Goal: Contribute content

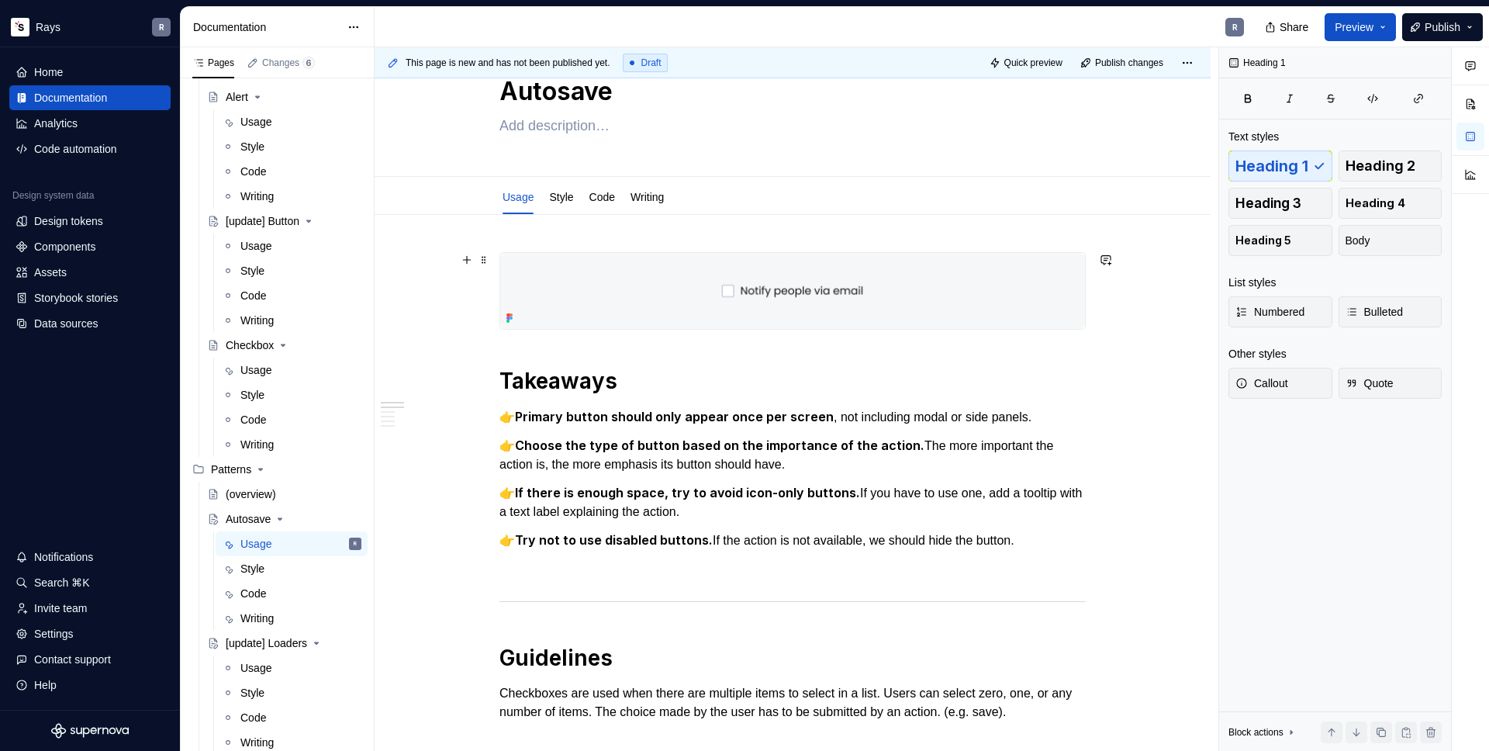
click at [527, 409] on strong "Primary button should only appear once per screen" at bounding box center [674, 417] width 319 height 16
type textarea "*"
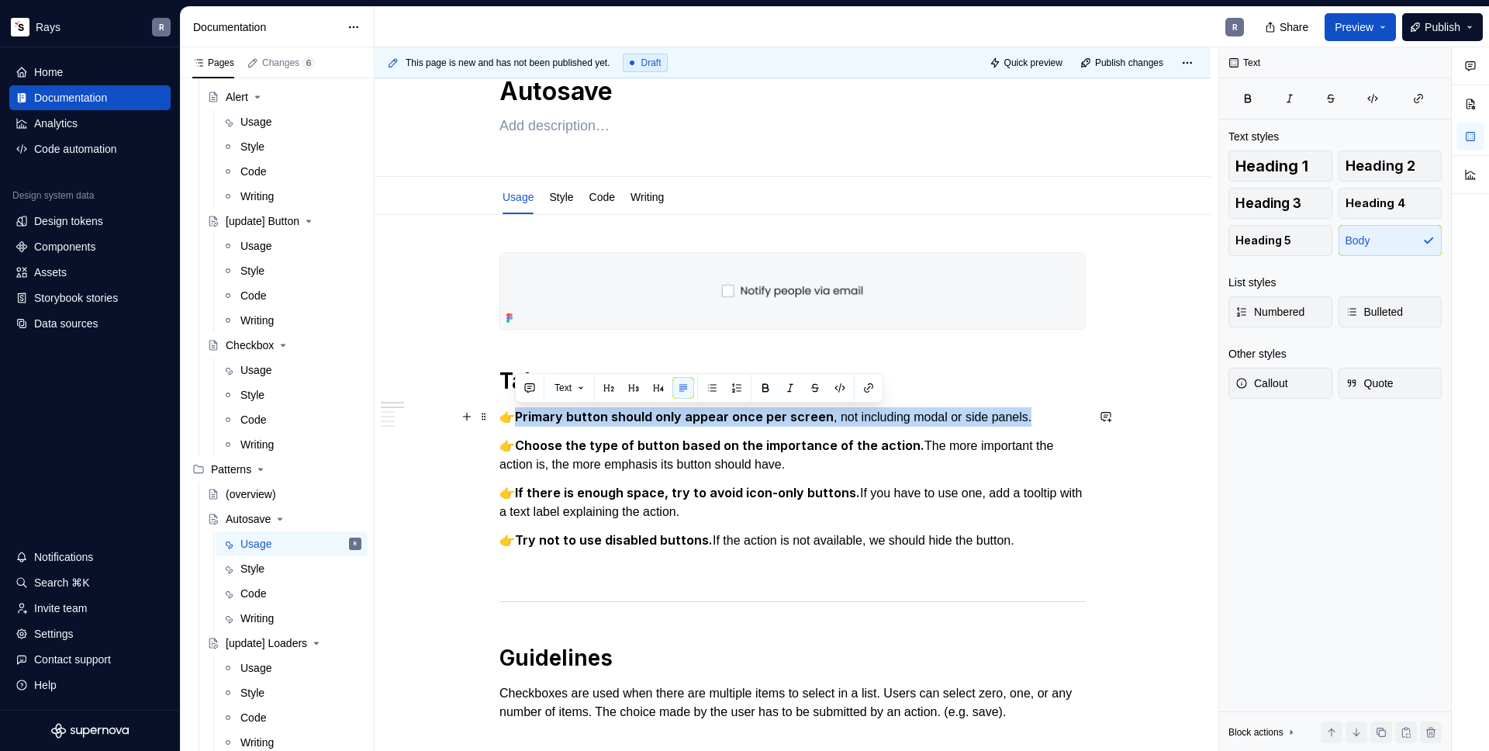
drag, startPoint x: 517, startPoint y: 418, endPoint x: 1034, endPoint y: 418, distance: 517.3
click at [1034, 418] on p "👉 Primary button should only appear once per screen , not including modal or si…" at bounding box center [792, 416] width 586 height 19
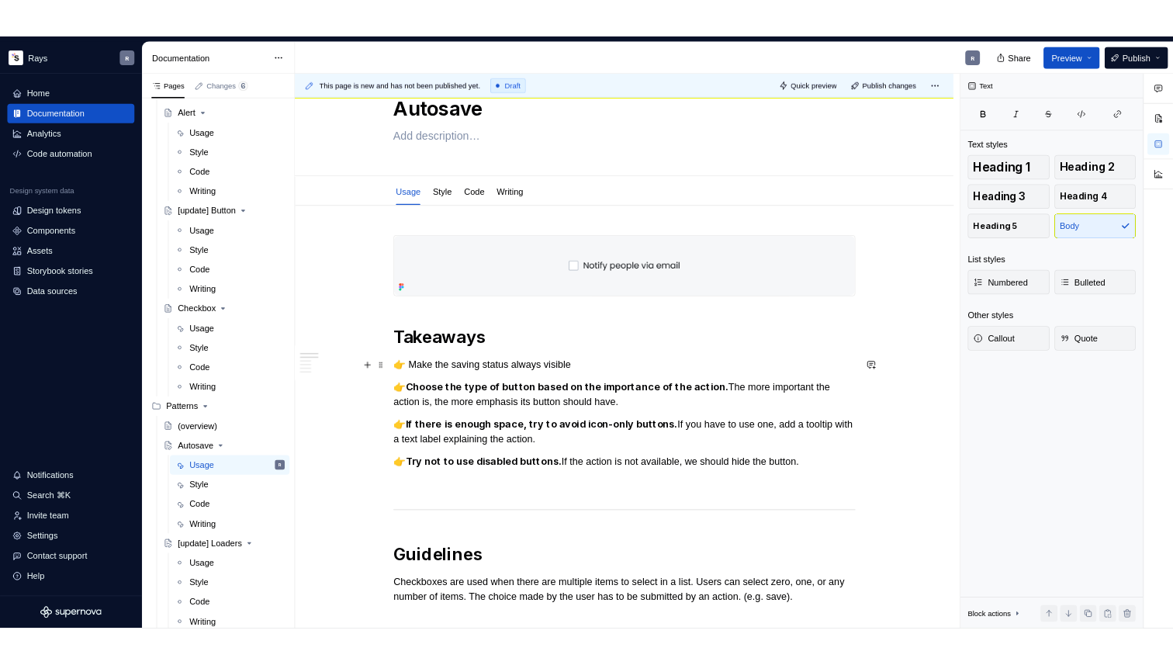
scroll to position [57, 0]
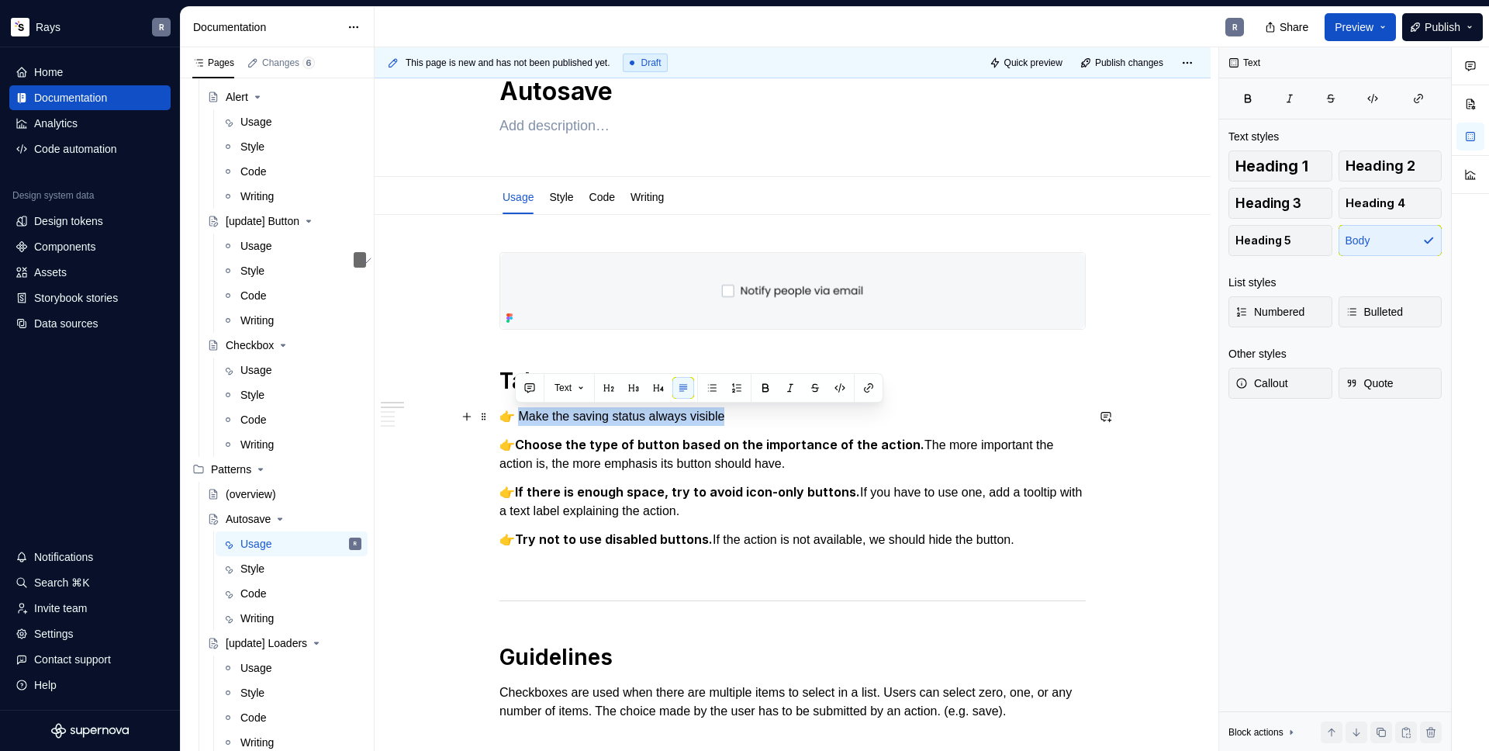
drag, startPoint x: 517, startPoint y: 416, endPoint x: 745, endPoint y: 416, distance: 227.2
click at [745, 416] on p "👉 Make the saving status always visible" at bounding box center [792, 416] width 586 height 19
click at [752, 418] on p "👉 Make the saving status always visible" at bounding box center [792, 416] width 586 height 19
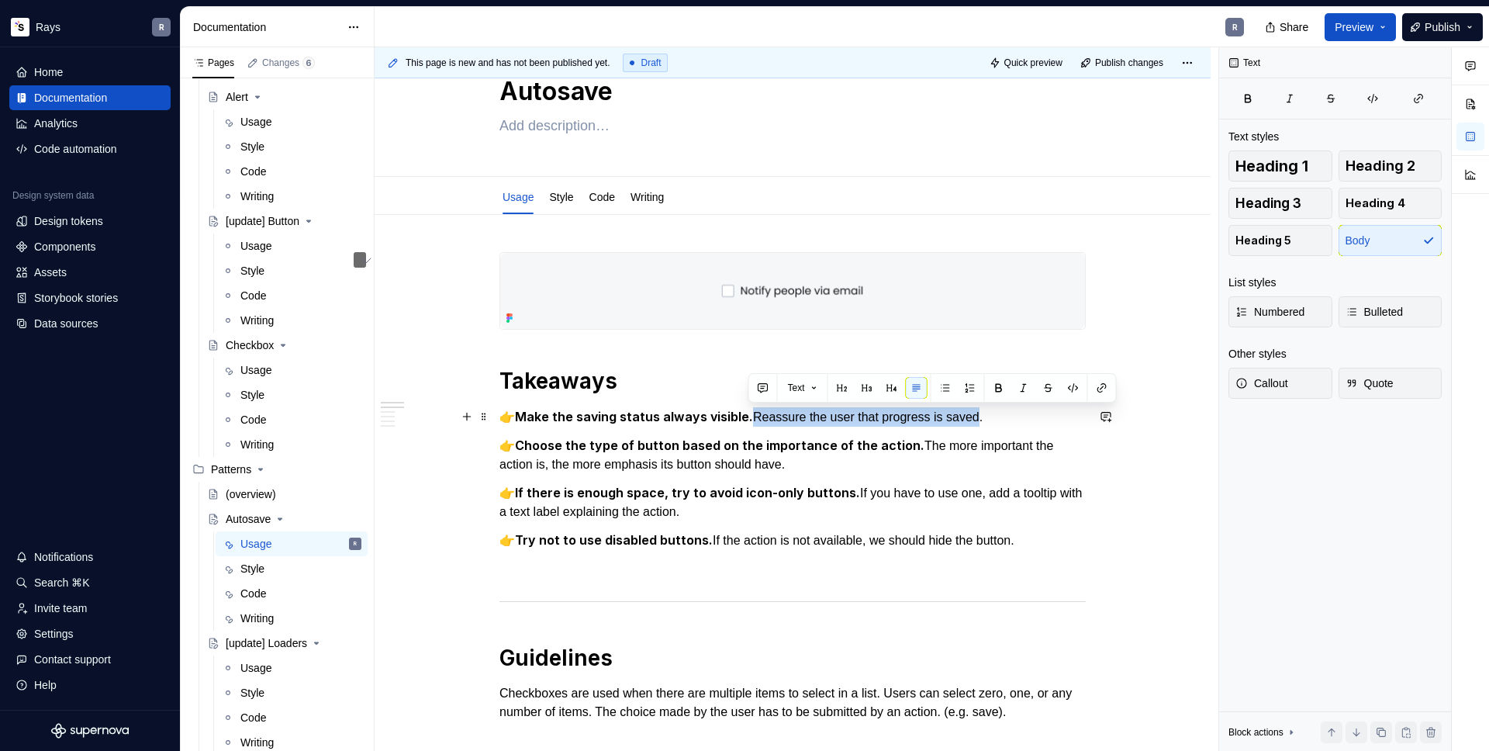
drag, startPoint x: 754, startPoint y: 419, endPoint x: 986, endPoint y: 416, distance: 232.7
click at [986, 416] on p "👉 Make the saving status always visible. Reassure the user that progress is sav…" at bounding box center [792, 416] width 586 height 19
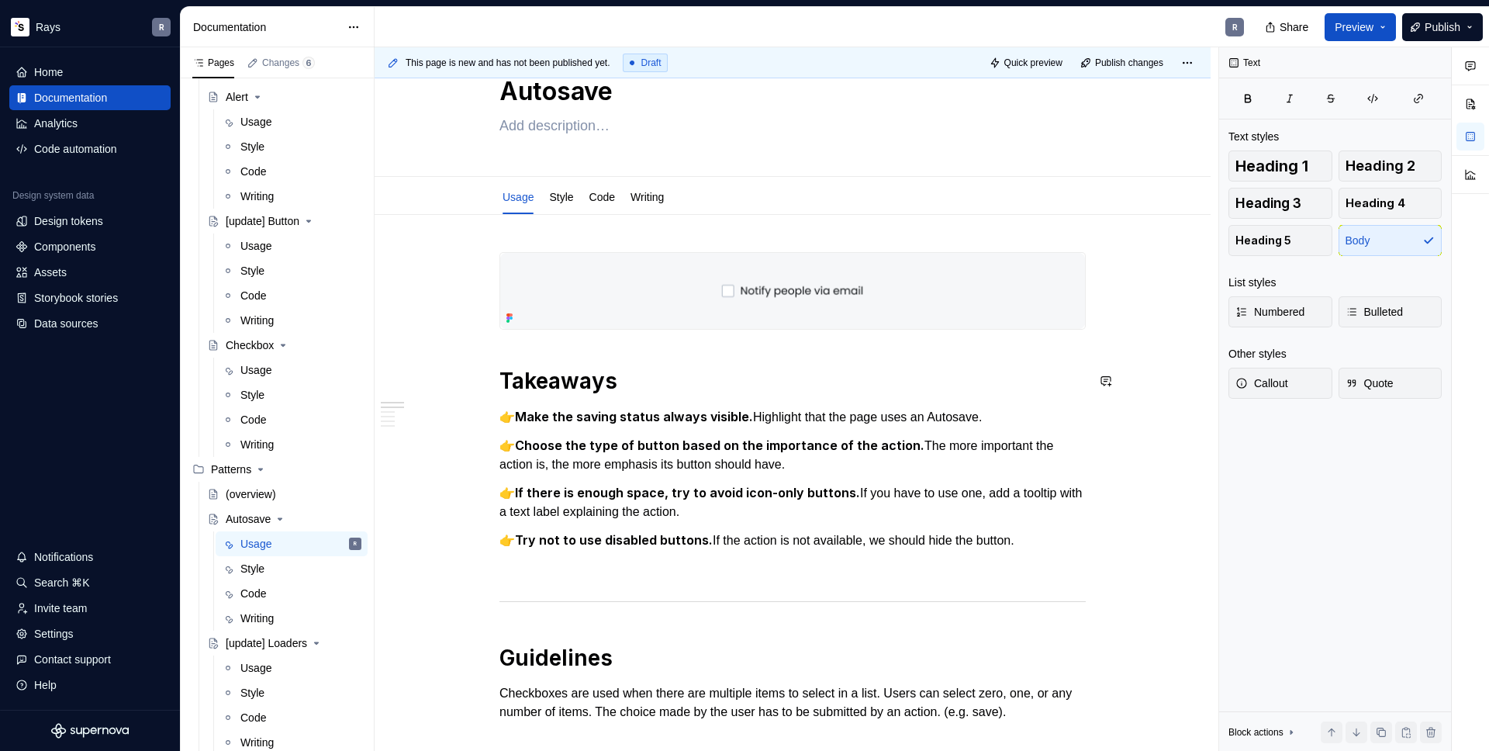
click at [520, 446] on strong "Choose the type of button based on the importance of the action." at bounding box center [719, 445] width 409 height 16
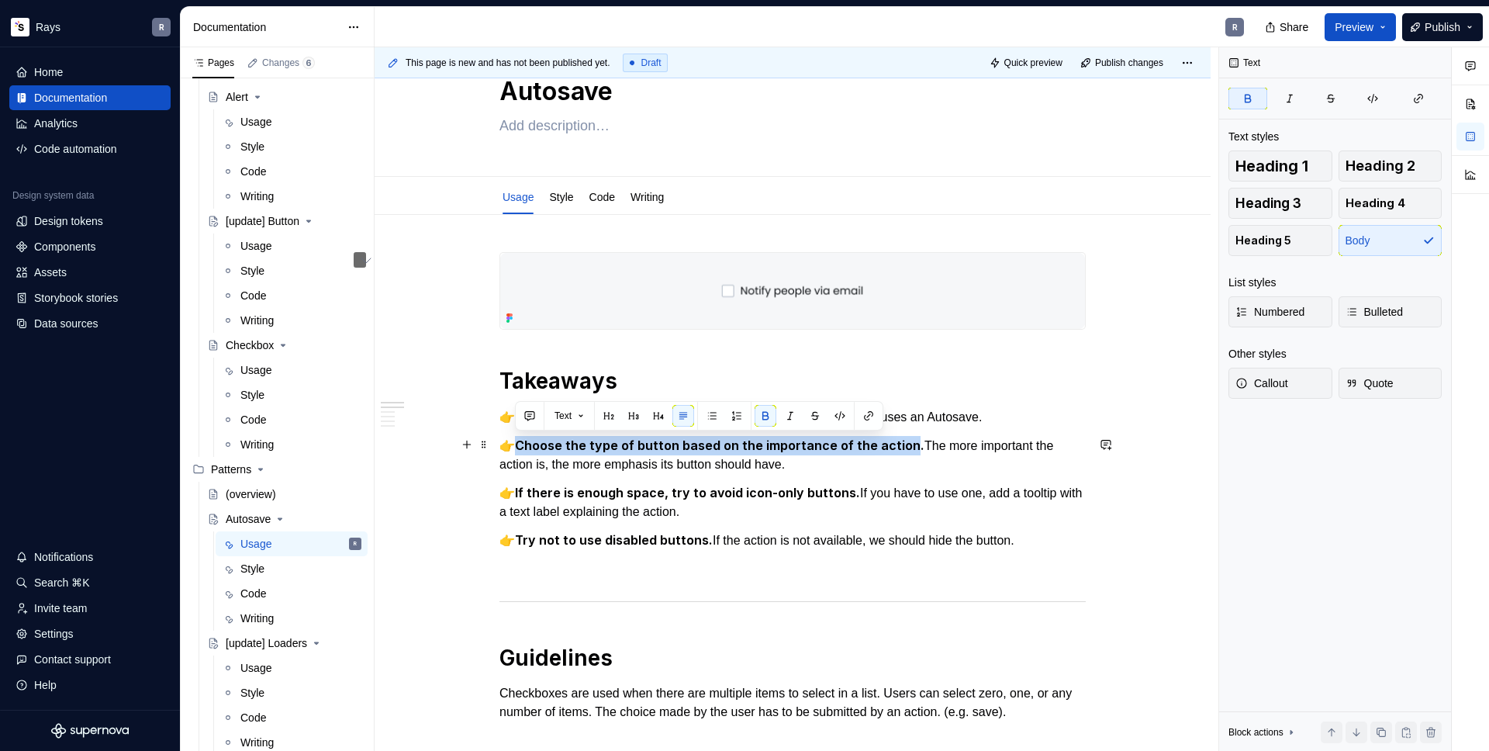
drag, startPoint x: 579, startPoint y: 440, endPoint x: 904, endPoint y: 441, distance: 325.7
click at [904, 441] on strong "Choose the type of button based on the importance of the action." at bounding box center [719, 445] width 409 height 16
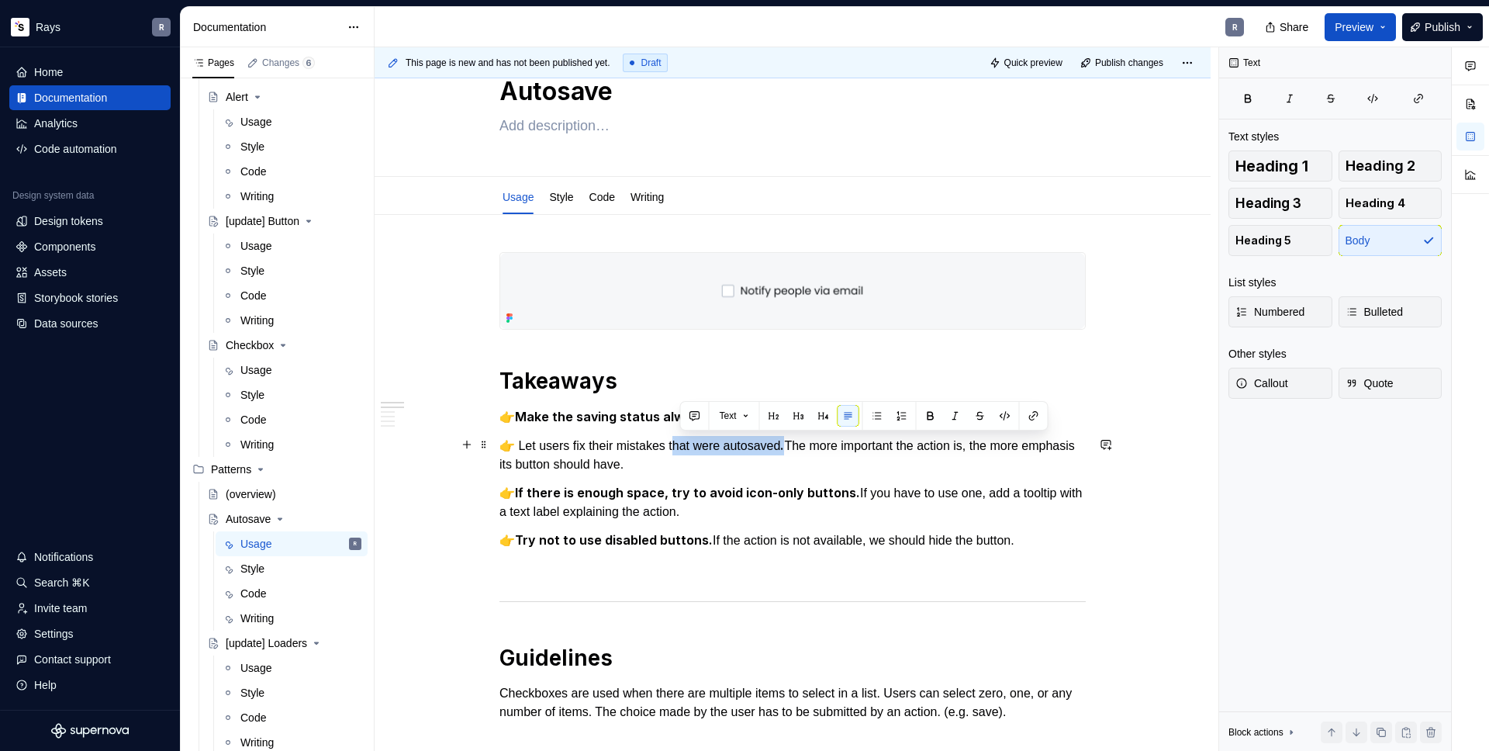
drag, startPoint x: 799, startPoint y: 445, endPoint x: 665, endPoint y: 447, distance: 134.2
click at [679, 444] on p "👉 Let users fix their mistakes that were autosaved . The more important the act…" at bounding box center [792, 455] width 586 height 38
drag, startPoint x: 517, startPoint y: 447, endPoint x: 799, endPoint y: 441, distance: 282.3
click at [799, 441] on p "👉 Let users fix their mistakes that were autosaved . The more important the act…" at bounding box center [792, 455] width 586 height 38
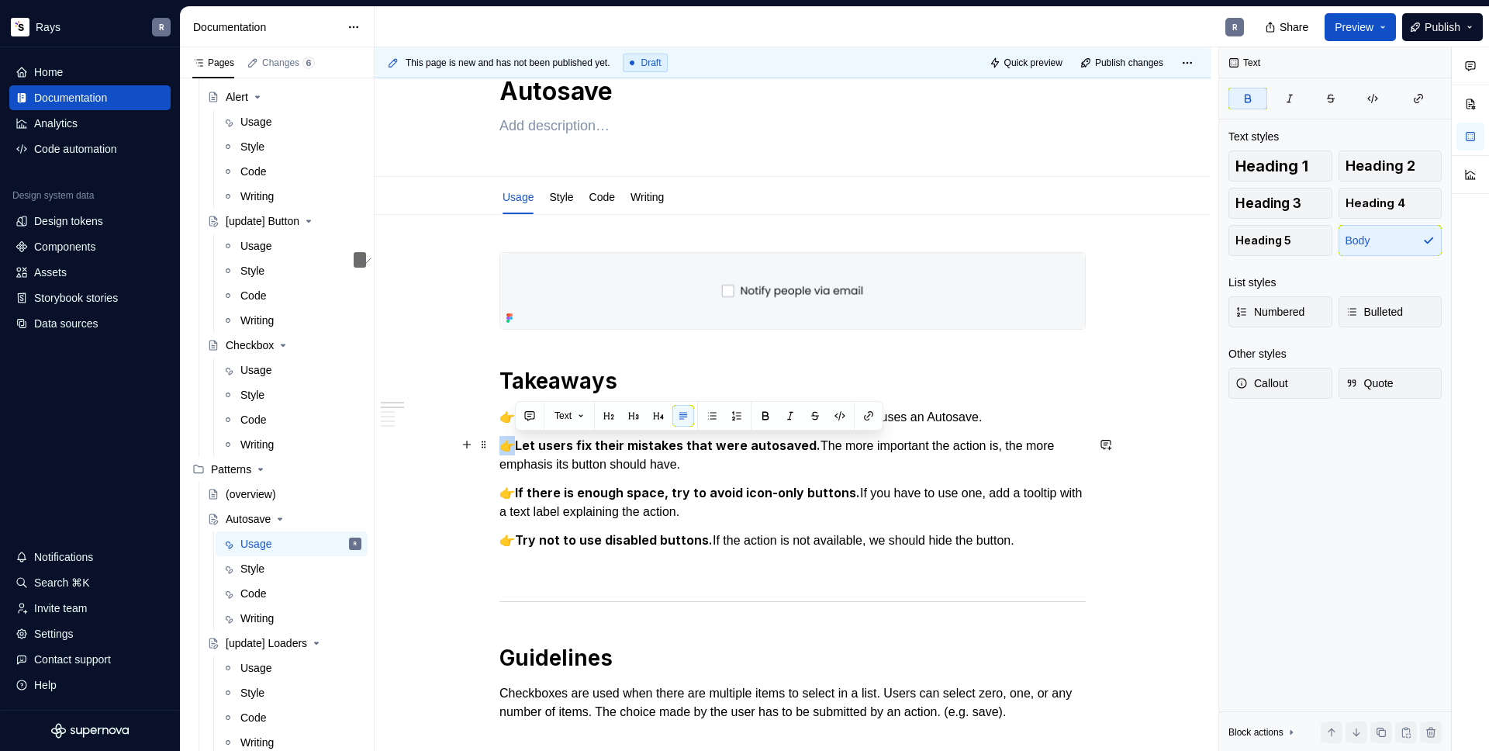
click at [821, 444] on p "👉 Let users fix their mistakes that were autosaved. The more important the acti…" at bounding box center [792, 455] width 586 height 38
drag, startPoint x: 812, startPoint y: 446, endPoint x: 814, endPoint y: 455, distance: 9.6
click at [814, 455] on p "👉 Let users fix their mistakes that were autosaved. The more important the acti…" at bounding box center [792, 455] width 586 height 38
click at [670, 447] on strong "Let users fix their mistakes that were autosaved." at bounding box center [668, 445] width 306 height 16
drag, startPoint x: 811, startPoint y: 444, endPoint x: 815, endPoint y: 456, distance: 13.0
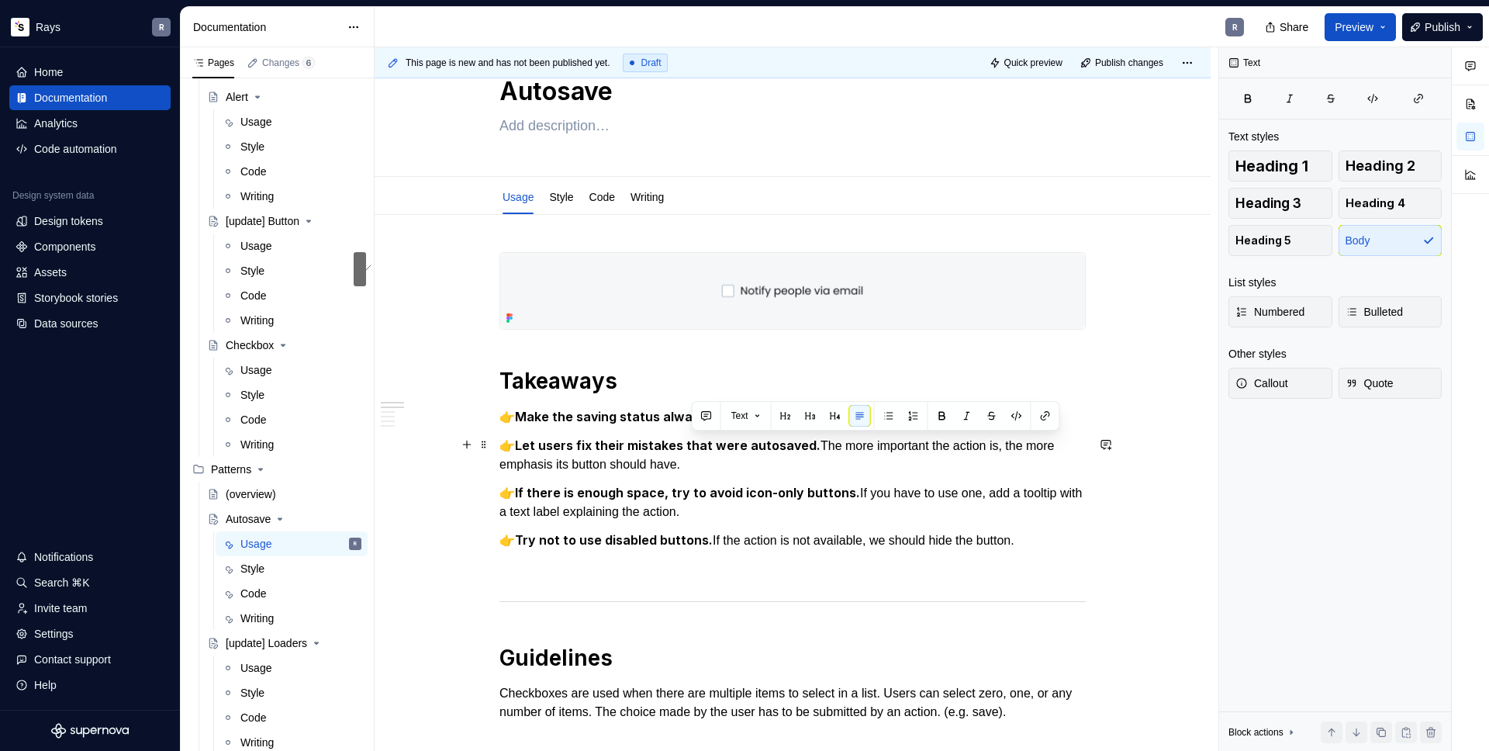
click at [815, 456] on p "👉 Let users fix their mistakes that were autosaved. The more important the acti…" at bounding box center [792, 455] width 586 height 38
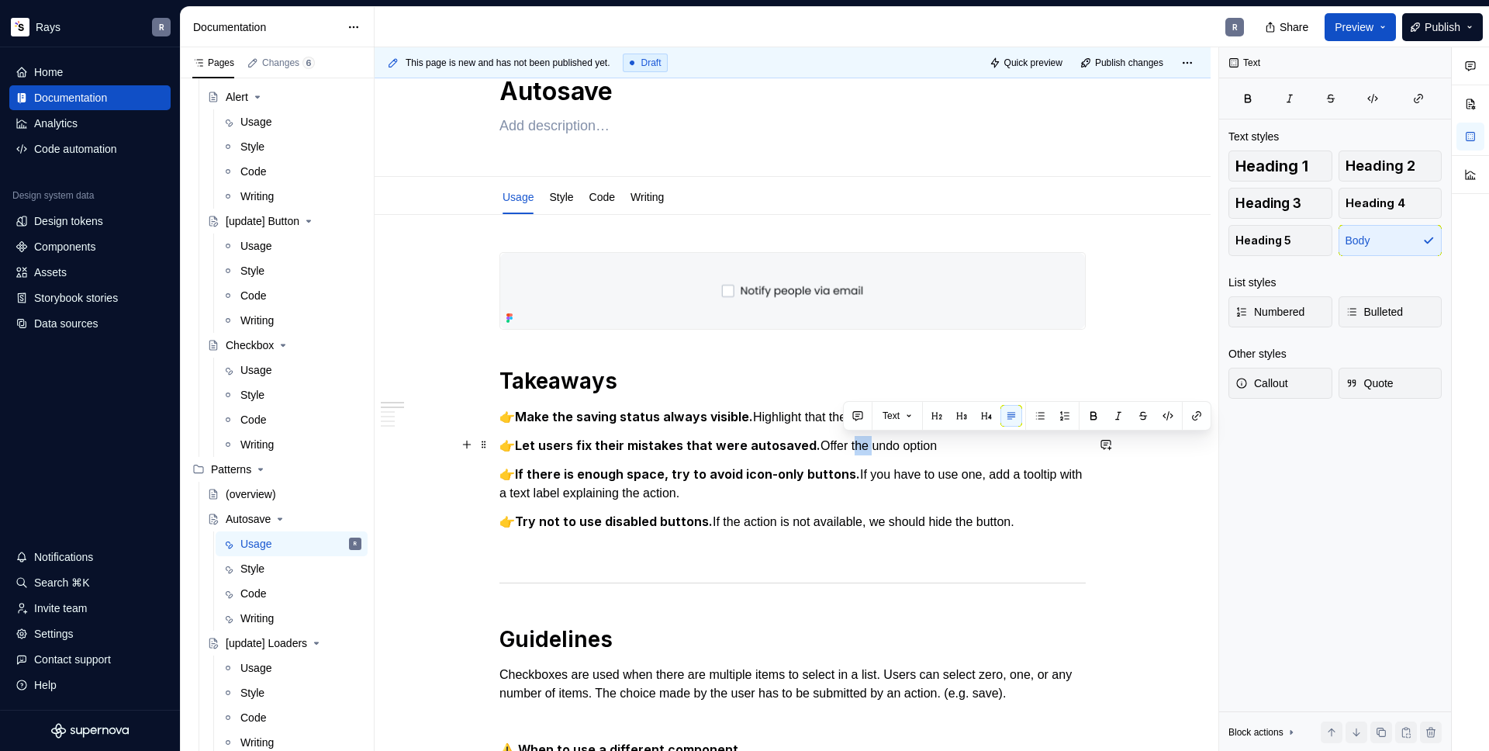
drag, startPoint x: 861, startPoint y: 444, endPoint x: 843, endPoint y: 449, distance: 18.4
click at [843, 449] on p "👉 Let users fix their mistakes that were autosaved. Offer the undo option" at bounding box center [792, 445] width 586 height 19
click at [959, 450] on p "👉 Let users fix their mistakes that were autosaved. Offer an undo option" at bounding box center [792, 445] width 586 height 19
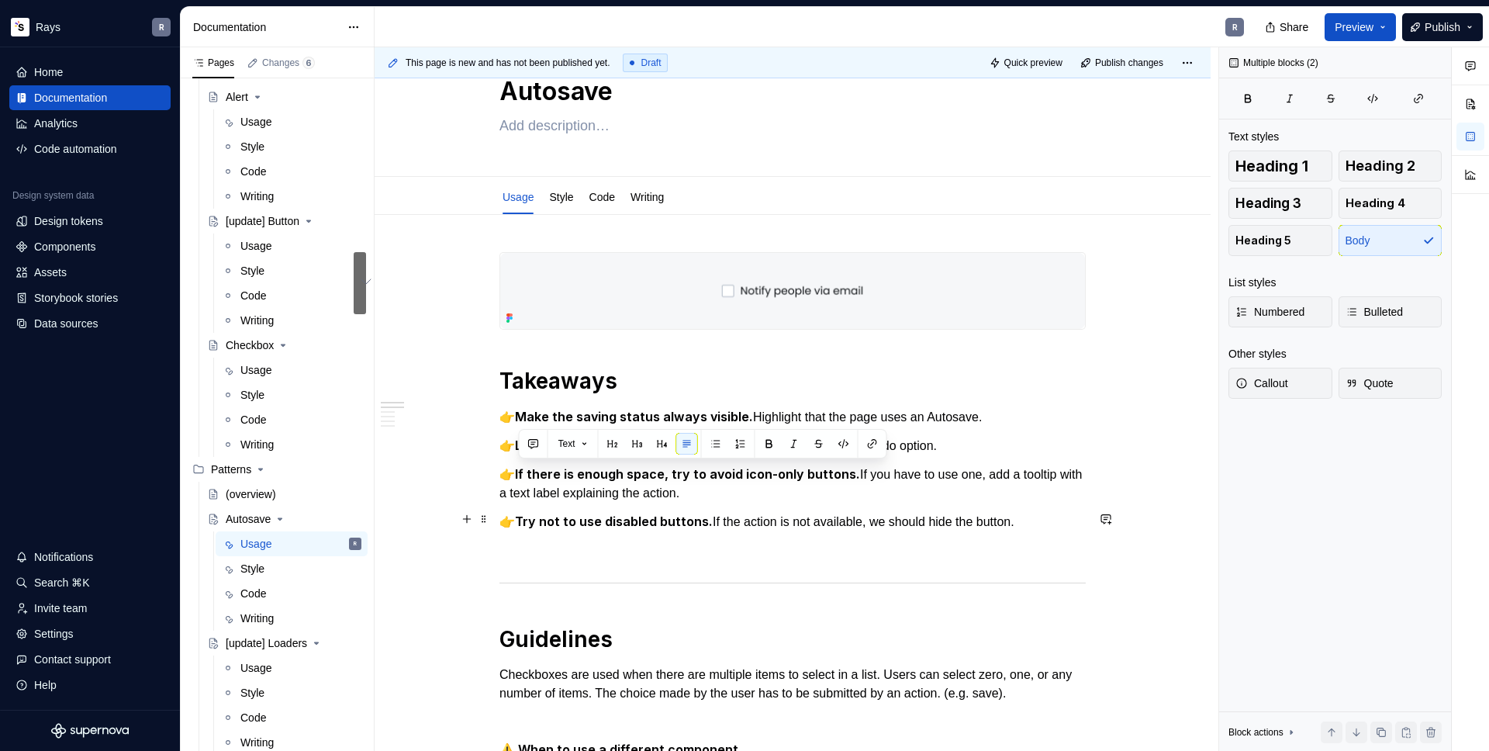
drag, startPoint x: 600, startPoint y: 482, endPoint x: 1031, endPoint y: 523, distance: 432.4
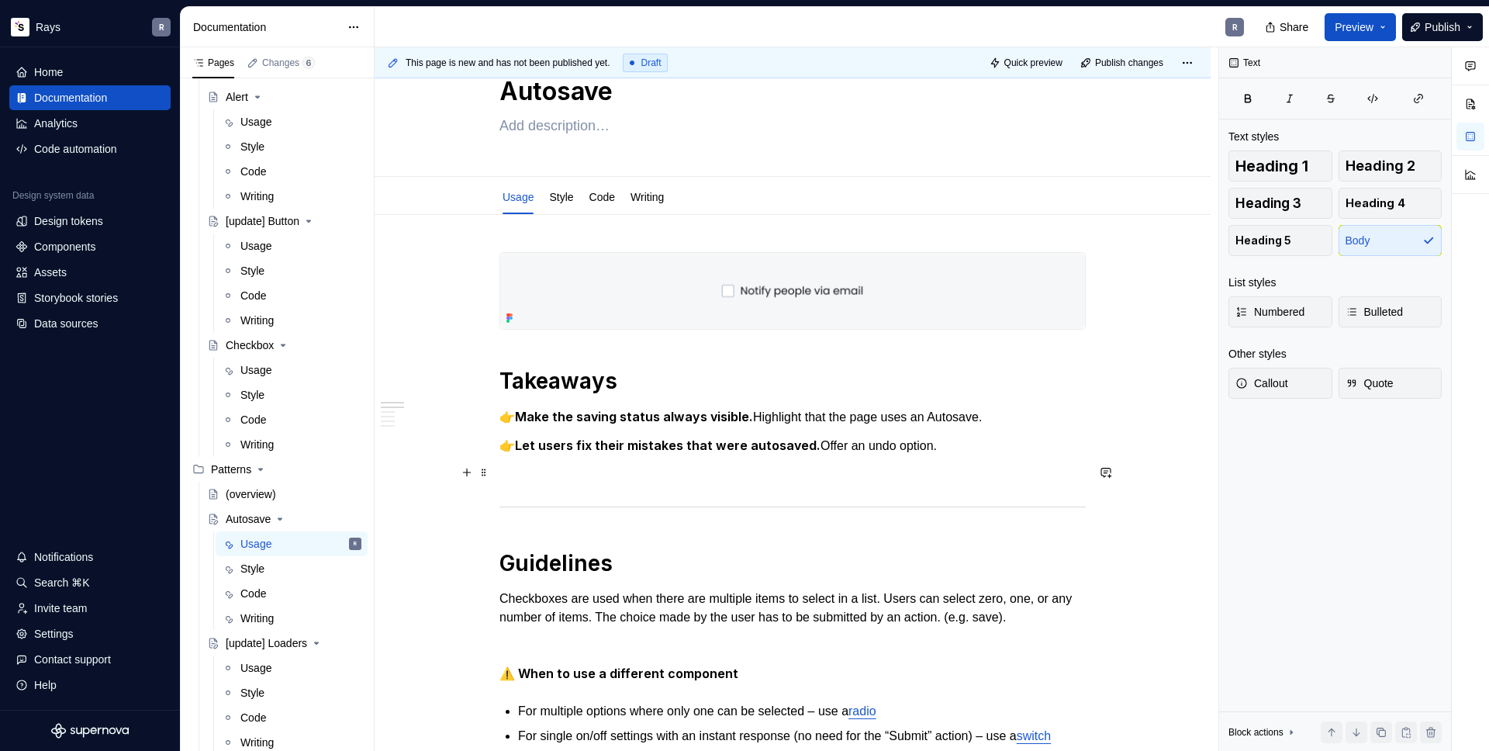
click at [537, 470] on p "To enrich screen reader interactions, please activate Accessibility in Grammarl…" at bounding box center [792, 474] width 586 height 19
click at [254, 371] on div "Usage" at bounding box center [255, 370] width 31 height 16
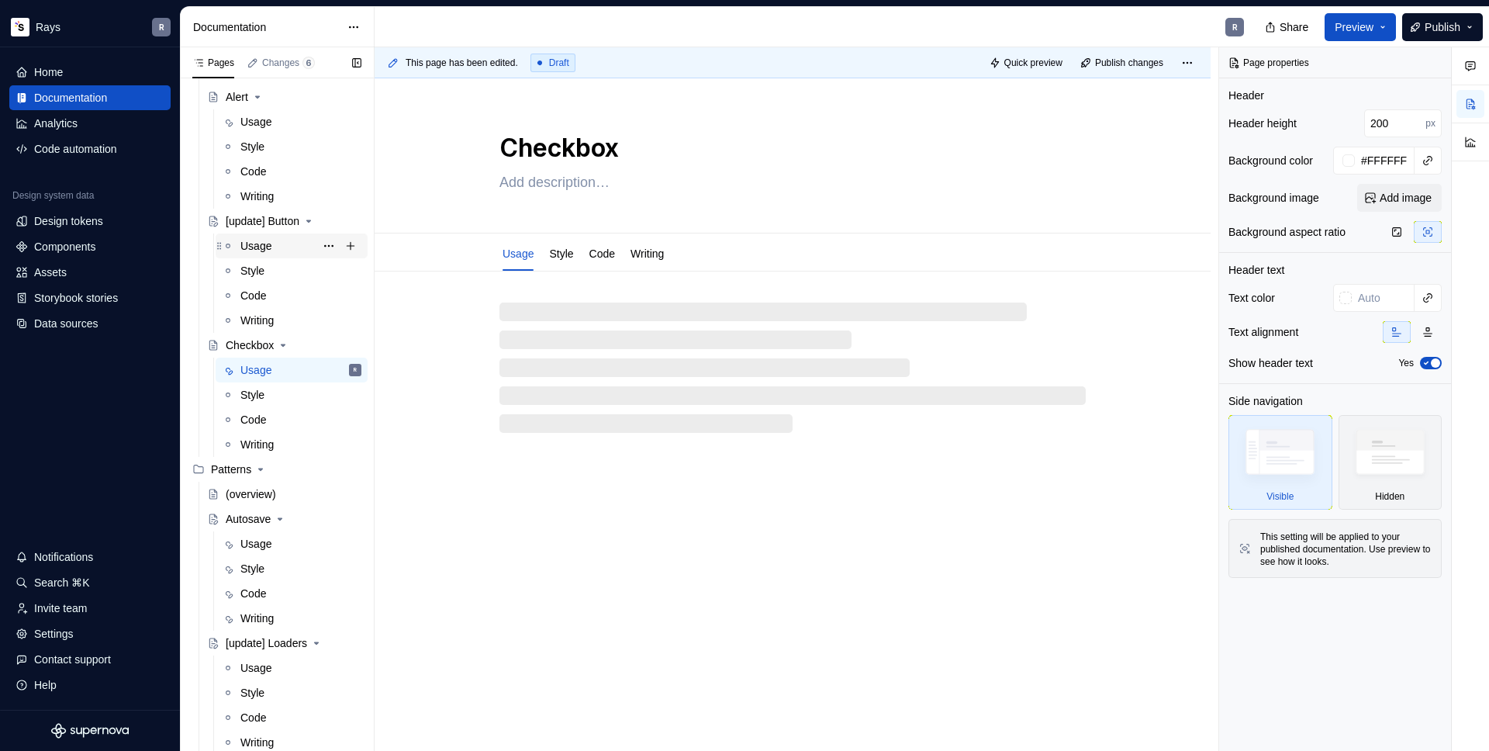
click at [263, 251] on div "Usage" at bounding box center [255, 246] width 31 height 16
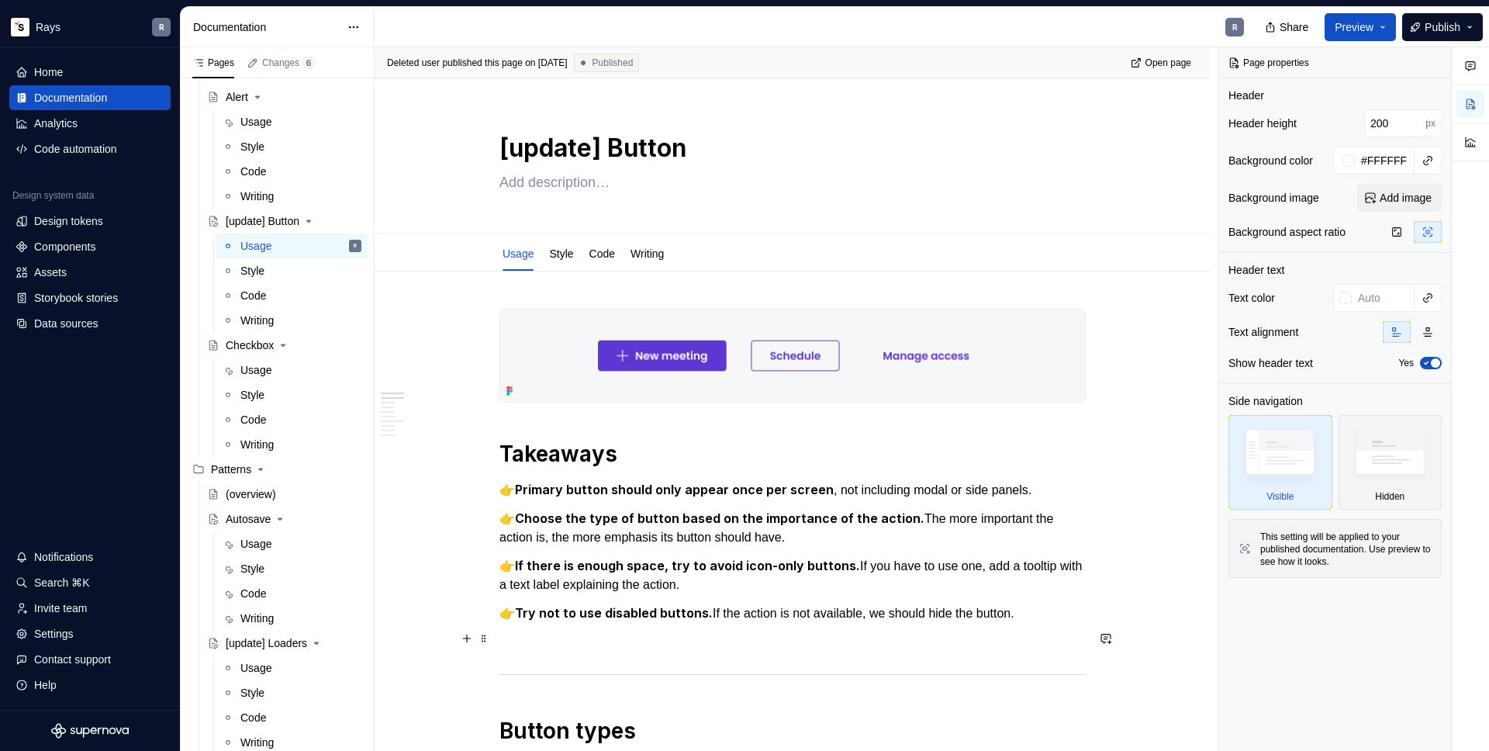
click at [561, 646] on p at bounding box center [792, 641] width 586 height 19
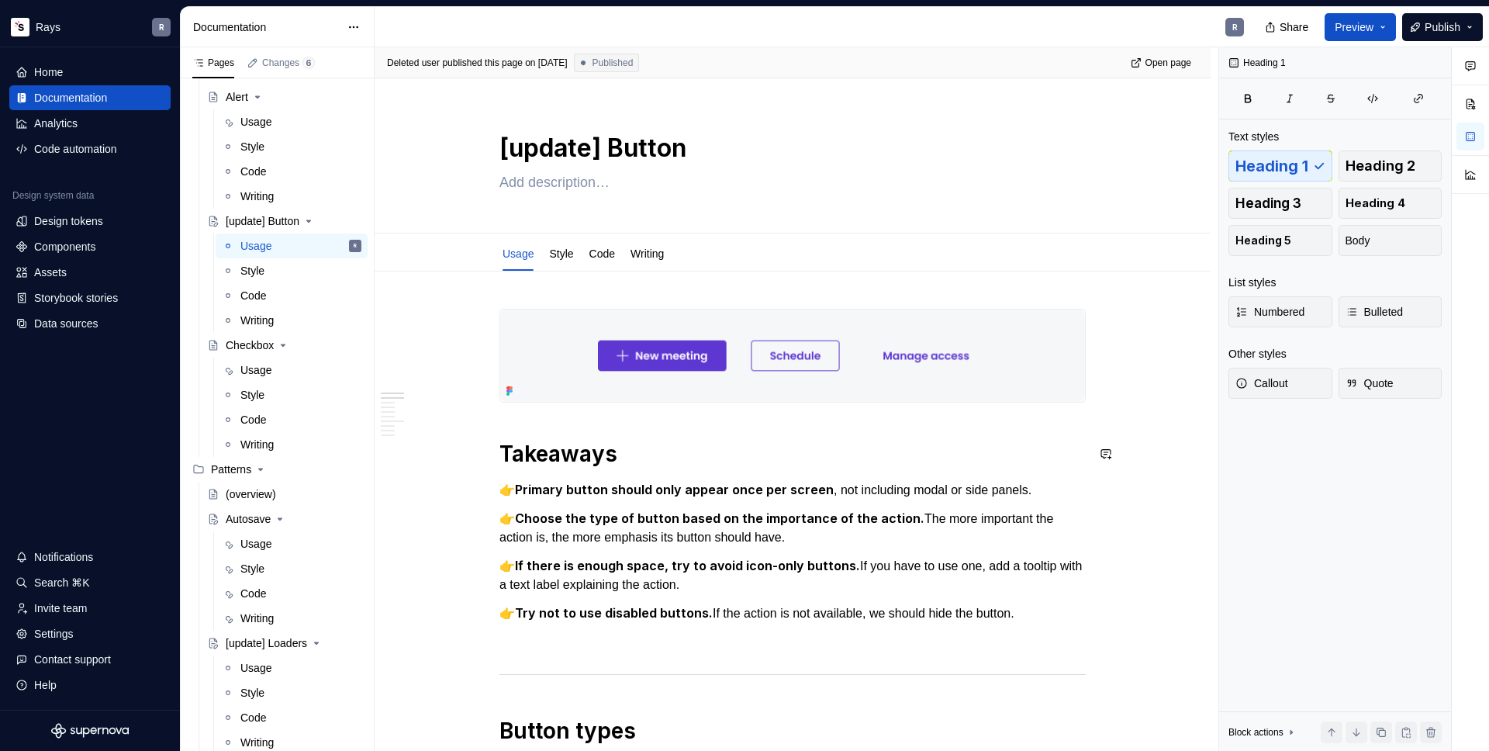
click at [259, 536] on div "Usage" at bounding box center [255, 544] width 31 height 16
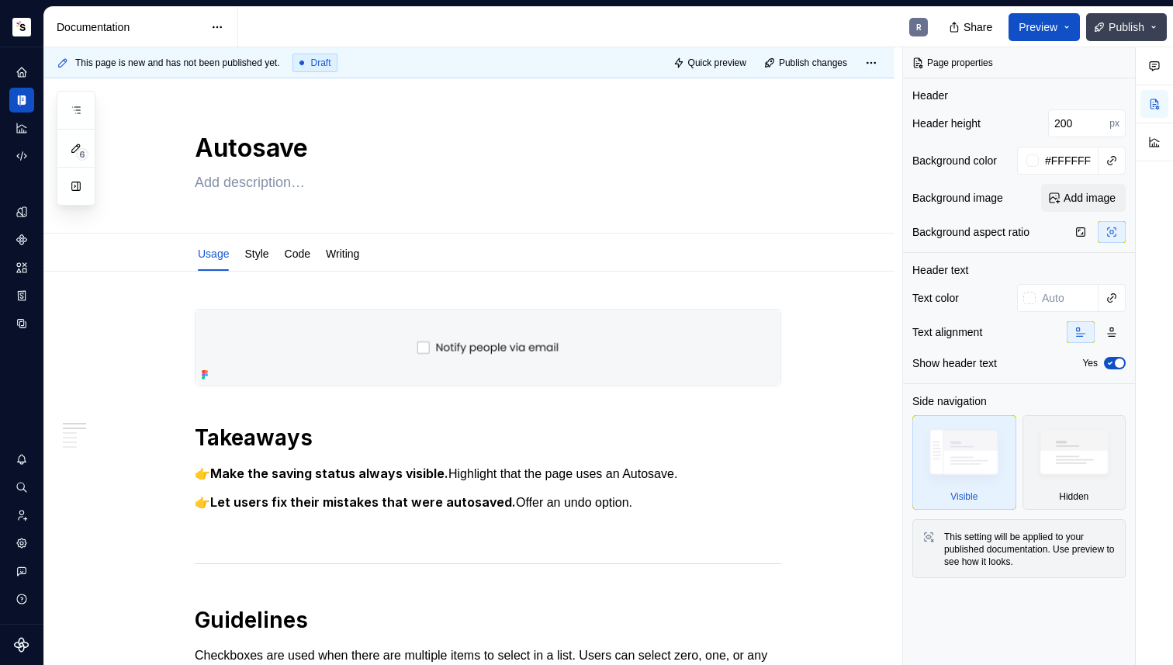
click at [1131, 31] on span "Publish" at bounding box center [1126, 27] width 36 height 16
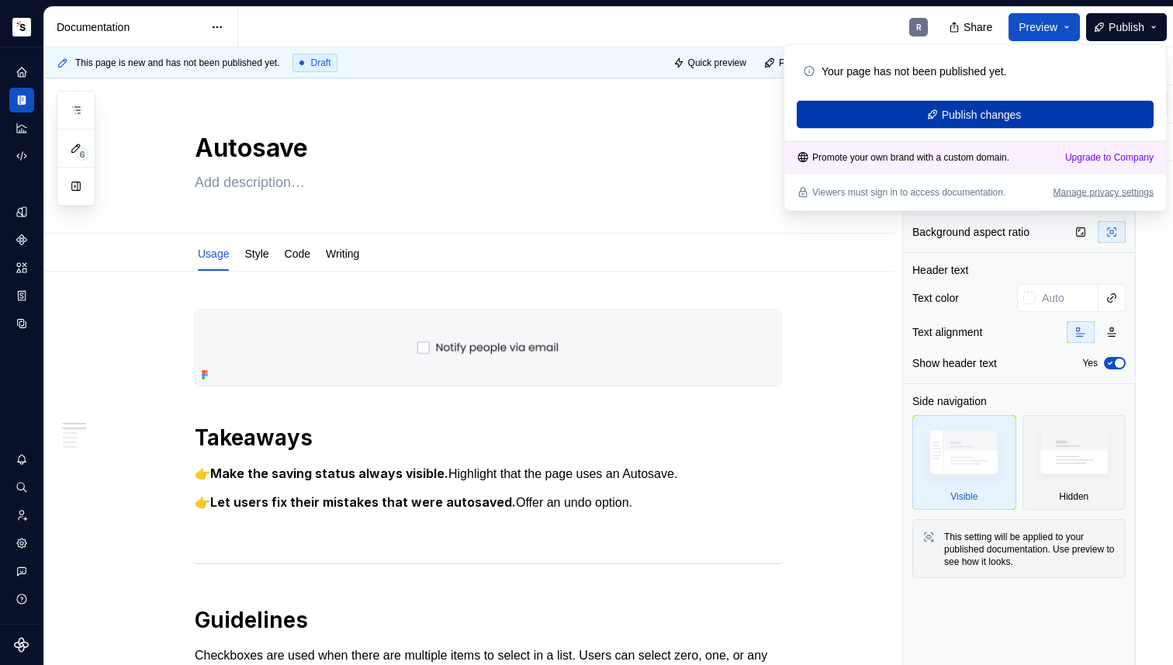
click at [922, 122] on button "Publish changes" at bounding box center [974, 115] width 357 height 28
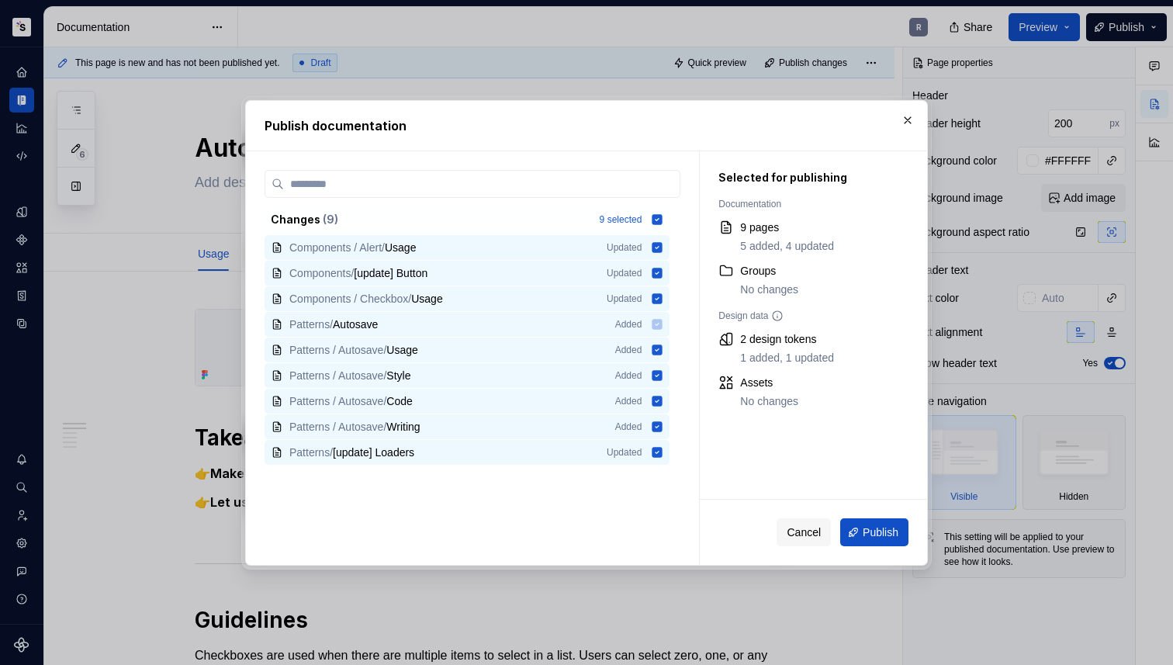
click at [869, 534] on span "Publish" at bounding box center [880, 532] width 36 height 16
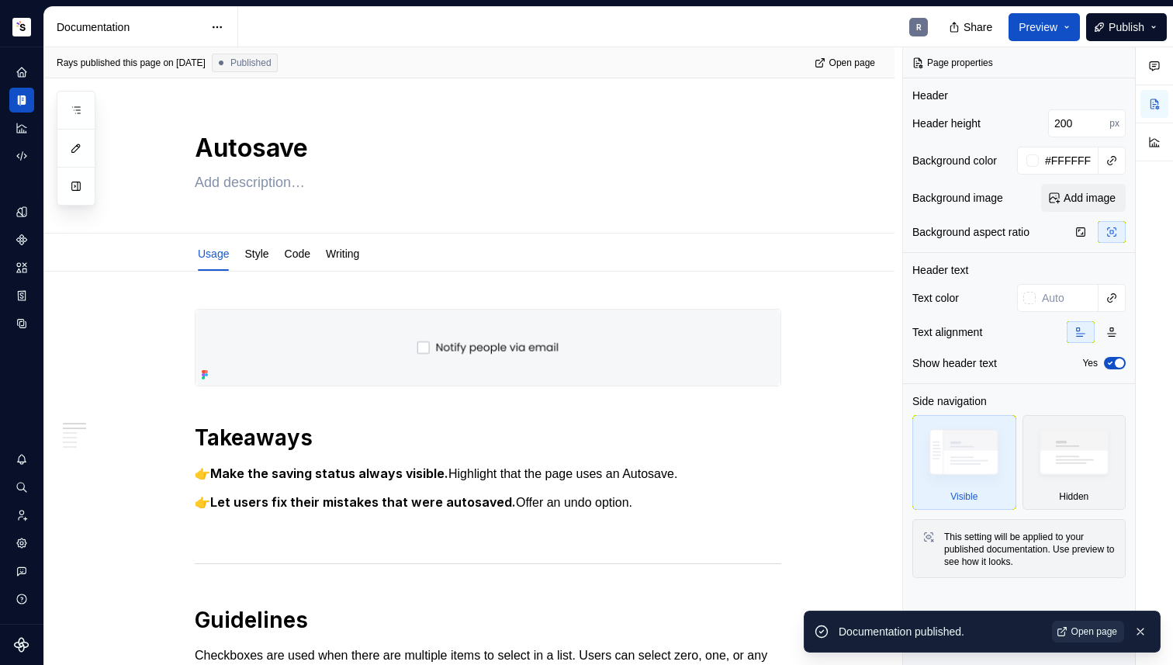
click at [1078, 637] on link "Open page" at bounding box center [1088, 631] width 72 height 22
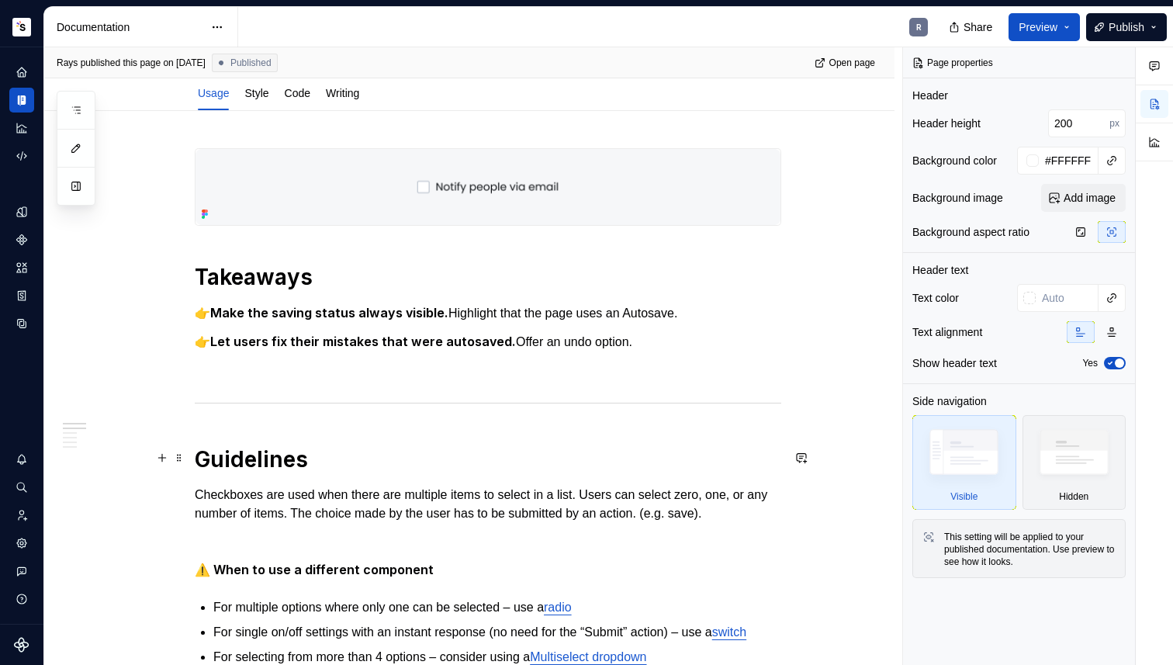
scroll to position [223, 0]
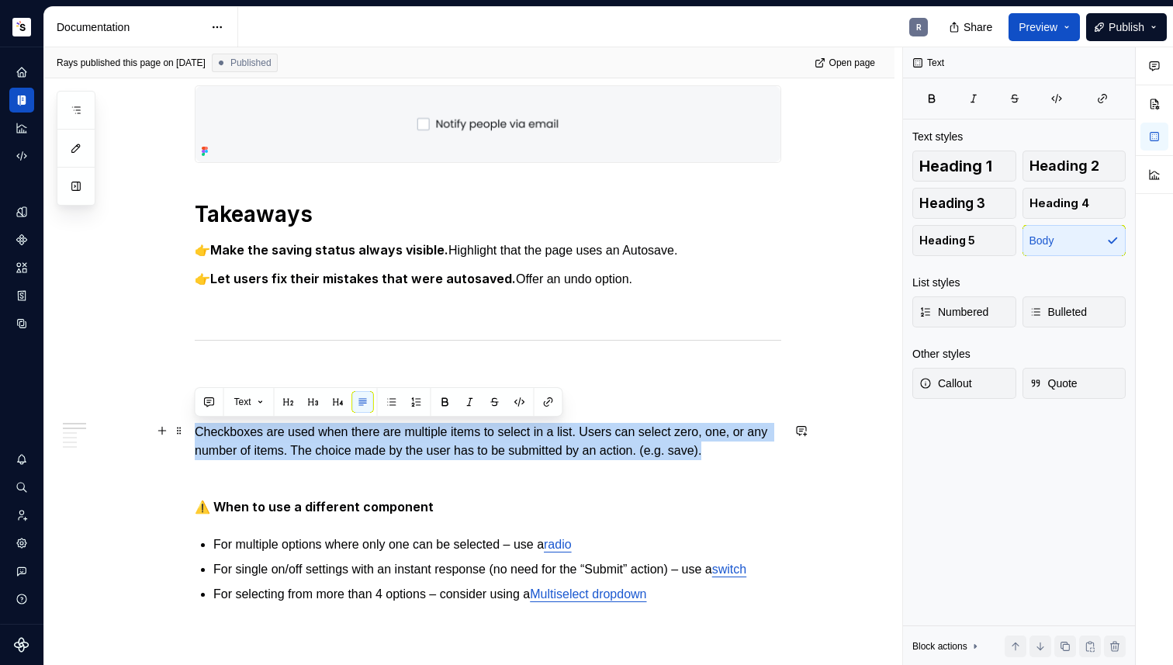
drag, startPoint x: 369, startPoint y: 430, endPoint x: 776, endPoint y: 457, distance: 407.3
click at [776, 457] on p "Checkboxes are used when there are multiple items to select in a list. Users ca…" at bounding box center [488, 441] width 586 height 37
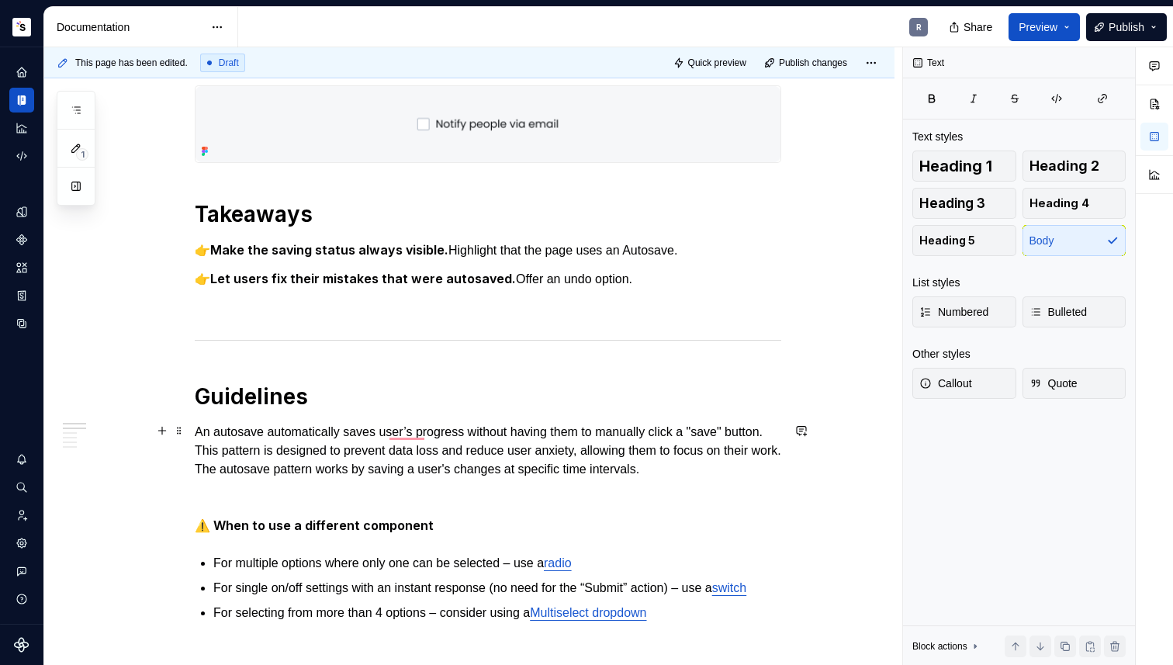
type textarea "*"
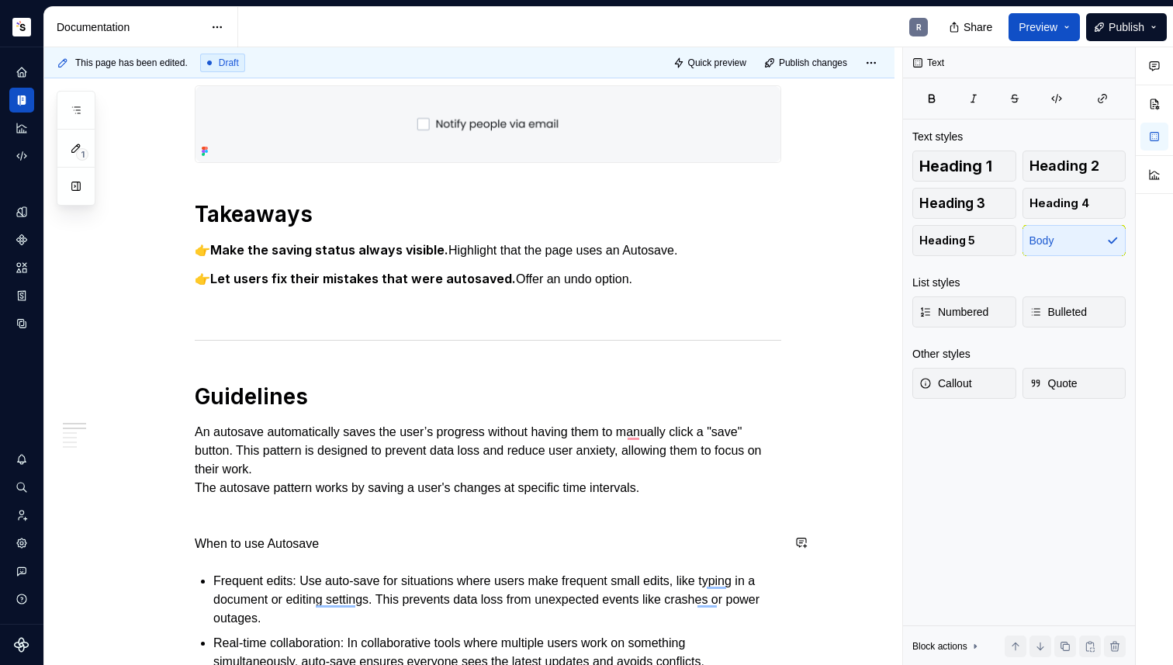
scroll to position [244, 0]
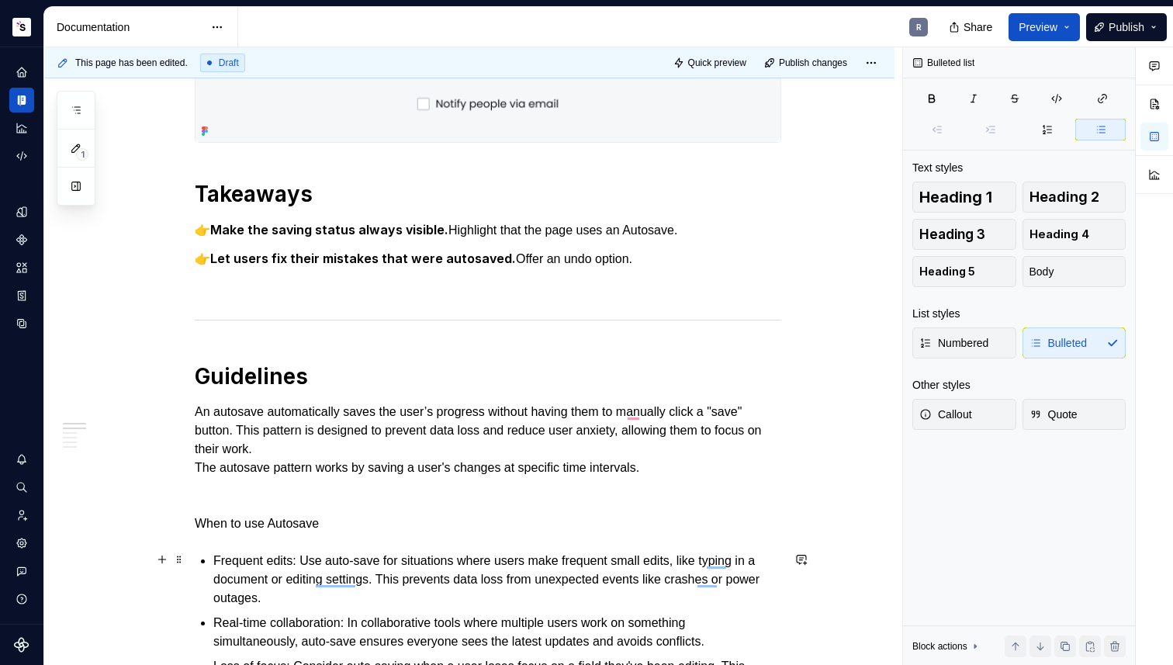
scroll to position [316, 0]
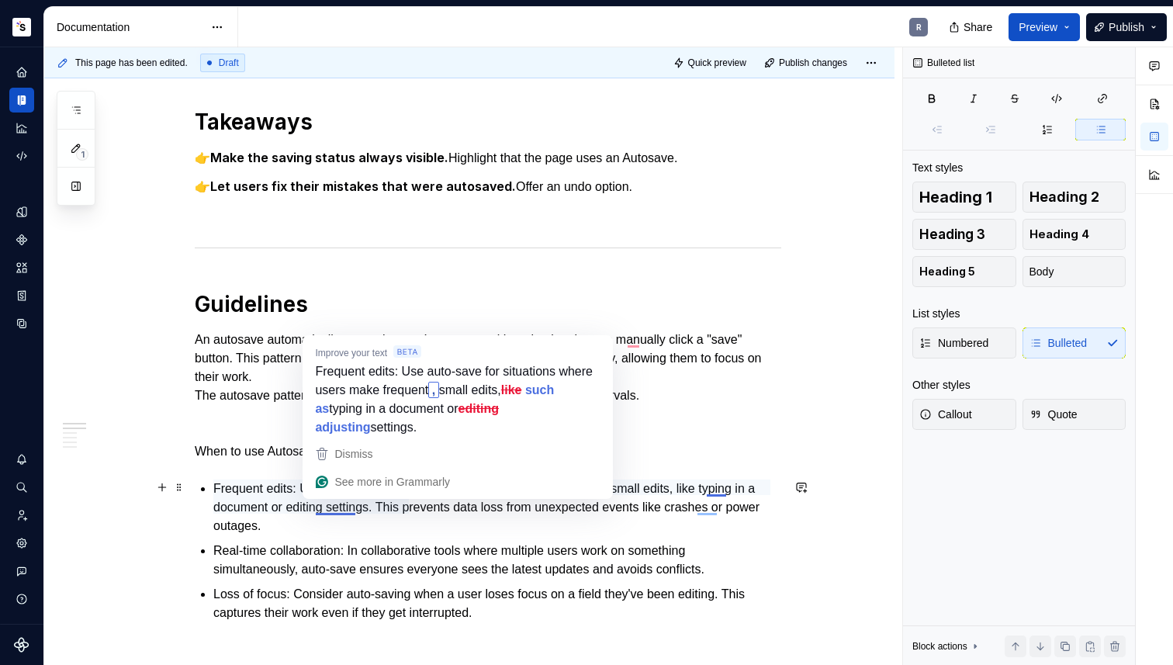
click at [354, 528] on p "Frequent edits: Use auto-save for situations where users make frequent small ed…" at bounding box center [497, 507] width 568 height 56
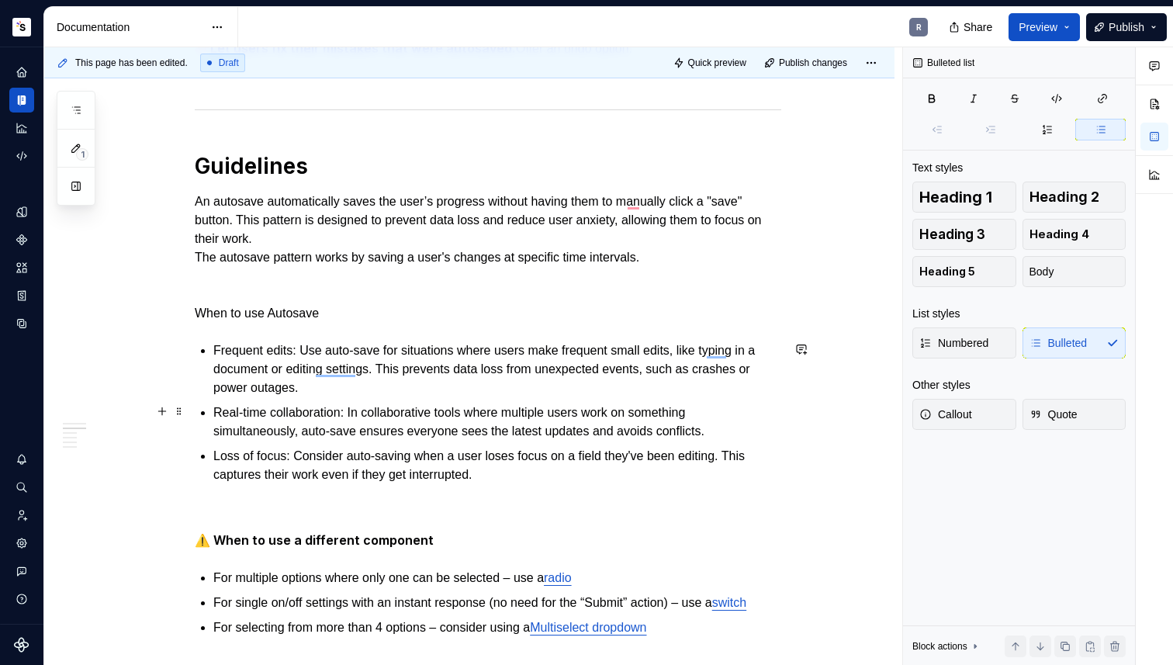
scroll to position [637, 0]
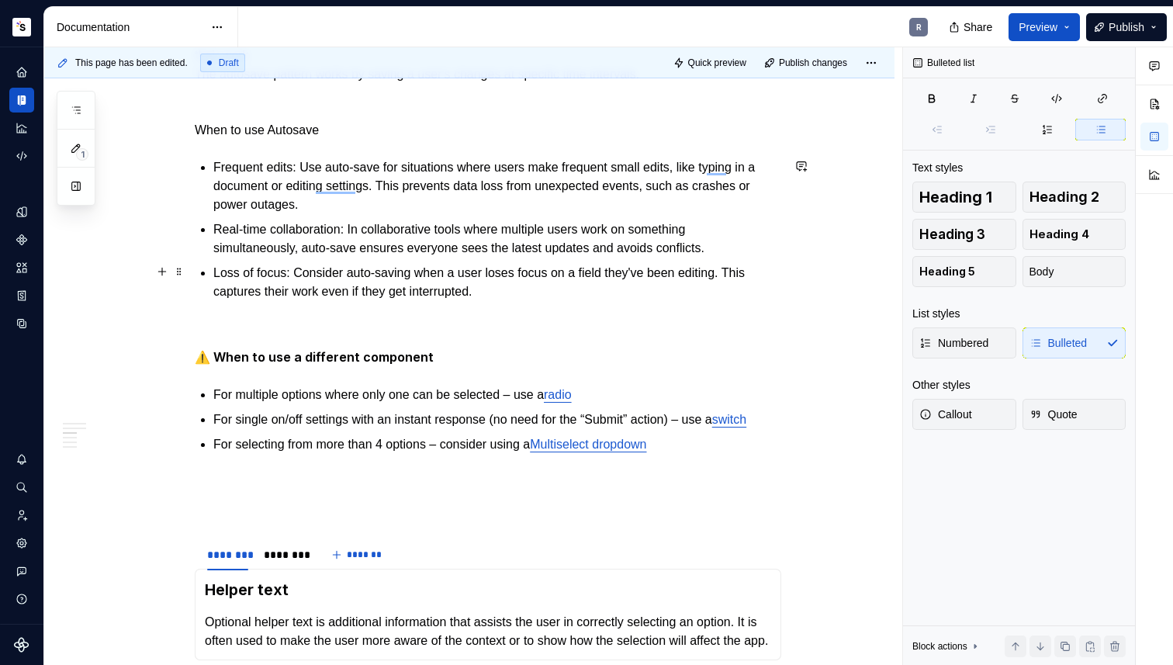
click at [545, 299] on div "Takeaways 👉 Make the saving status always visible. Highlight that the page uses…" at bounding box center [488, 559] width 586 height 1775
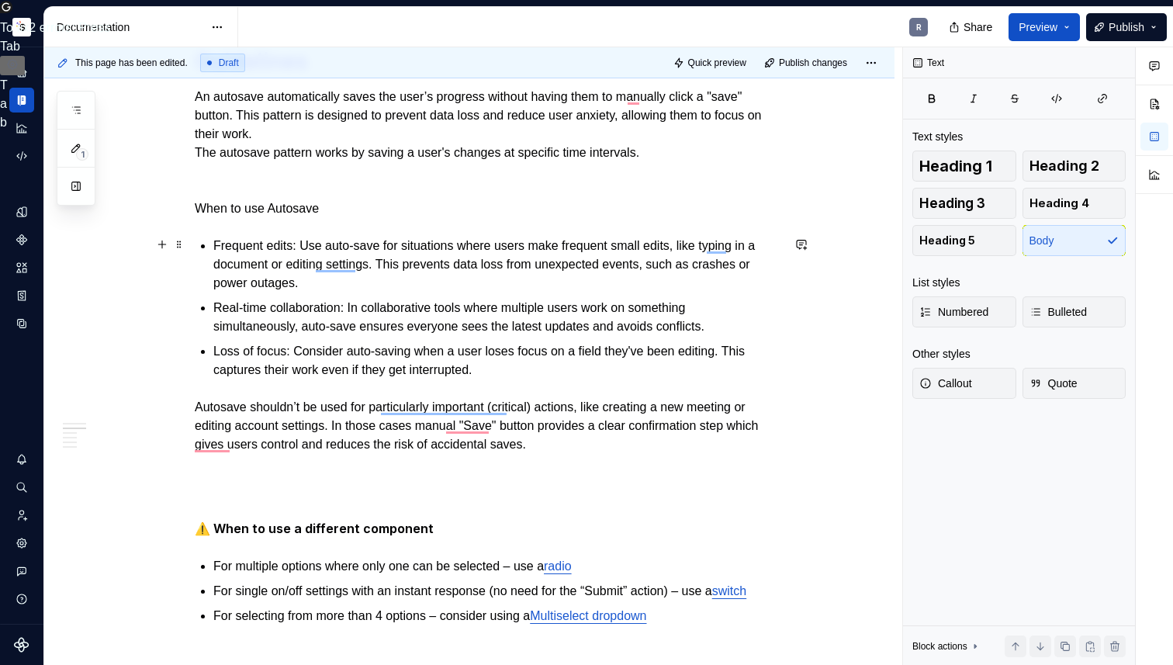
scroll to position [523, 0]
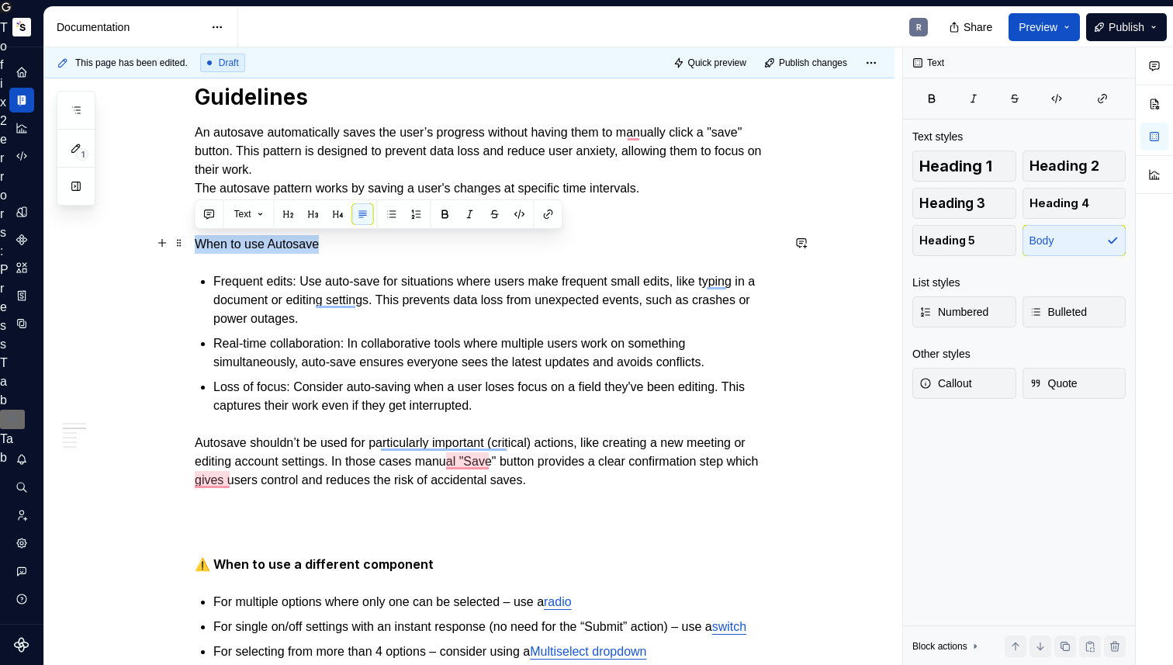
drag, startPoint x: 329, startPoint y: 243, endPoint x: 199, endPoint y: 242, distance: 130.3
click at [199, 242] on p "When to use Autosave" at bounding box center [488, 244] width 586 height 19
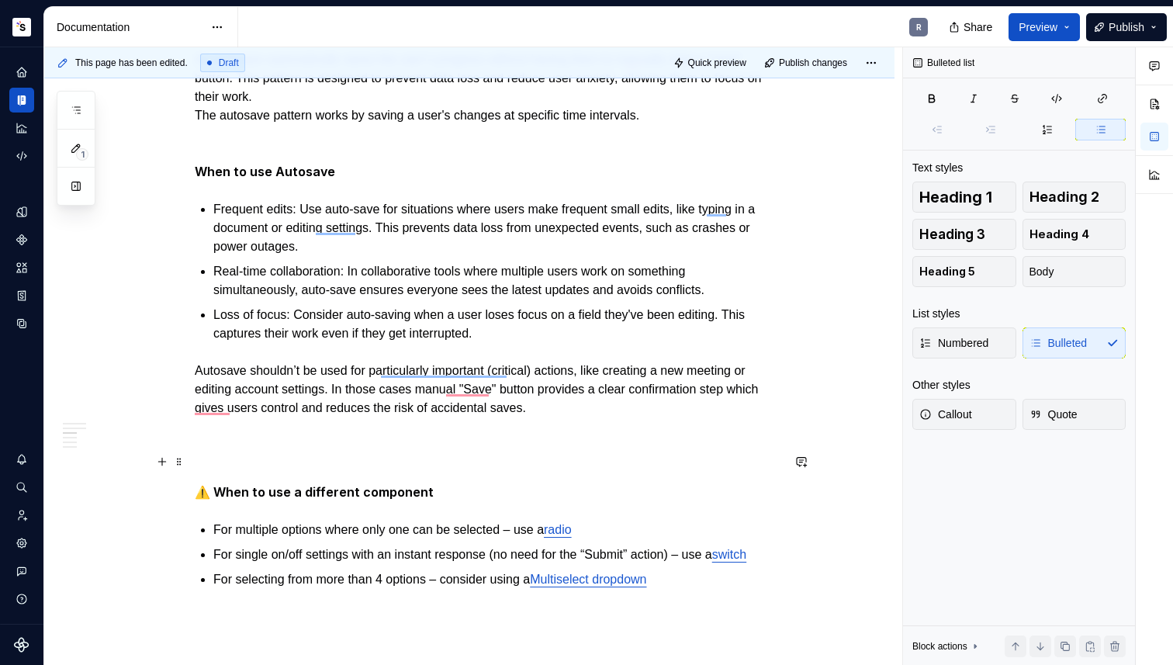
scroll to position [755, 0]
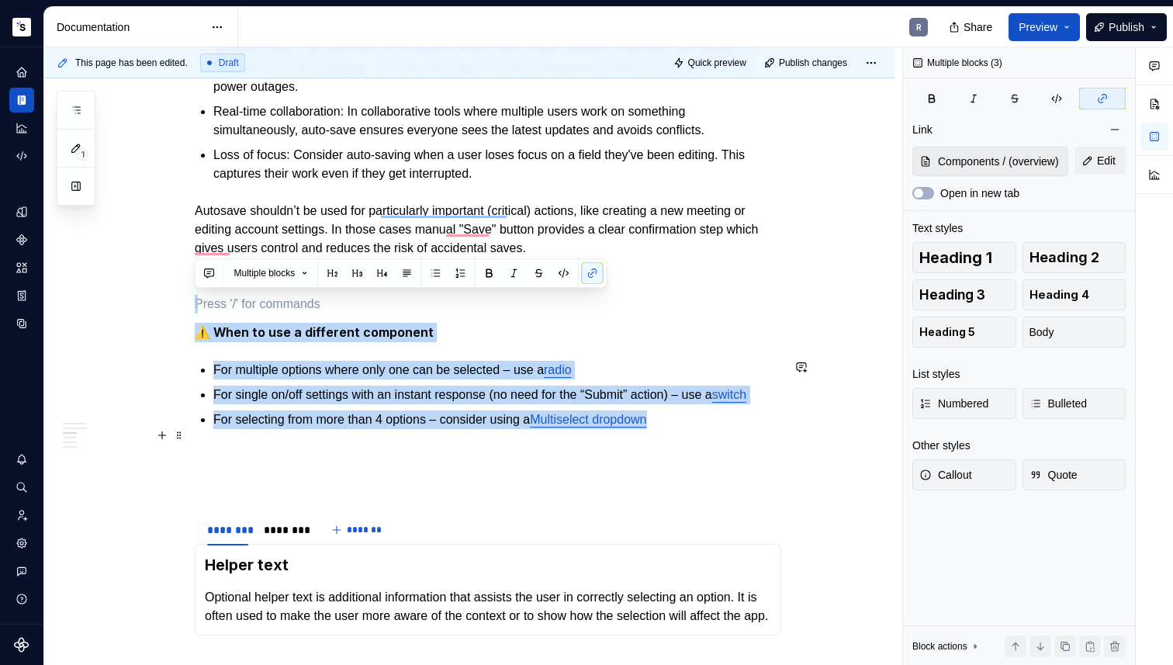
drag, startPoint x: 251, startPoint y: 289, endPoint x: 706, endPoint y: 437, distance: 478.0
click at [706, 437] on div "Takeaways 👉 Make the saving status always visible. Highlight that the page uses…" at bounding box center [488, 487] width 586 height 1869
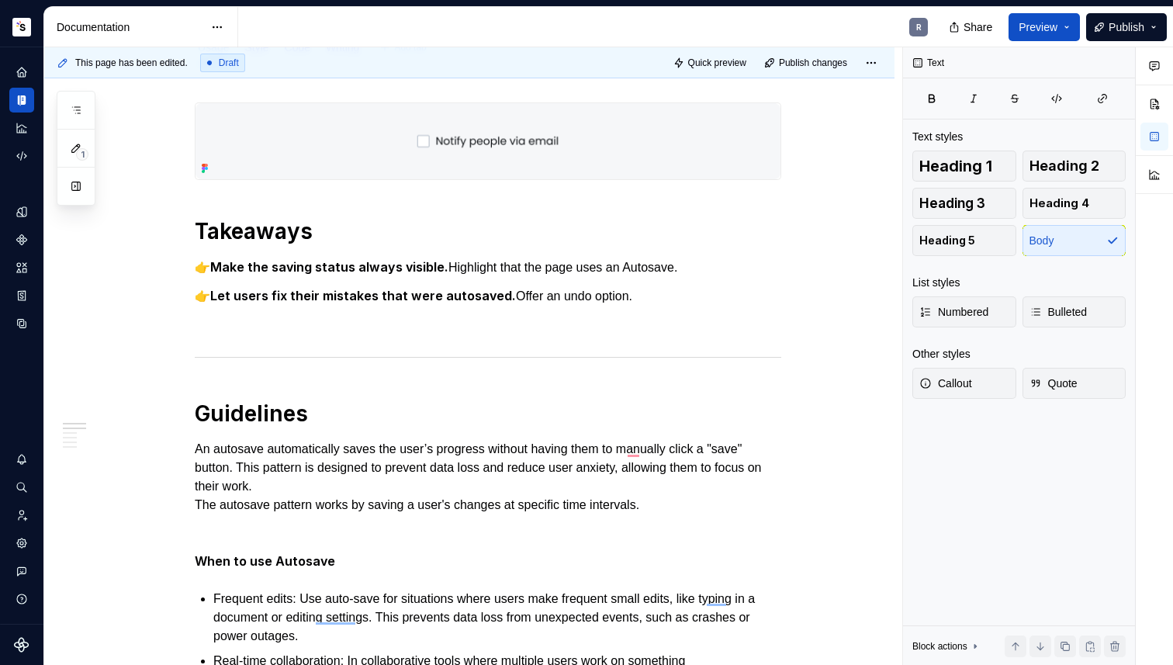
scroll to position [47, 0]
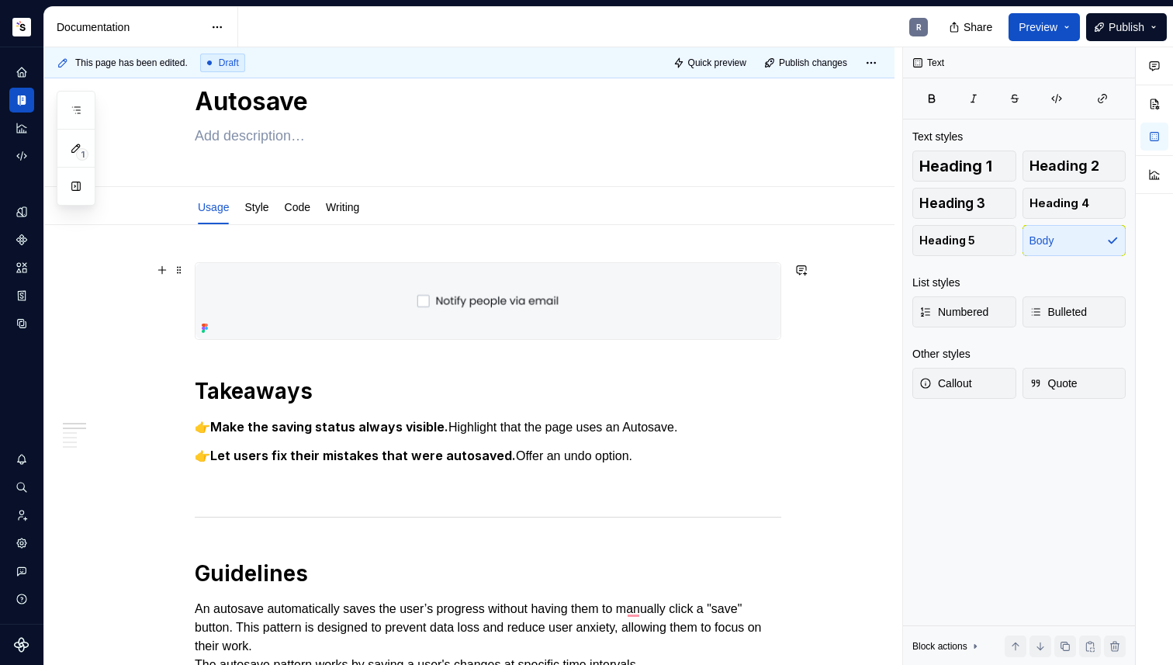
click at [631, 301] on img "To enrich screen reader interactions, please activate Accessibility in Grammarl…" at bounding box center [487, 301] width 585 height 76
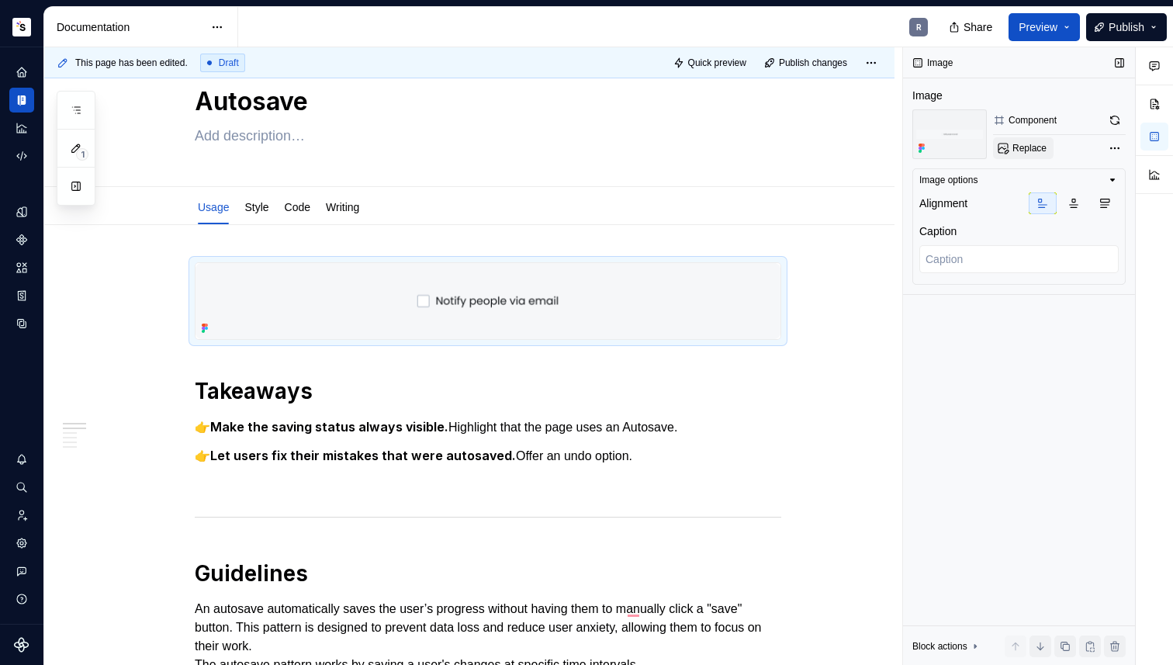
click at [1012, 141] on button "Replace" at bounding box center [1023, 148] width 60 height 22
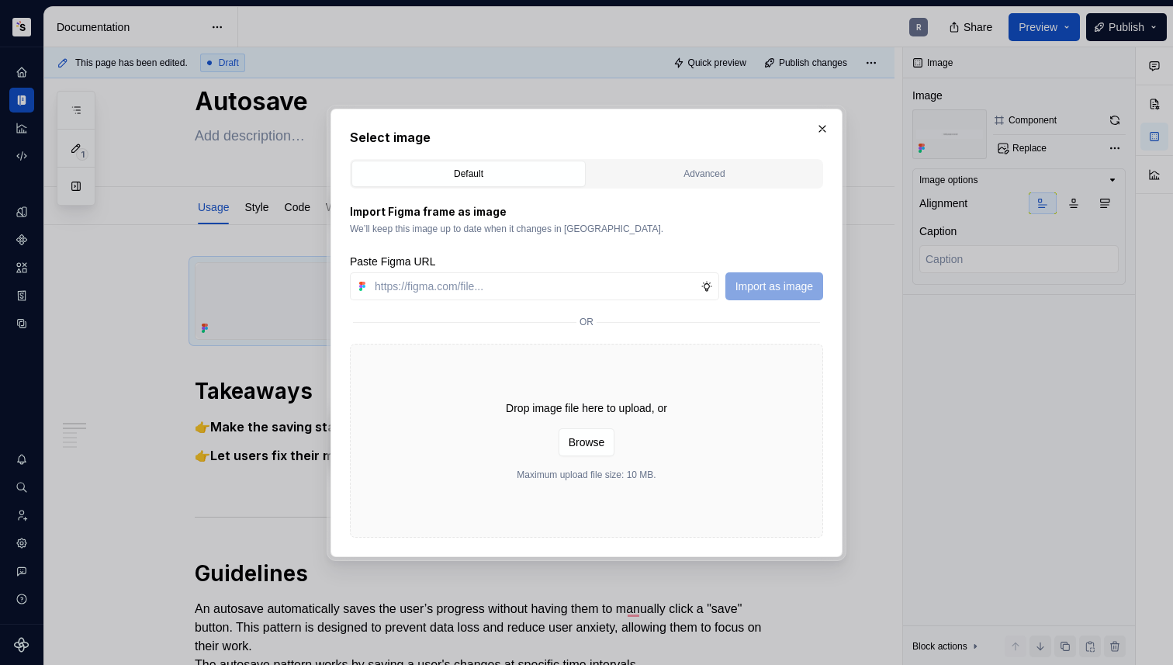
type textarea "*"
click at [483, 272] on input "text" at bounding box center [534, 286] width 332 height 28
type input "https://www.figma.com/design/Txi4seRtvtbRiOWhfuyfuq/Documentation?node-id=379-3…"
click at [761, 286] on span "Import as image" at bounding box center [774, 286] width 78 height 16
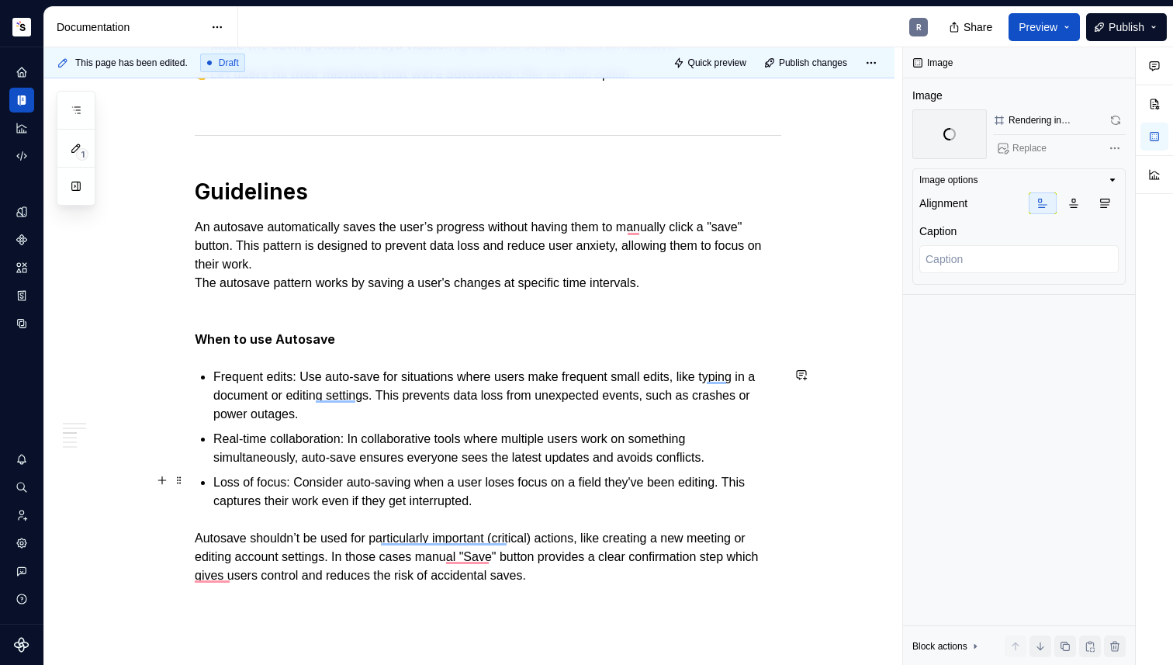
scroll to position [0, 0]
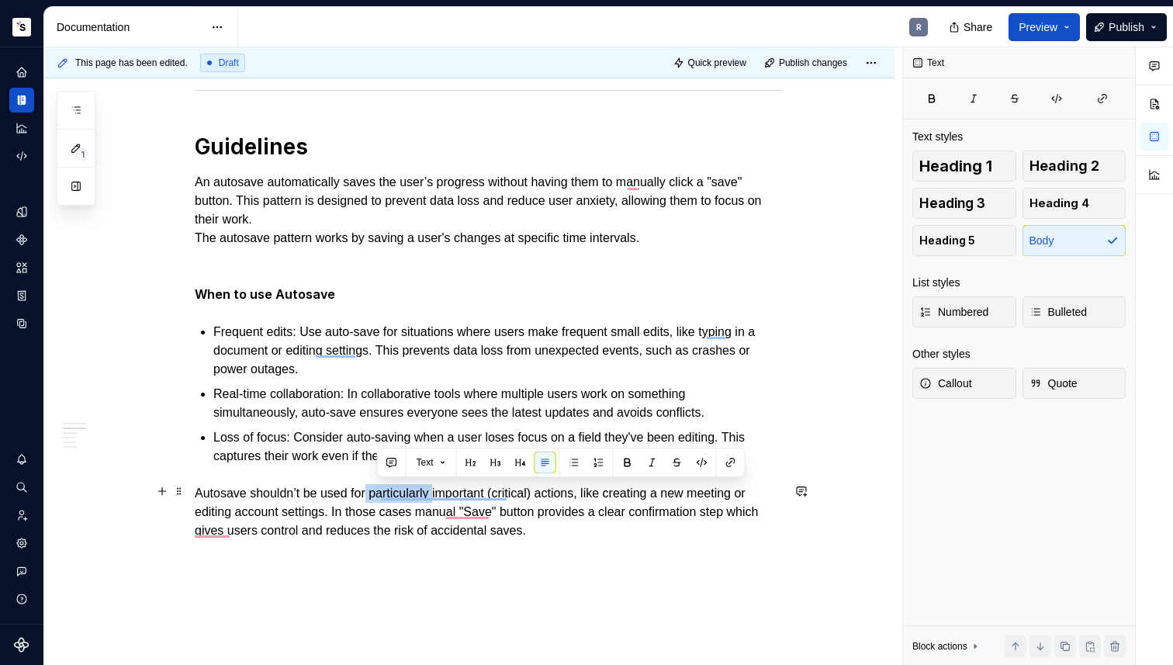
drag, startPoint x: 448, startPoint y: 112, endPoint x: 377, endPoint y: 493, distance: 388.2
click at [377, 493] on p "Autosave shouldn’t be used for particularly important (critical) actions, like …" at bounding box center [488, 512] width 586 height 56
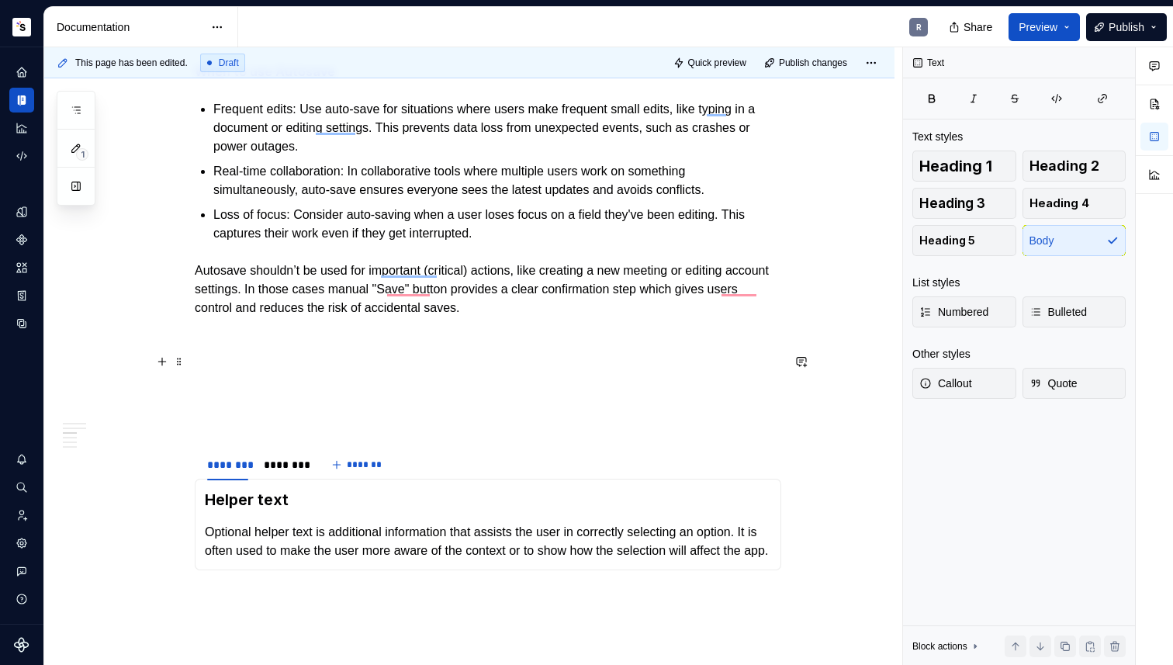
click at [301, 365] on p "To enrich screen reader interactions, please activate Accessibility in Grammarl…" at bounding box center [488, 363] width 586 height 19
click at [262, 393] on p "To enrich screen reader interactions, please activate Accessibility in Grammarl…" at bounding box center [488, 391] width 586 height 19
click at [266, 337] on p "To enrich screen reader interactions, please activate Accessibility in Grammarl…" at bounding box center [488, 336] width 586 height 19
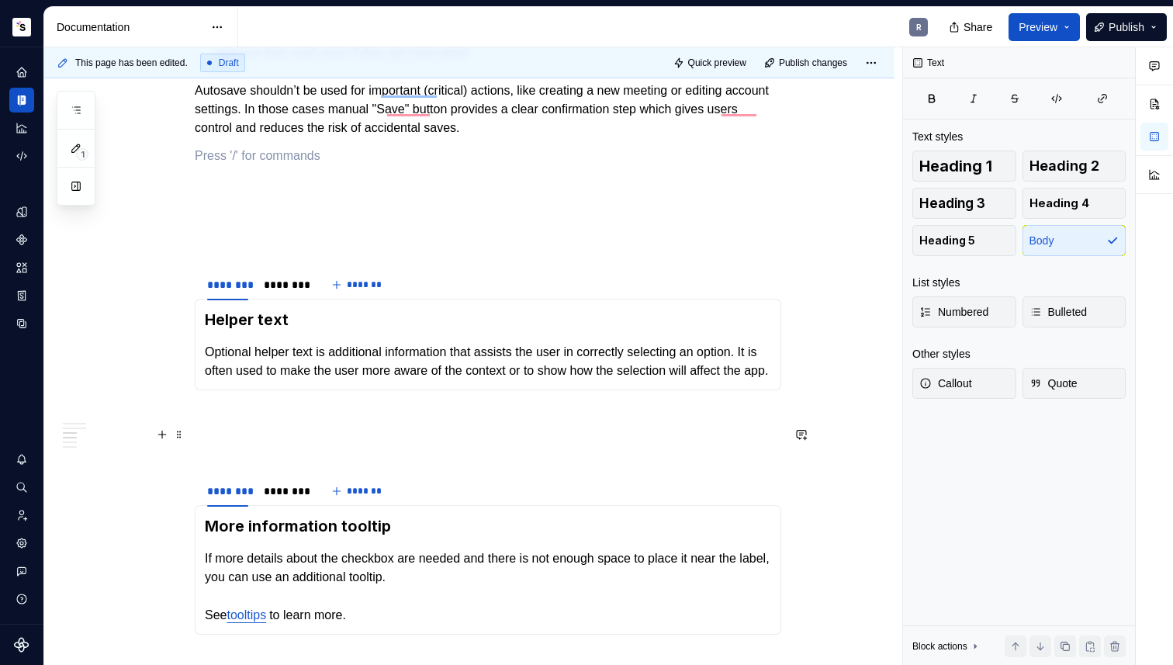
click at [249, 425] on p "To enrich screen reader interactions, please activate Accessibility in Grammarl…" at bounding box center [488, 418] width 586 height 19
click at [247, 455] on p "To enrich screen reader interactions, please activate Accessibility in Grammarl…" at bounding box center [488, 446] width 586 height 19
click at [276, 237] on p "To enrich screen reader interactions, please activate Accessibility in Grammarl…" at bounding box center [488, 239] width 586 height 19
click at [278, 161] on p "To enrich screen reader interactions, please activate Accessibility in Grammarl…" at bounding box center [488, 156] width 586 height 19
click at [275, 174] on p "To enrich screen reader interactions, please activate Accessibility in Grammarl…" at bounding box center [488, 183] width 586 height 19
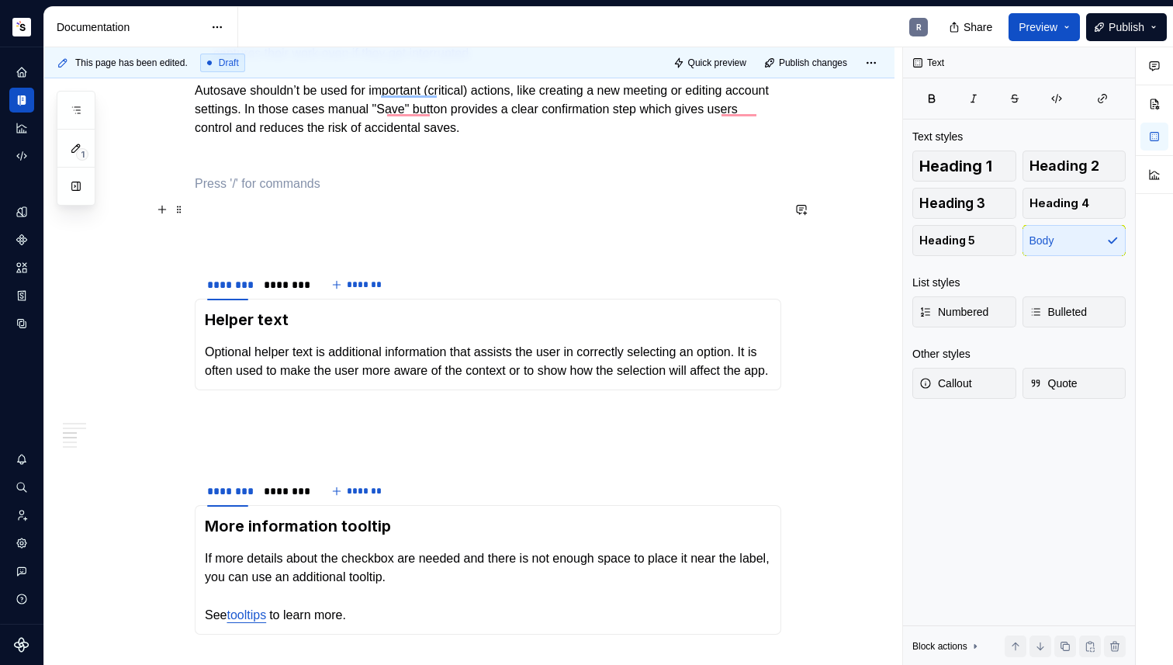
click at [271, 203] on p "To enrich screen reader interactions, please activate Accessibility in Grammarl…" at bounding box center [488, 211] width 586 height 19
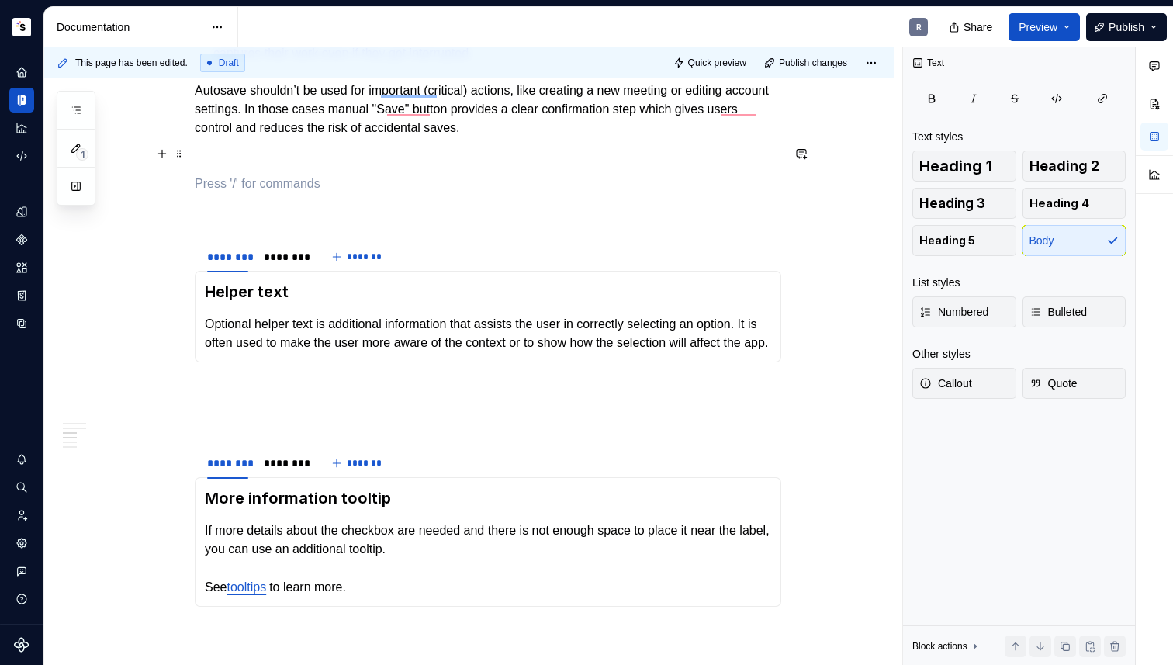
click at [252, 150] on p "To enrich screen reader interactions, please activate Accessibility in Grammarl…" at bounding box center [488, 156] width 586 height 19
click at [251, 169] on div "Takeaways 👉 Make the saving status always visible. Highlight that the page uses…" at bounding box center [488, 291] width 586 height 1716
click at [247, 197] on div "Takeaways 👉 Make the saving status always visible. Highlight that the page uses…" at bounding box center [488, 291] width 586 height 1716
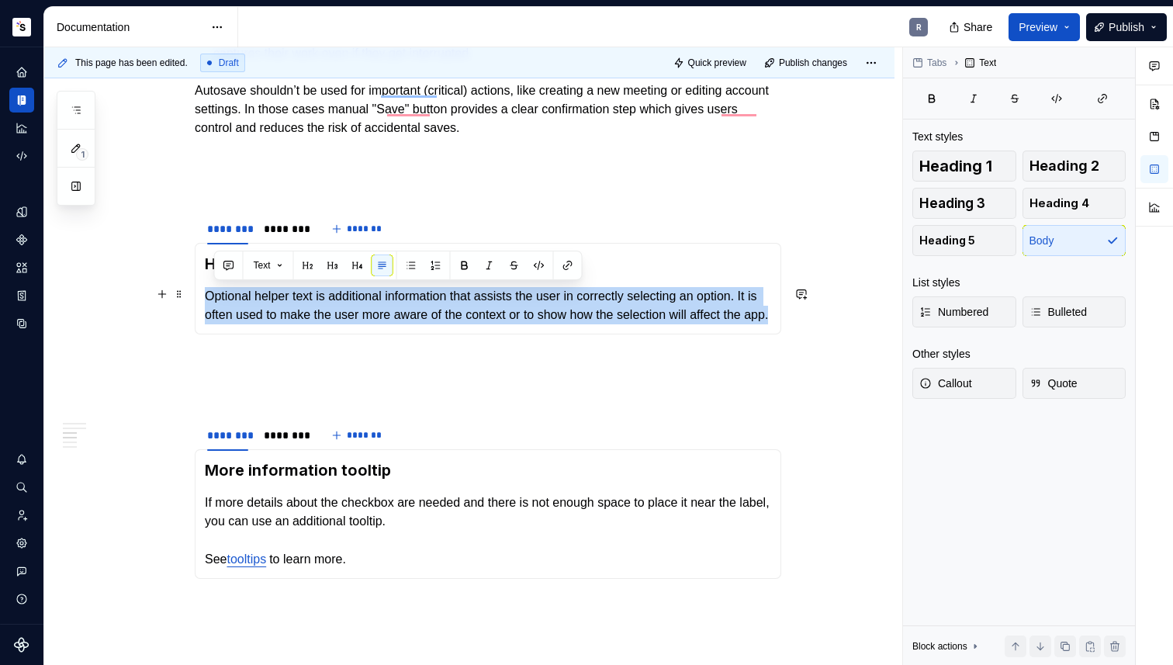
drag, startPoint x: 309, startPoint y: 328, endPoint x: 209, endPoint y: 295, distance: 105.5
click at [209, 295] on p "Optional helper text is additional information that assists the user in correct…" at bounding box center [488, 305] width 566 height 37
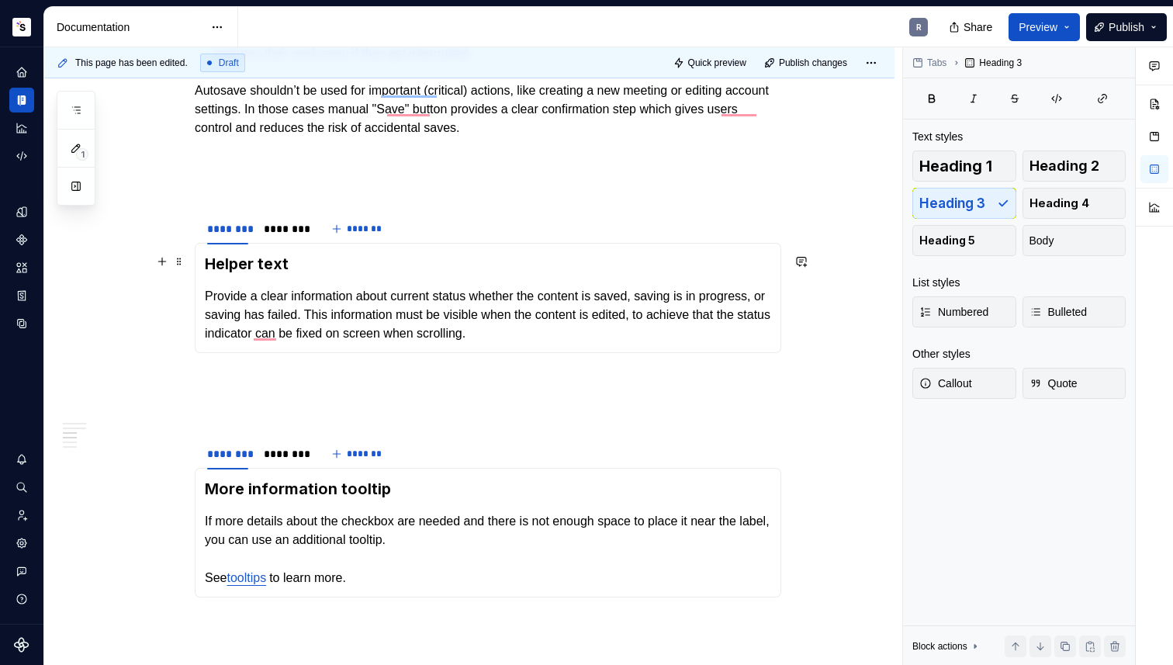
click at [223, 263] on h3 "Helper text" at bounding box center [488, 264] width 566 height 22
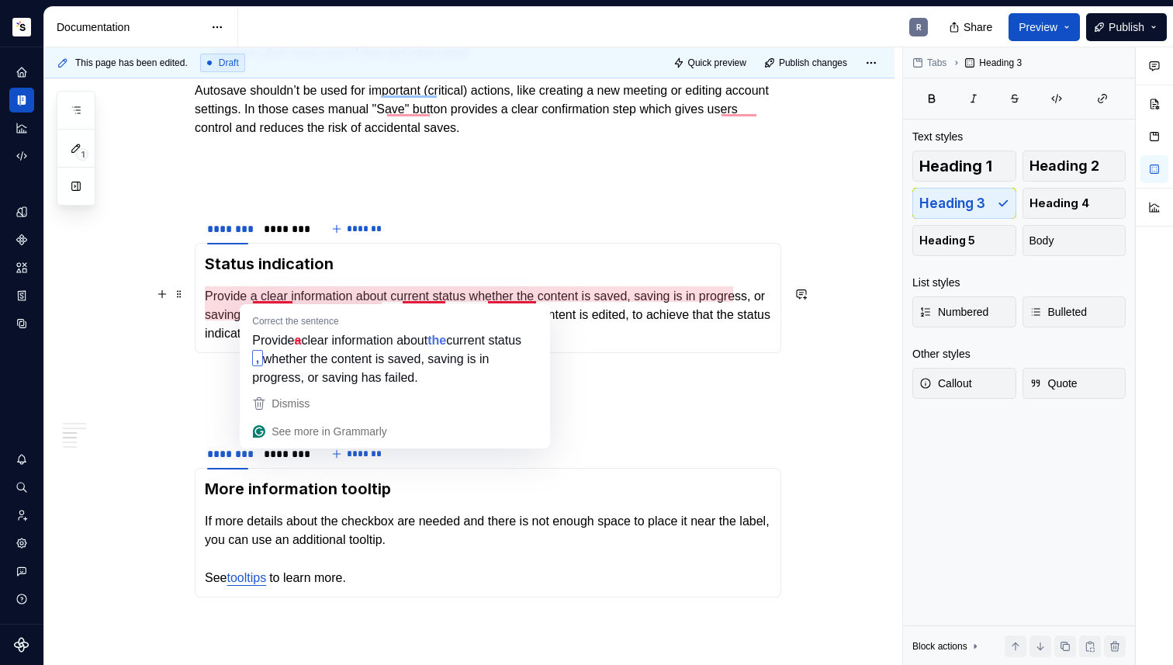
click at [264, 294] on p "Provide a clear information about current status whether the content is saved, …" at bounding box center [488, 315] width 566 height 56
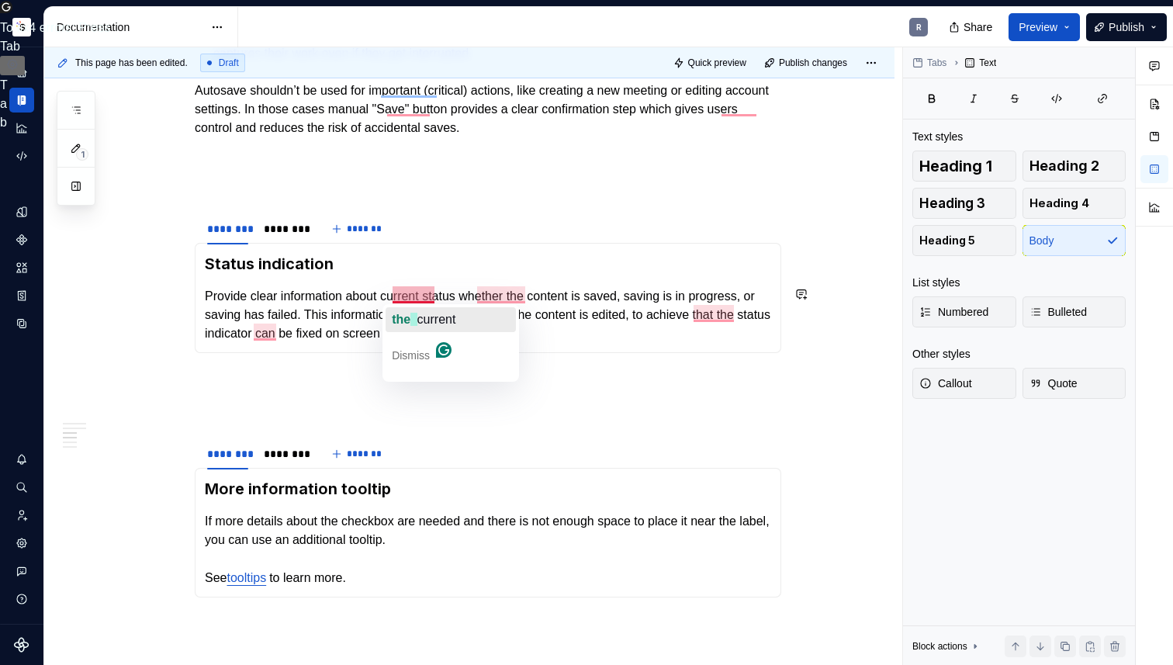
click at [420, 313] on span "current" at bounding box center [436, 319] width 39 height 13
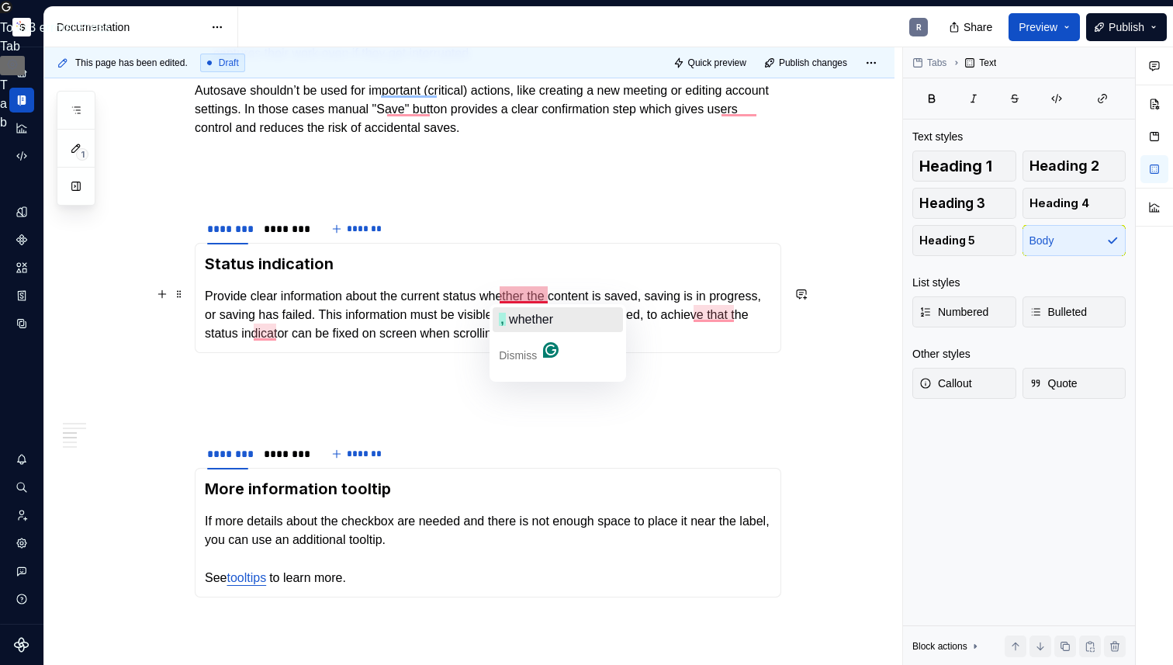
click at [520, 313] on span "whether" at bounding box center [531, 319] width 44 height 13
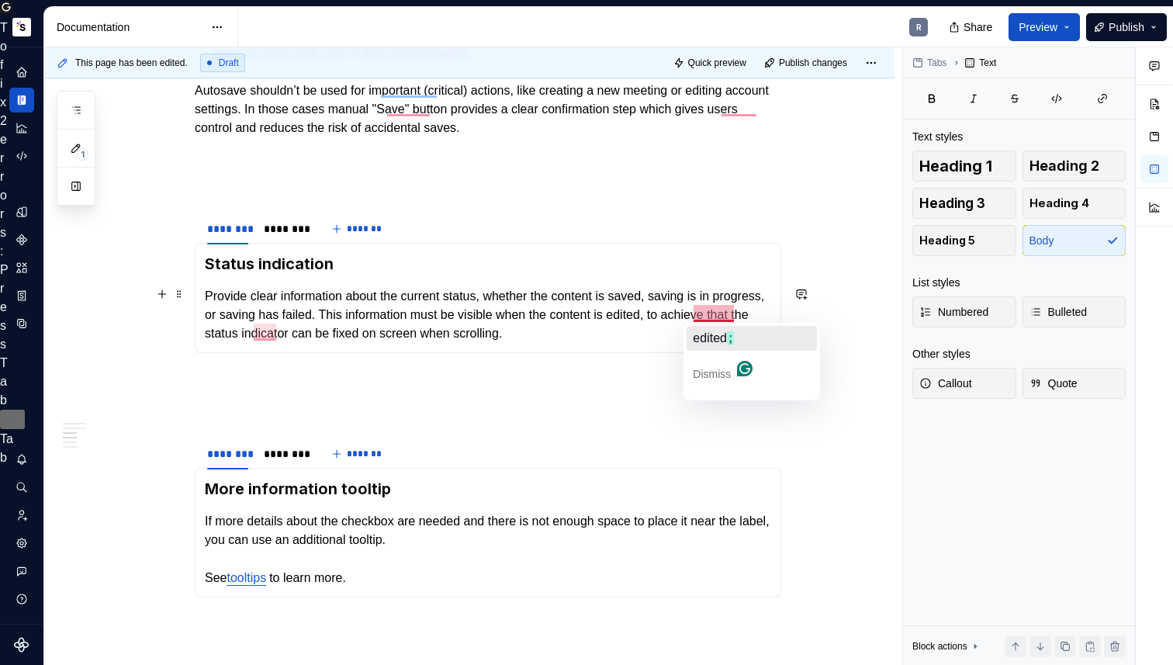
click at [710, 333] on span "edited" at bounding box center [710, 337] width 34 height 13
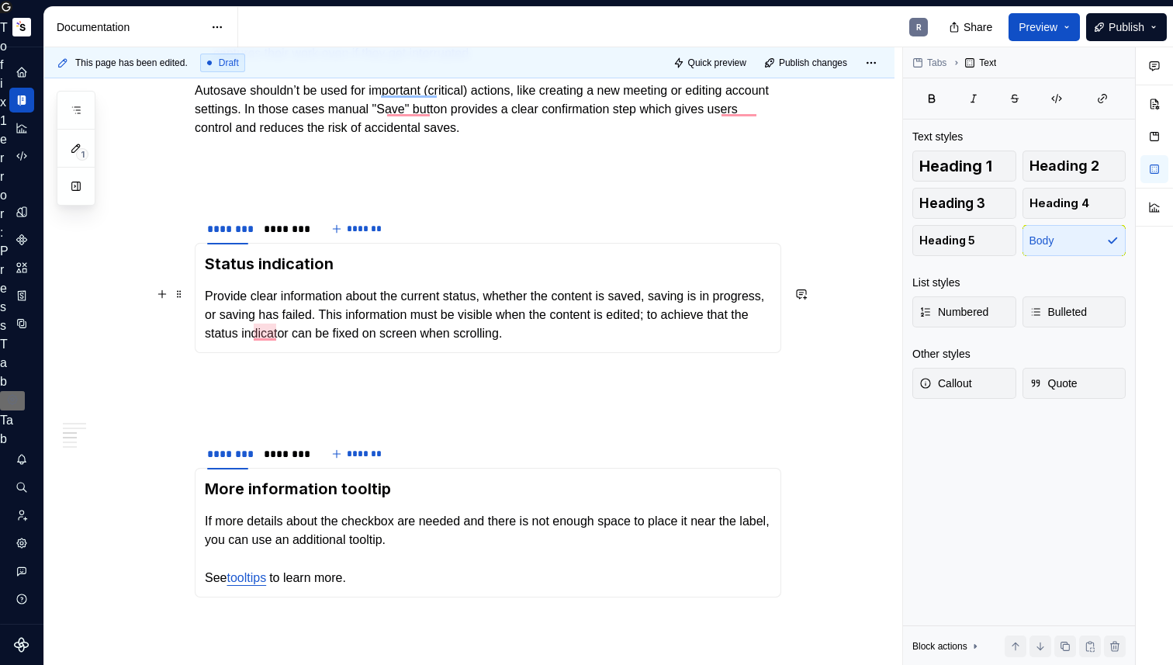
click at [733, 316] on p "Provide clear information about the current status, whether the content is save…" at bounding box center [488, 315] width 566 height 56
click at [297, 233] on div "********" at bounding box center [284, 229] width 41 height 16
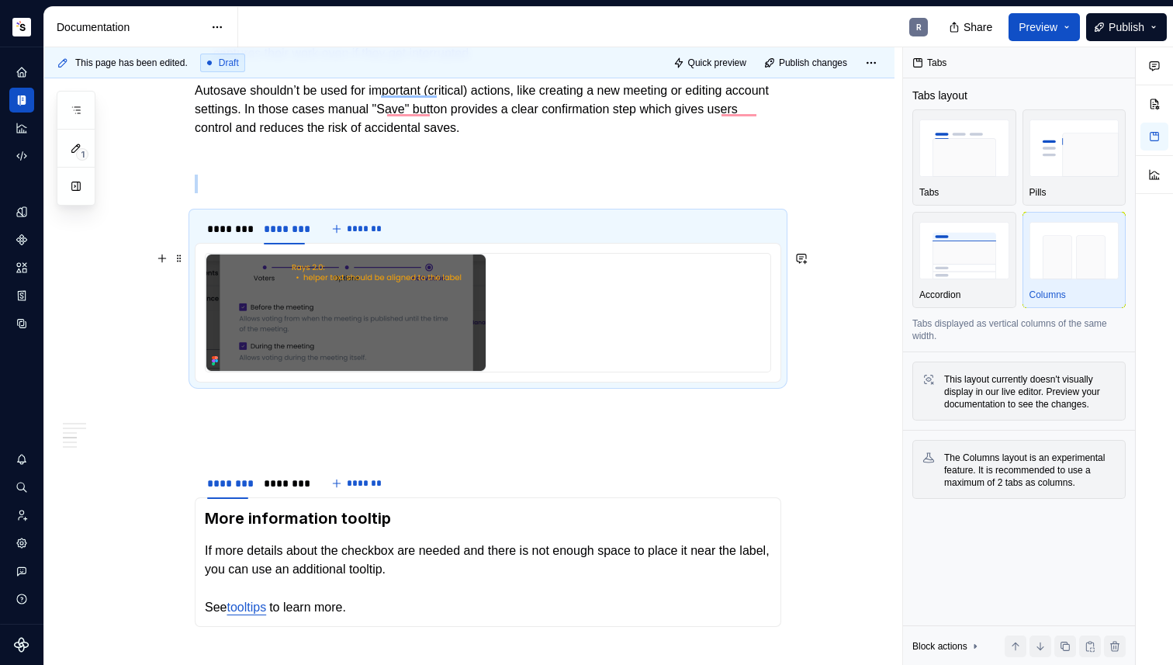
click at [301, 274] on img "To enrich screen reader interactions, please activate Accessibility in Grammarl…" at bounding box center [346, 313] width 281 height 118
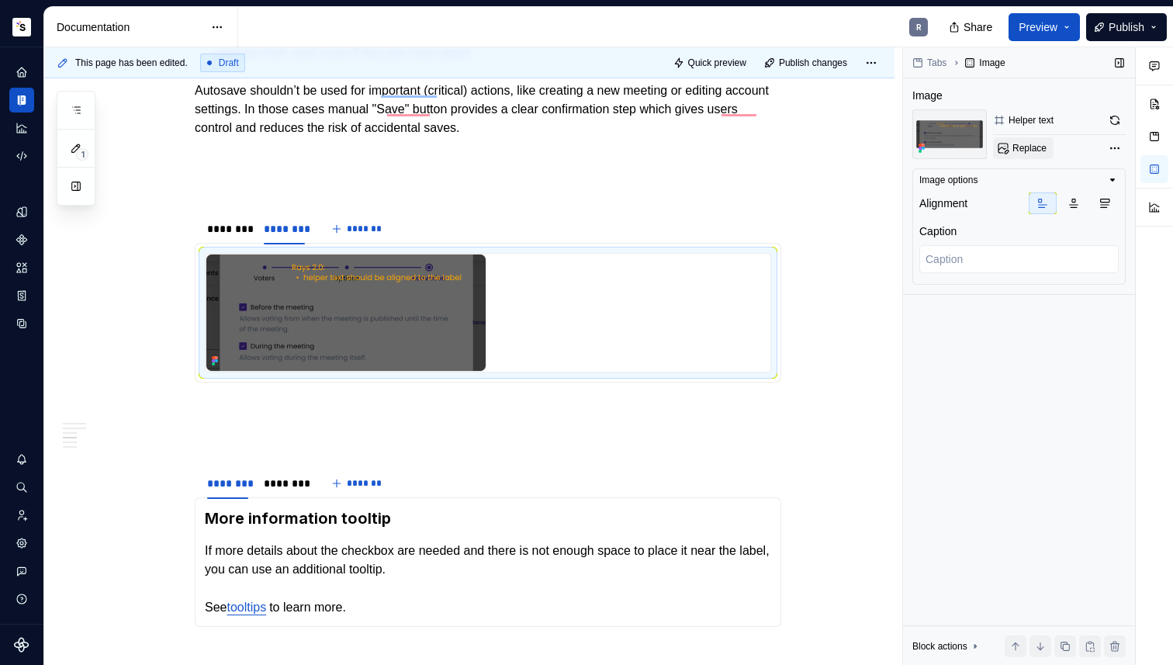
click at [1015, 145] on span "Replace" at bounding box center [1029, 148] width 34 height 12
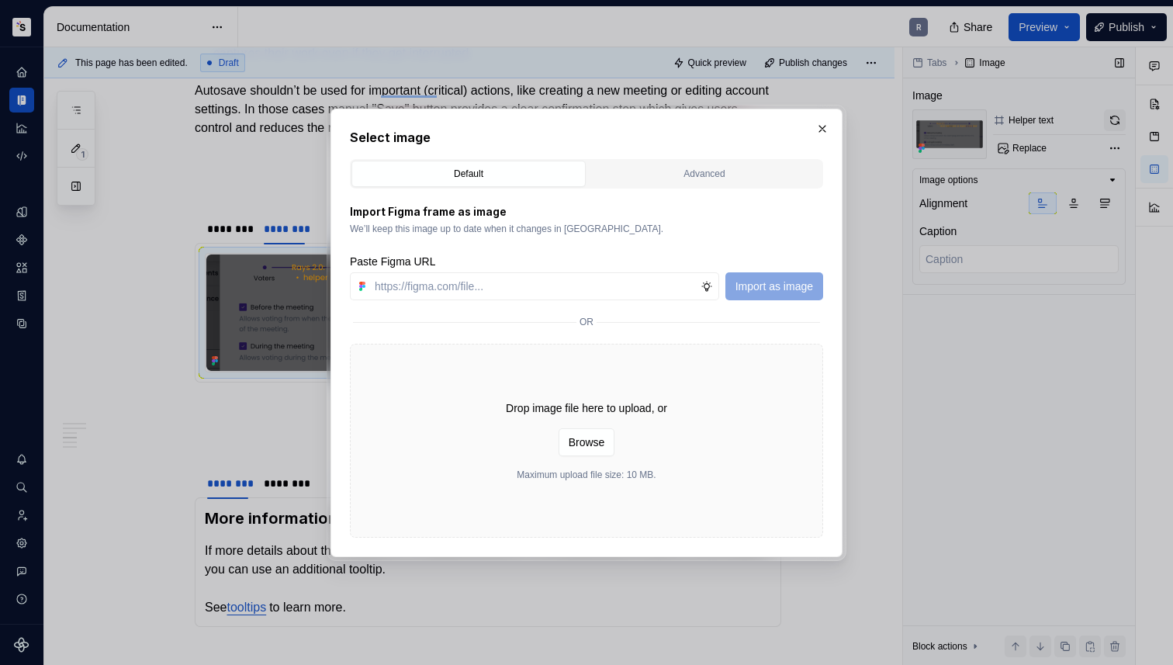
click at [821, 130] on button "button" at bounding box center [822, 129] width 22 height 22
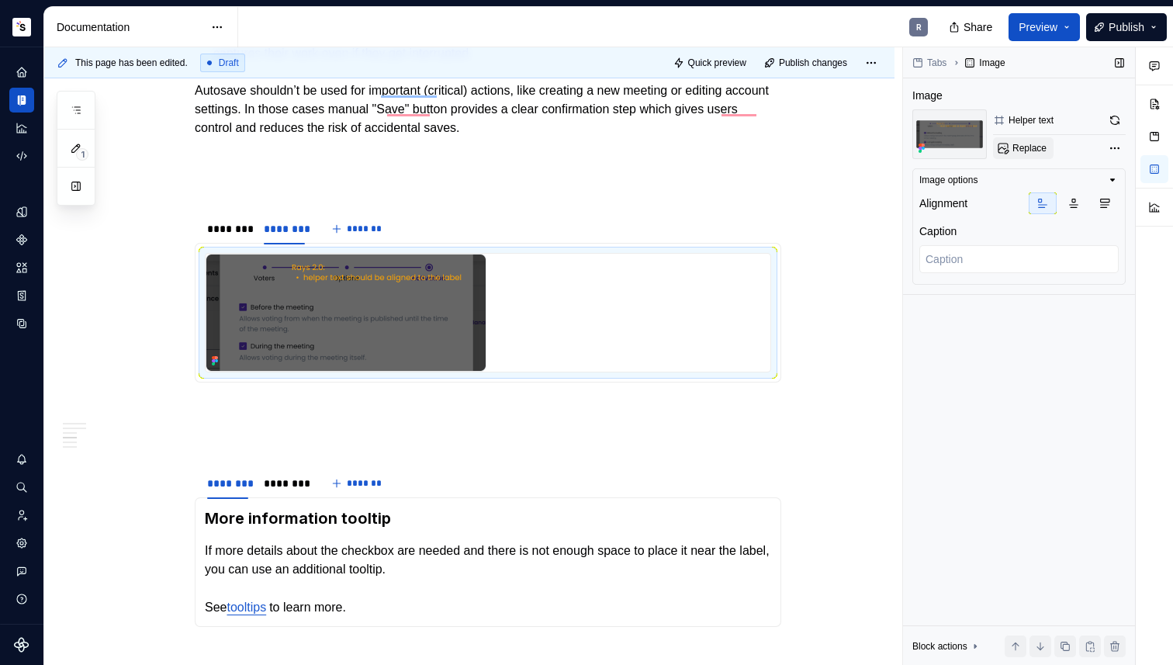
click at [1030, 145] on span "Replace" at bounding box center [1029, 148] width 34 height 12
type textarea "*"
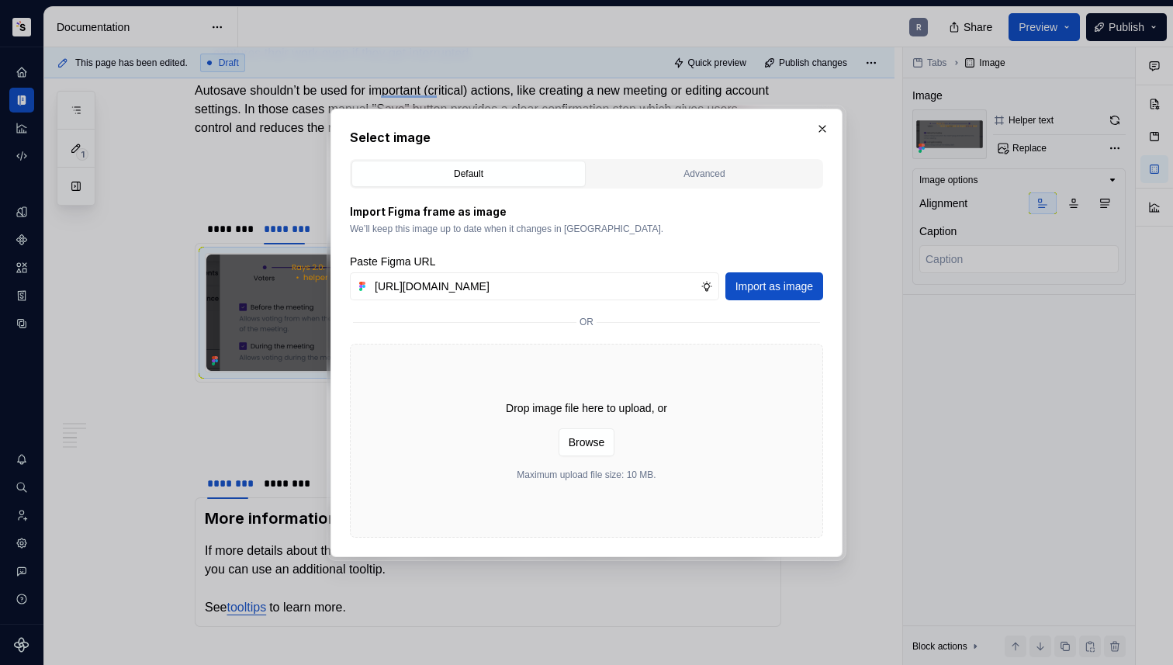
scroll to position [0, 295]
type input "https://www.figma.com/design/Txi4seRtvtbRiOWhfuyfuq/Documentation?node-id=379-3…"
click at [758, 288] on span "Import as image" at bounding box center [774, 286] width 78 height 16
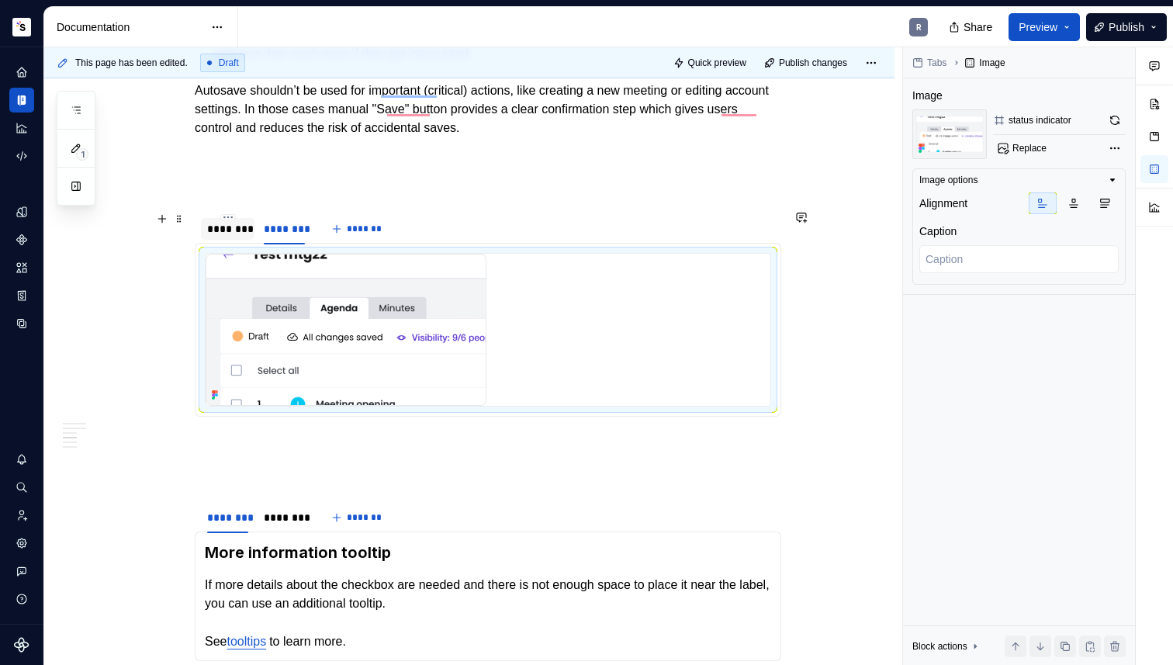
click at [216, 226] on div "********" at bounding box center [227, 229] width 41 height 16
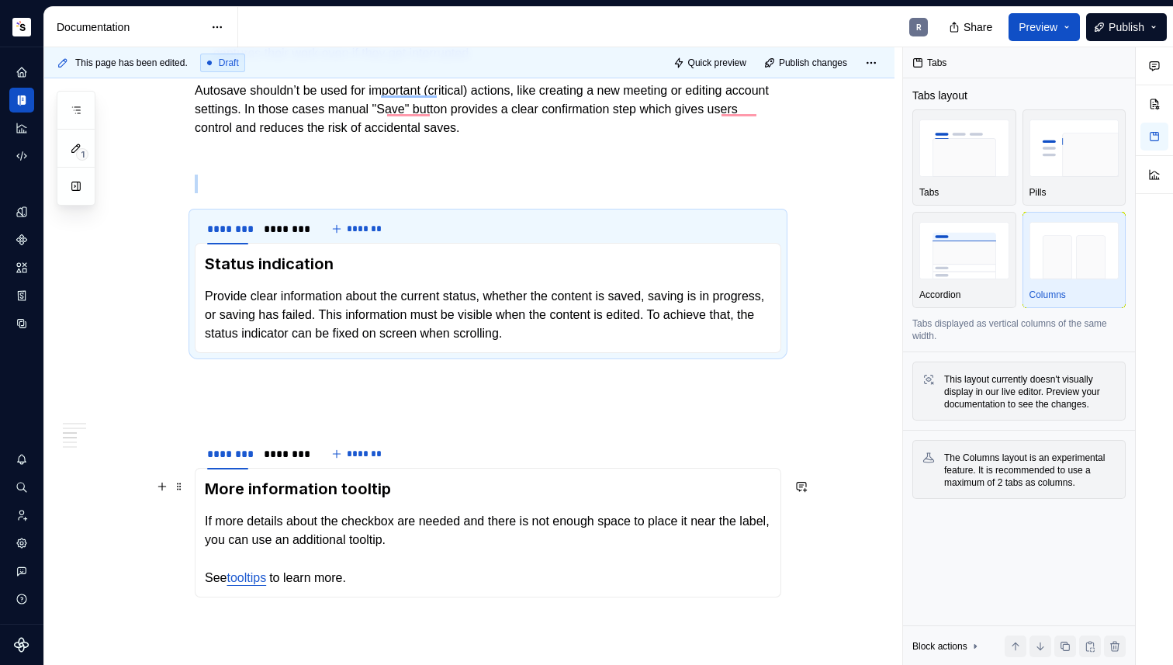
click at [301, 479] on h3 "More information tooltip" at bounding box center [488, 489] width 566 height 22
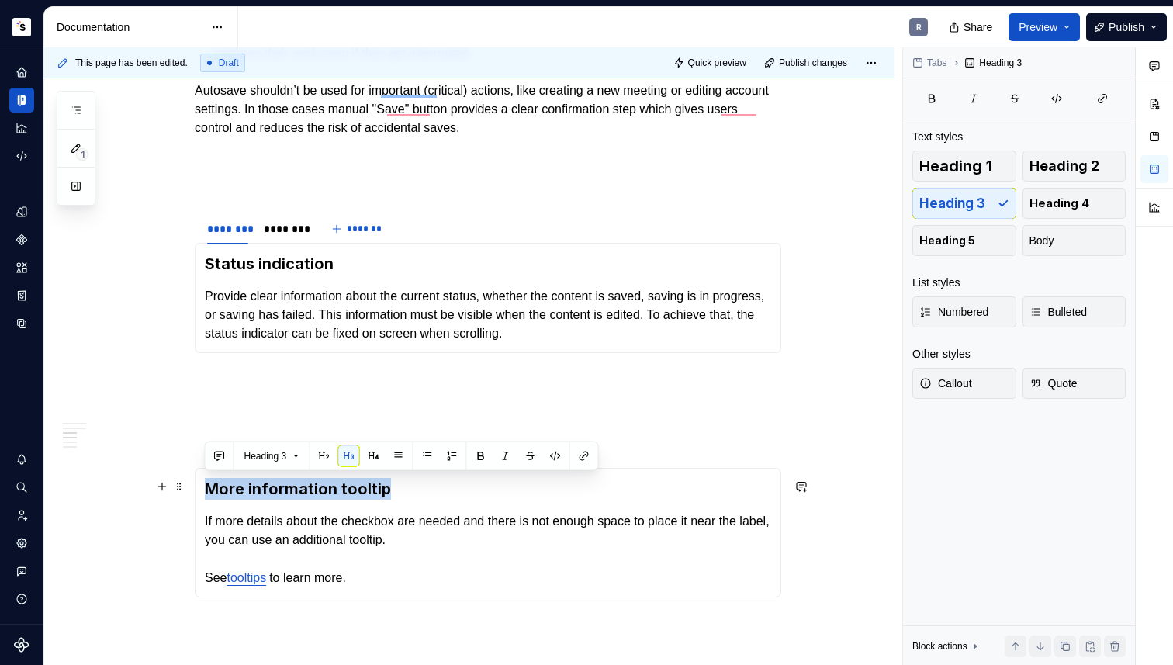
drag, startPoint x: 383, startPoint y: 485, endPoint x: 211, endPoint y: 485, distance: 172.2
click at [211, 485] on h3 "More information tooltip" at bounding box center [488, 489] width 566 height 22
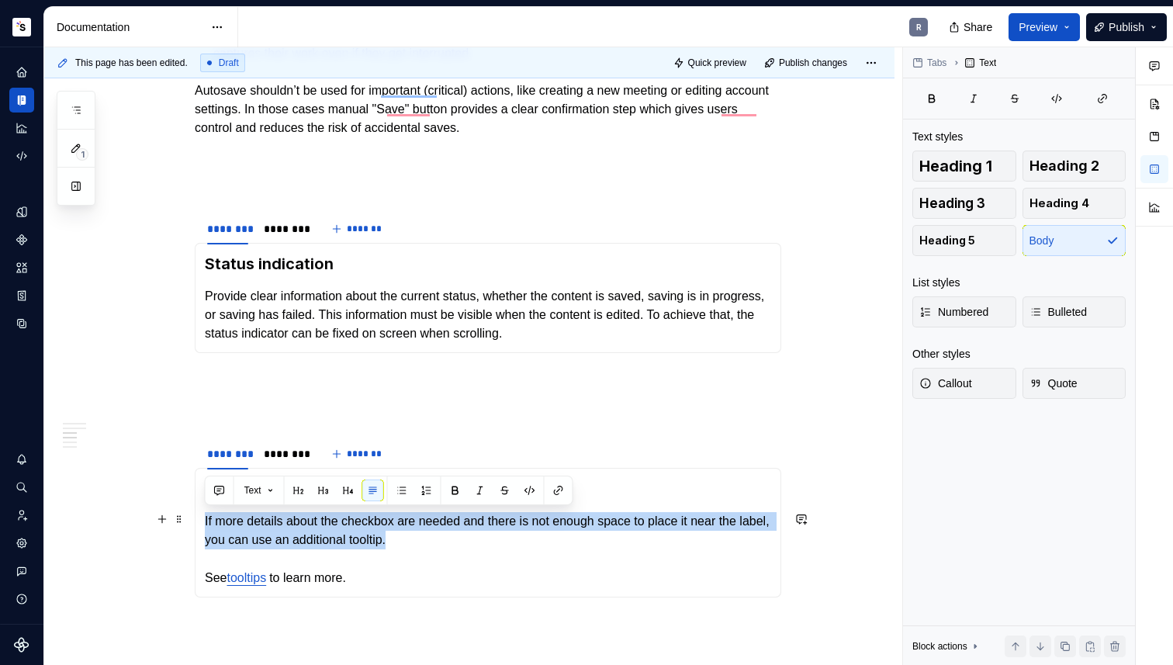
drag, startPoint x: 204, startPoint y: 517, endPoint x: 461, endPoint y: 545, distance: 259.0
click at [461, 545] on p "If more details about the checkbox are needed and there is not enough space to …" at bounding box center [488, 549] width 566 height 75
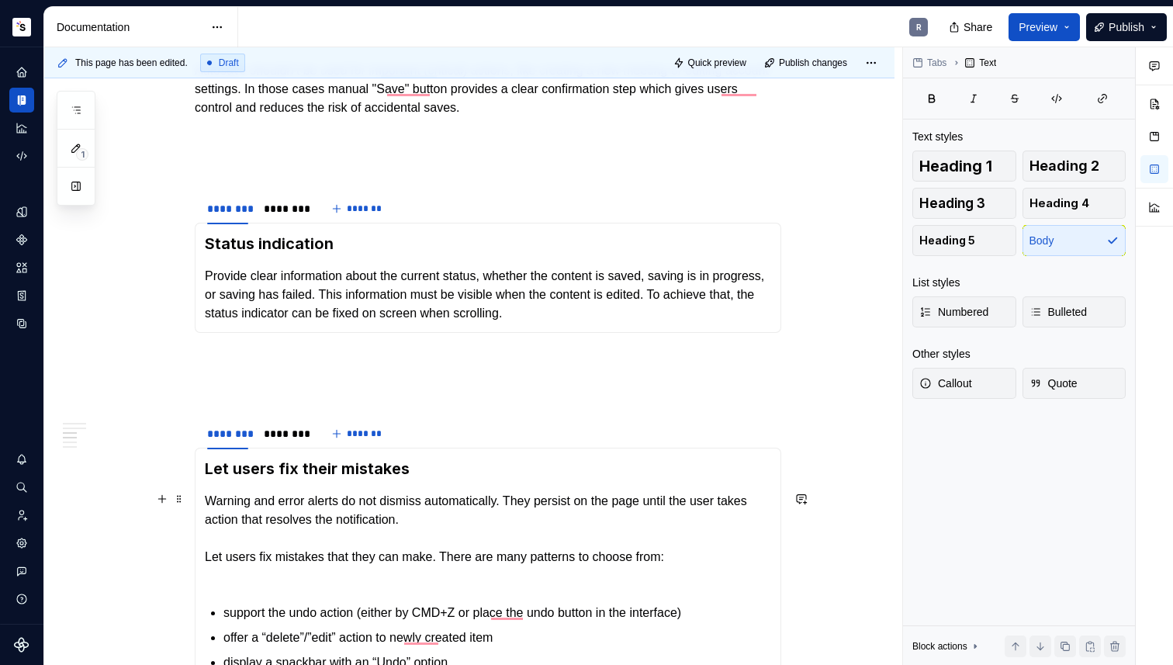
scroll to position [906, 0]
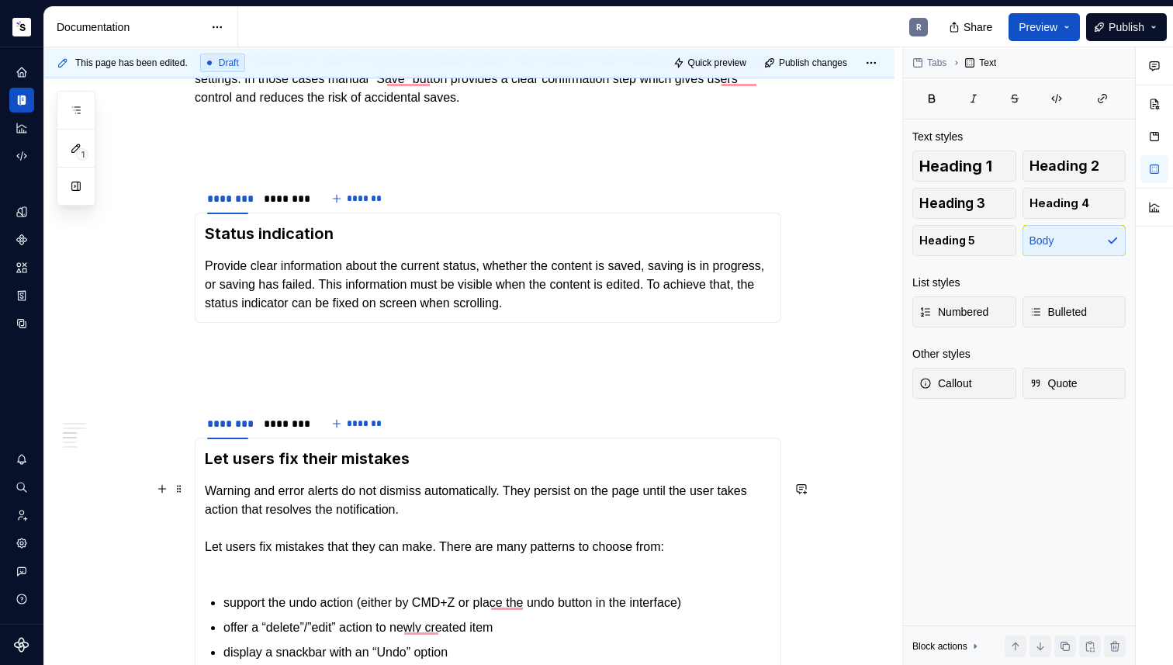
click at [246, 565] on p "Warning and error alerts do not dismiss automatically. They persist on the page…" at bounding box center [488, 528] width 566 height 93
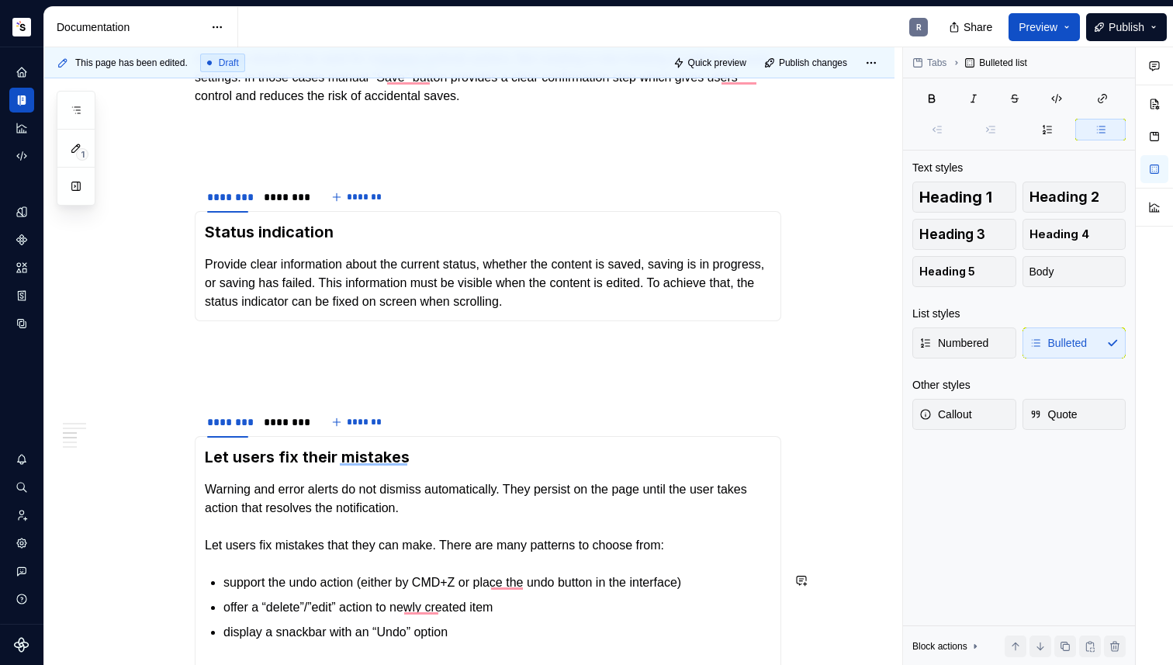
scroll to position [928, 0]
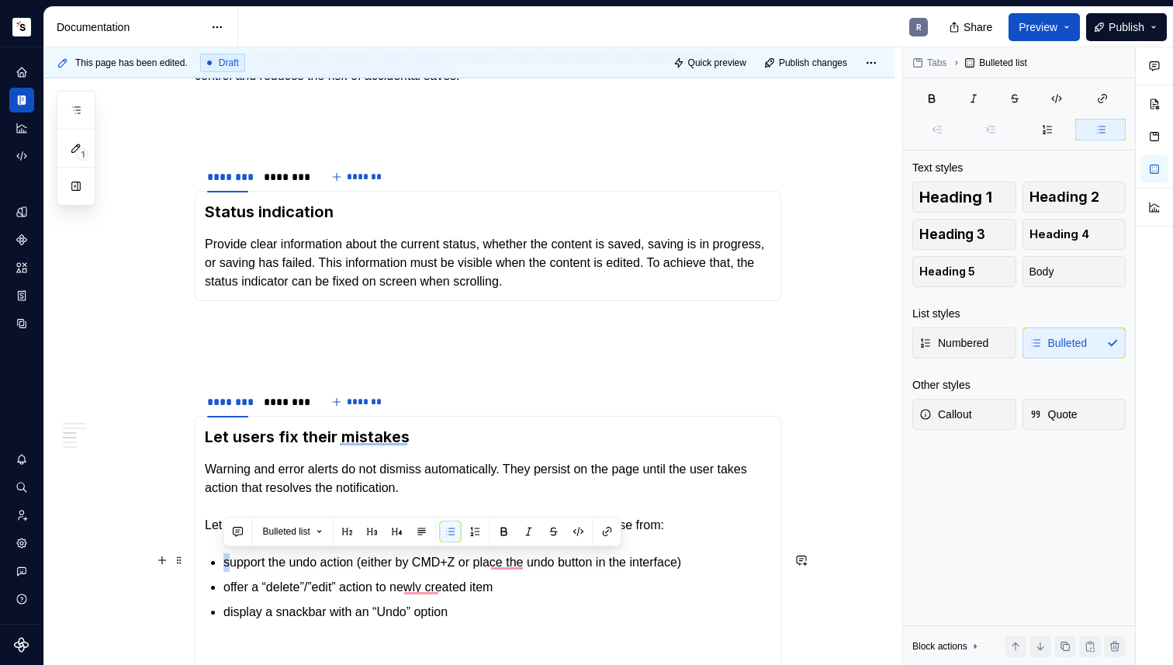
click at [222, 563] on section-item-column "Let users fix their mistakes Warning and error alerts do not dismiss automatica…" at bounding box center [488, 561] width 566 height 271
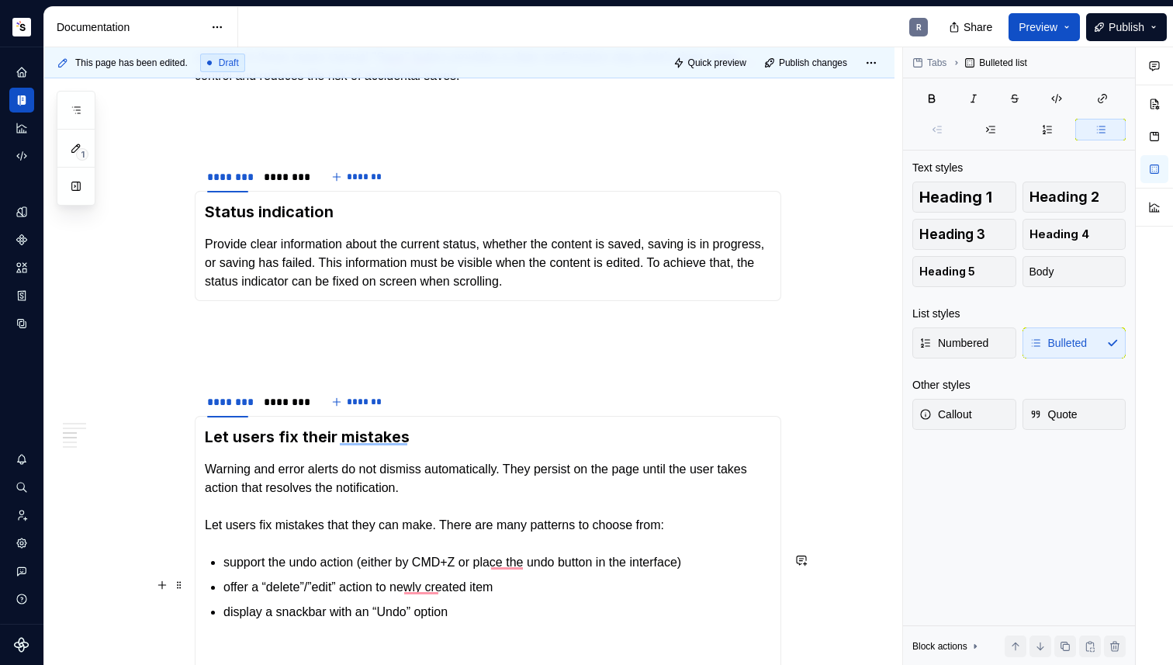
click at [297, 593] on p "offer a “delete”/”edit” action to newly created item" at bounding box center [497, 587] width 548 height 19
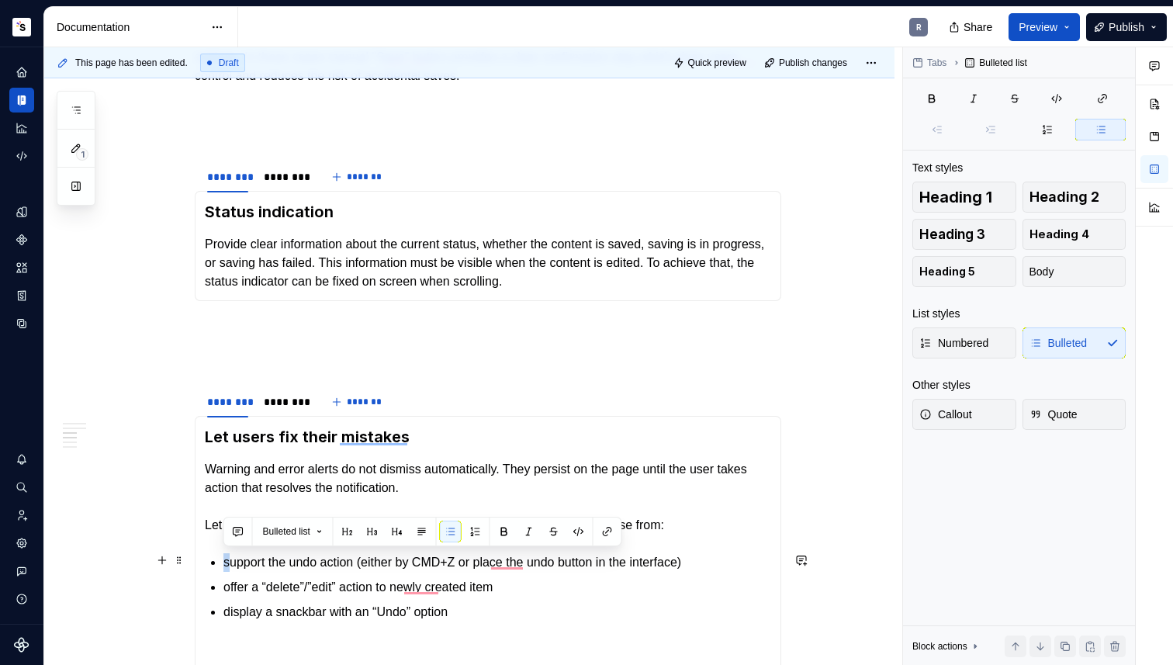
click at [223, 563] on p "support the undo action (either by CMD+Z or place the undo button in the interf…" at bounding box center [497, 562] width 548 height 19
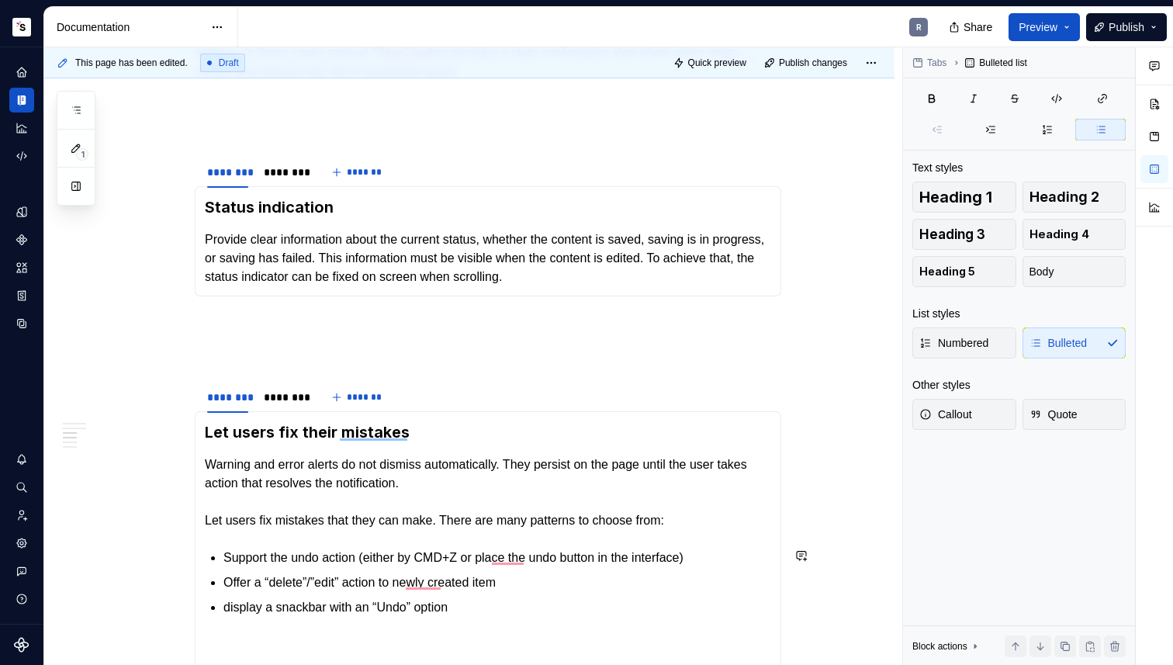
scroll to position [1180, 0]
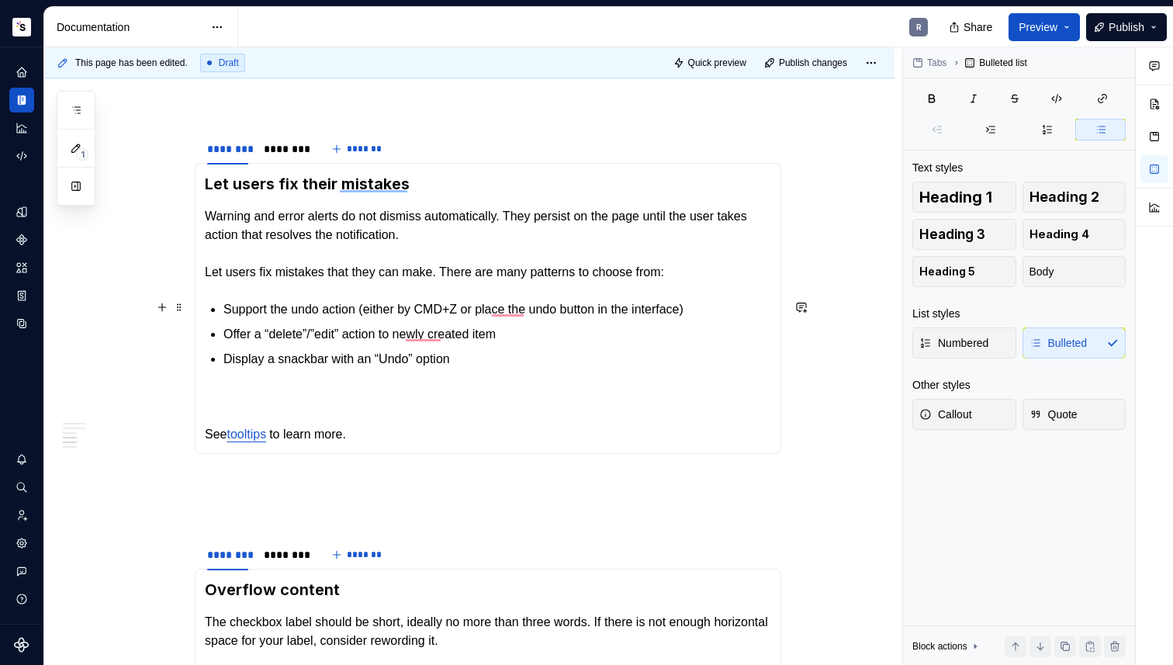
click at [721, 304] on p "Support the undo action (either by CMD+Z or place the undo button in the interf…" at bounding box center [497, 309] width 548 height 19
click at [686, 332] on p "Offer a “delete”/”edit” action to newly created item" at bounding box center [497, 334] width 548 height 19
click at [656, 358] on p "Display a snackbar with an “Undo” option" at bounding box center [497, 359] width 548 height 19
click at [517, 333] on p "Offer a “delete”/”edit” action to newly created item ." at bounding box center [497, 334] width 548 height 19
click at [364, 389] on p "See tooltips to learn more." at bounding box center [488, 415] width 566 height 57
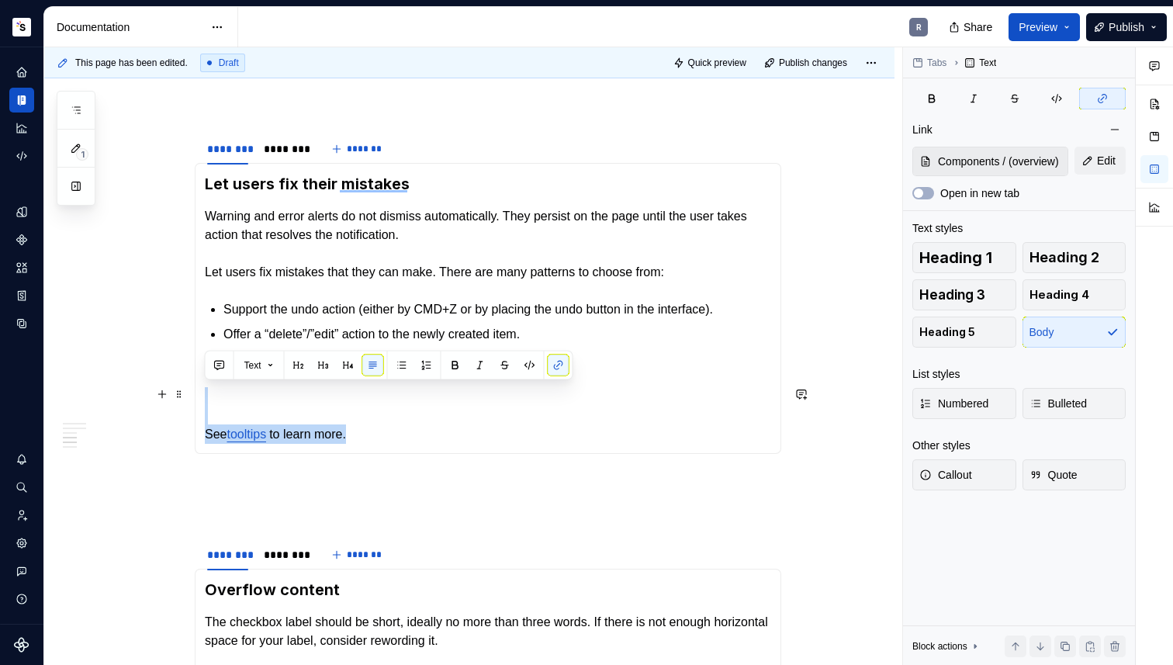
drag, startPoint x: 333, startPoint y: 388, endPoint x: 375, endPoint y: 428, distance: 58.1
click at [375, 428] on section-item-column "Let users fix their mistakes Warning and error alerts do not dismiss automatica…" at bounding box center [488, 308] width 566 height 271
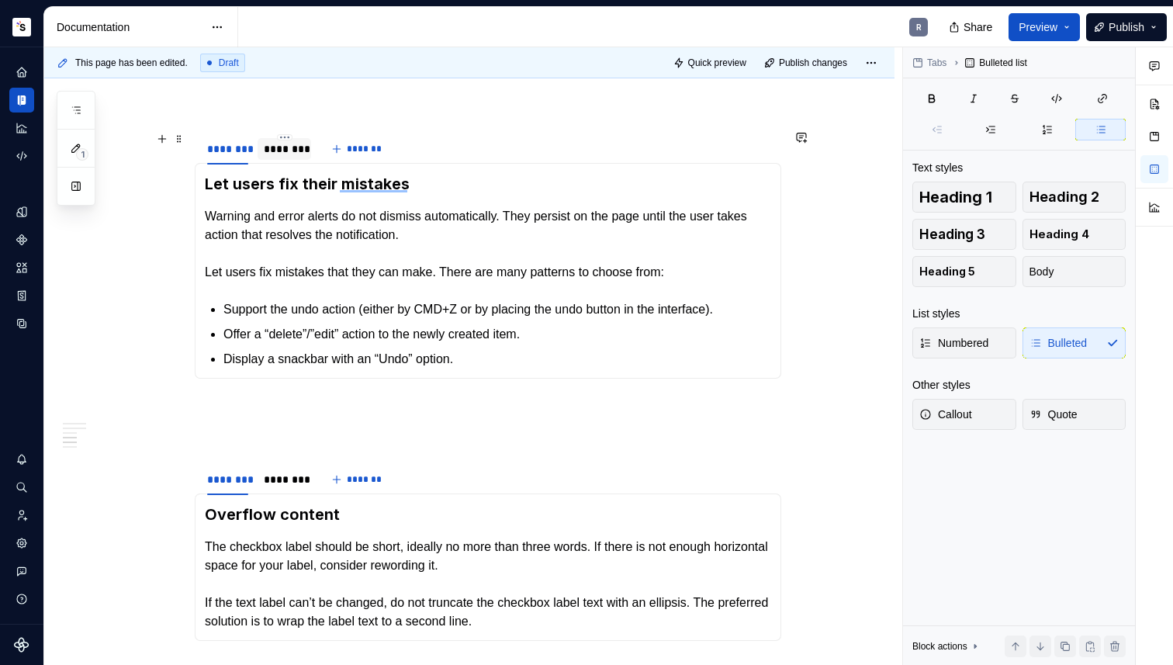
click at [286, 161] on div "To enrich screen reader interactions, please activate Accessibility in Grammarl…" at bounding box center [284, 162] width 54 height 2
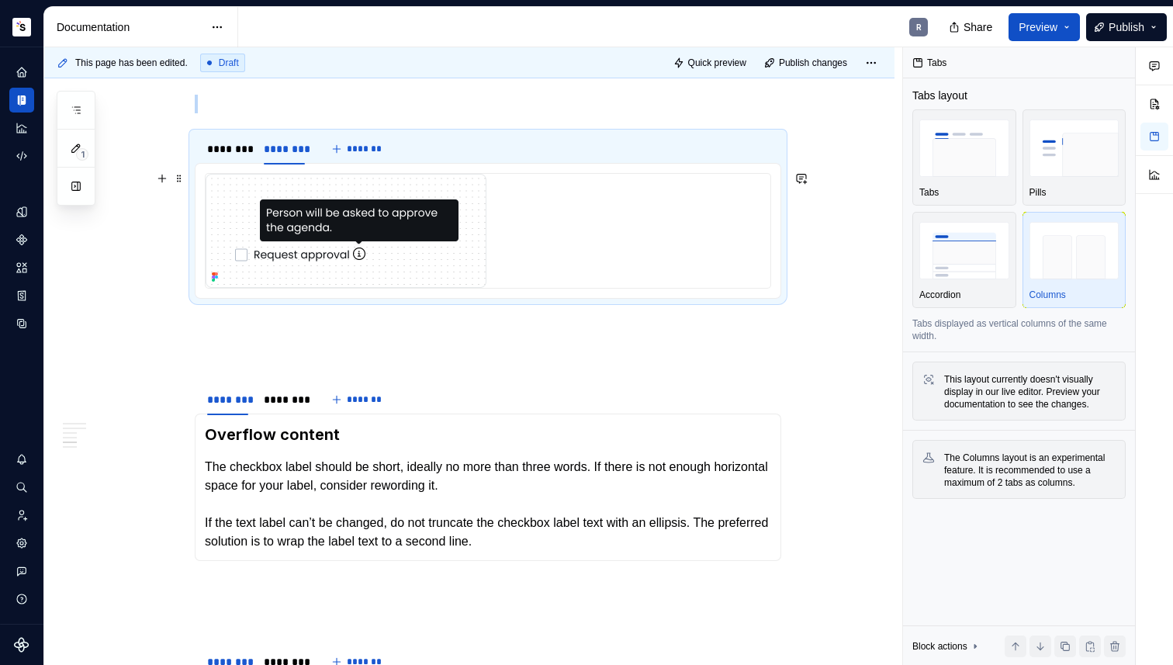
click at [315, 226] on img "To enrich screen reader interactions, please activate Accessibility in Grammarl…" at bounding box center [346, 231] width 281 height 114
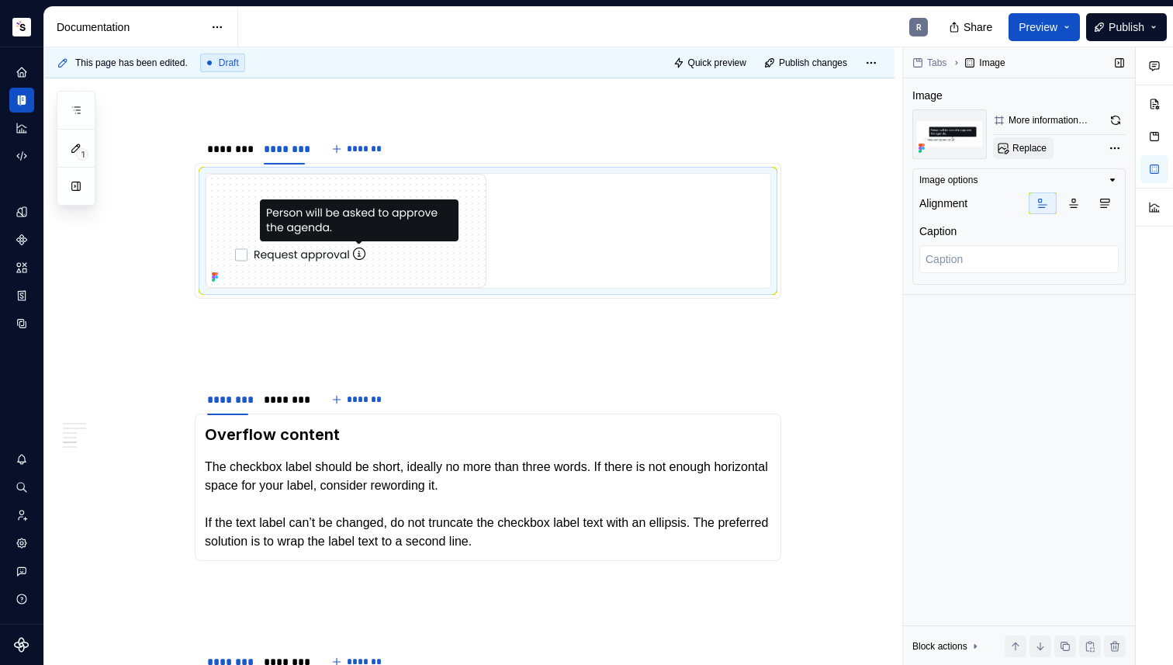
click at [1000, 144] on button "Replace" at bounding box center [1023, 148] width 60 height 22
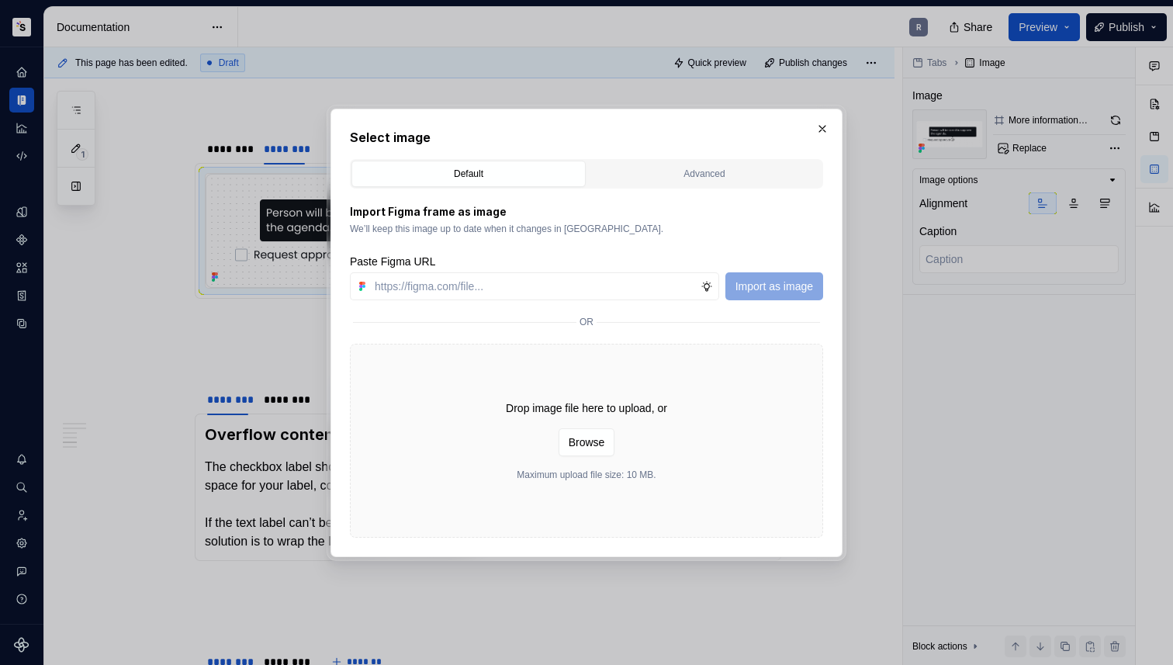
type textarea "*"
type input "https://www.figma.com/design/Txi4seRtvtbRiOWhfuyfuq/Documentation?node-id=379-3…"
click at [748, 272] on button "Import as image" at bounding box center [774, 286] width 98 height 28
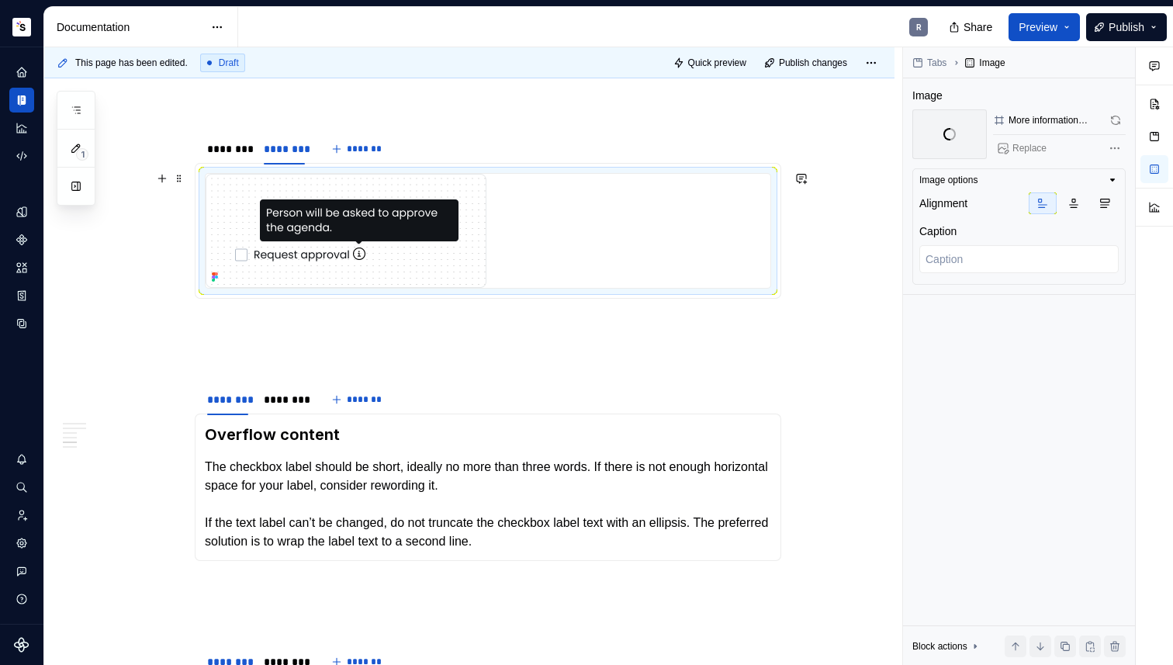
type textarea "*"
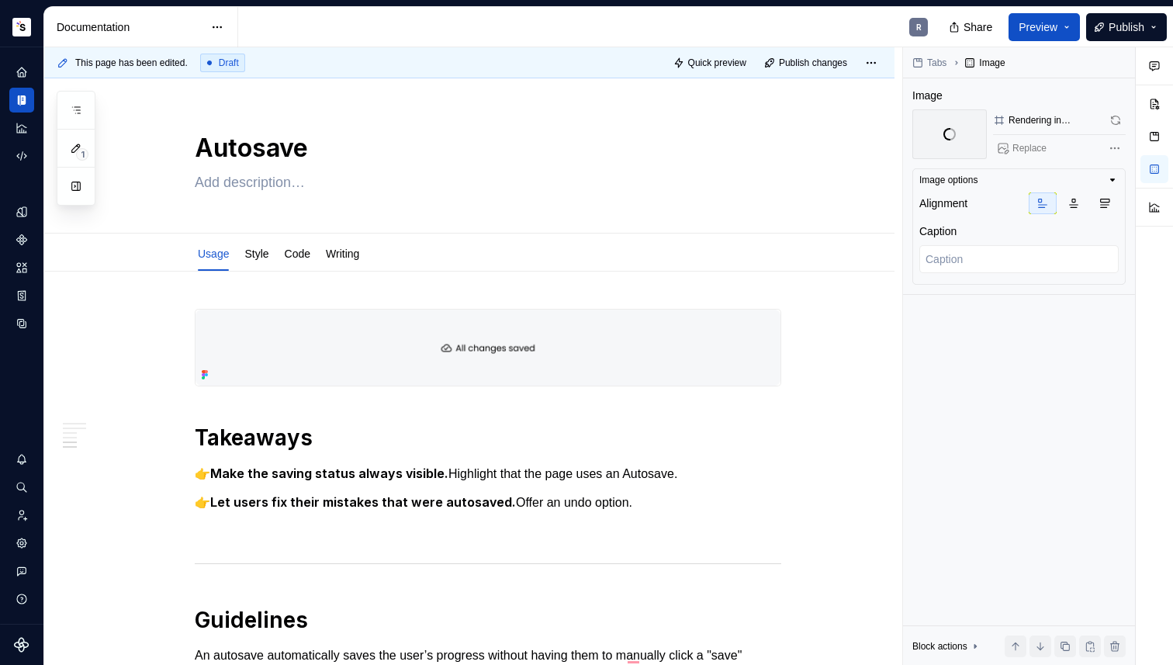
scroll to position [1180, 0]
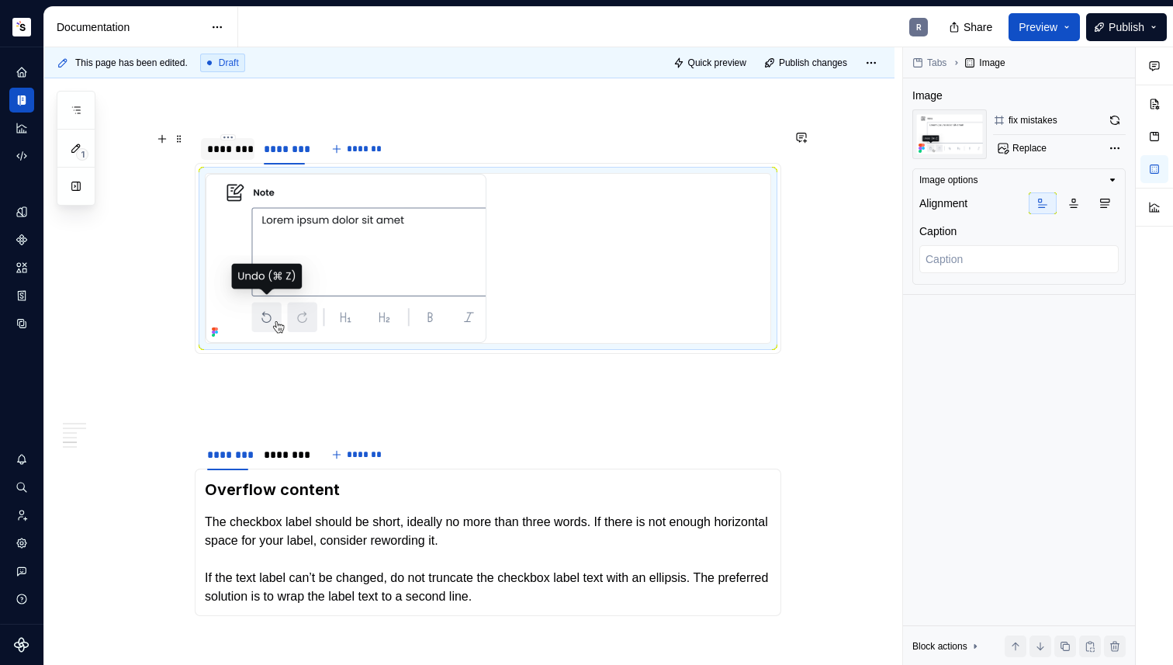
type textarea "*"
click at [219, 147] on div "********" at bounding box center [227, 149] width 41 height 16
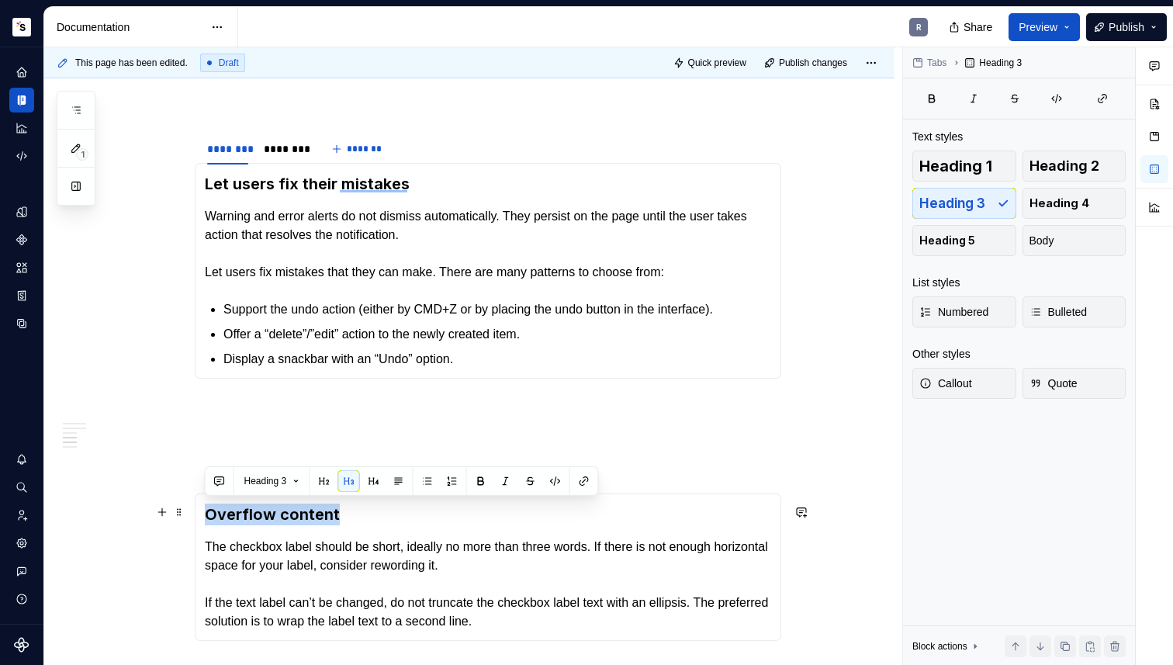
drag, startPoint x: 281, startPoint y: 513, endPoint x: 209, endPoint y: 514, distance: 72.1
click at [209, 514] on h3 "Overflow content" at bounding box center [488, 514] width 566 height 22
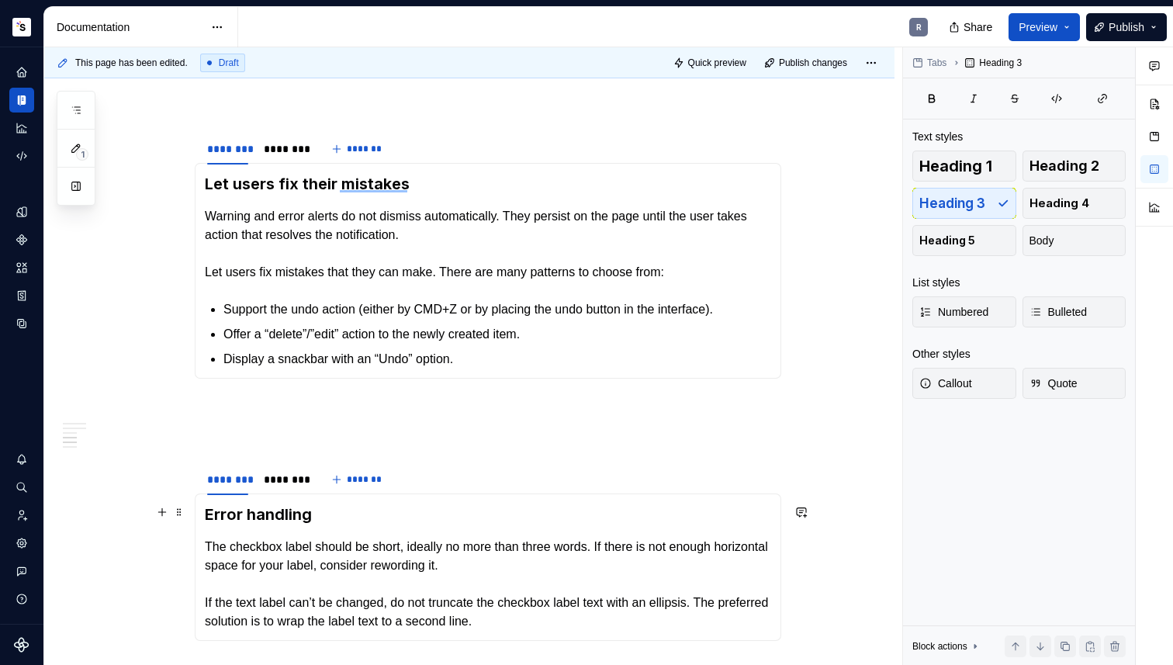
scroll to position [1217, 0]
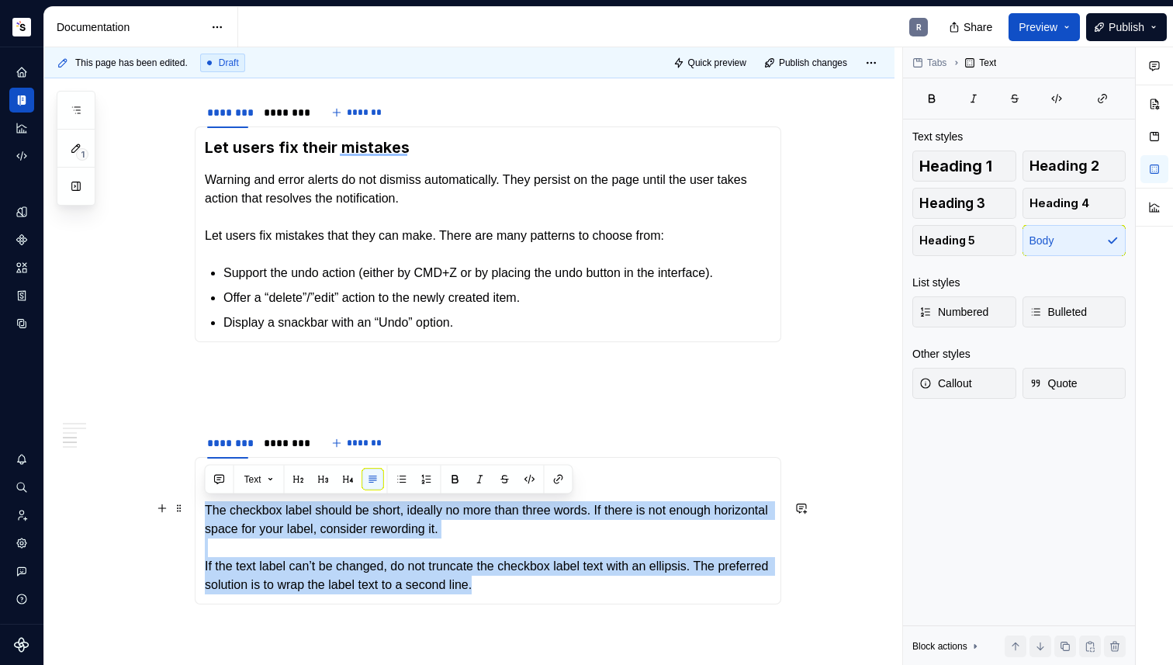
drag, startPoint x: 200, startPoint y: 506, endPoint x: 562, endPoint y: 580, distance: 369.8
click at [562, 580] on div "**********" at bounding box center [488, 530] width 586 height 147
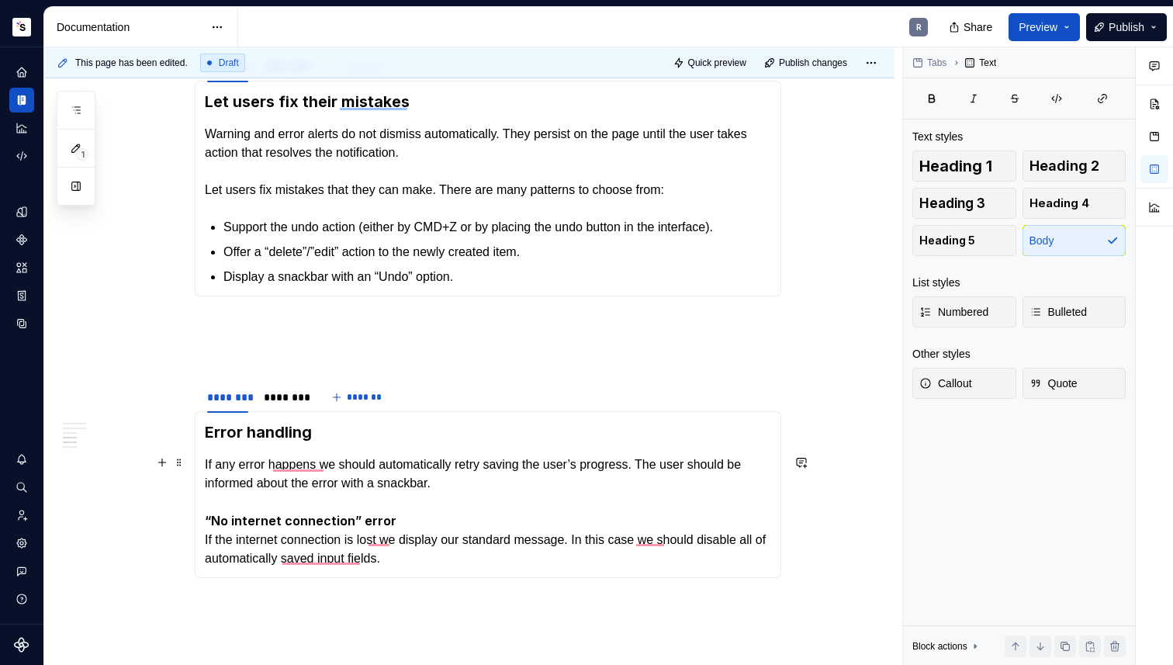
scroll to position [1304, 0]
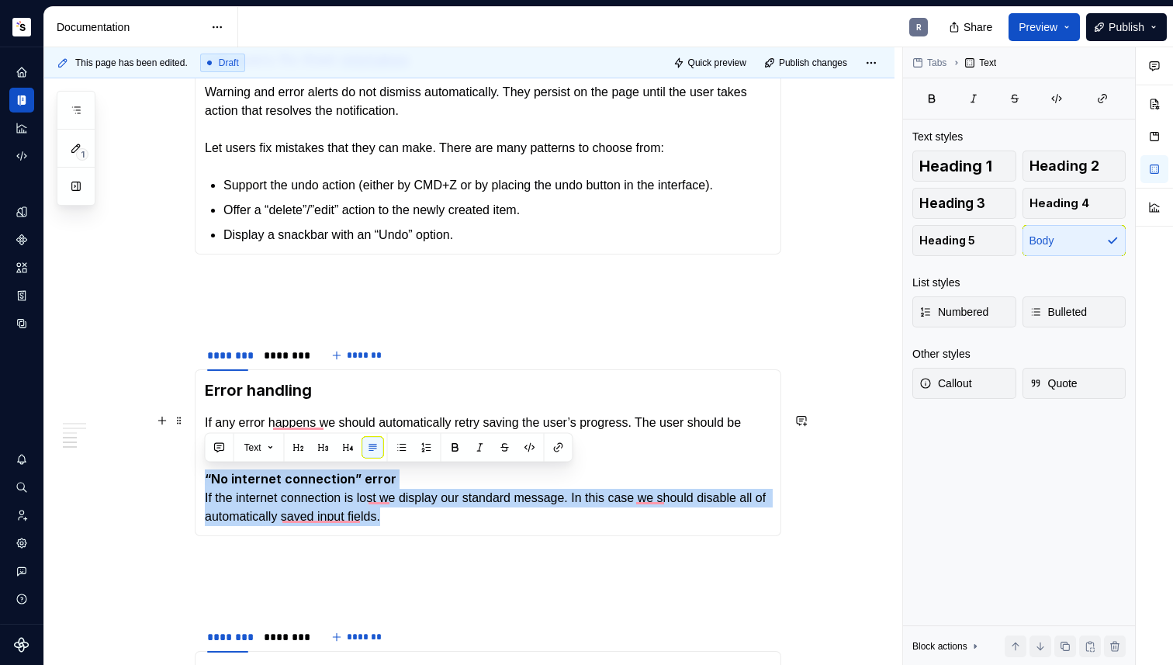
drag, startPoint x: 437, startPoint y: 513, endPoint x: 206, endPoint y: 474, distance: 234.3
click at [206, 474] on p "If any error happens we should automatically retry saving the user’s progress. …" at bounding box center [488, 469] width 566 height 112
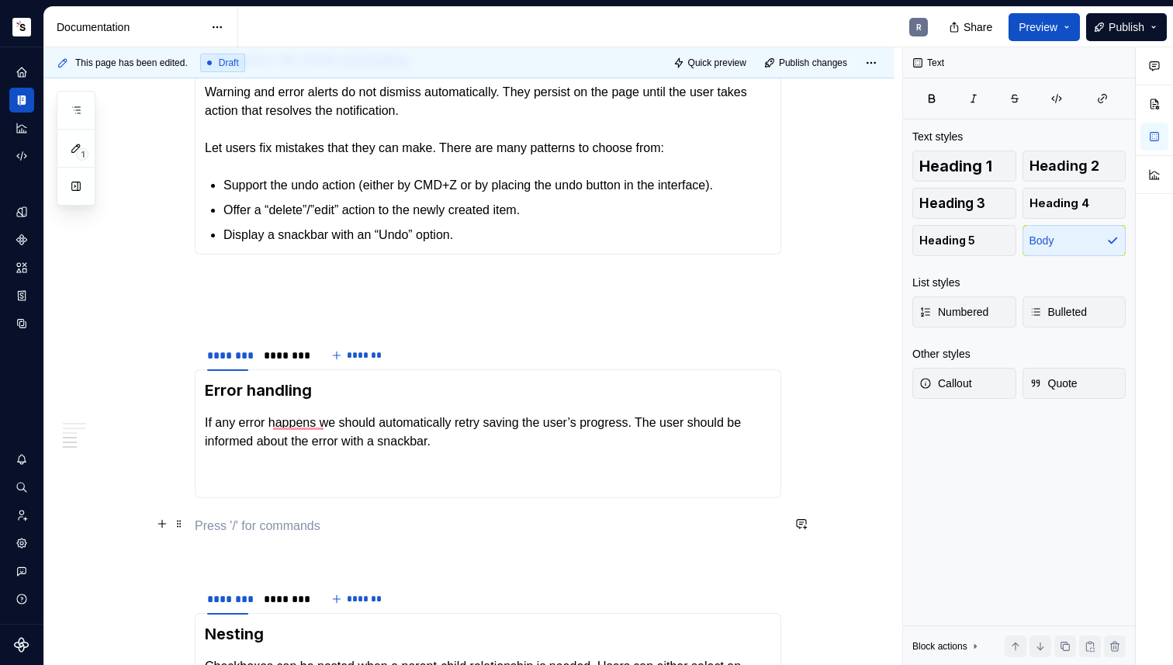
click at [264, 517] on p "To enrich screen reader interactions, please activate Accessibility in Grammarl…" at bounding box center [488, 526] width 586 height 19
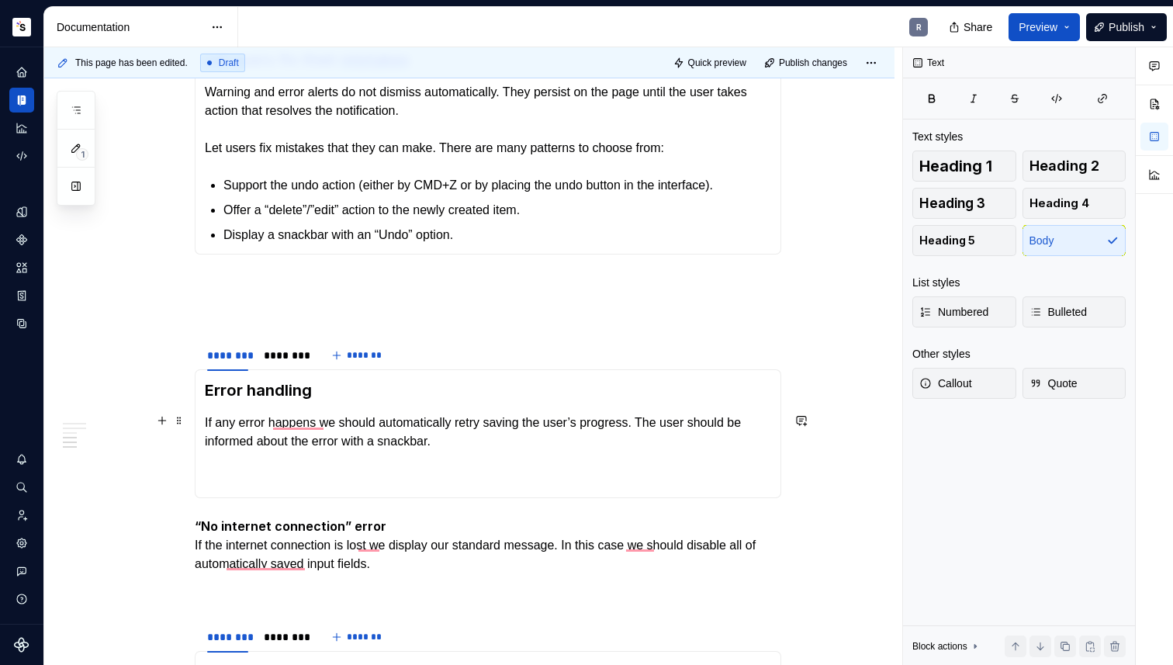
click at [247, 479] on p "If any error happens we should automatically retry saving the user’s progress. …" at bounding box center [488, 450] width 566 height 74
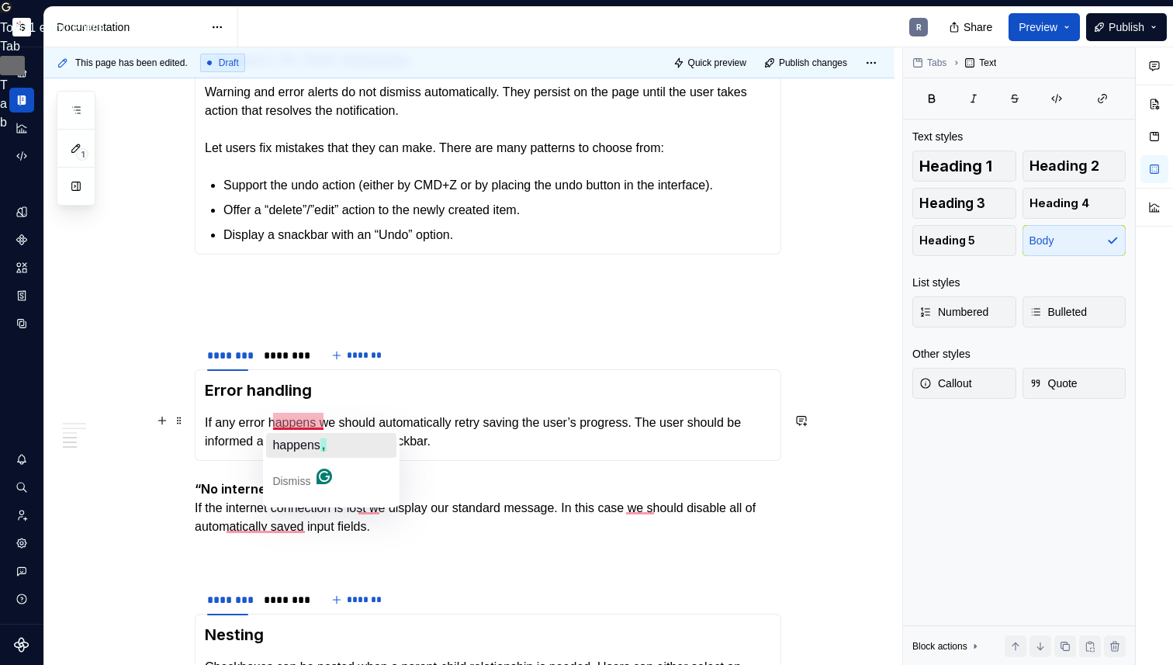
click at [292, 438] on span "happens" at bounding box center [295, 444] width 47 height 13
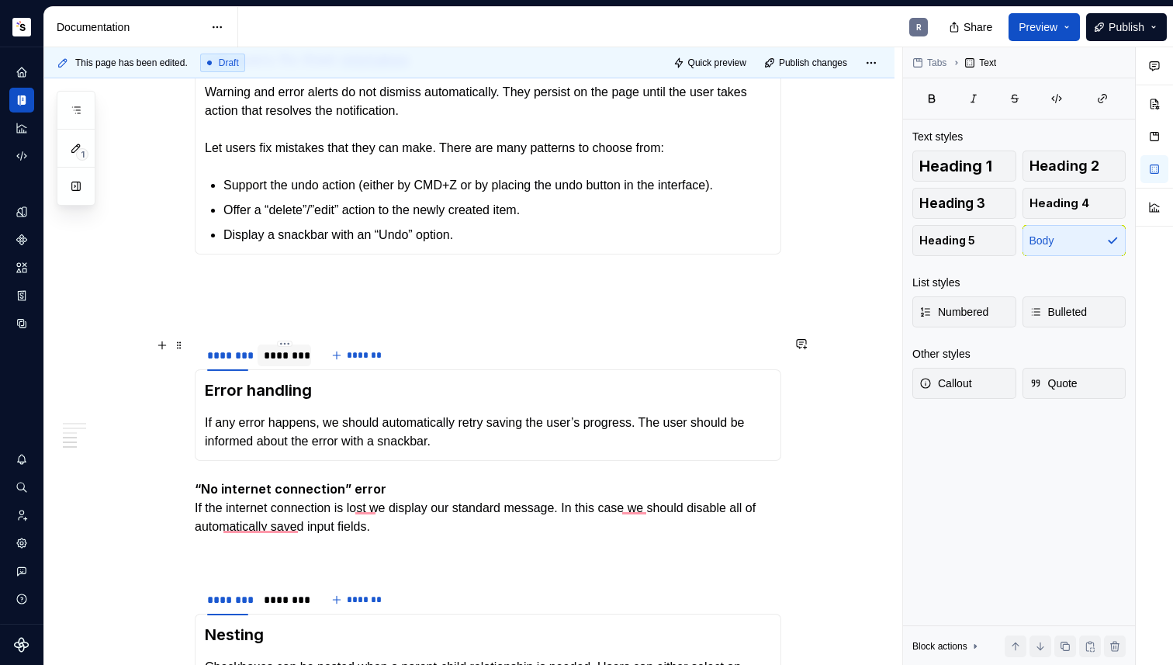
click at [275, 353] on div "********" at bounding box center [284, 355] width 41 height 16
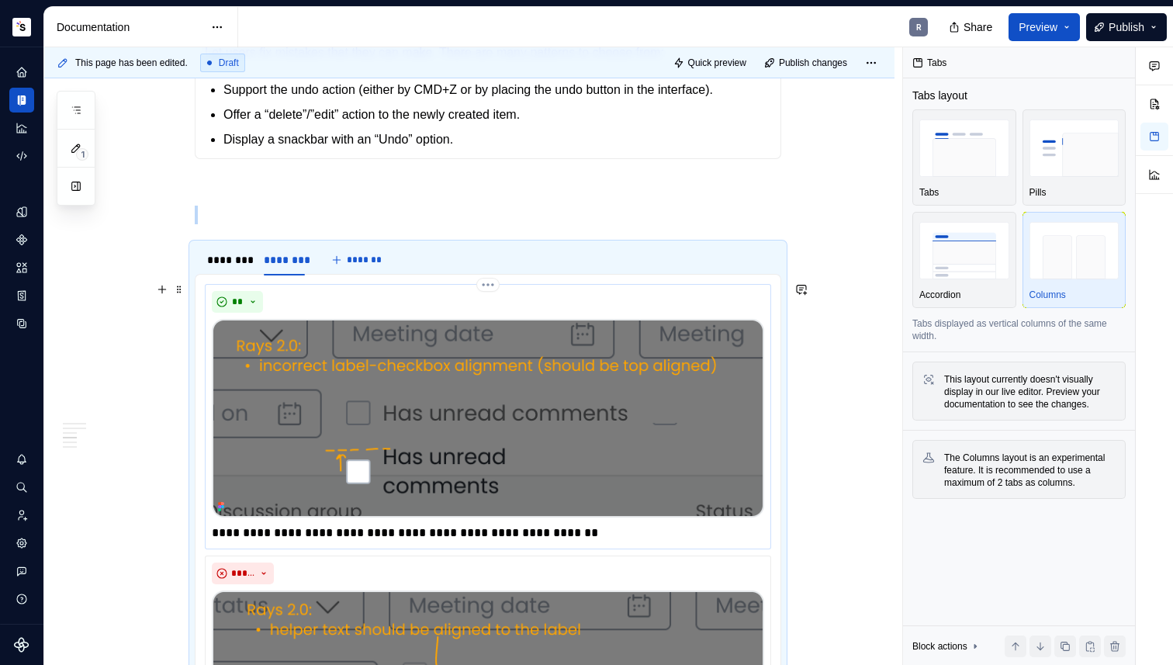
scroll to position [1400, 0]
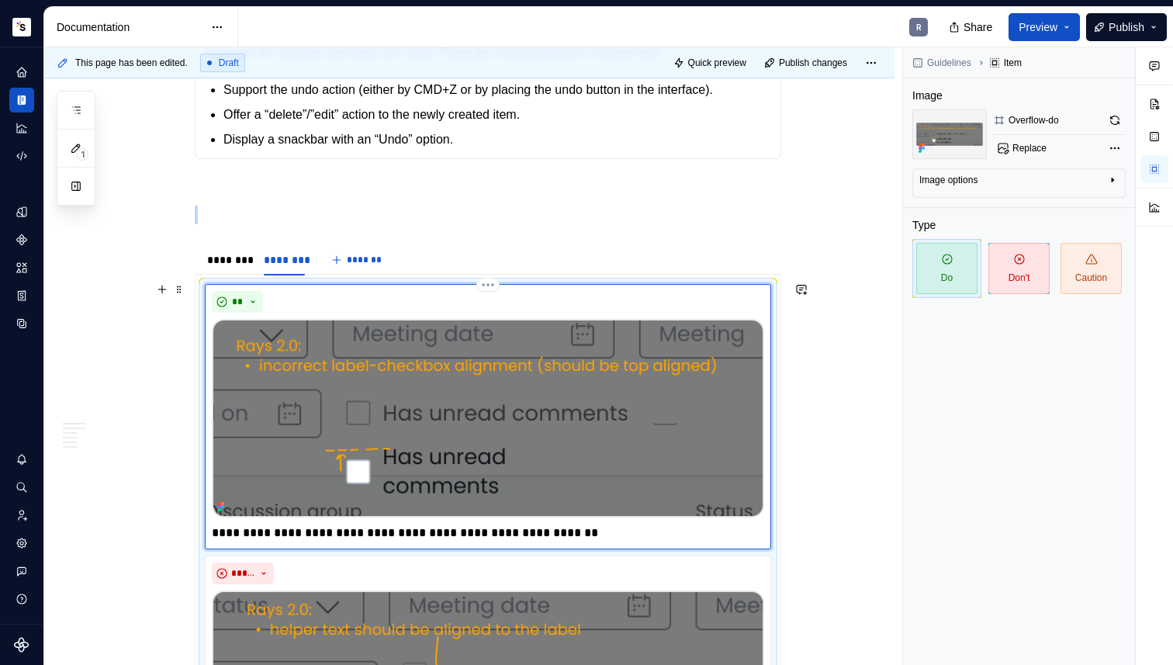
click at [365, 413] on img "To enrich screen reader interactions, please activate Accessibility in Grammarl…" at bounding box center [488, 418] width 552 height 199
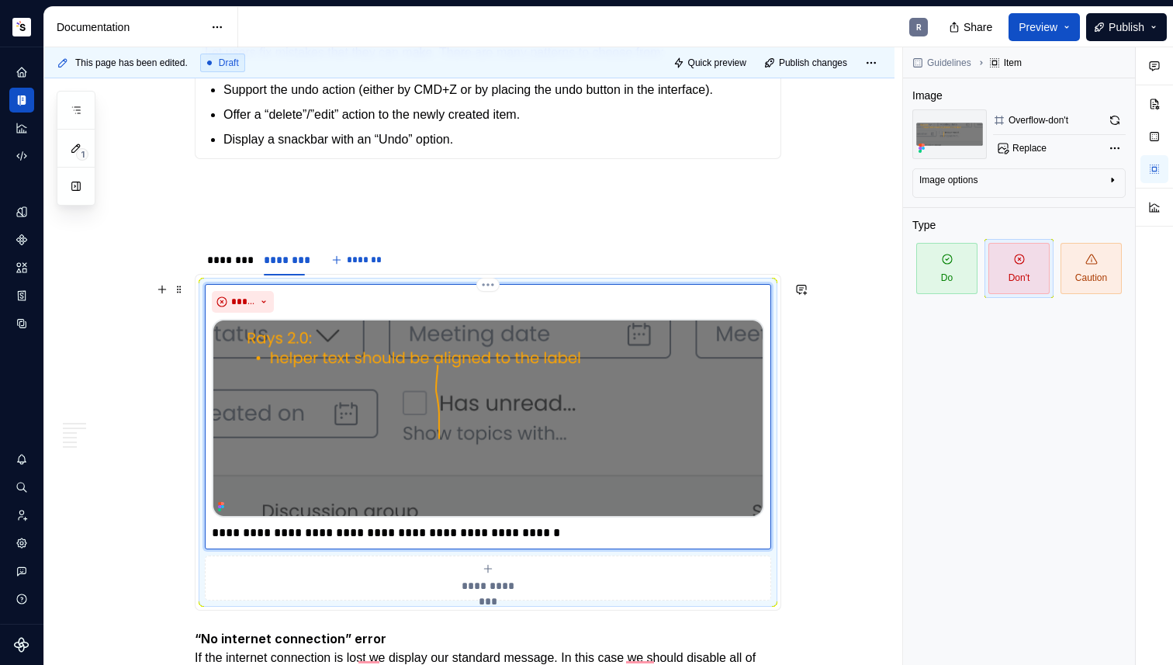
click at [269, 329] on img "To enrich screen reader interactions, please activate Accessibility in Grammarl…" at bounding box center [488, 418] width 552 height 199
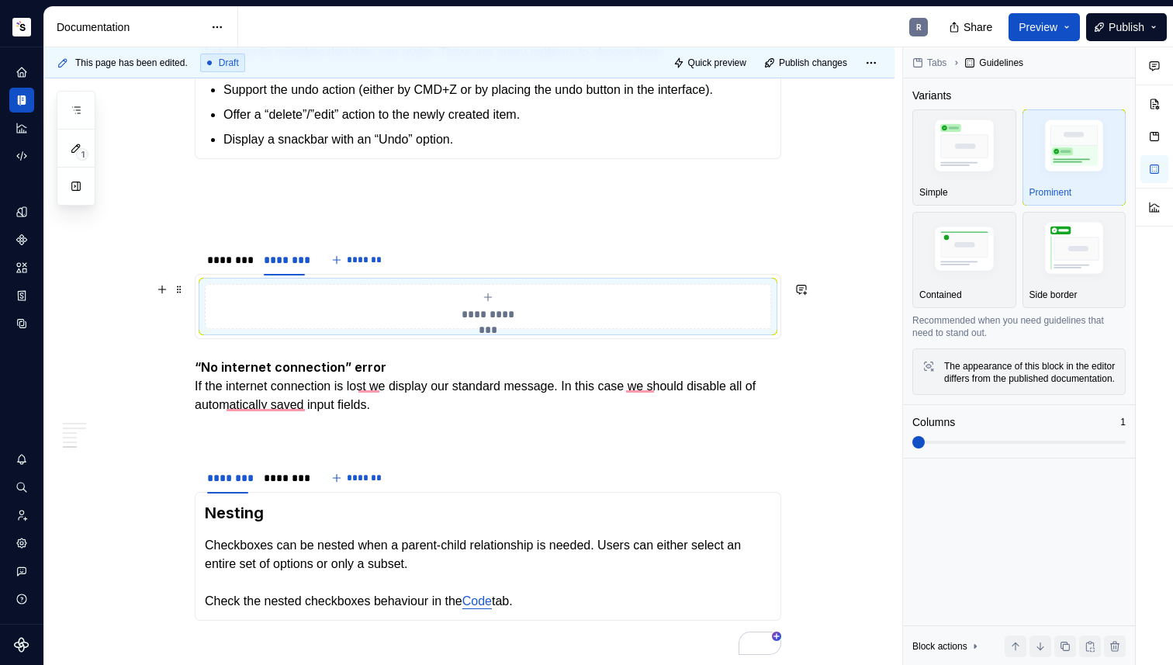
click at [265, 299] on div "**********" at bounding box center [488, 306] width 552 height 31
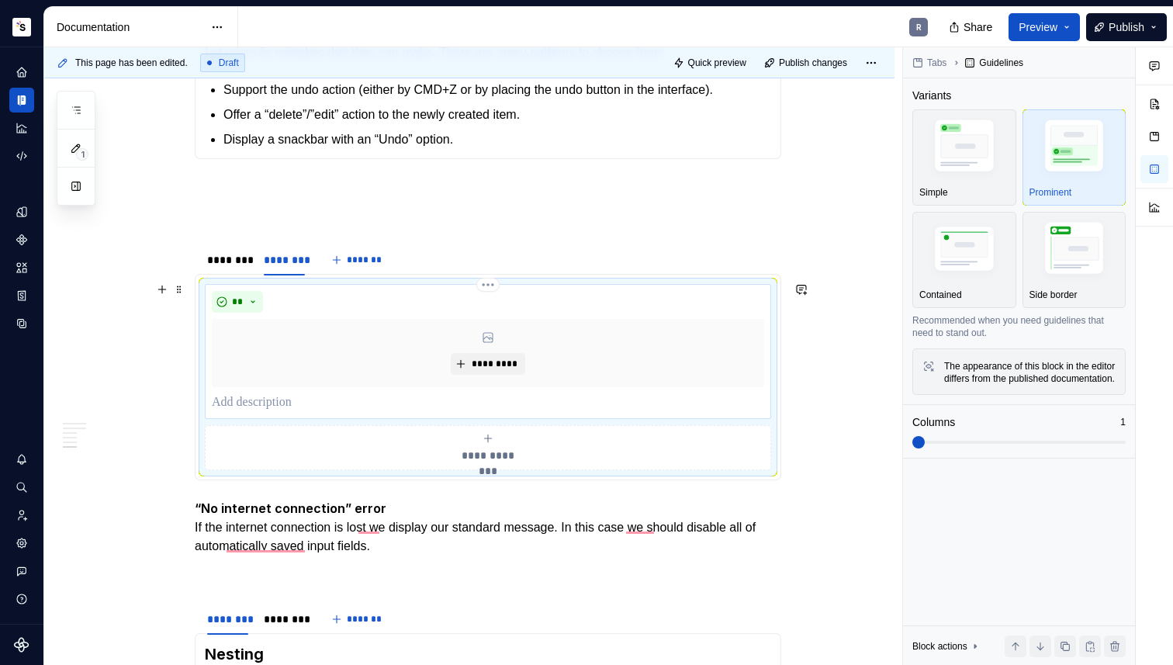
click at [277, 393] on p "To enrich screen reader interactions, please activate Accessibility in Grammarl…" at bounding box center [488, 402] width 552 height 19
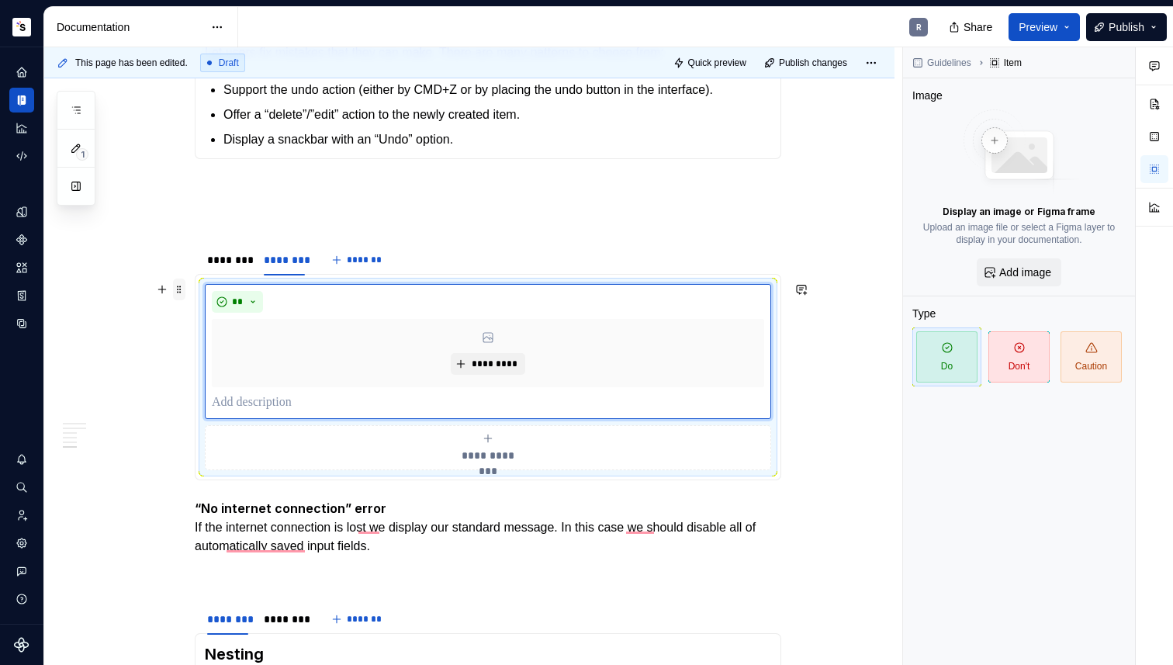
click at [178, 287] on span at bounding box center [179, 289] width 12 height 22
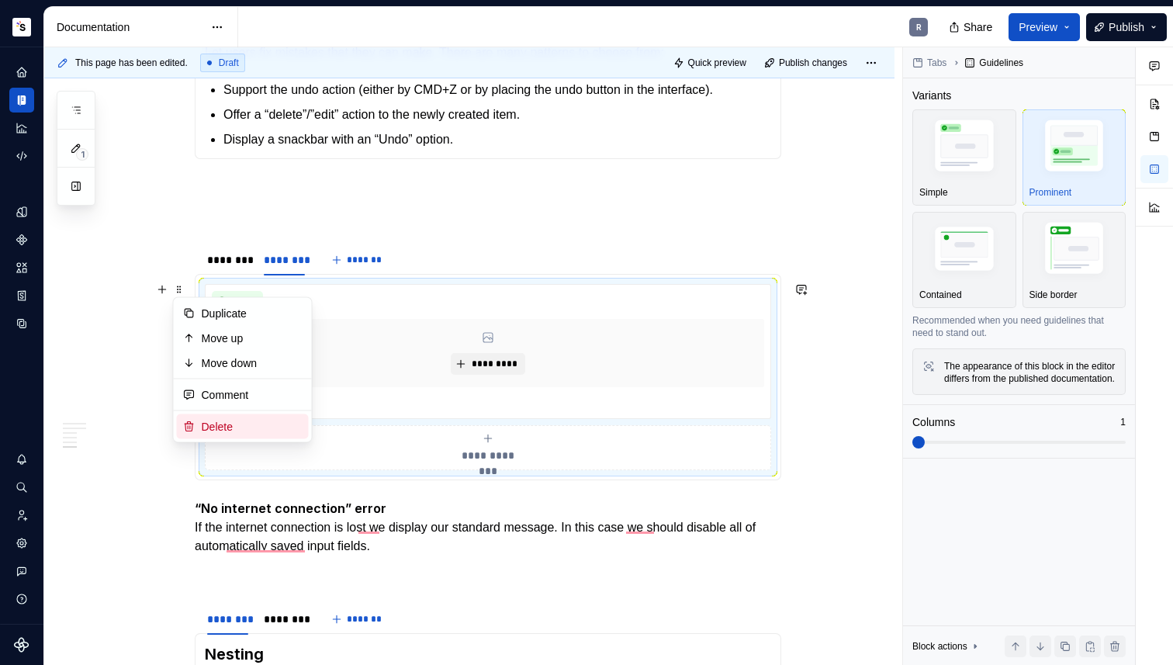
click at [228, 415] on div "Delete" at bounding box center [243, 426] width 132 height 25
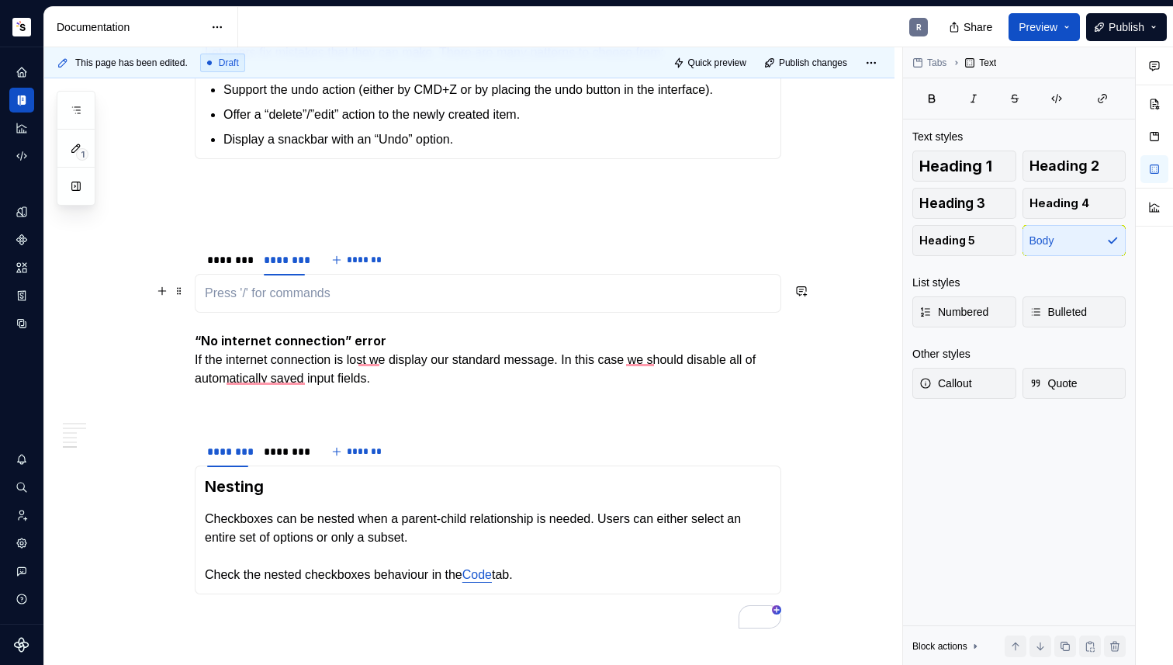
click at [247, 298] on p "To enrich screen reader interactions, please activate Accessibility in Grammarl…" at bounding box center [488, 293] width 566 height 19
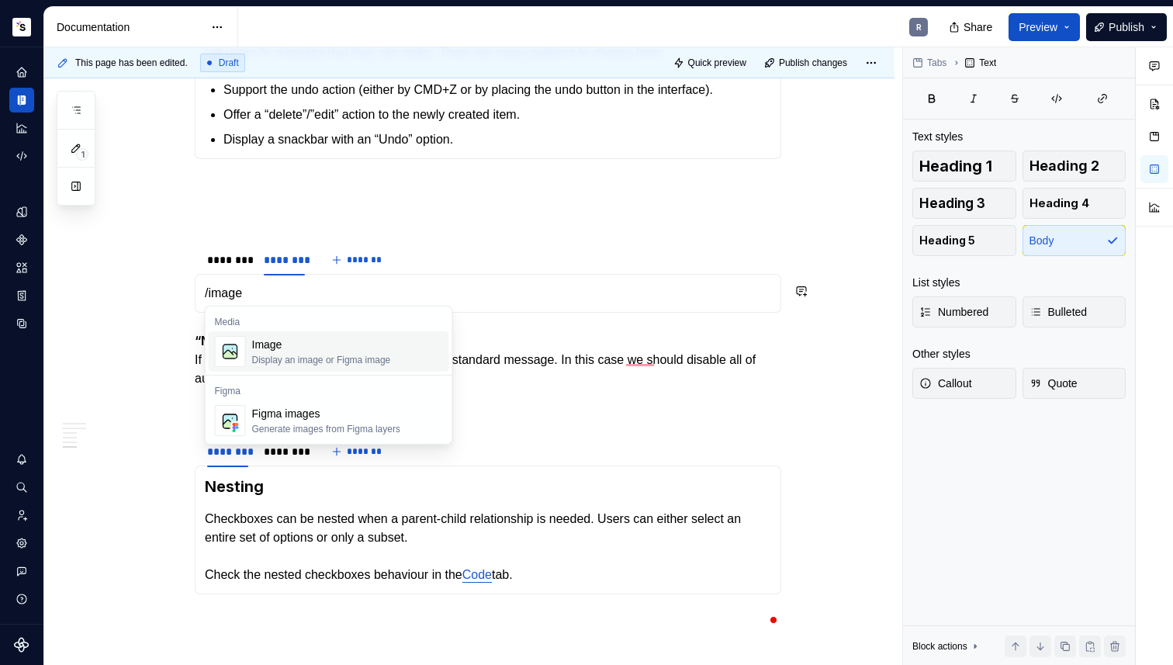
click at [271, 338] on div "Image" at bounding box center [321, 345] width 139 height 16
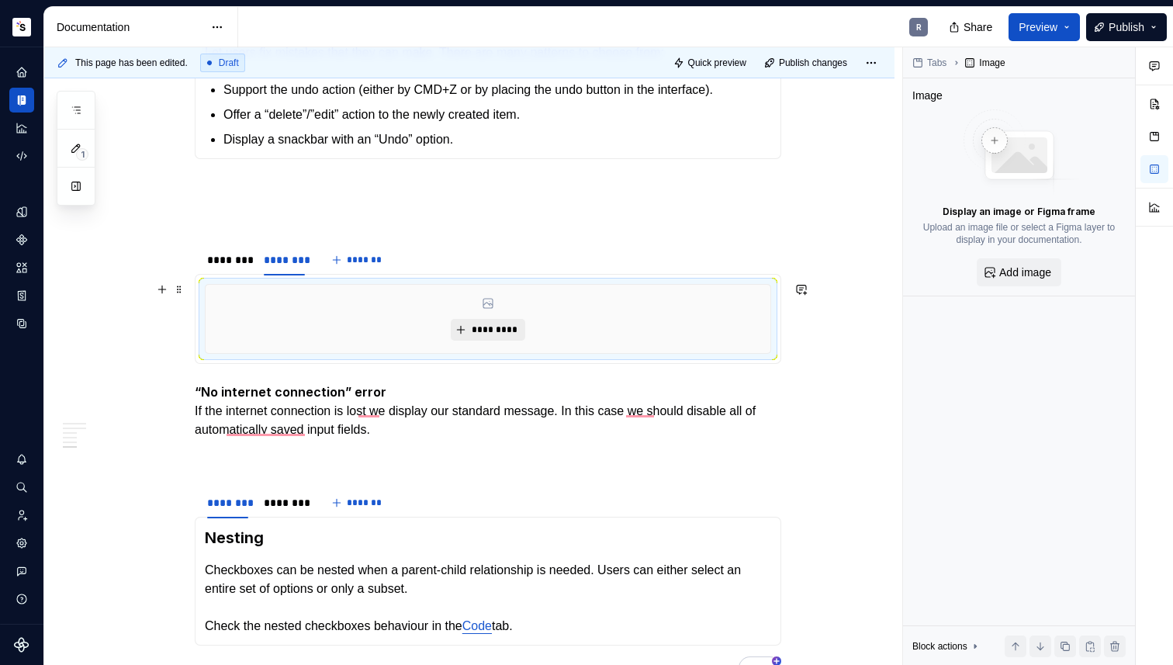
click at [477, 325] on span "*********" at bounding box center [493, 329] width 47 height 12
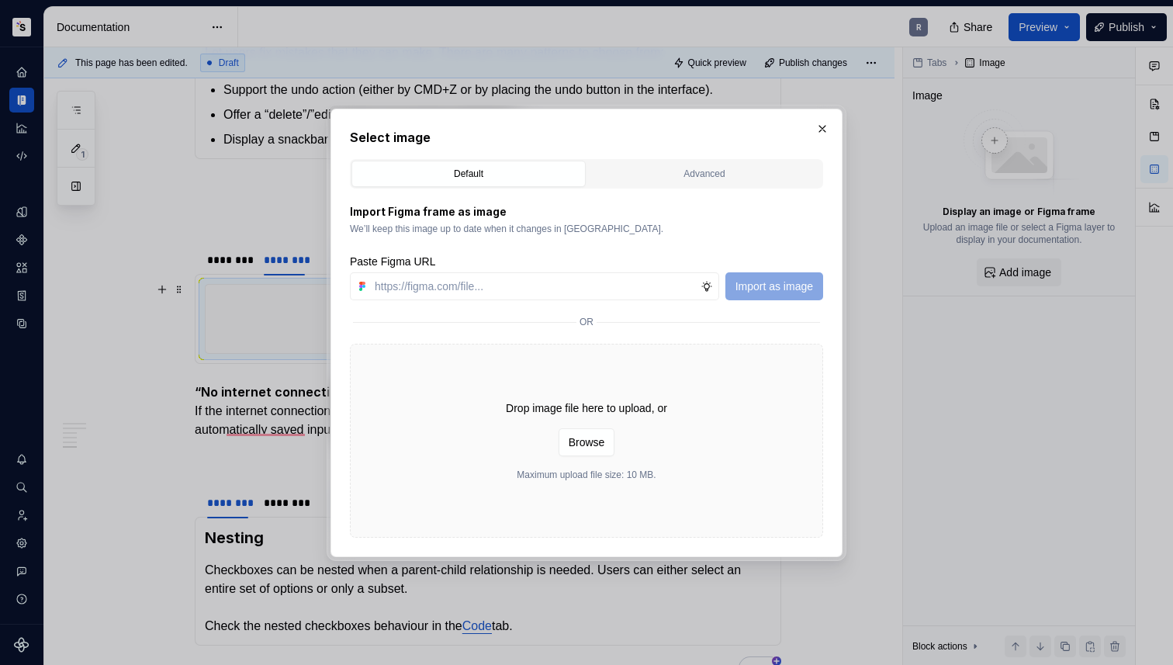
type textarea "*"
type input "[URL][DOMAIN_NAME]"
click at [766, 278] on span "Import as image" at bounding box center [774, 286] width 78 height 16
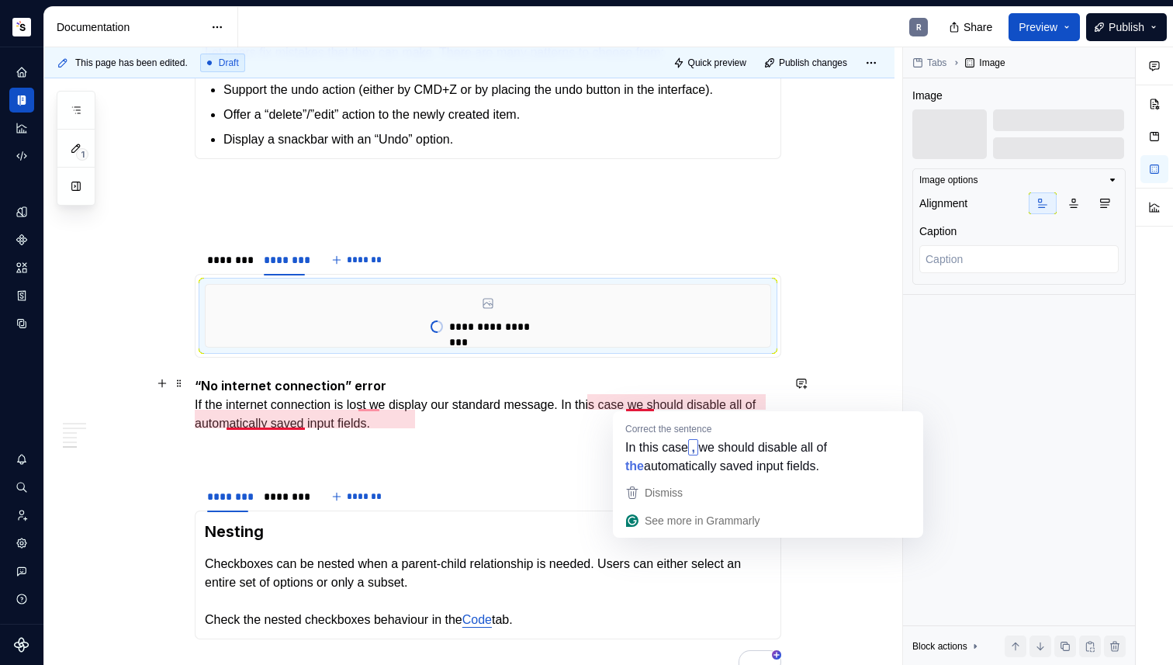
type textarea "*"
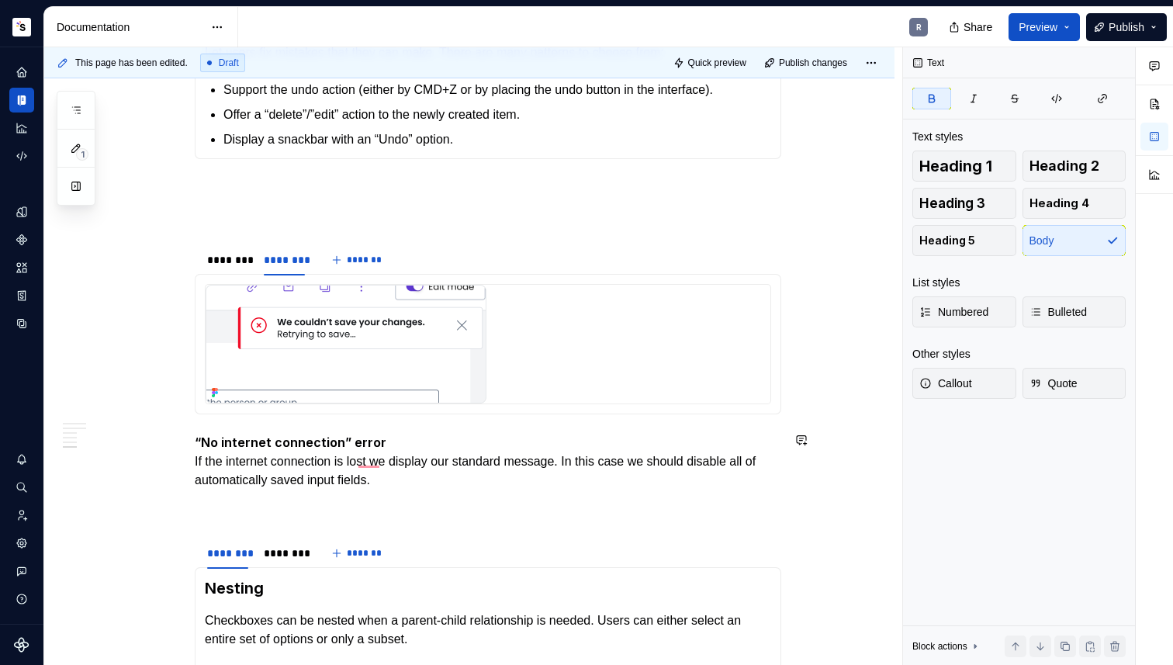
click at [402, 436] on p "“No internet connection” error If the internet connection is lost we display ou…" at bounding box center [488, 461] width 586 height 57
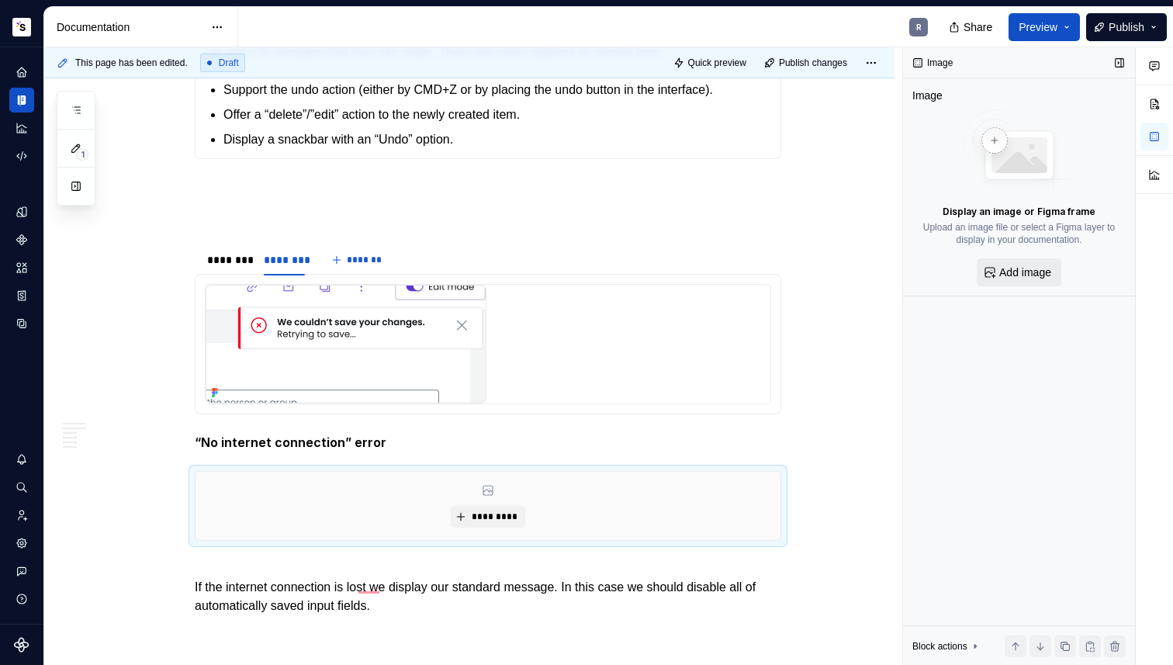
click at [1004, 270] on span "Add image" at bounding box center [1025, 272] width 52 height 16
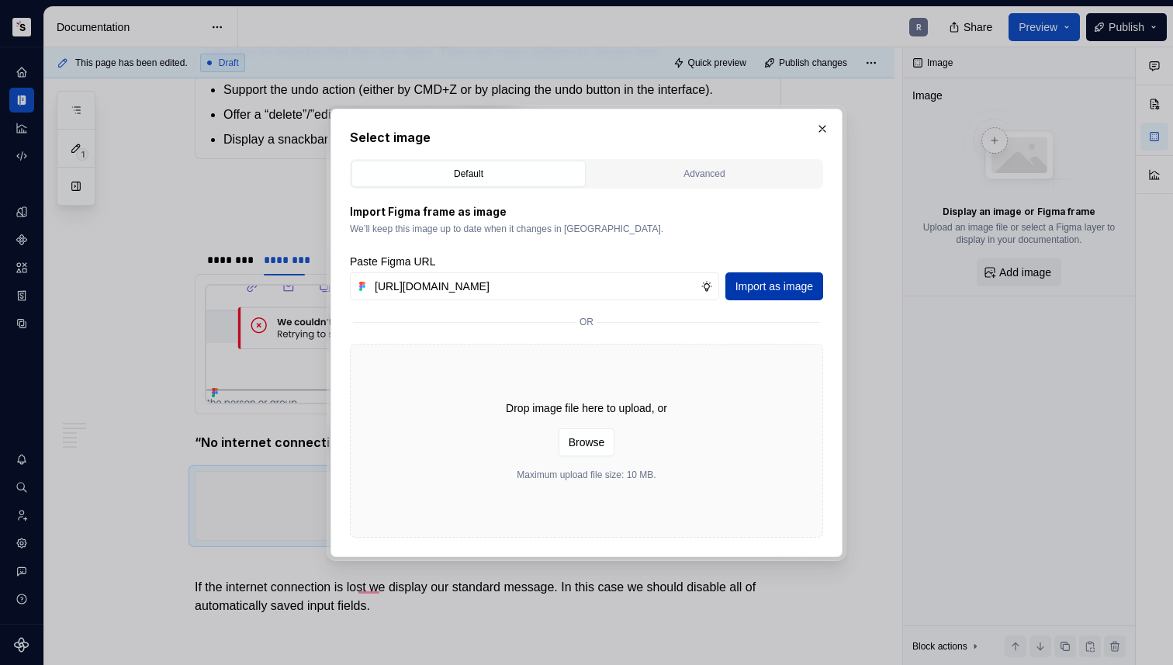
type input "[URL][DOMAIN_NAME]"
click at [757, 285] on span "Import as image" at bounding box center [774, 286] width 78 height 16
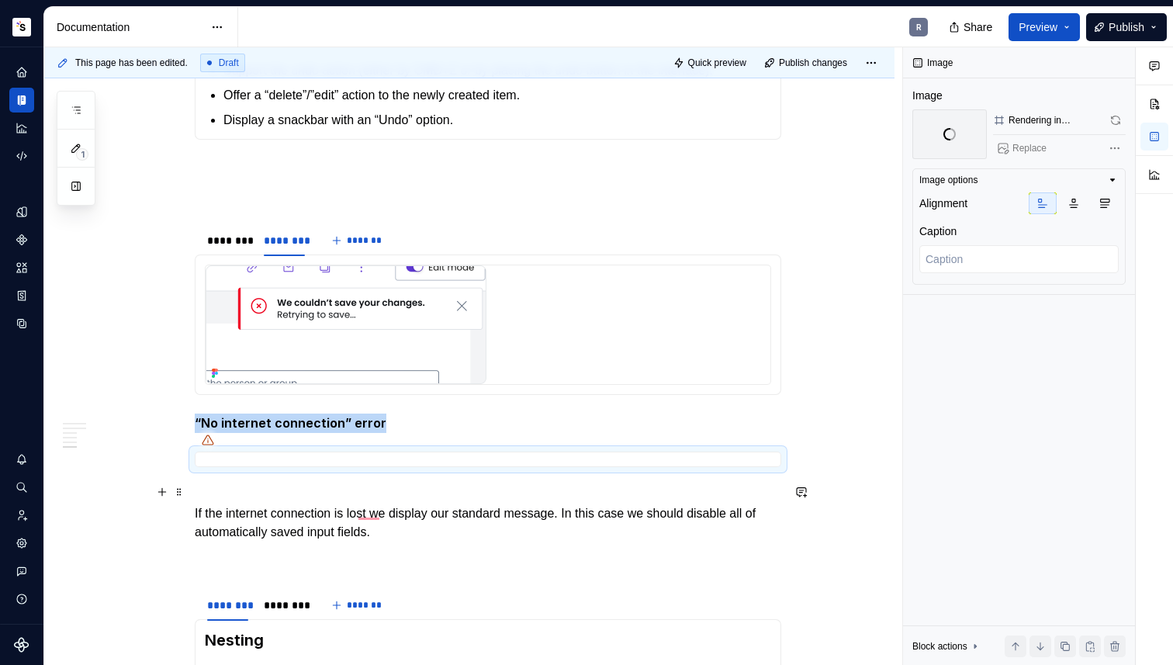
scroll to position [1429, 0]
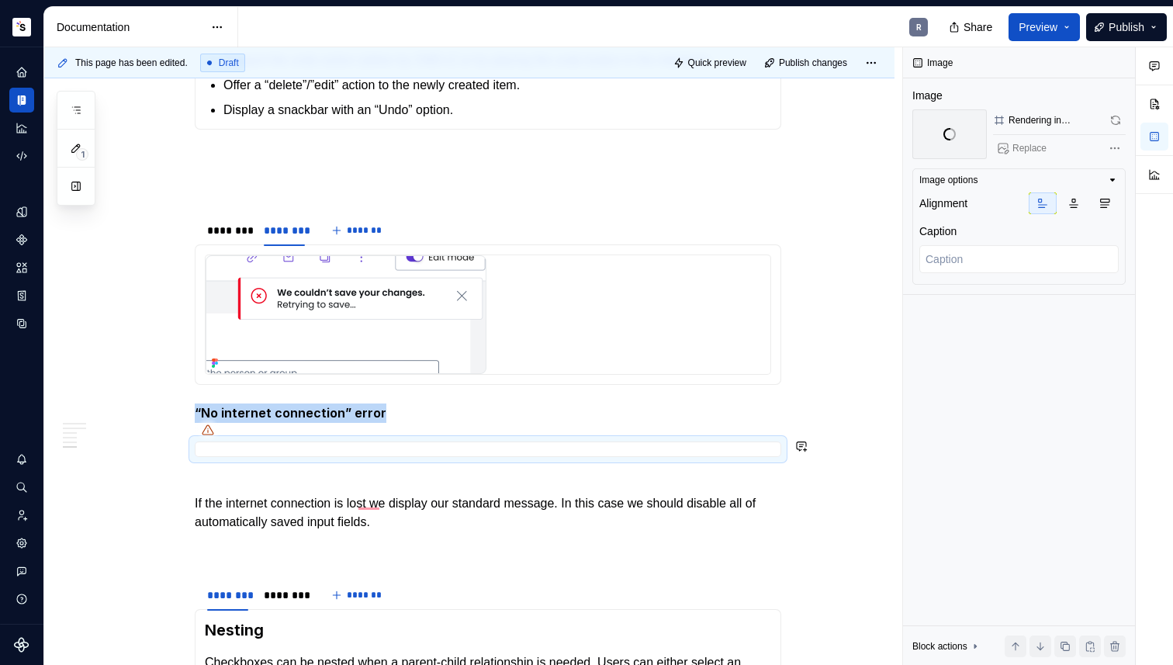
click at [195, 442] on img "To enrich screen reader interactions, please activate Accessibility in Grammarl…" at bounding box center [195, 442] width 0 height 0
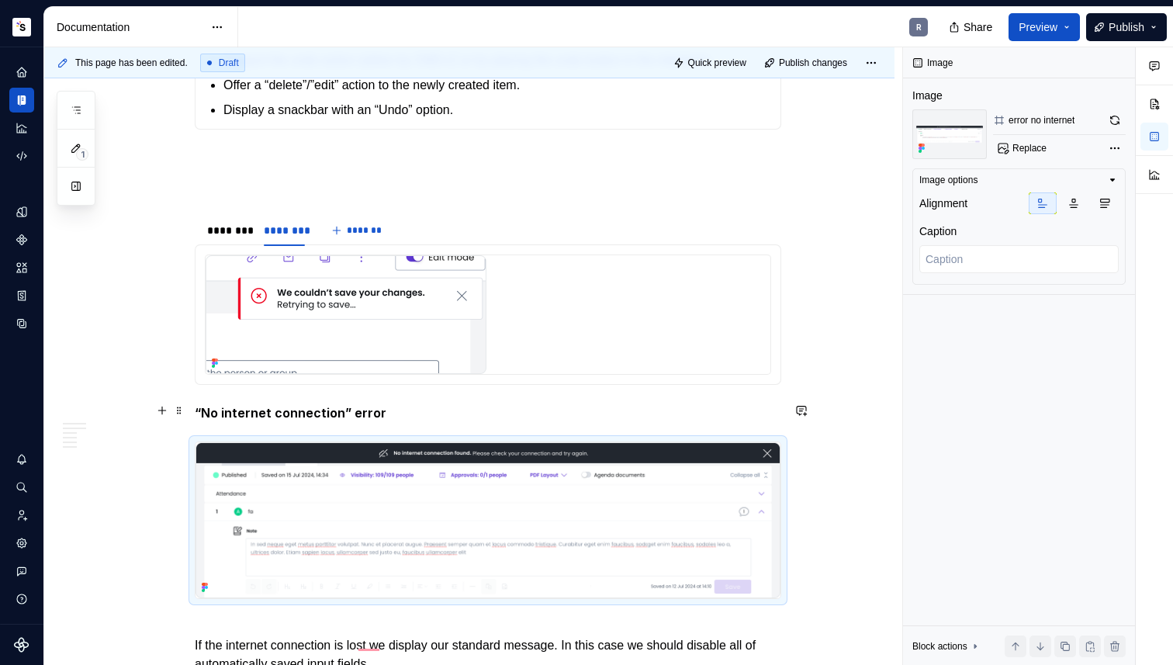
click at [251, 416] on strong "“No internet connection” error" at bounding box center [291, 413] width 192 height 16
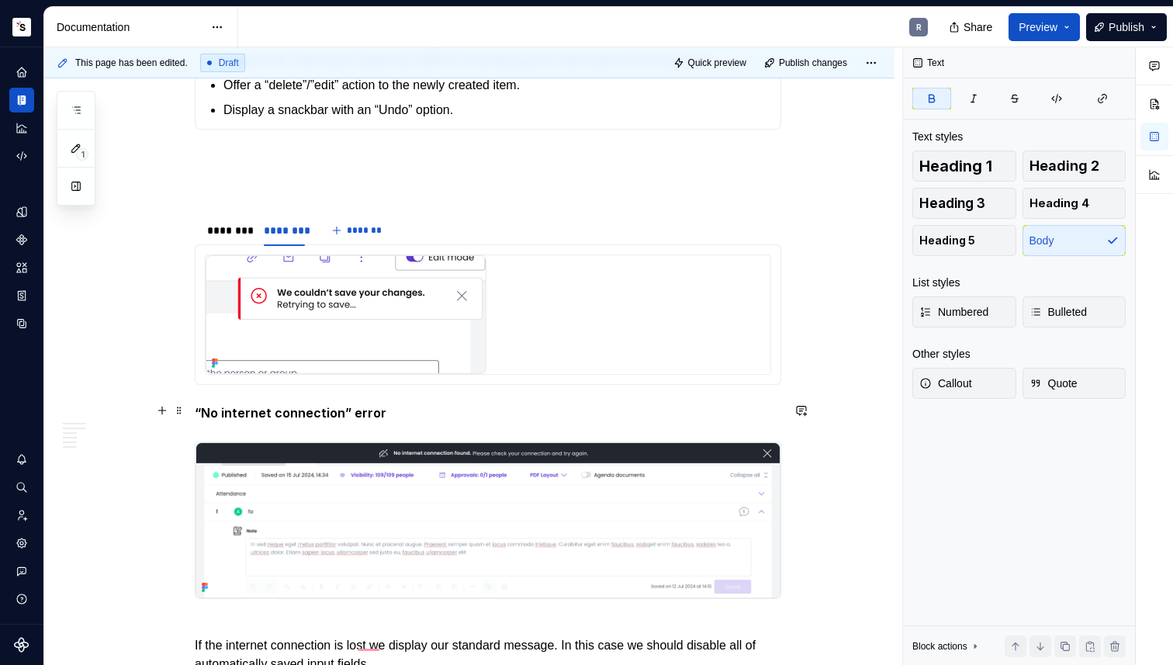
scroll to position [1492, 0]
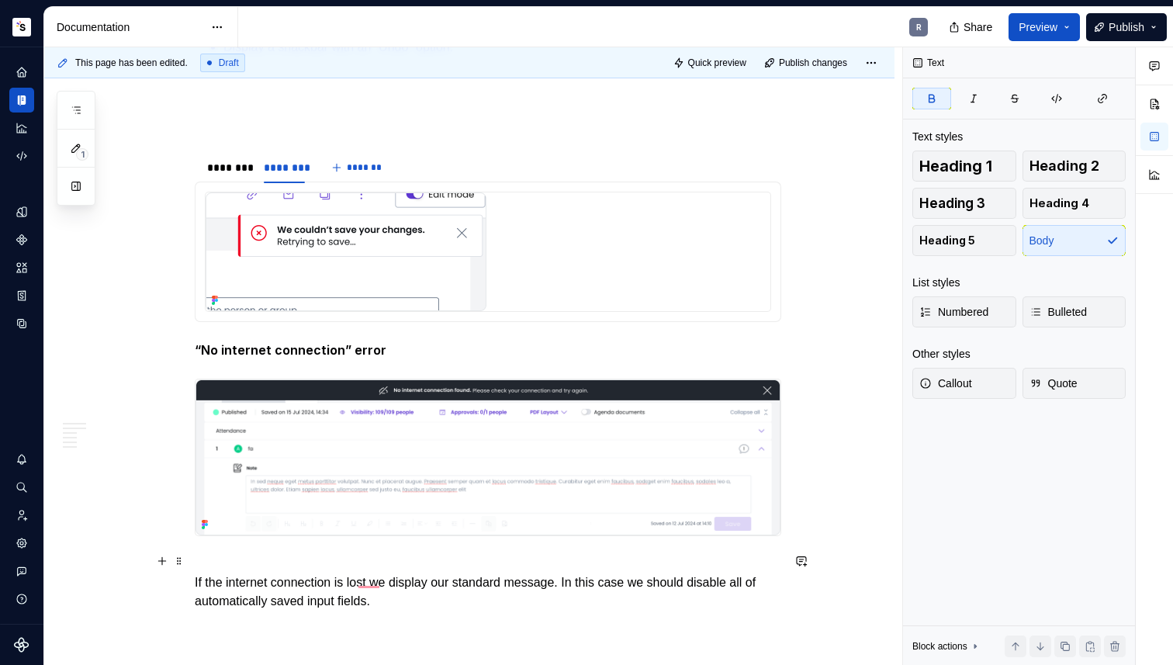
click at [217, 555] on p "If the internet connection is lost we display our standard message. In this cas…" at bounding box center [488, 583] width 586 height 56
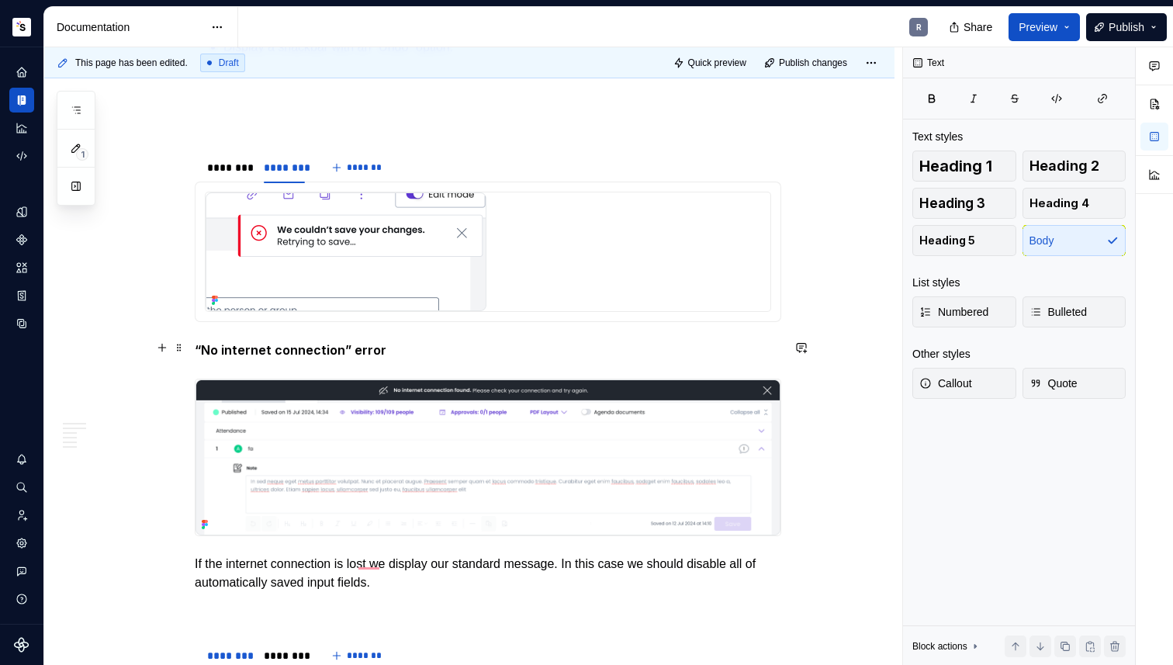
click at [196, 347] on strong "“No internet connection” error" at bounding box center [291, 350] width 192 height 16
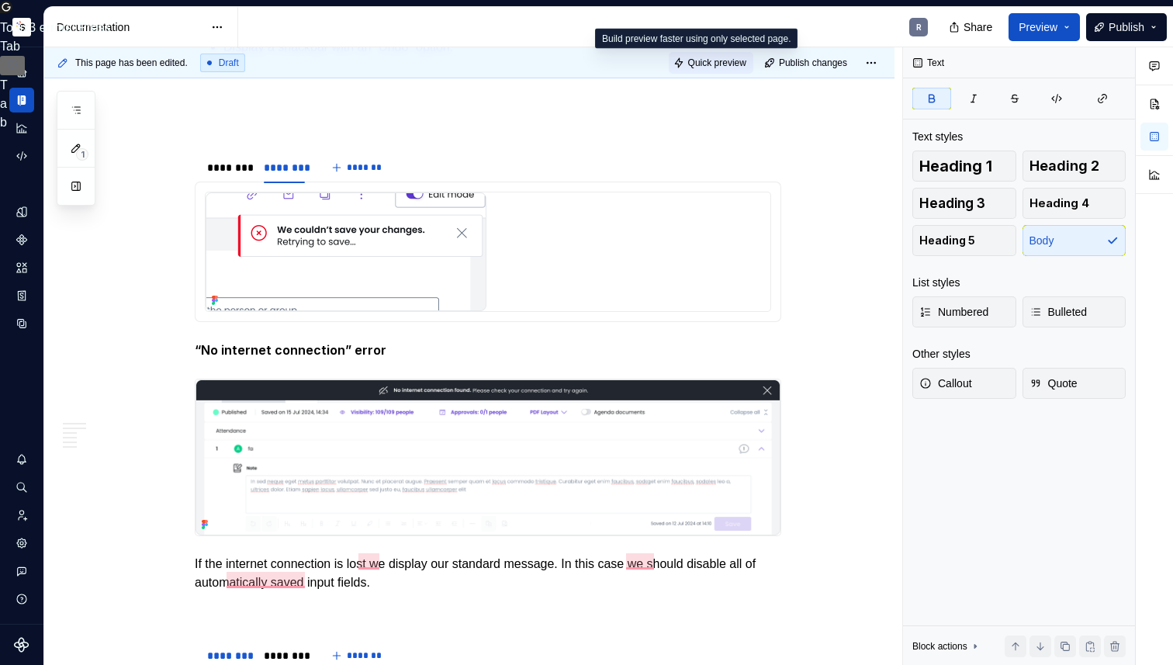
click at [716, 63] on span "Quick preview" at bounding box center [717, 63] width 58 height 12
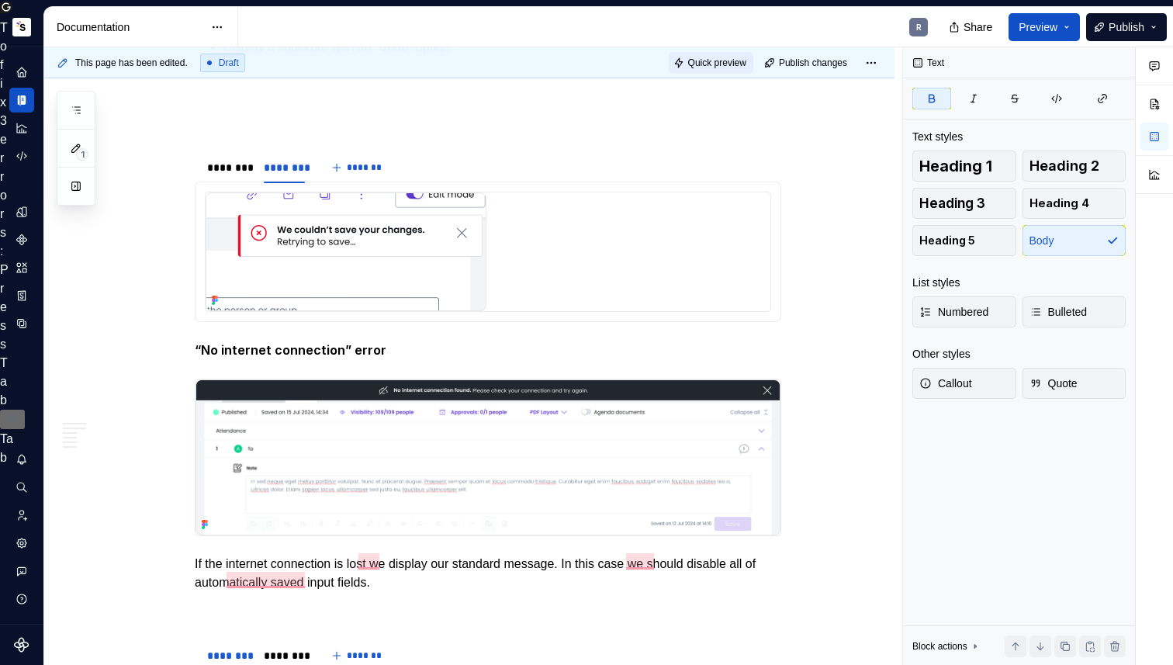
click at [719, 68] on button "Quick preview" at bounding box center [711, 63] width 85 height 22
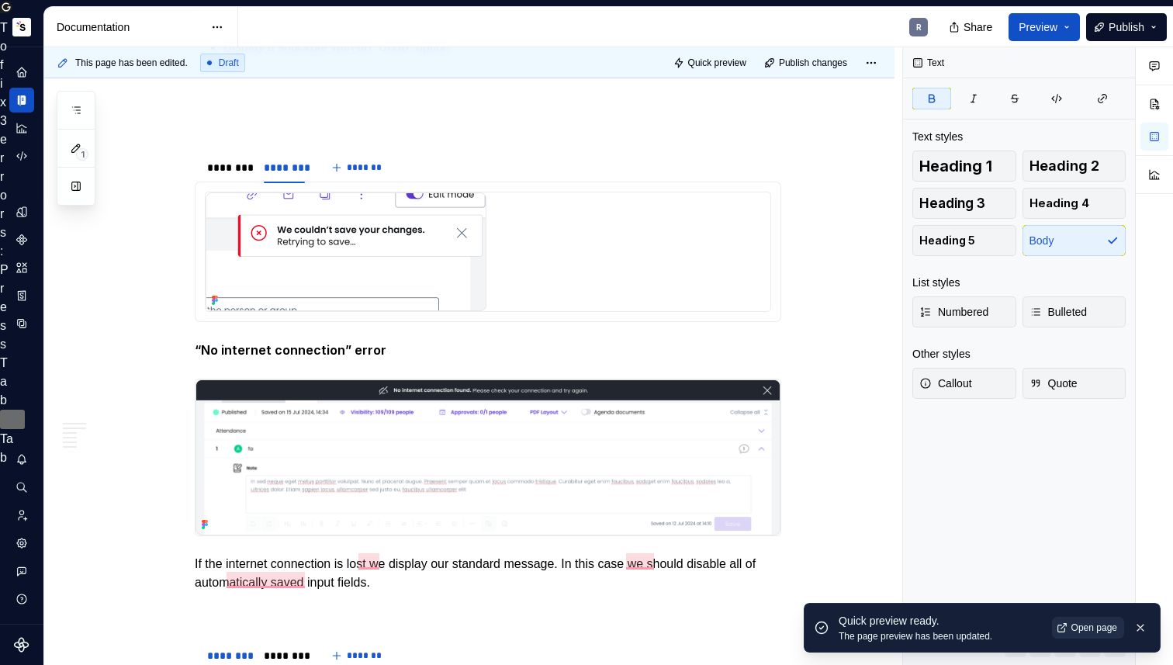
click at [1064, 627] on link "Open page" at bounding box center [1088, 628] width 72 height 22
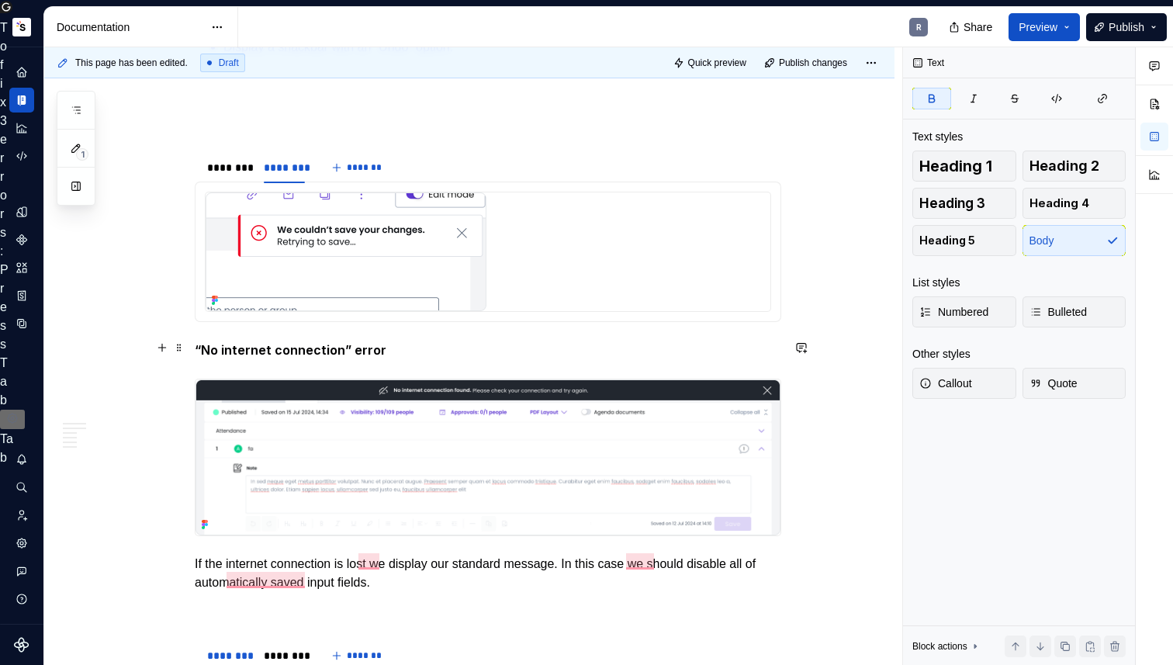
click at [214, 347] on strong "“No internet connection” error" at bounding box center [291, 350] width 192 height 16
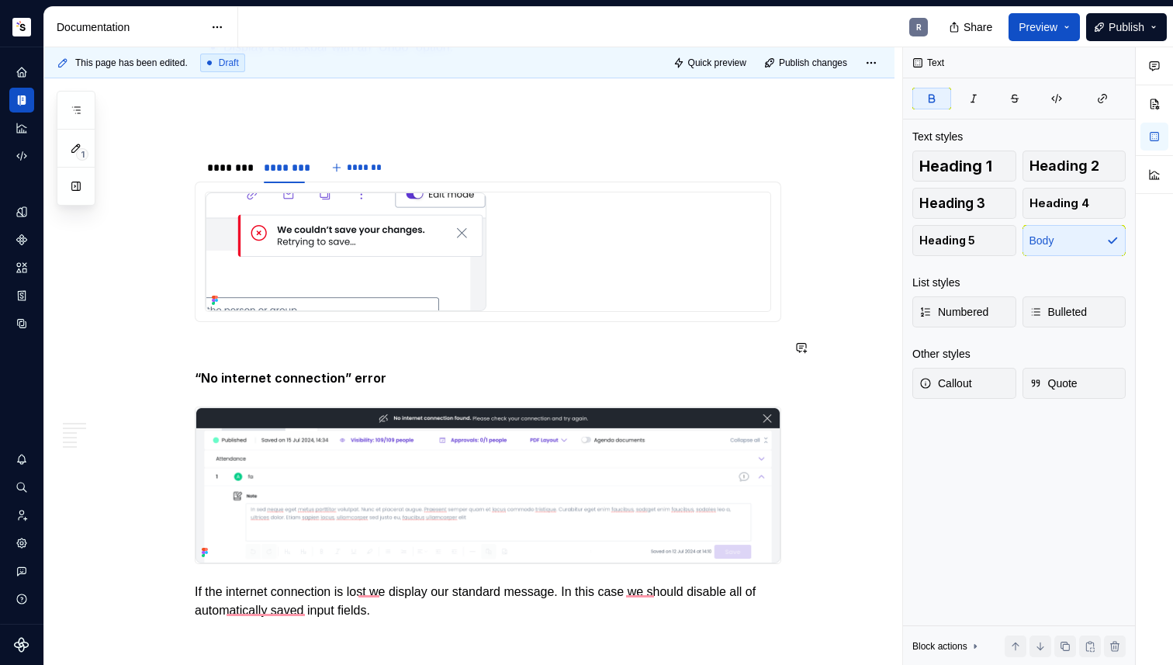
scroll to position [1741, 0]
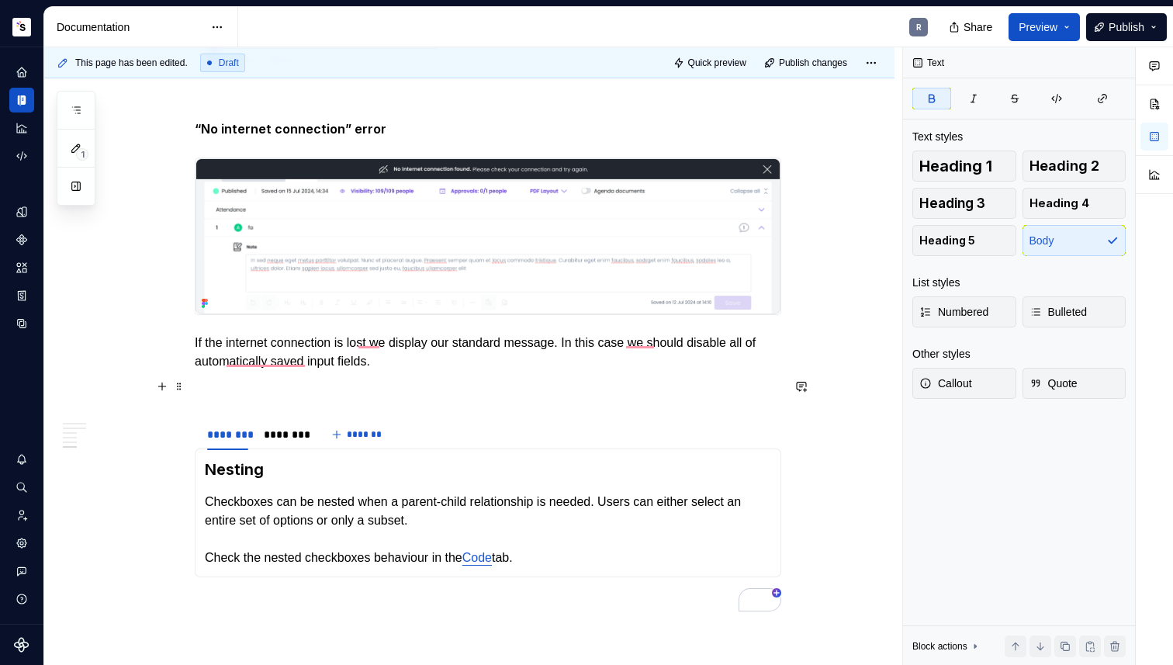
click at [294, 390] on p "To enrich screen reader interactions, please activate Accessibility in Grammarl…" at bounding box center [488, 389] width 586 height 19
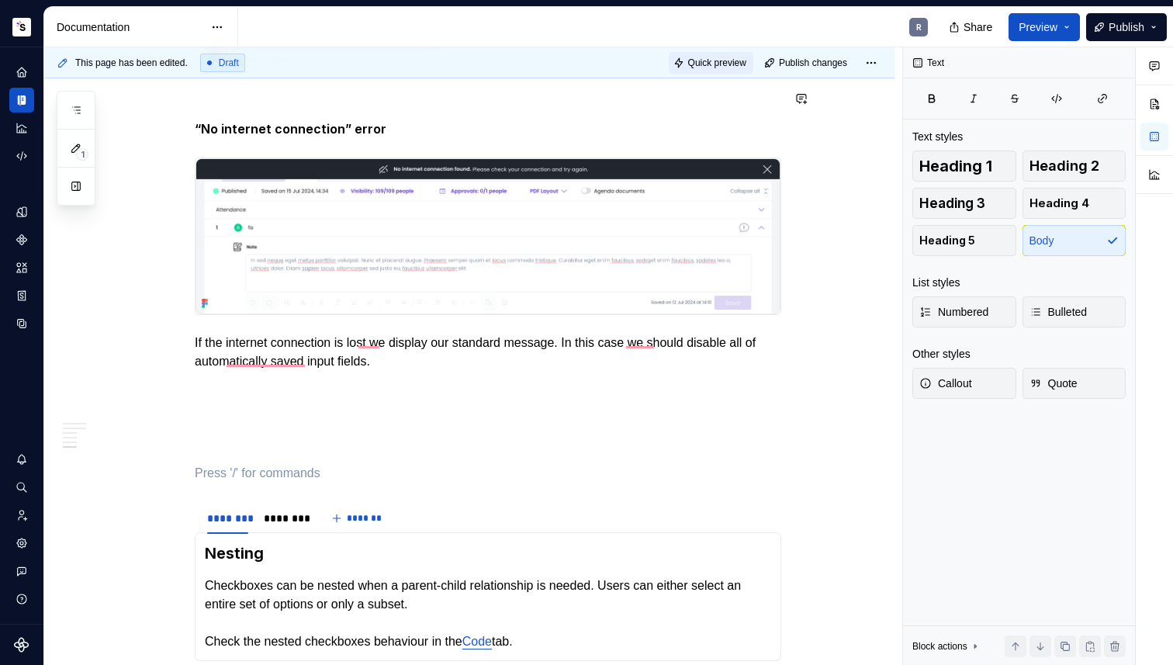
click at [720, 54] on button "Quick preview" at bounding box center [711, 63] width 85 height 22
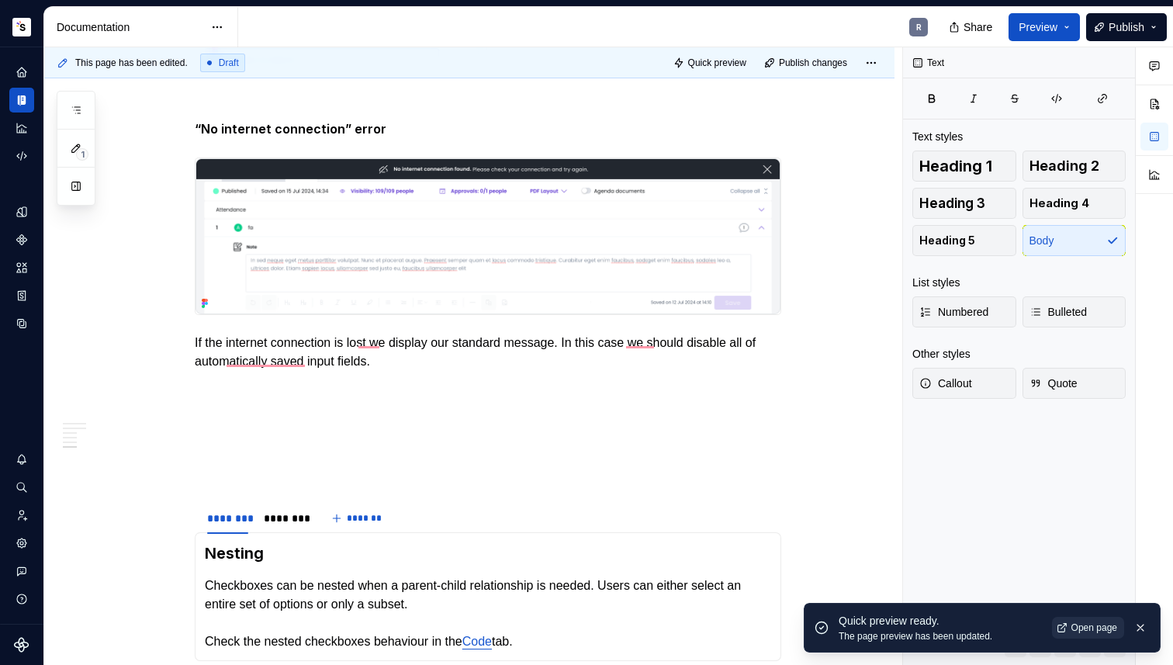
click at [1086, 630] on span "Open page" at bounding box center [1094, 627] width 46 height 12
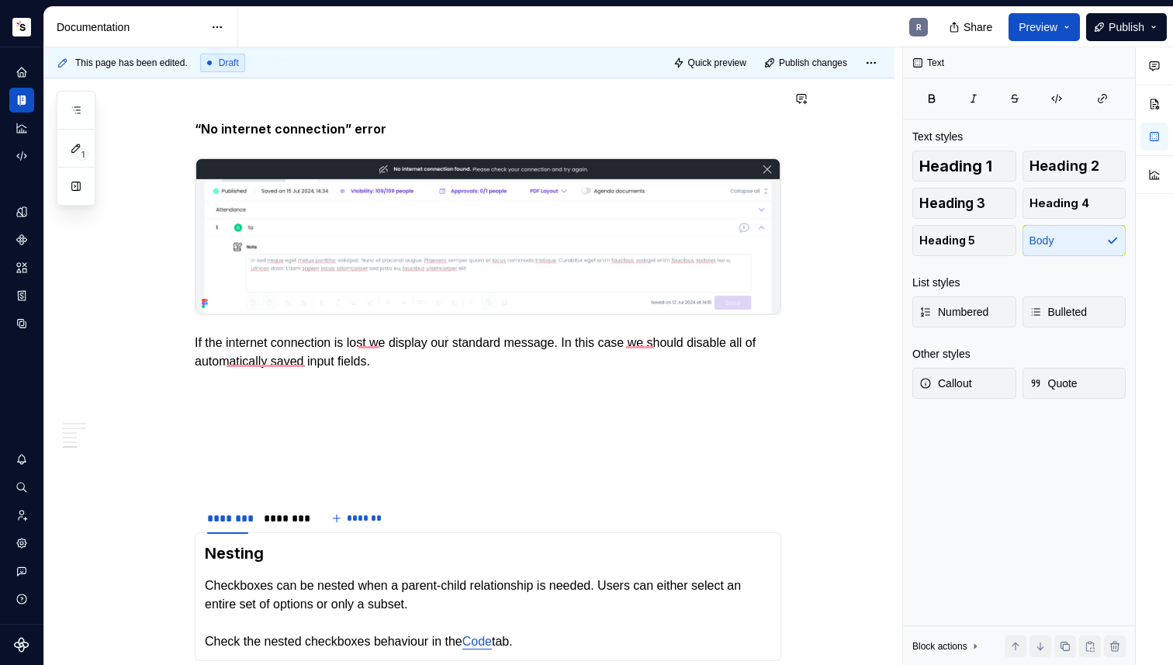
scroll to position [1551, 0]
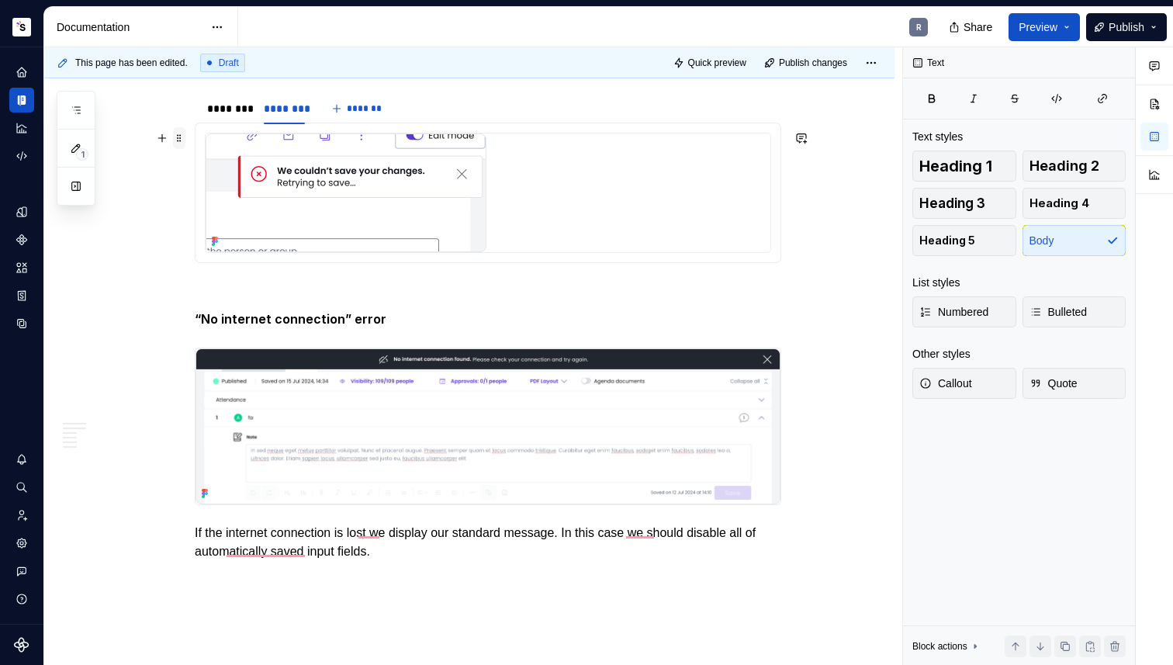
click at [178, 140] on span at bounding box center [179, 138] width 12 height 22
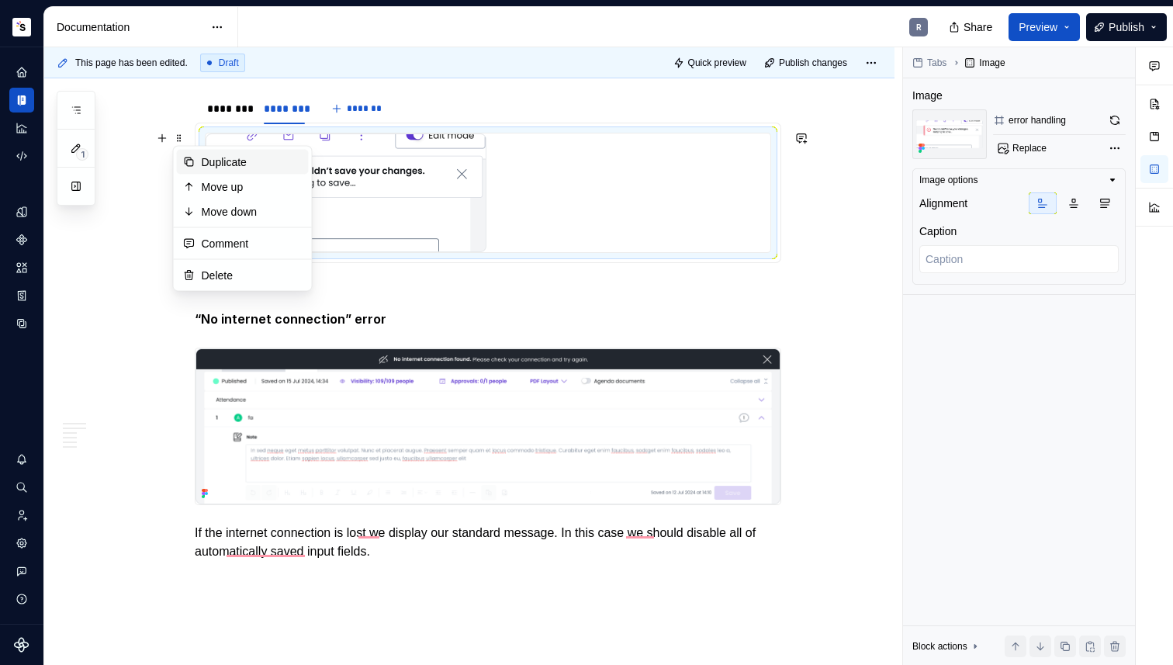
click at [202, 154] on div "Duplicate" at bounding box center [252, 162] width 101 height 16
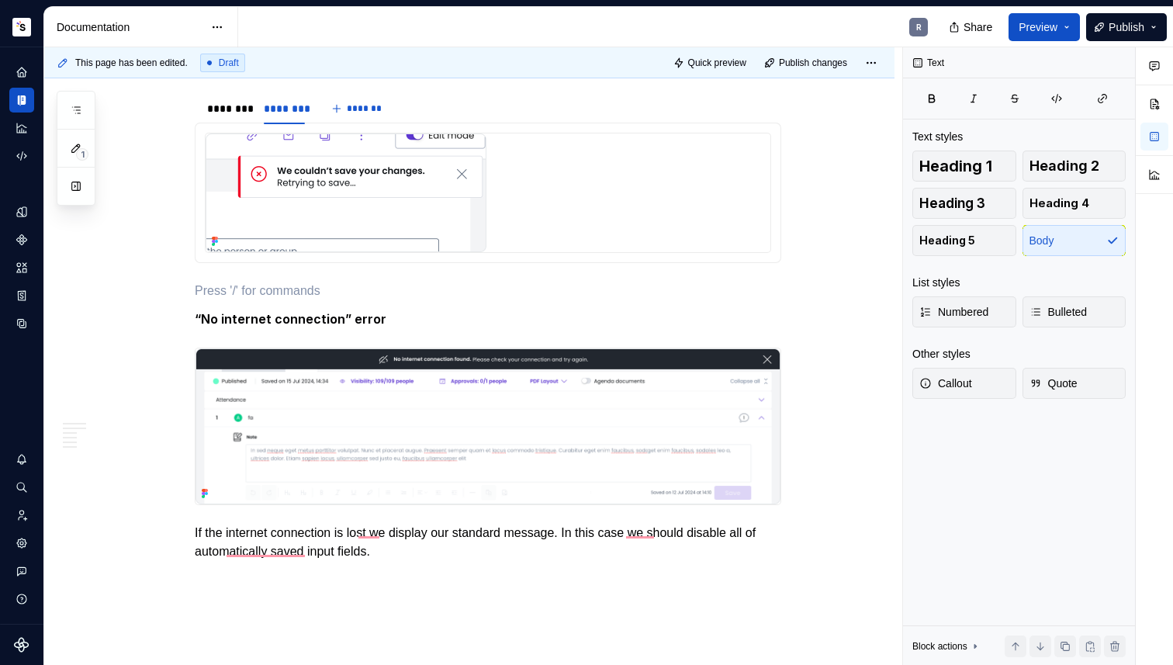
scroll to position [1510, 0]
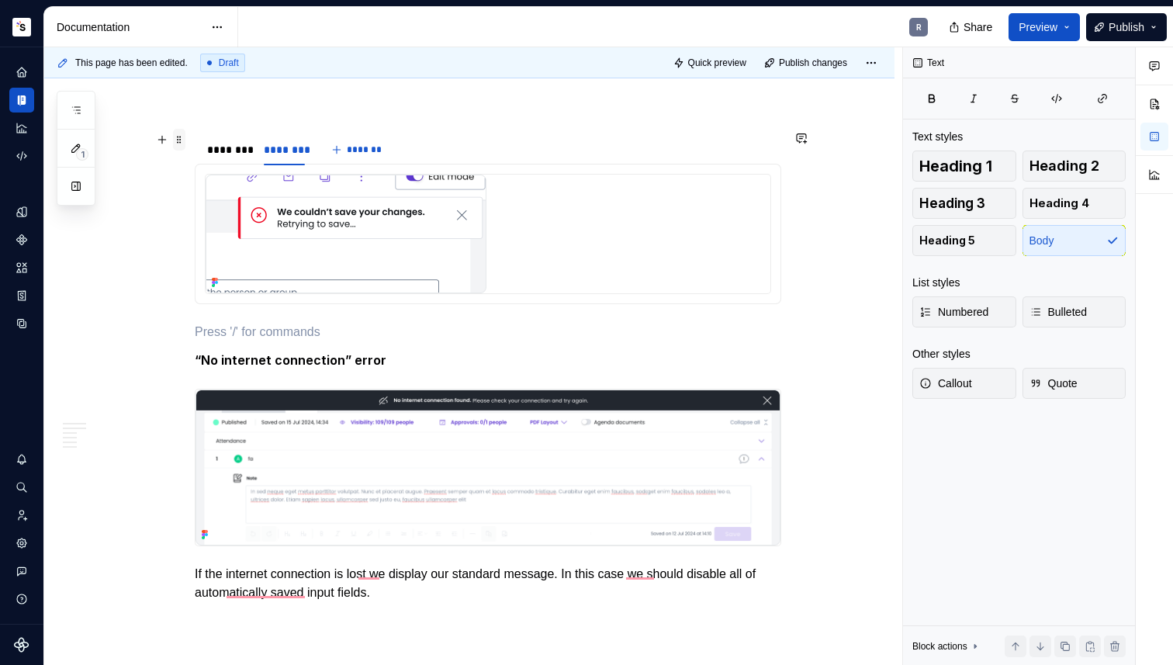
click at [183, 138] on span at bounding box center [179, 140] width 12 height 22
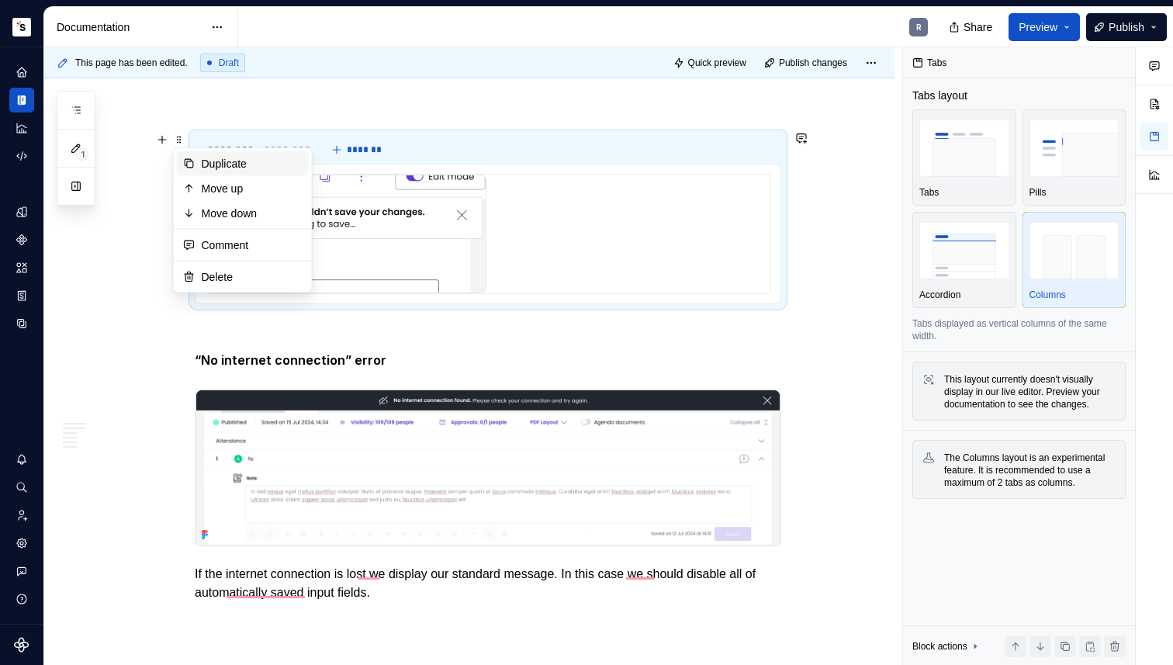
click at [244, 171] on div "Duplicate" at bounding box center [243, 163] width 132 height 25
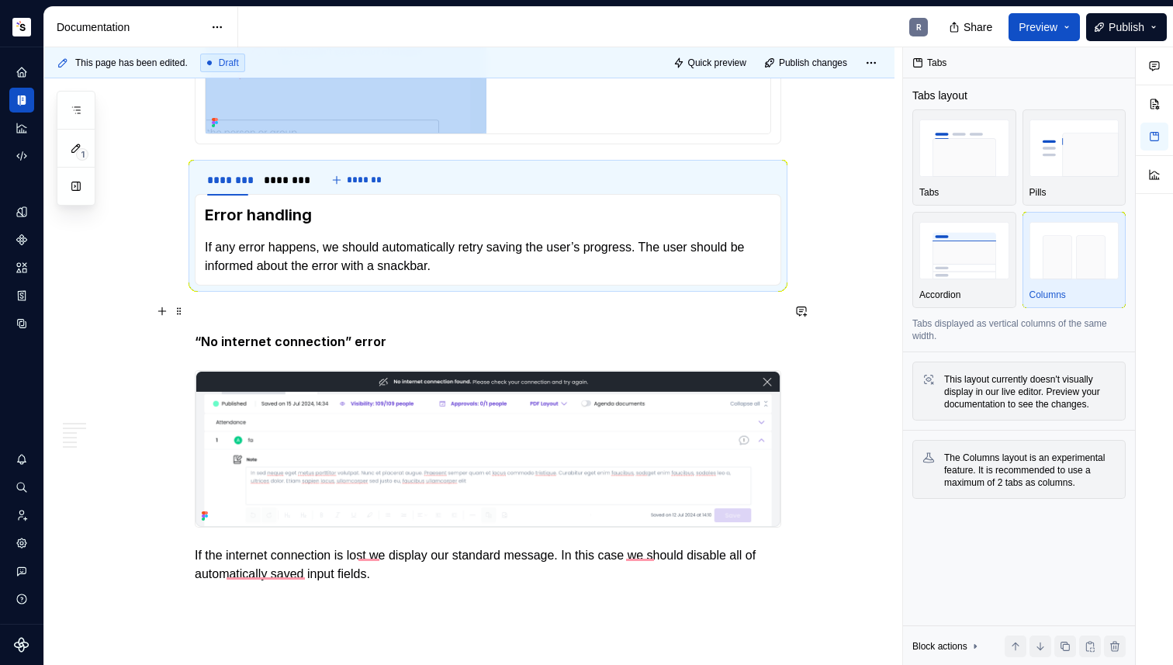
scroll to position [1690, 0]
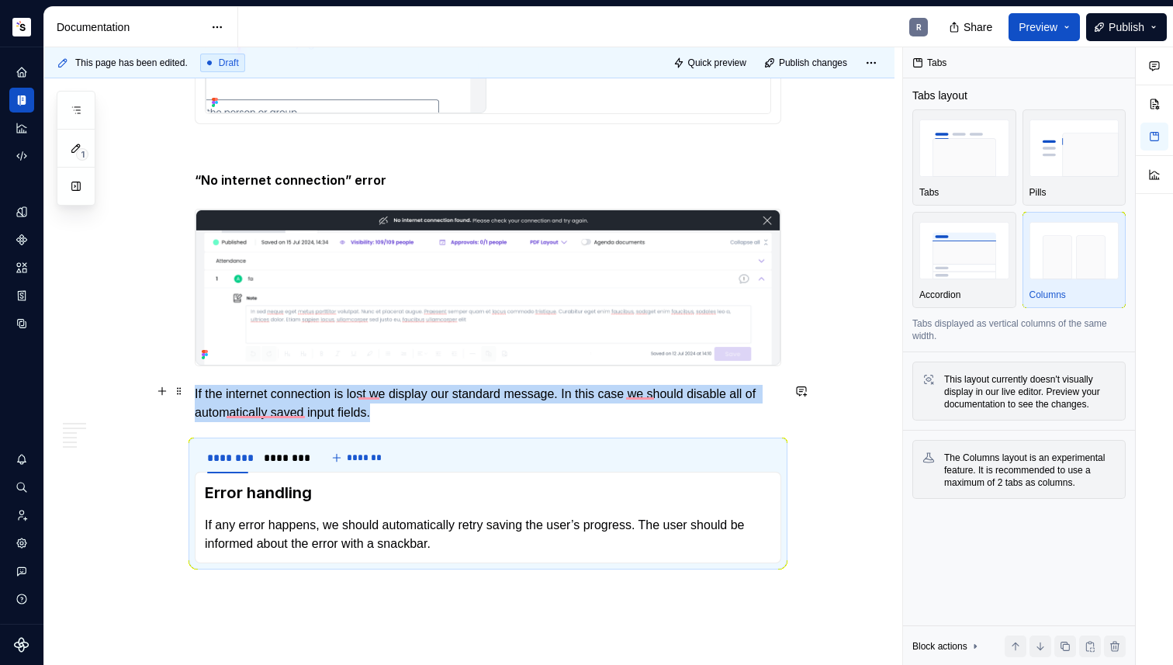
click at [451, 416] on p "If the internet connection is lost we display our standard message. In this cas…" at bounding box center [488, 403] width 586 height 37
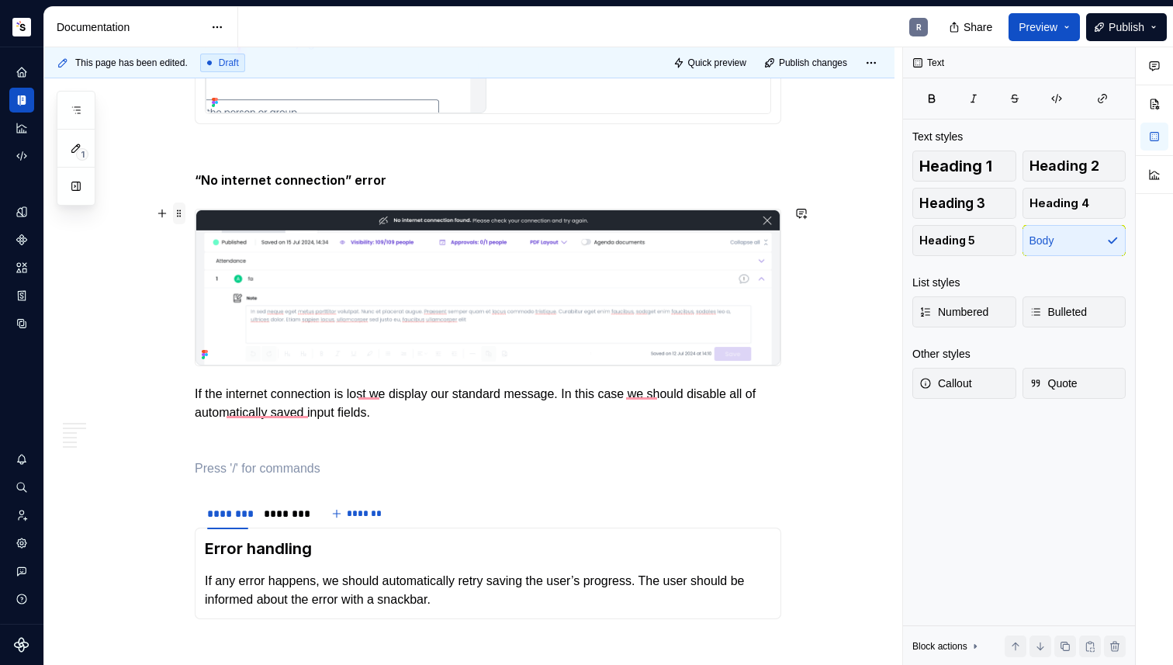
click at [184, 216] on span at bounding box center [179, 213] width 12 height 22
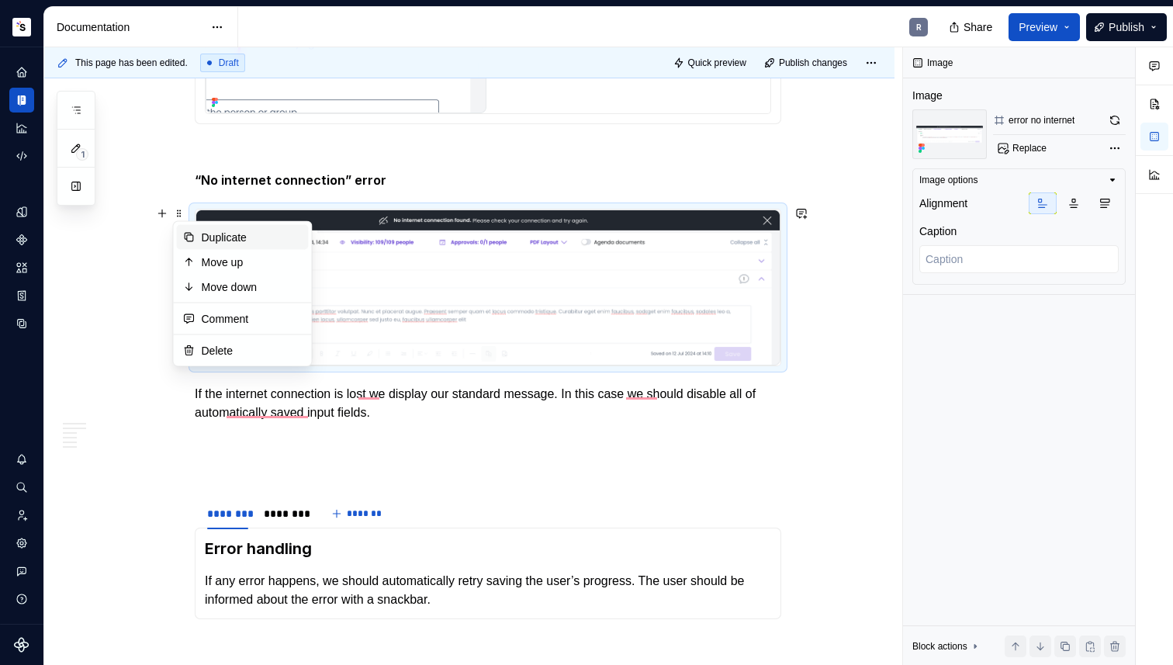
click at [217, 242] on div "Duplicate" at bounding box center [252, 238] width 101 height 16
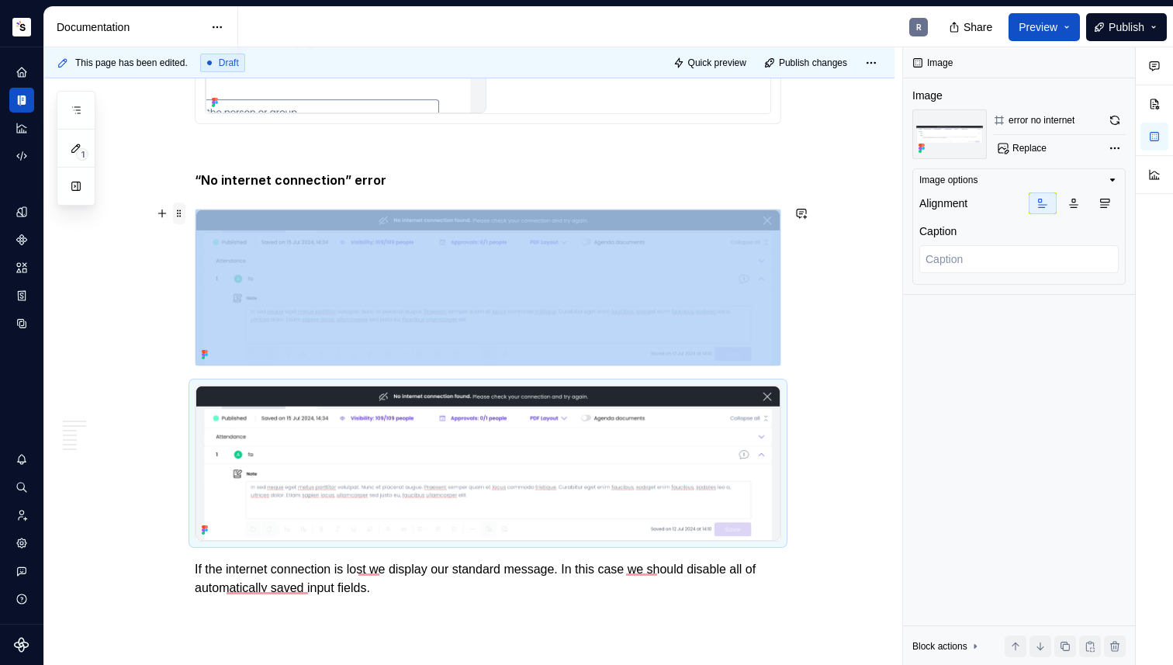
click at [178, 216] on span at bounding box center [179, 213] width 12 height 22
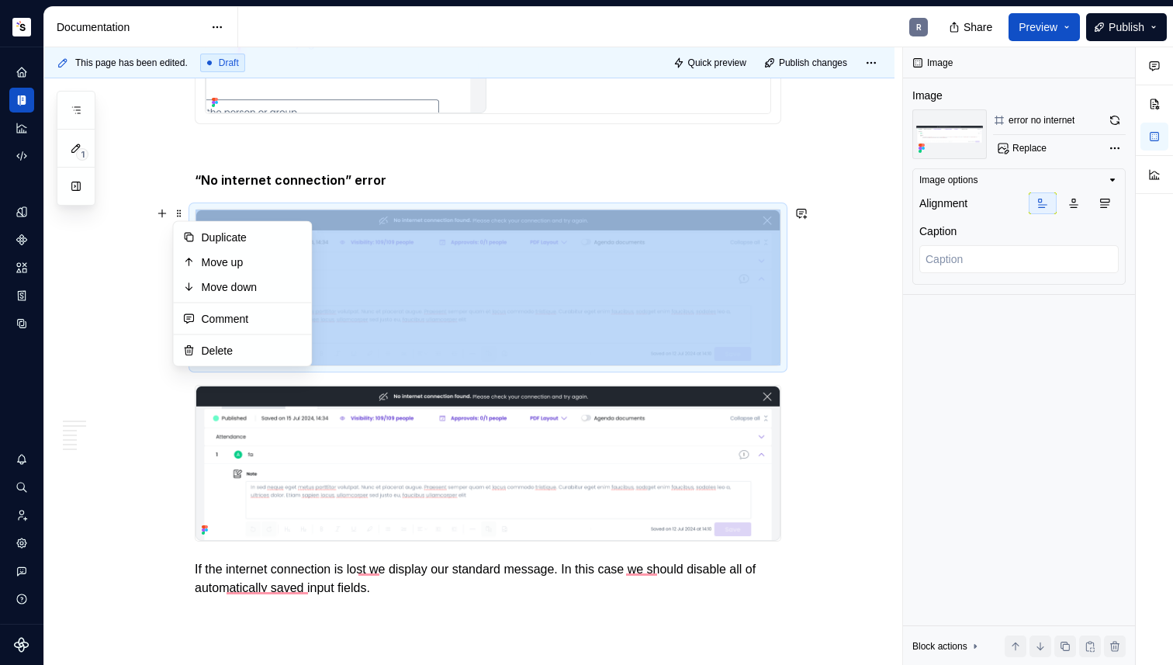
scroll to position [1848, 0]
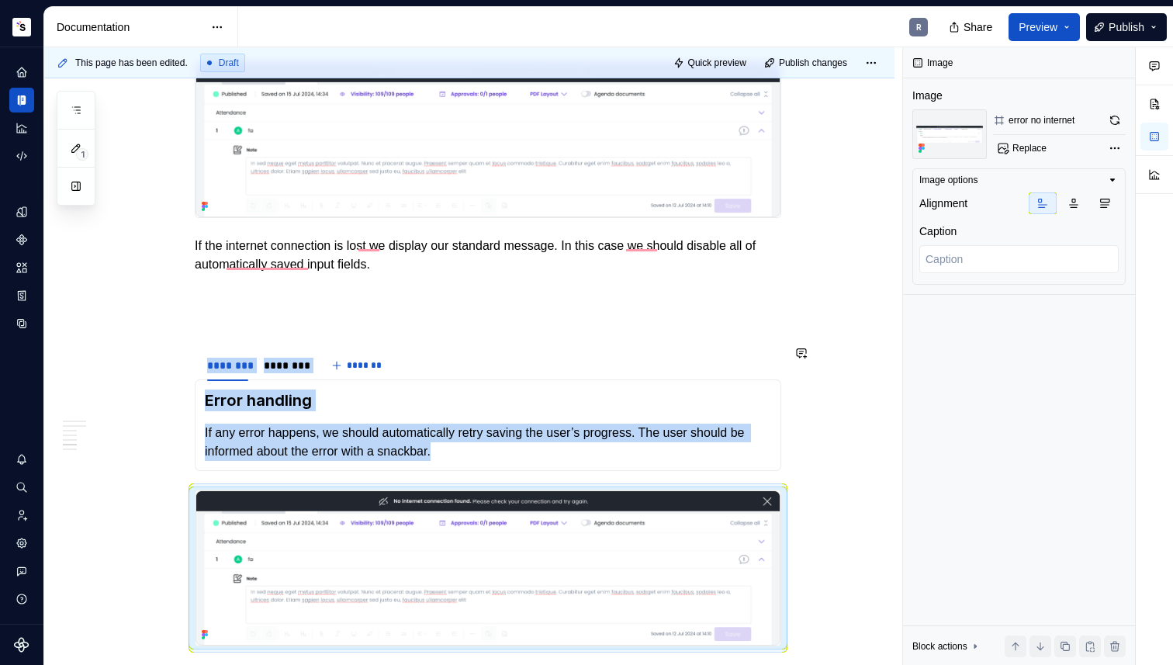
scroll to position [1674, 0]
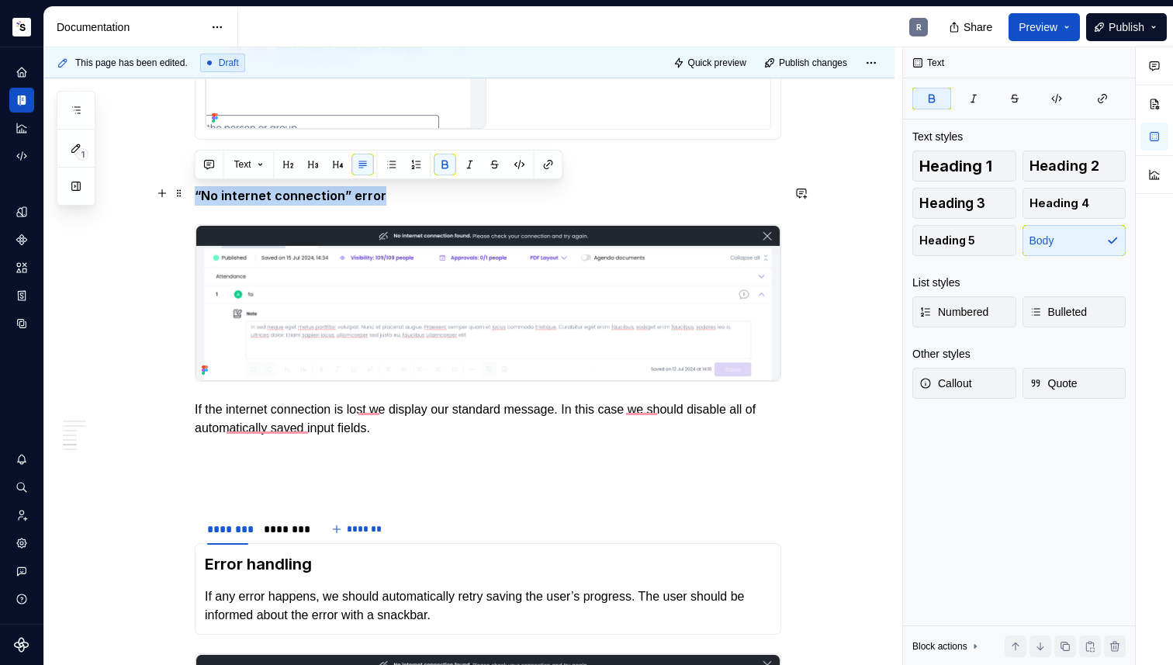
drag, startPoint x: 350, startPoint y: 189, endPoint x: 400, endPoint y: 189, distance: 50.4
click at [400, 189] on p "“No internet connection” error" at bounding box center [488, 195] width 586 height 19
copy strong "“No internet connection” error"
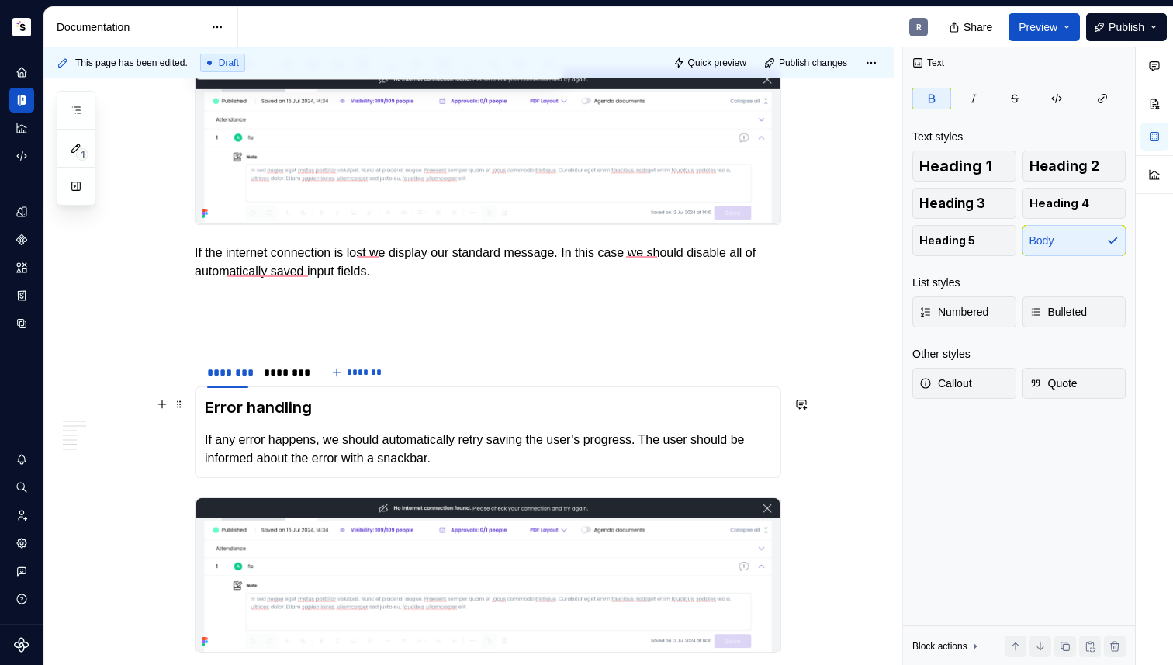
scroll to position [2010, 0]
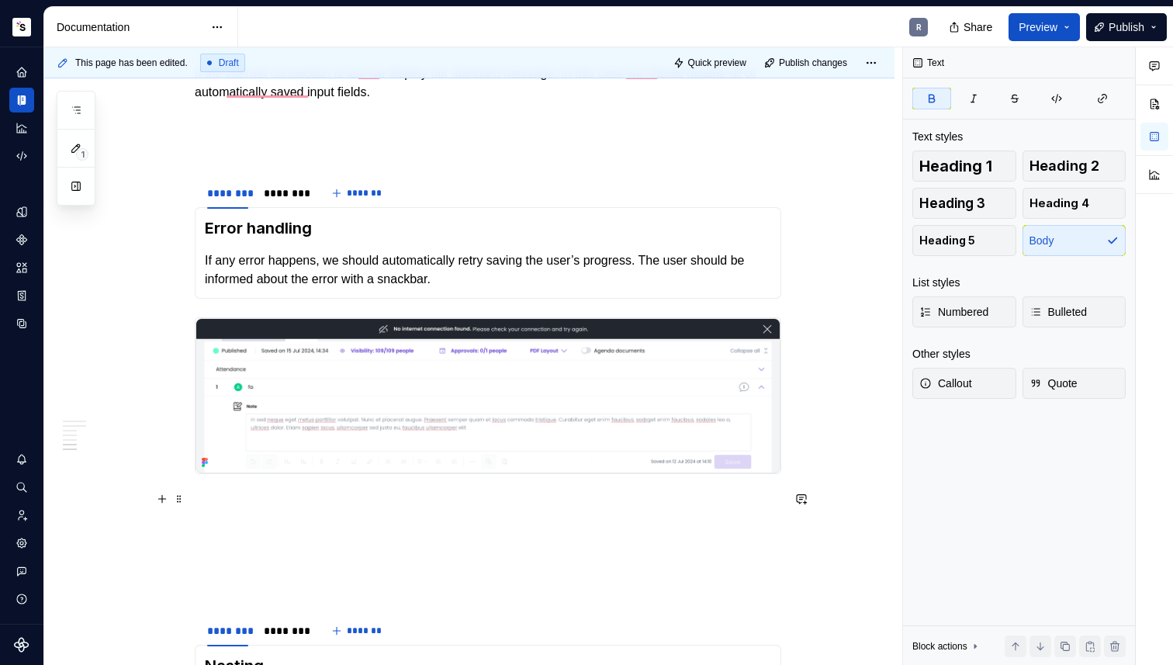
click at [251, 492] on p "To enrich screen reader interactions, please activate Accessibility in Grammarl…" at bounding box center [488, 501] width 586 height 19
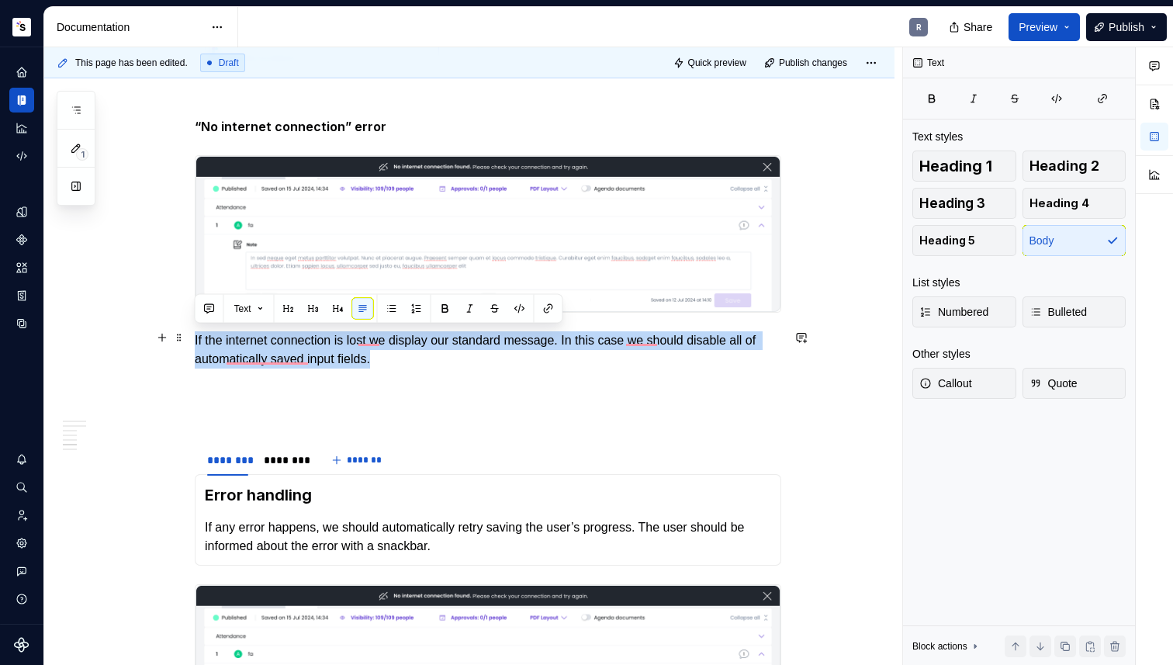
drag, startPoint x: 194, startPoint y: 337, endPoint x: 484, endPoint y: 354, distance: 290.5
click at [484, 354] on p "If the internet connection is lost we display our standard message. In this cas…" at bounding box center [488, 349] width 586 height 37
copy p "If the internet connection is lost we display our standard message. In this cas…"
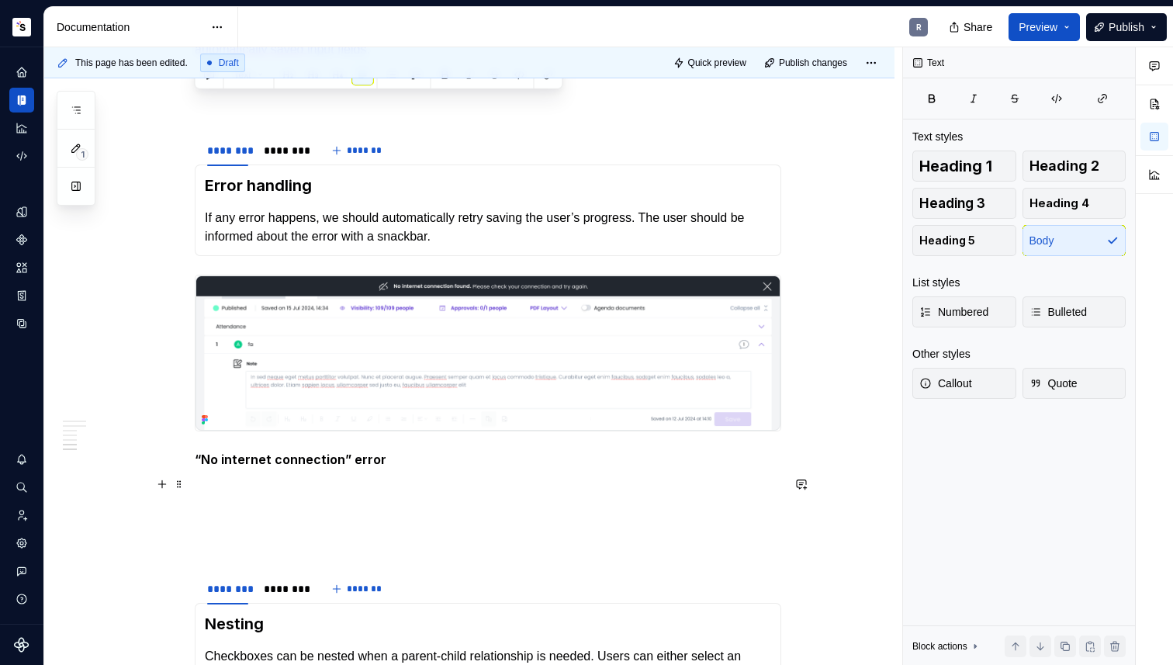
click at [222, 479] on p "To enrich screen reader interactions, please activate Accessibility in Grammarl…" at bounding box center [488, 488] width 586 height 19
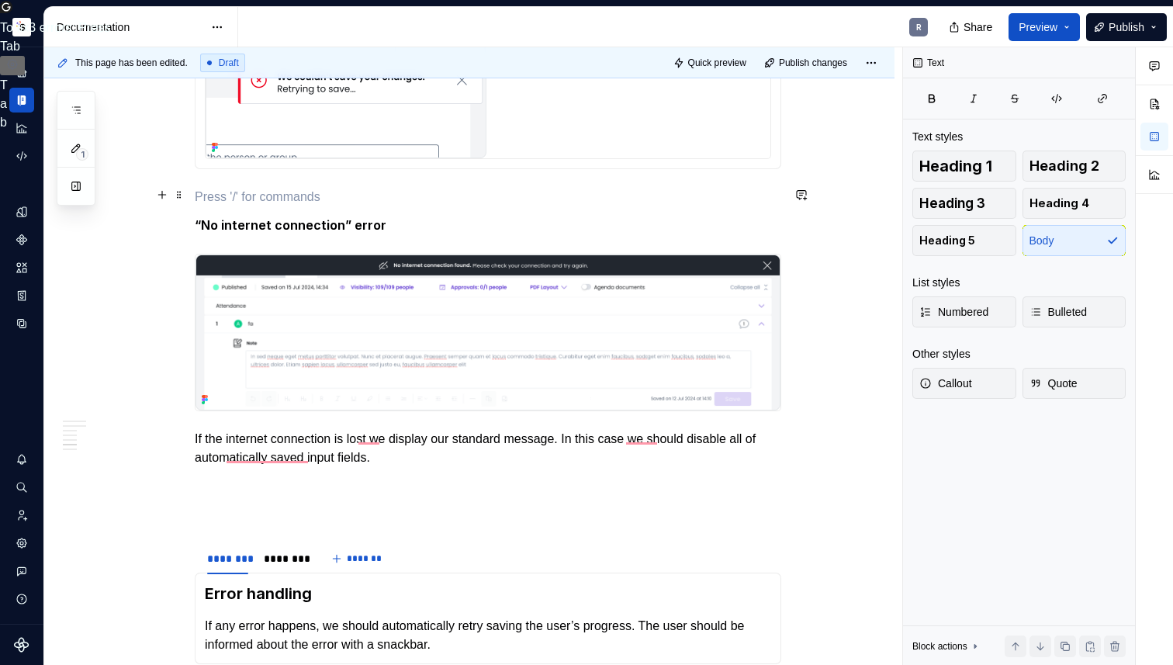
click at [244, 191] on p "To enrich screen reader interactions, please activate Accessibility in Grammarl…" at bounding box center [488, 197] width 586 height 19
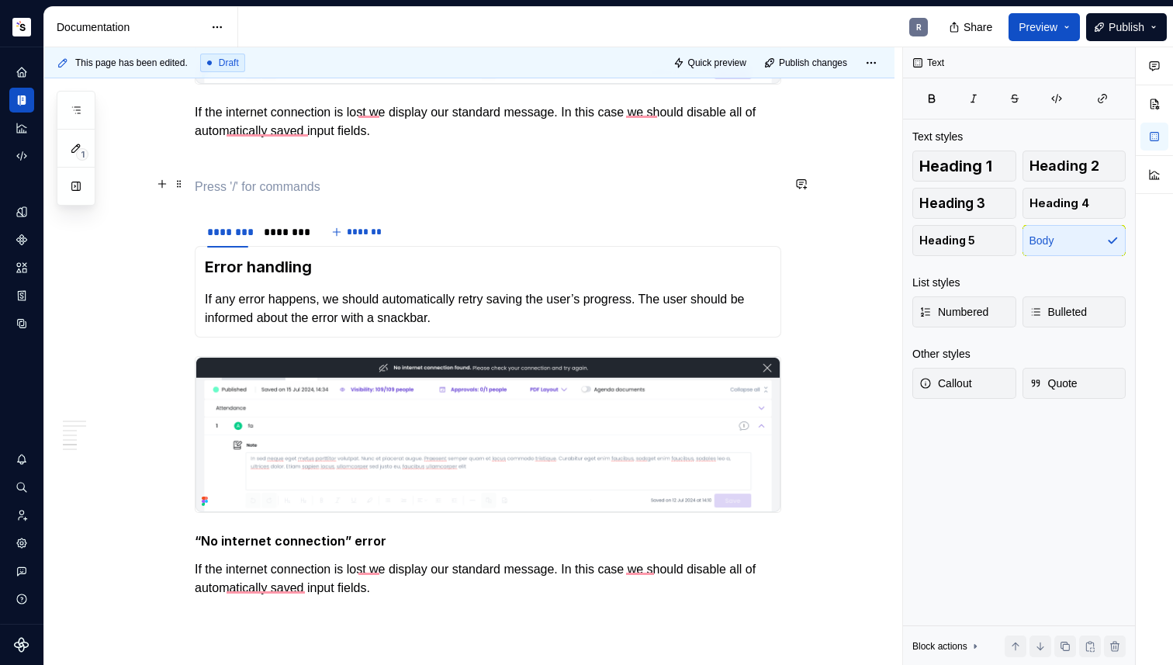
click at [259, 189] on p "To enrich screen reader interactions, please activate Accessibility in Grammarl…" at bounding box center [488, 187] width 586 height 19
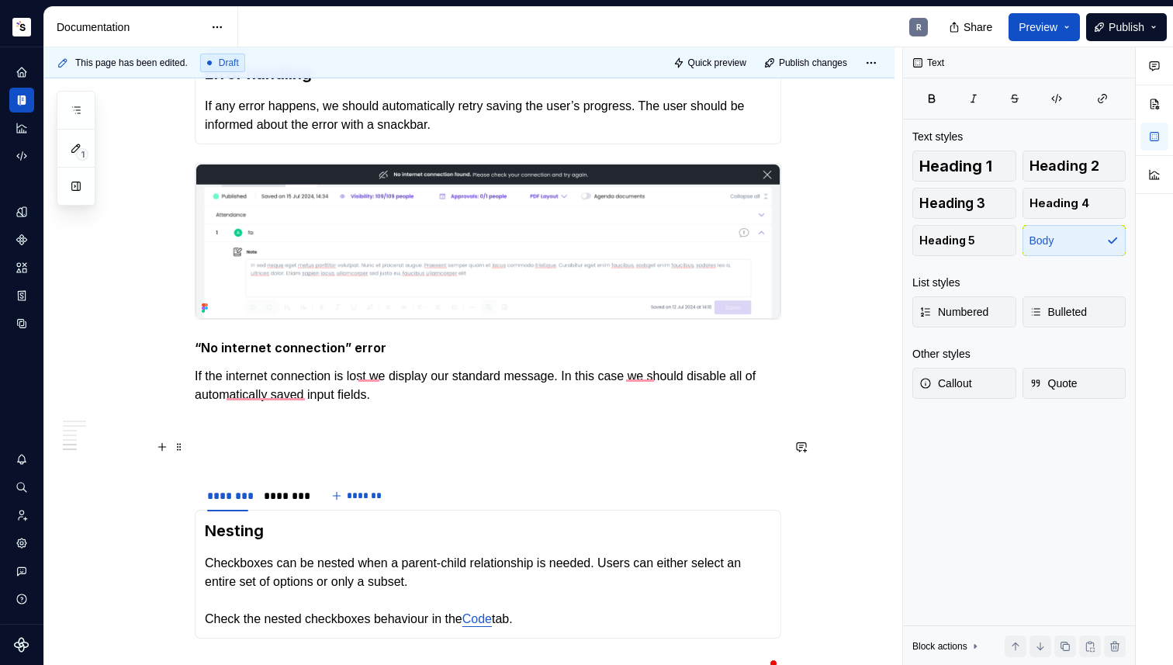
click at [255, 441] on p "To enrich screen reader interactions, please activate Accessibility in Grammarl…" at bounding box center [488, 450] width 586 height 19
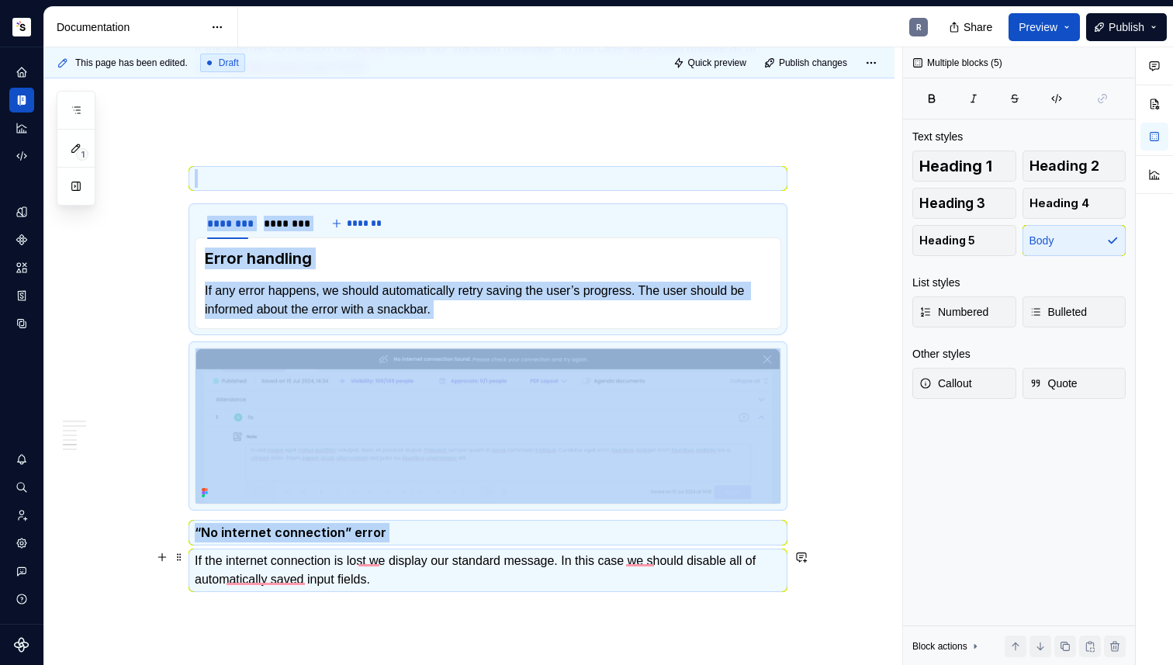
drag, startPoint x: 245, startPoint y: 178, endPoint x: 494, endPoint y: 585, distance: 477.2
copy div "******** ******** ******* Error handling If any error happens, we should automa…"
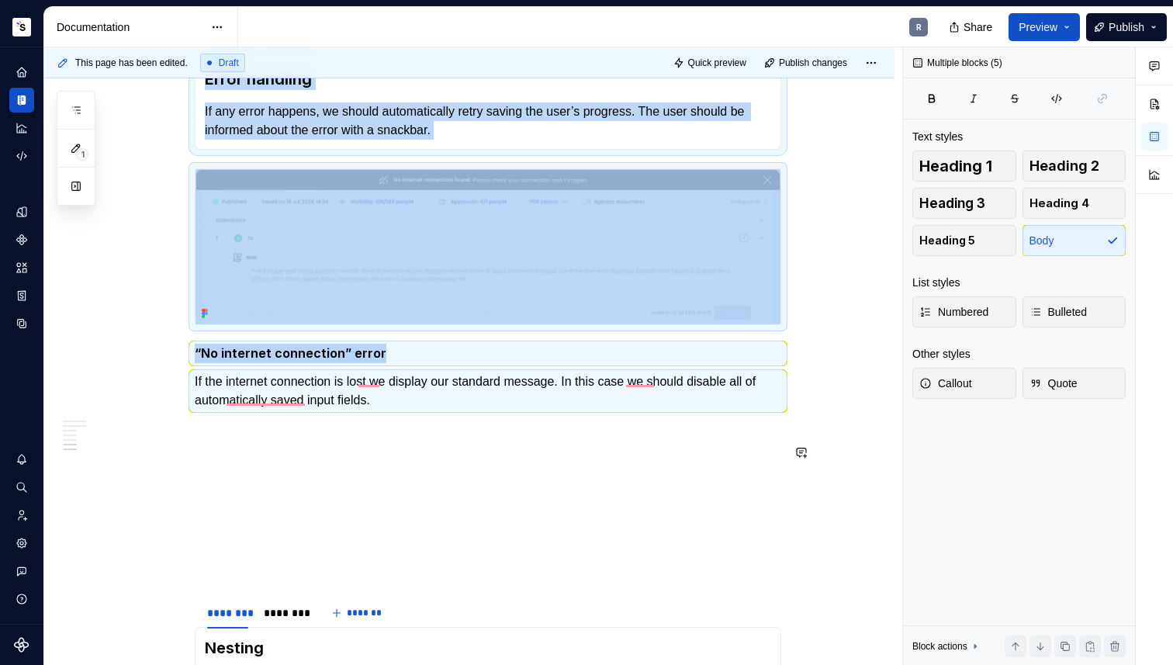
click at [226, 475] on p "To enrich screen reader interactions, please activate Accessibility in Grammarl…" at bounding box center [488, 484] width 586 height 19
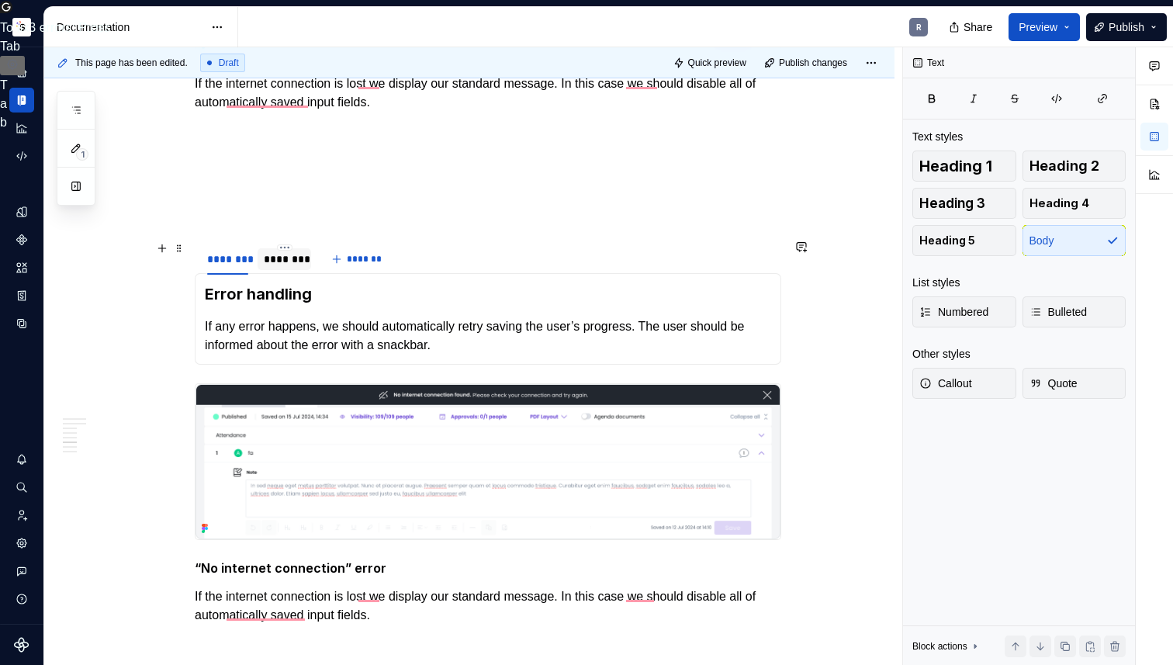
click at [275, 253] on div "********" at bounding box center [284, 259] width 41 height 16
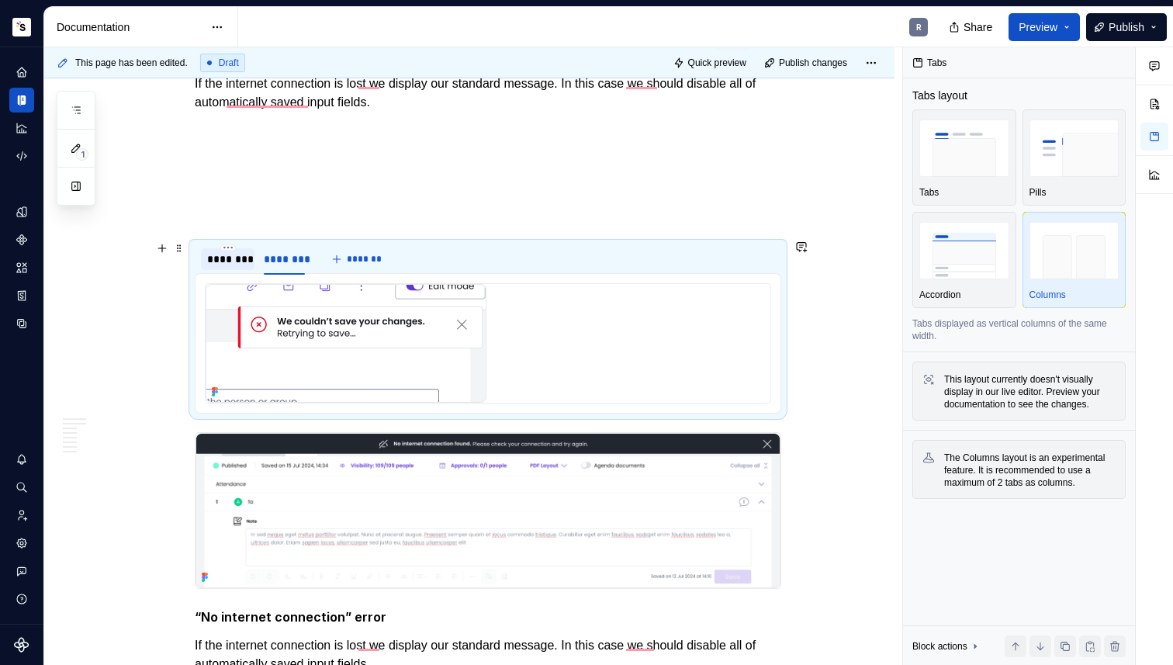
click at [223, 264] on div "********" at bounding box center [228, 259] width 54 height 22
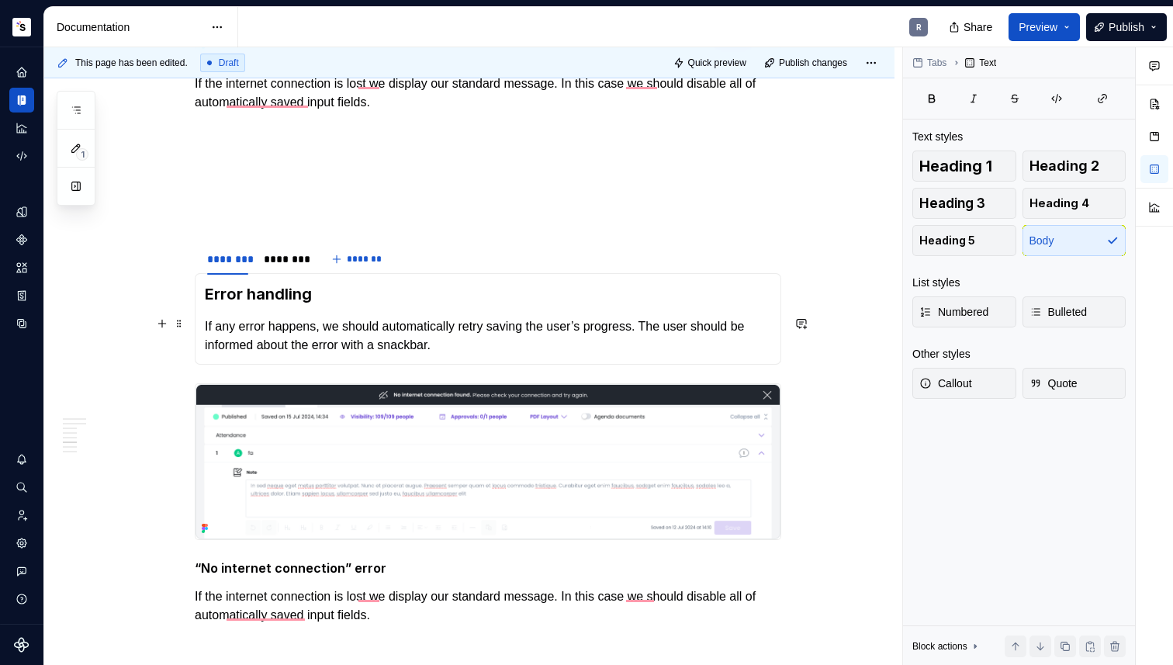
click at [496, 350] on p "If any error happens, we should automatically retry saving the user’s progress.…" at bounding box center [488, 335] width 566 height 37
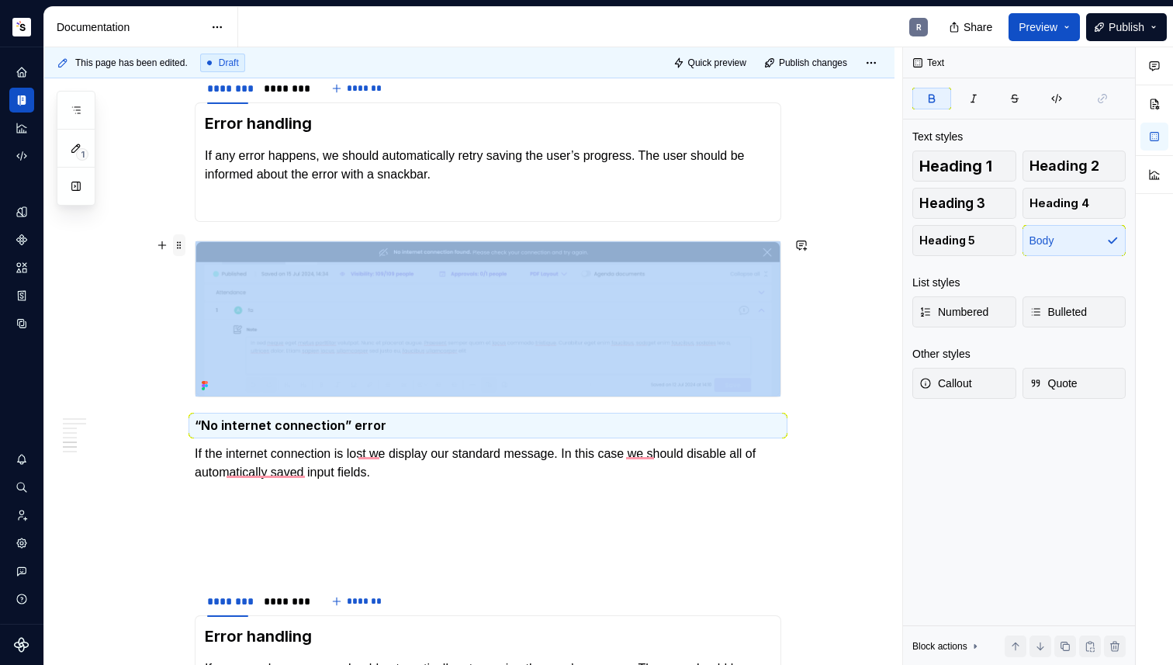
click at [173, 243] on span at bounding box center [179, 245] width 12 height 22
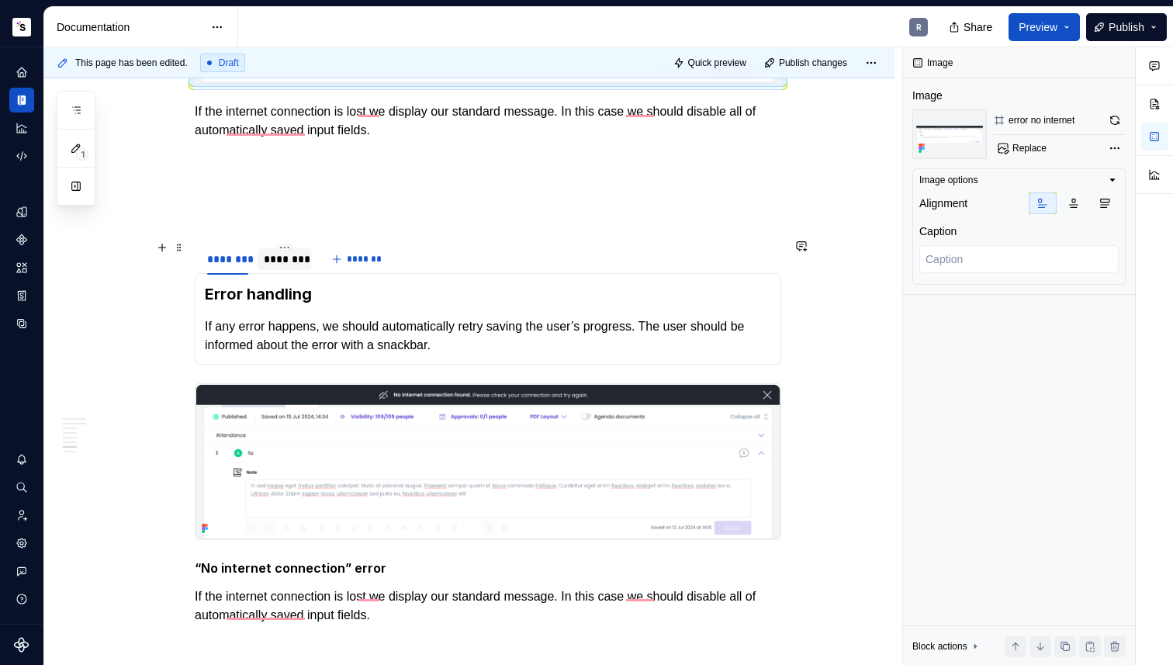
click at [268, 254] on div "********" at bounding box center [284, 259] width 41 height 16
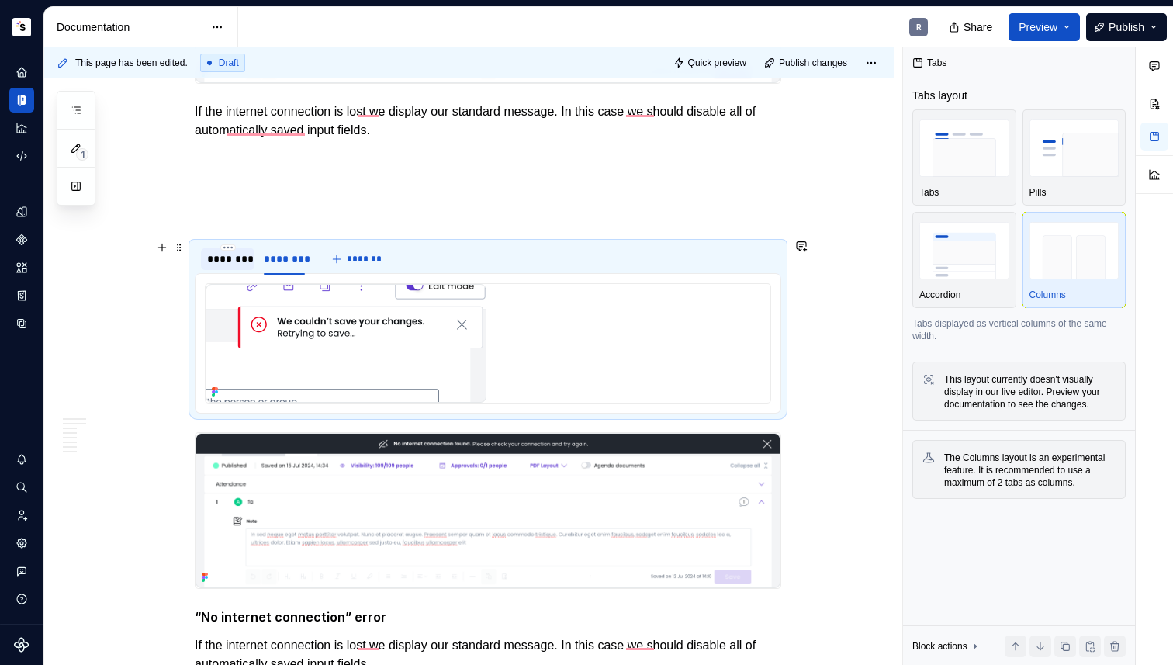
click at [216, 263] on div "********" at bounding box center [228, 259] width 54 height 22
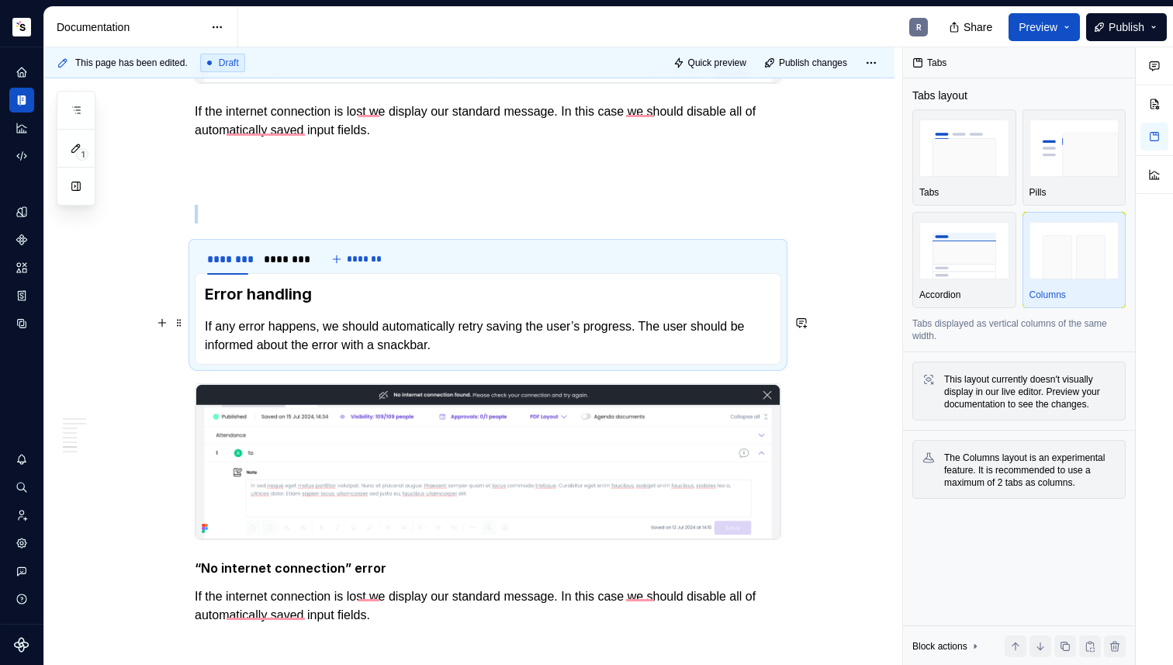
click at [241, 318] on p "If any error happens, we should automatically retry saving the user’s progress.…" at bounding box center [488, 335] width 566 height 37
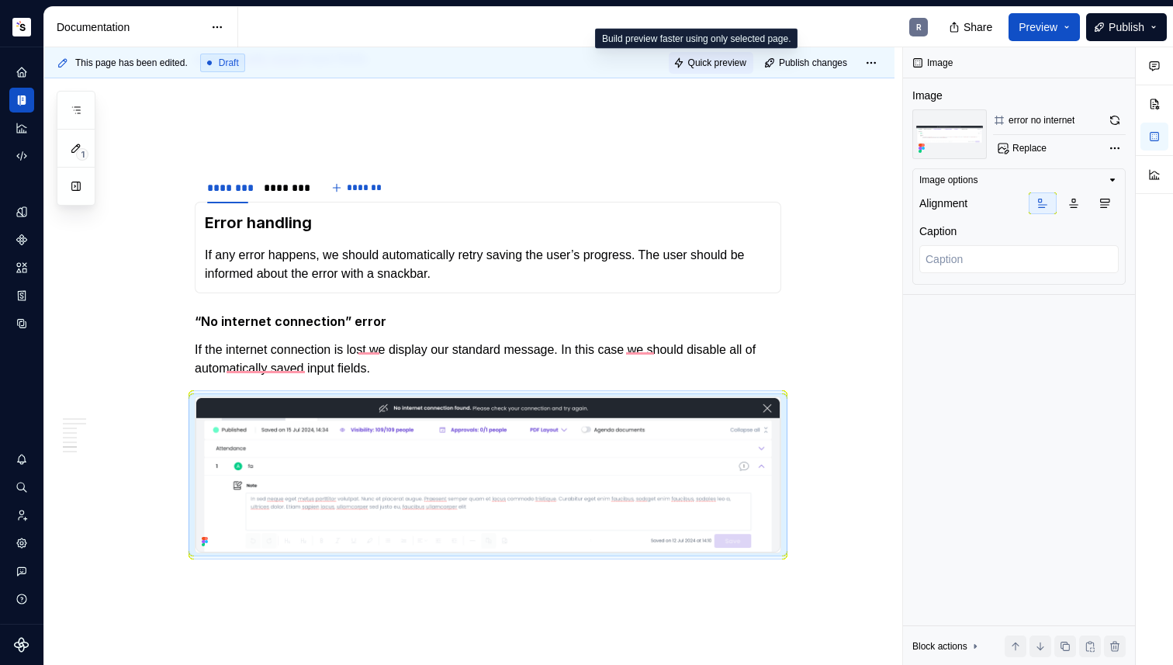
click at [725, 69] on button "Quick preview" at bounding box center [711, 63] width 85 height 22
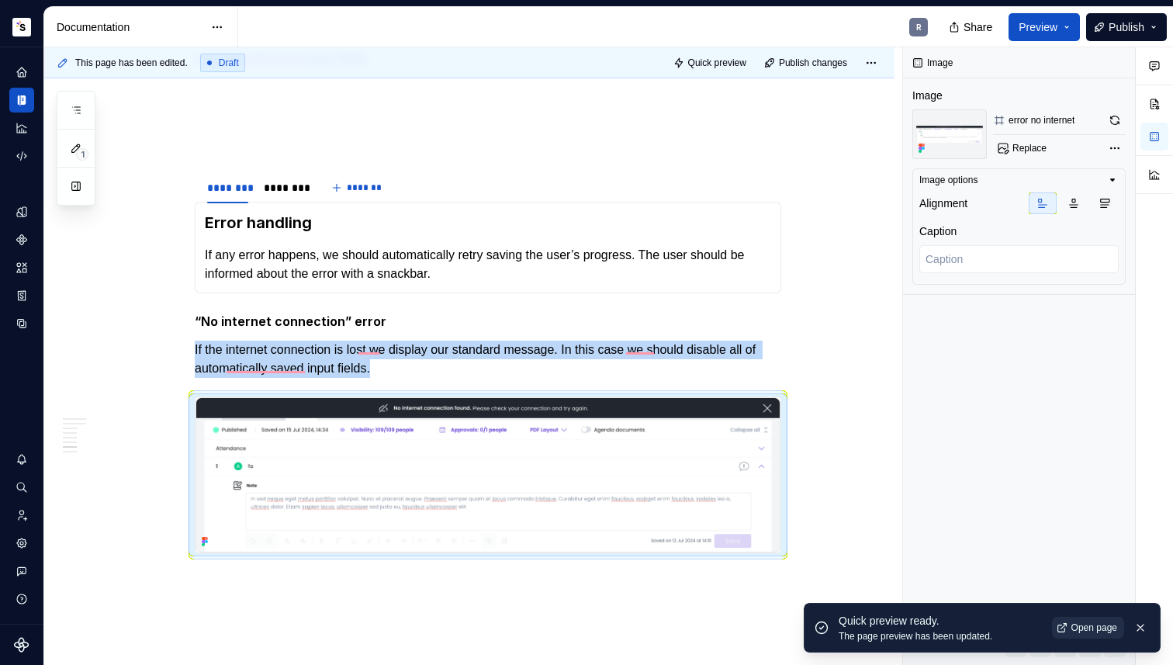
click at [1073, 623] on span "Open page" at bounding box center [1094, 627] width 46 height 12
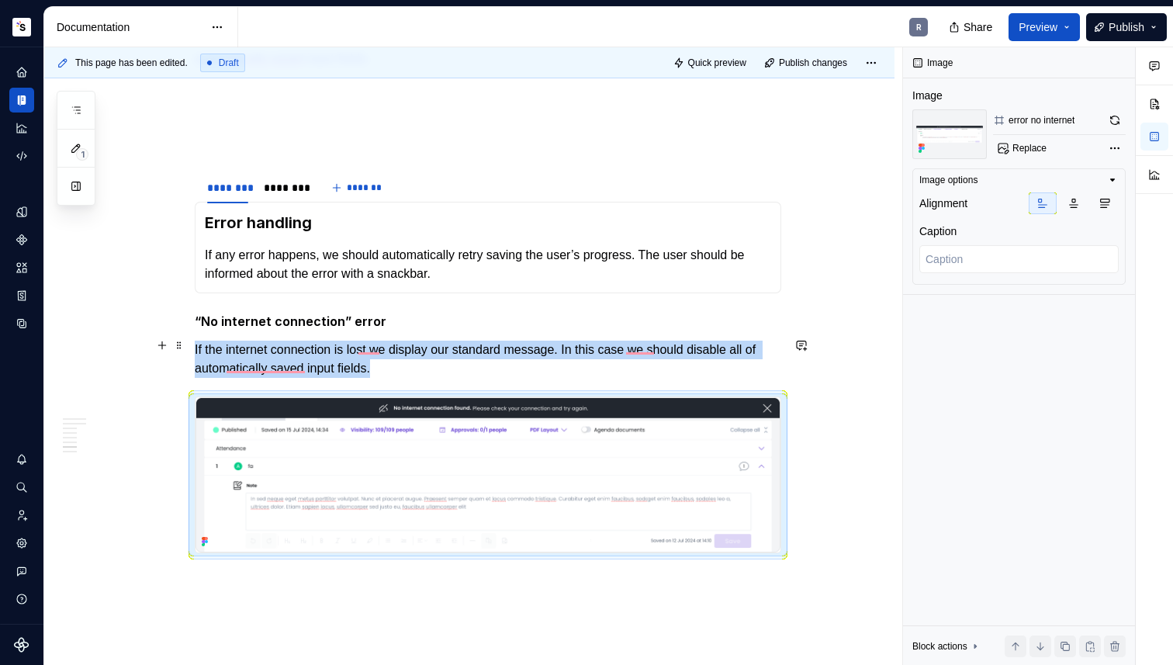
click at [528, 347] on p "If the internet connection is lost we display our standard message. In this cas…" at bounding box center [488, 358] width 586 height 37
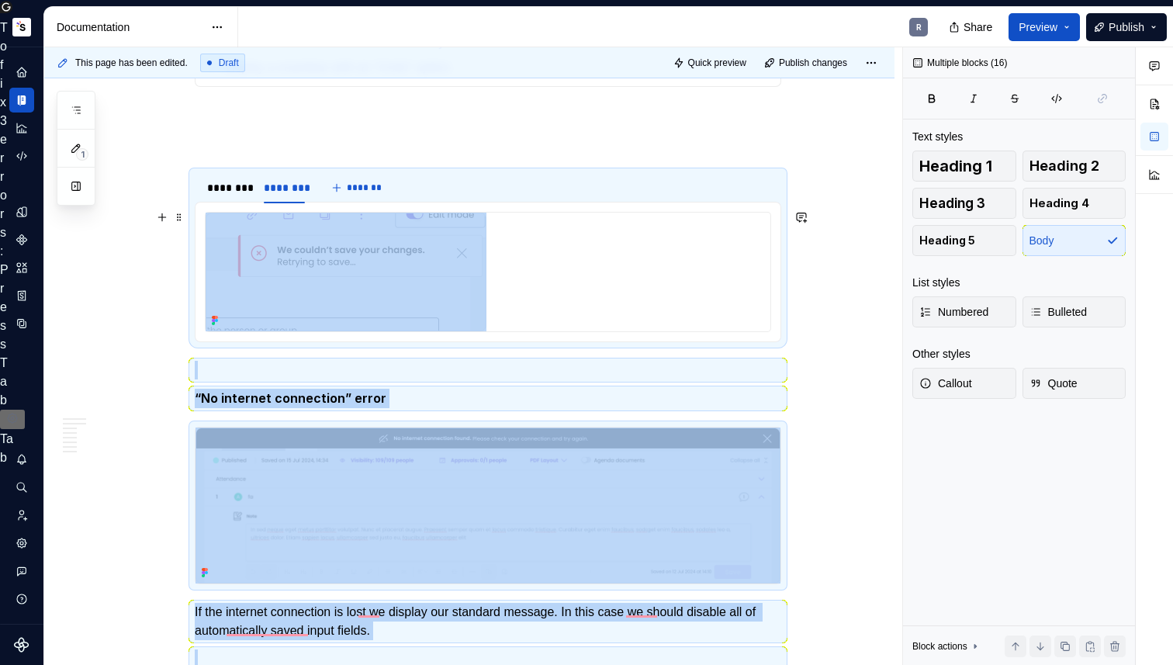
scroll to position [1281, 0]
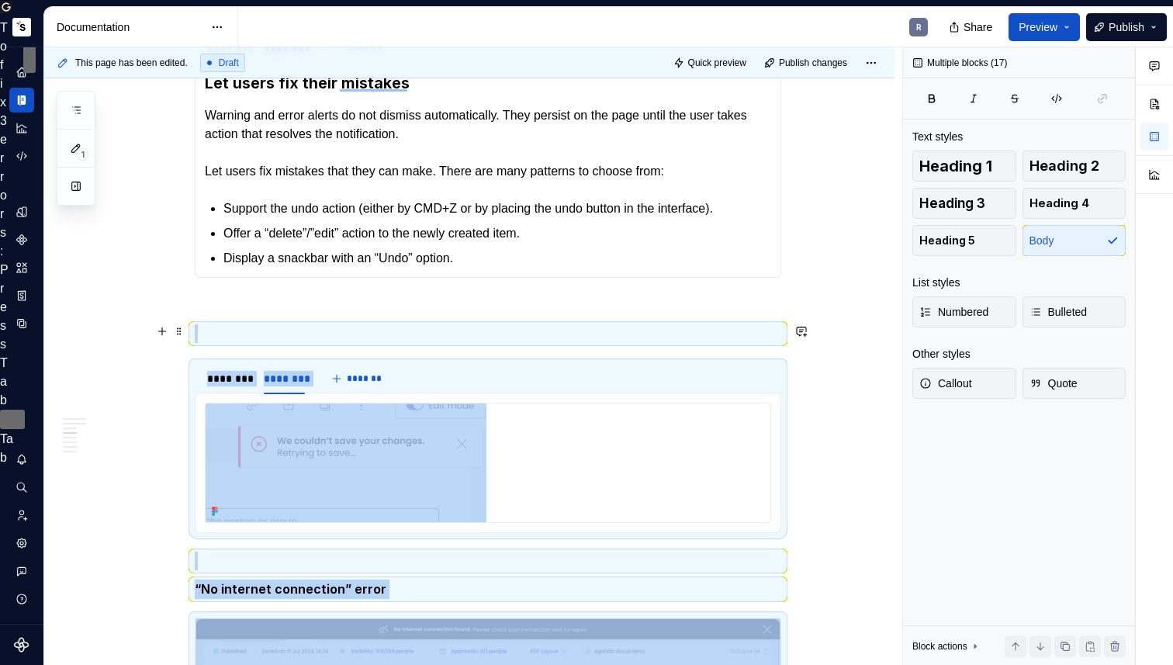
drag, startPoint x: 261, startPoint y: 272, endPoint x: 226, endPoint y: 320, distance: 59.4
click at [226, 320] on div "Takeaways 👉 Make the saving status always visible. Highlight that the page uses…" at bounding box center [488, 600] width 586 height 3146
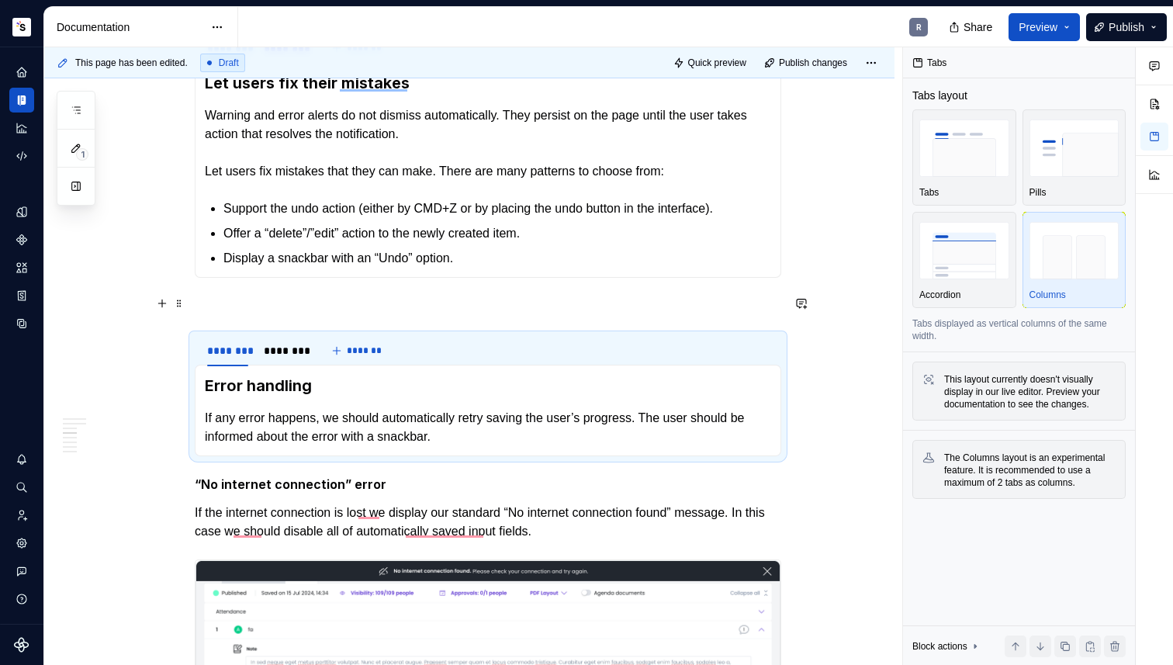
click at [248, 306] on p "To enrich screen reader interactions, please activate Accessibility in Grammarl…" at bounding box center [488, 305] width 586 height 19
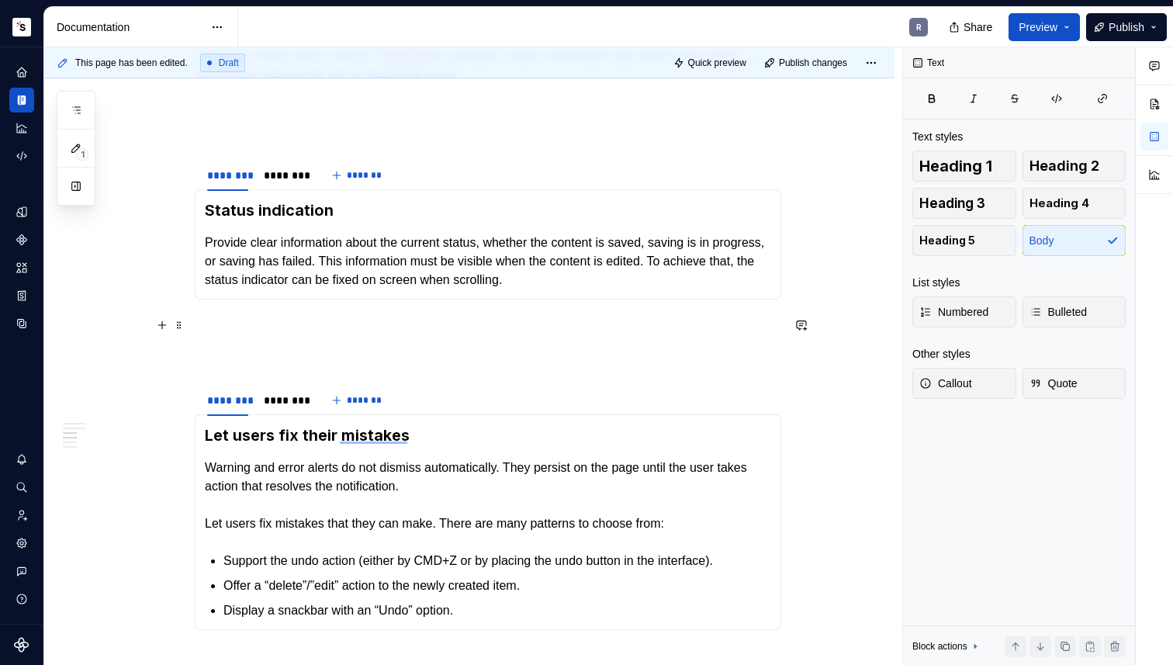
scroll to position [1188, 0]
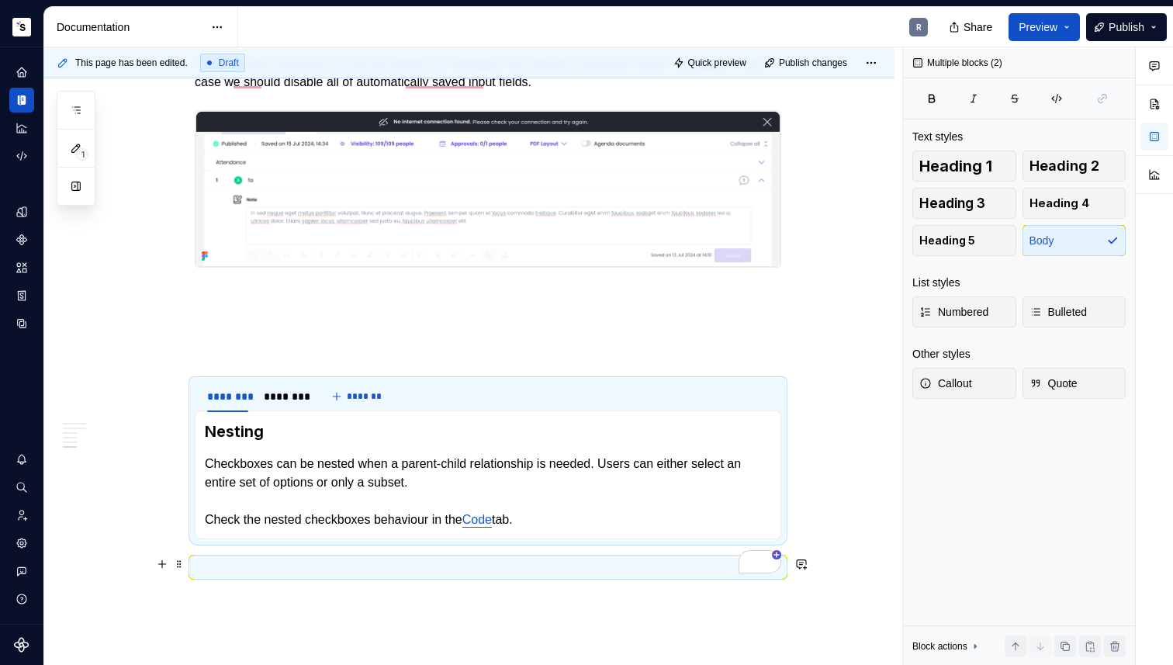
drag, startPoint x: 299, startPoint y: 330, endPoint x: 530, endPoint y: 553, distance: 321.4
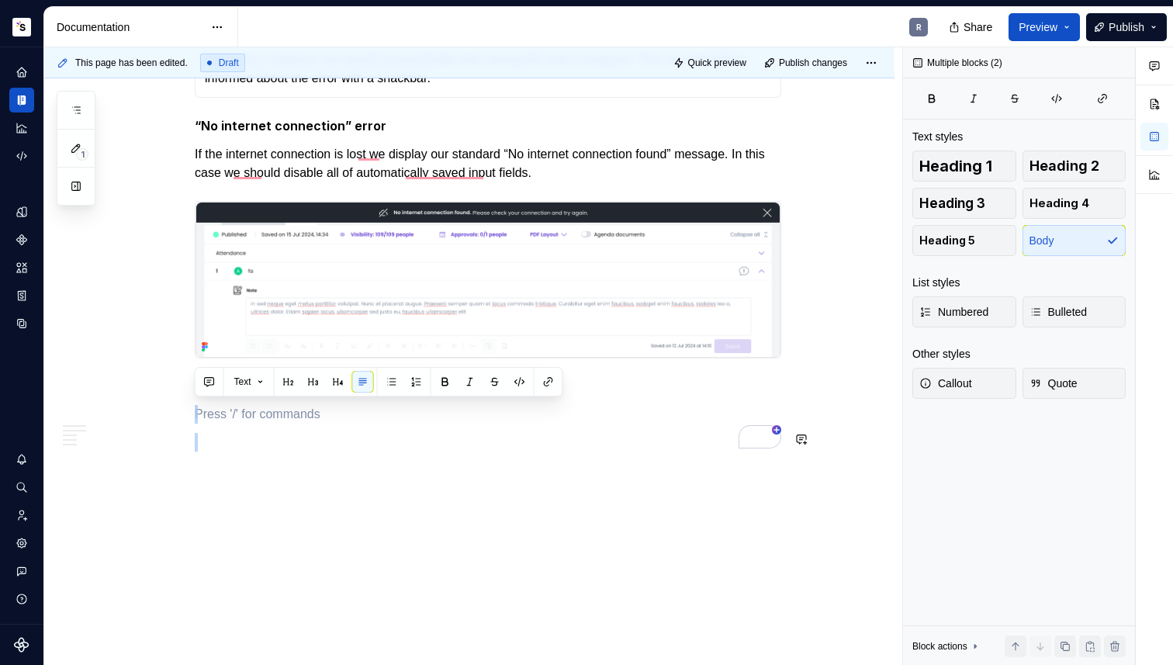
drag, startPoint x: 347, startPoint y: 409, endPoint x: 361, endPoint y: 542, distance: 134.1
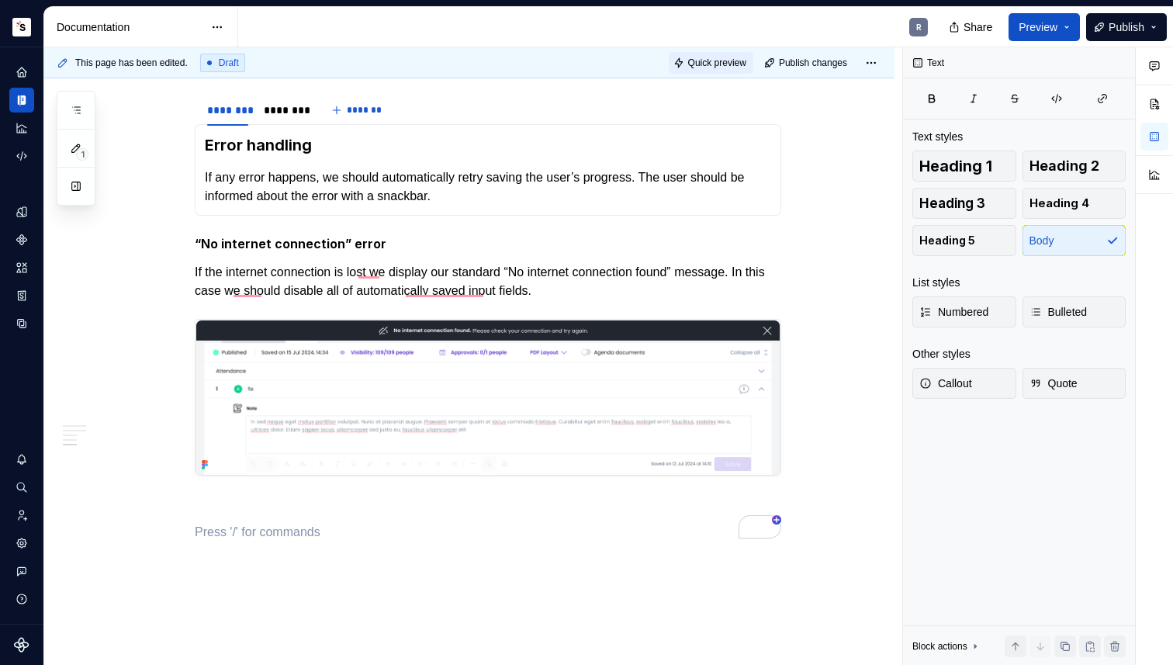
click at [691, 63] on span "Quick preview" at bounding box center [717, 63] width 58 height 12
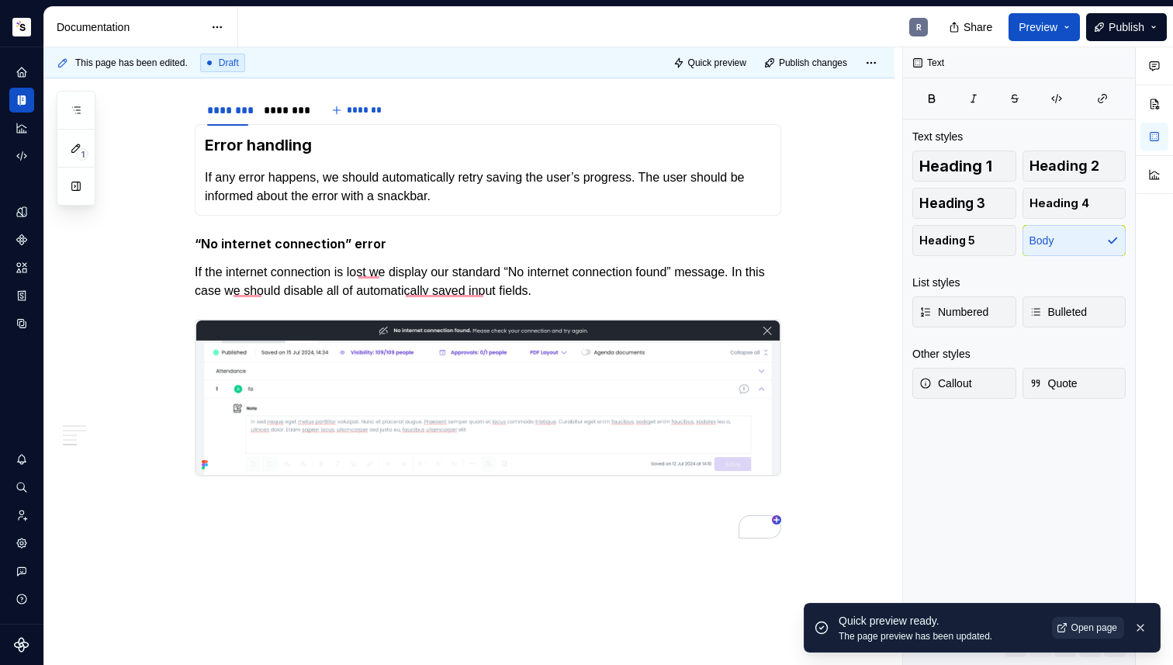
click at [1097, 628] on span "Open page" at bounding box center [1094, 627] width 46 height 12
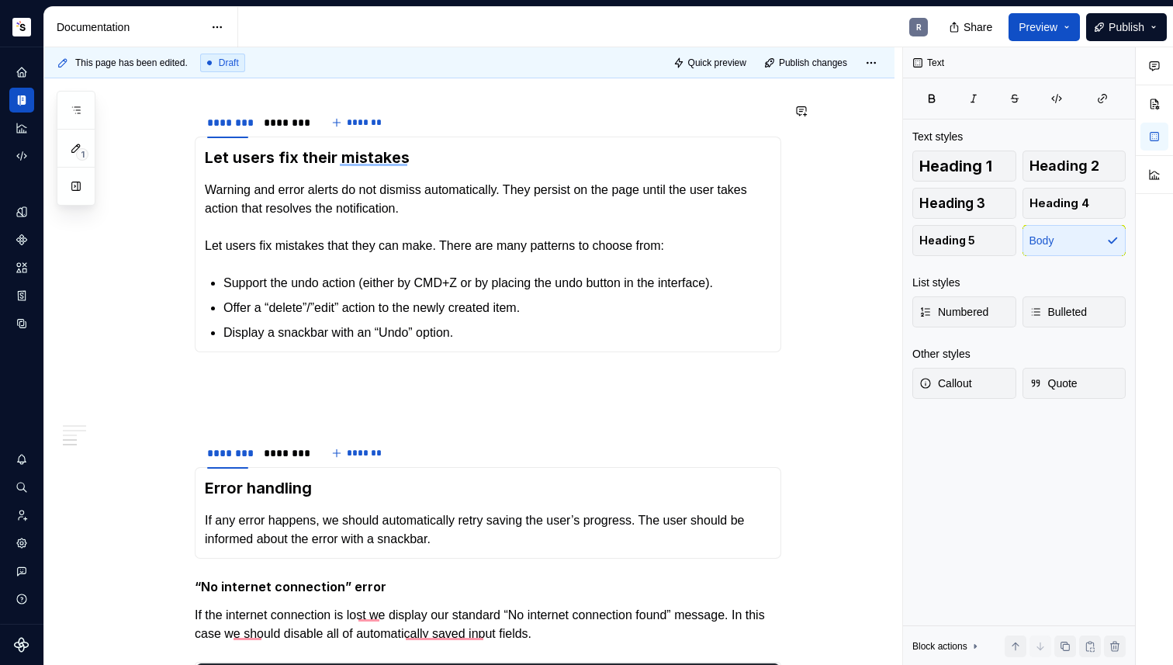
scroll to position [1187, 0]
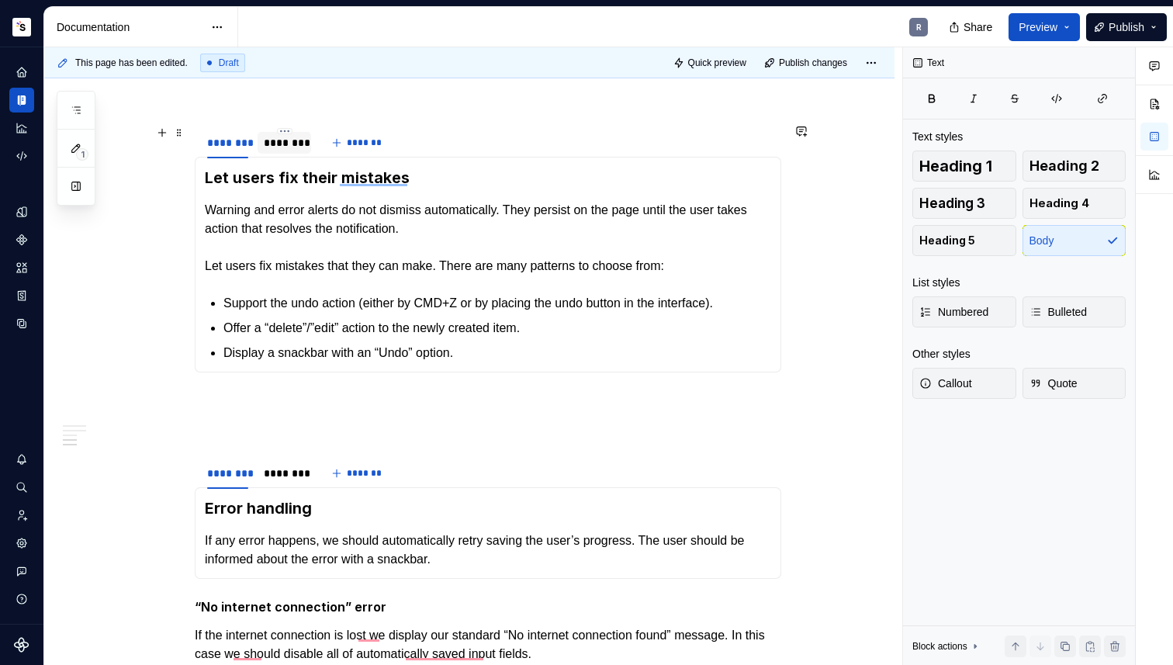
click at [282, 136] on div "********" at bounding box center [284, 143] width 41 height 16
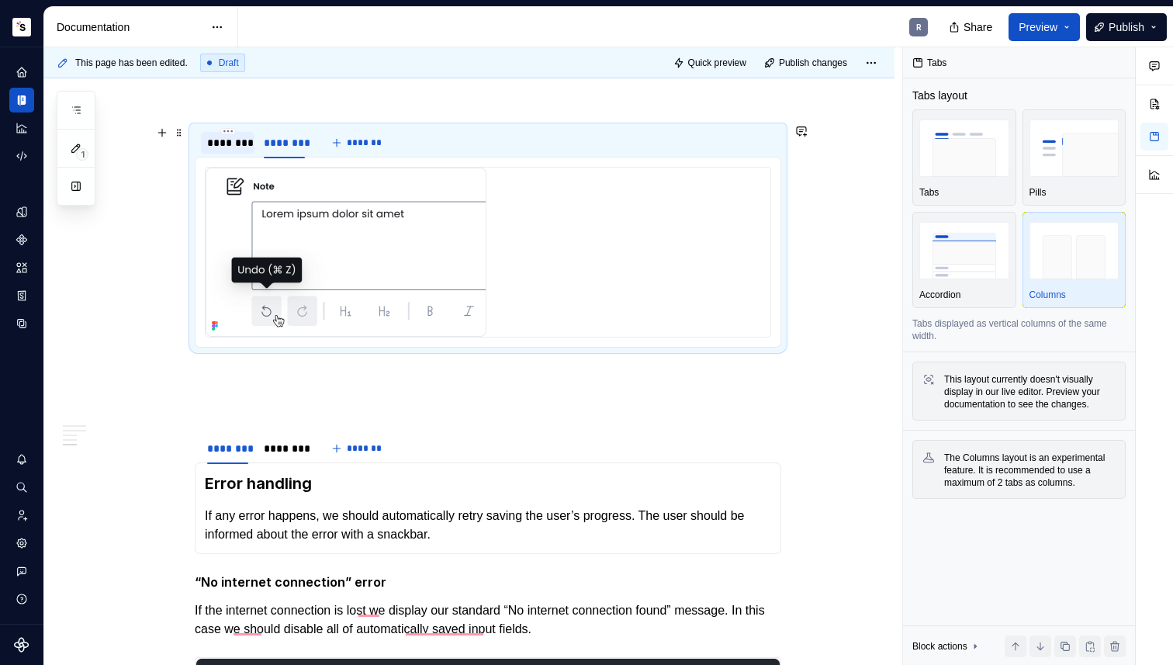
click at [219, 143] on div "********" at bounding box center [227, 143] width 41 height 16
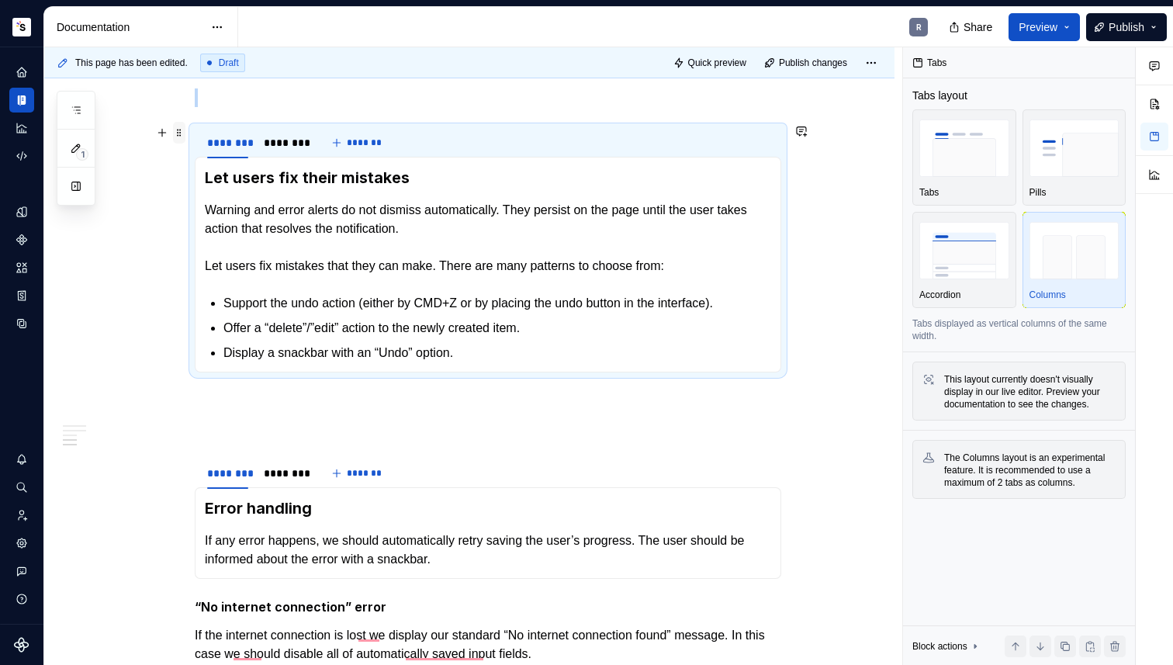
click at [177, 136] on span at bounding box center [179, 133] width 12 height 22
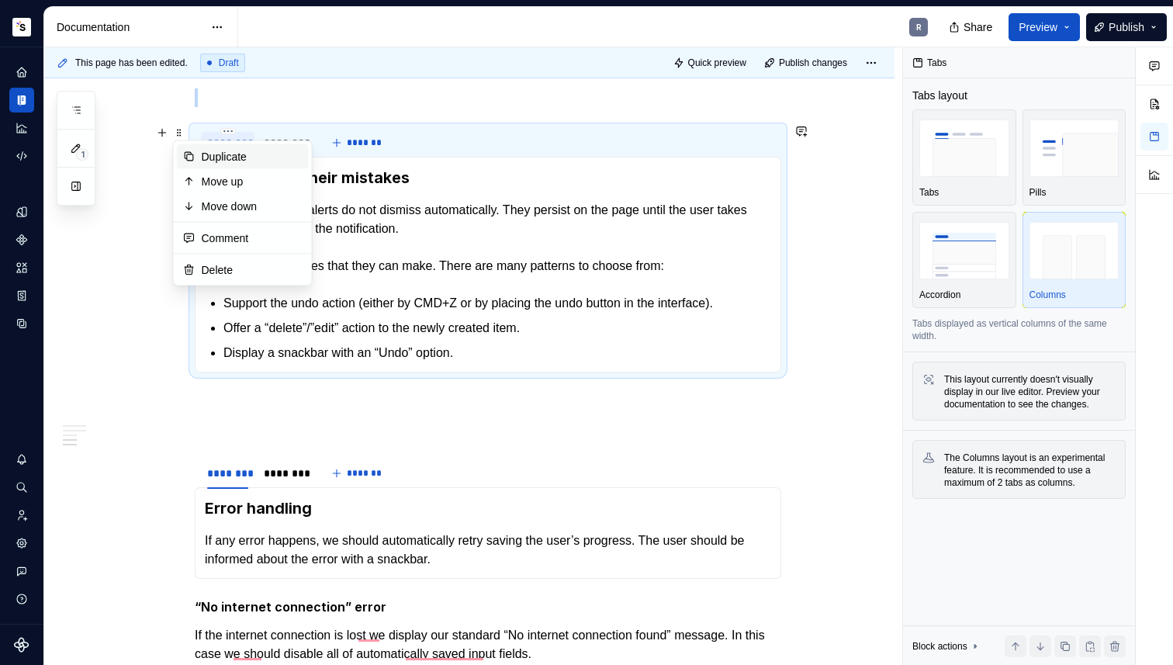
click at [204, 152] on div "Duplicate" at bounding box center [252, 157] width 101 height 16
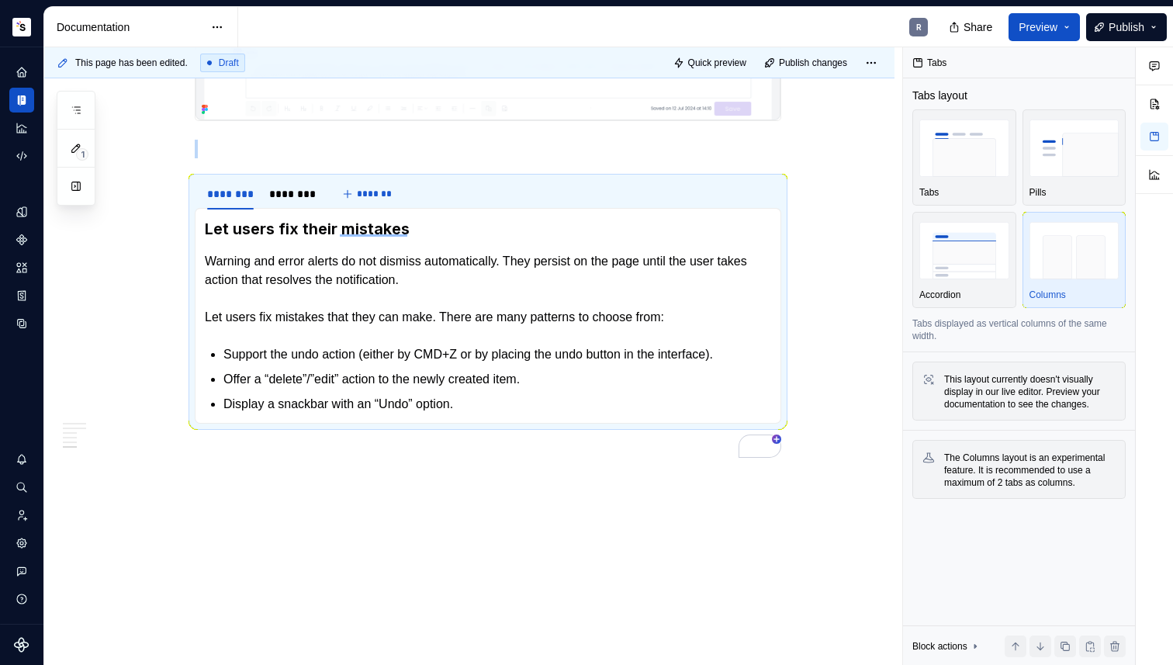
scroll to position [1639, 0]
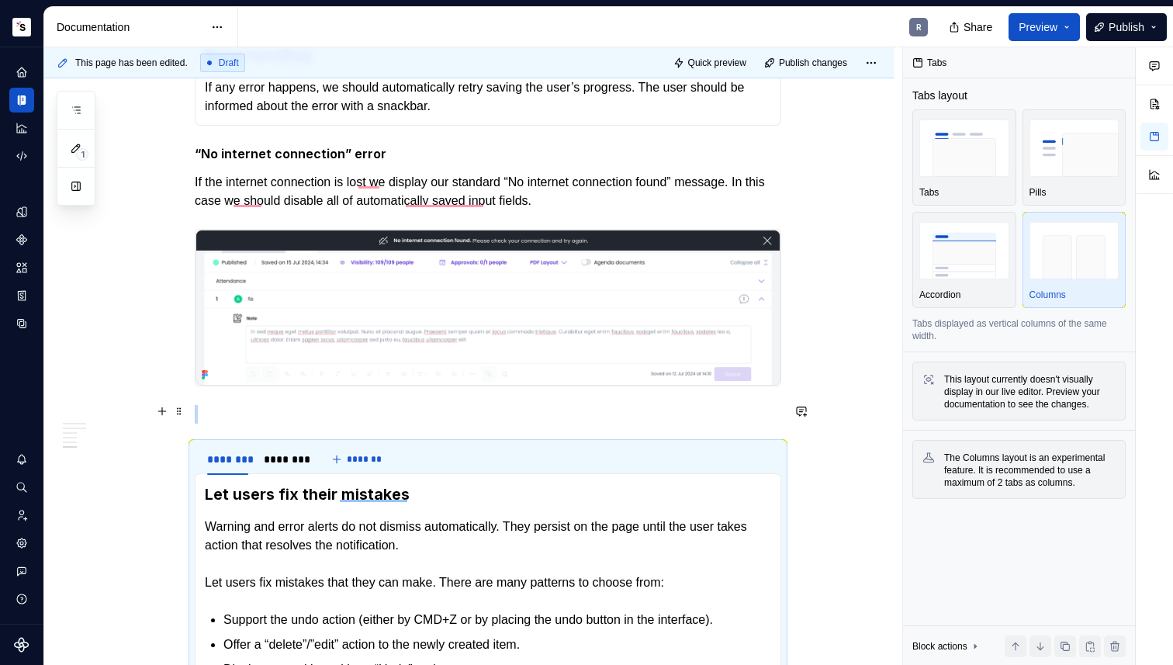
click at [268, 409] on p "To enrich screen reader interactions, please activate Accessibility in Grammarl…" at bounding box center [488, 414] width 586 height 19
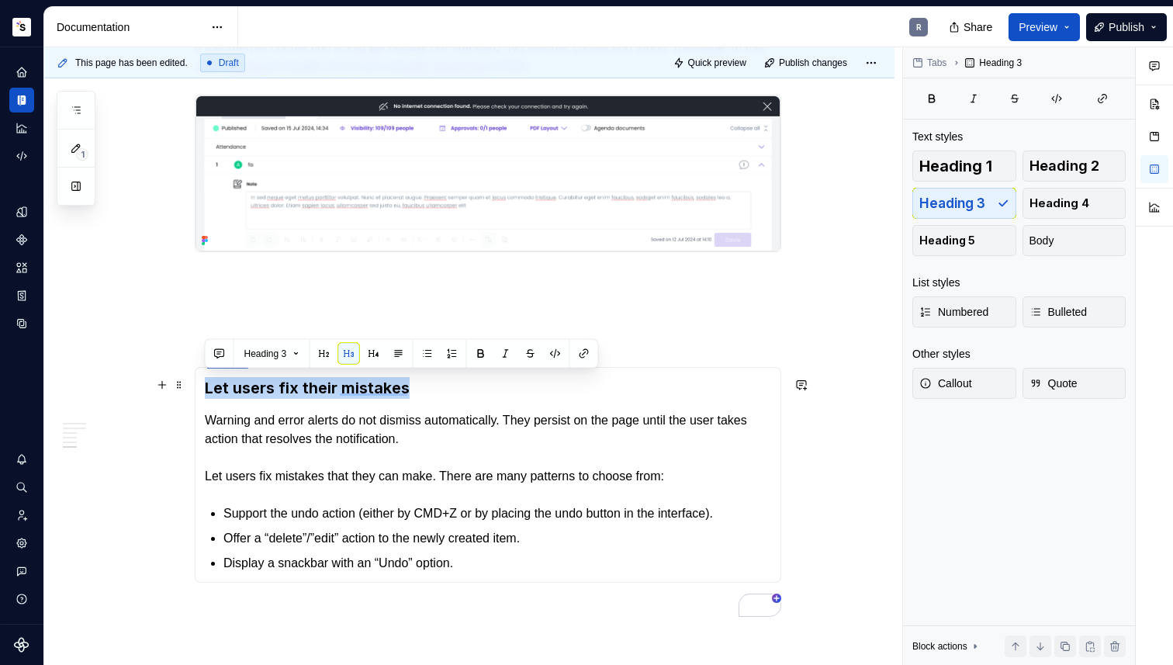
drag, startPoint x: 425, startPoint y: 385, endPoint x: 202, endPoint y: 385, distance: 223.4
click at [202, 385] on div "Let users fix their mistakes Warning and error alerts do not dismiss automatica…" at bounding box center [488, 475] width 586 height 216
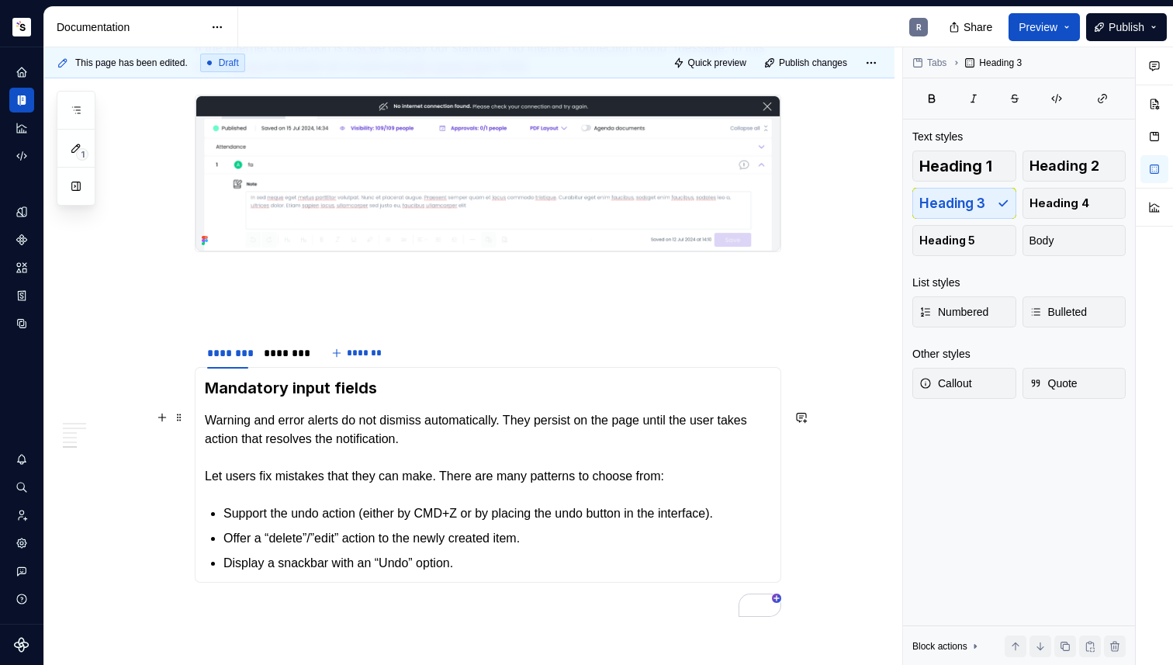
click at [206, 416] on p "Warning and error alerts do not dismiss automatically. They persist on the page…" at bounding box center [488, 448] width 566 height 74
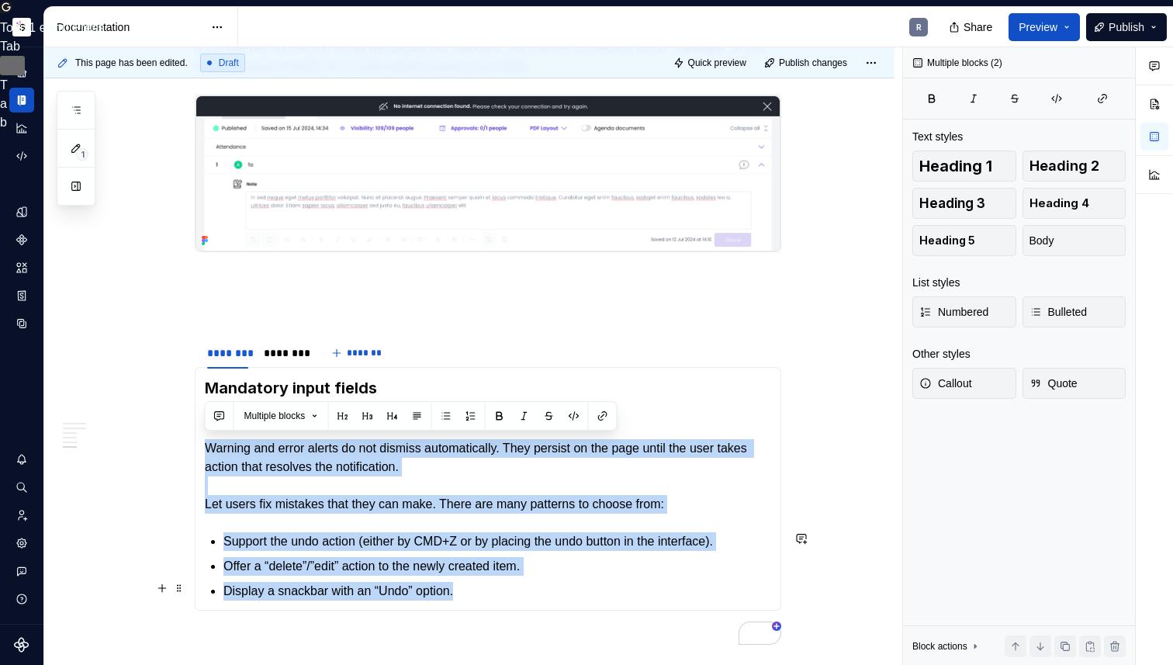
drag, startPoint x: 206, startPoint y: 444, endPoint x: 476, endPoint y: 580, distance: 302.4
click at [476, 580] on section-item-column "Mandatory input fields Creating a new item (e.g. topic in Topic Hub) Warning an…" at bounding box center [488, 488] width 566 height 223
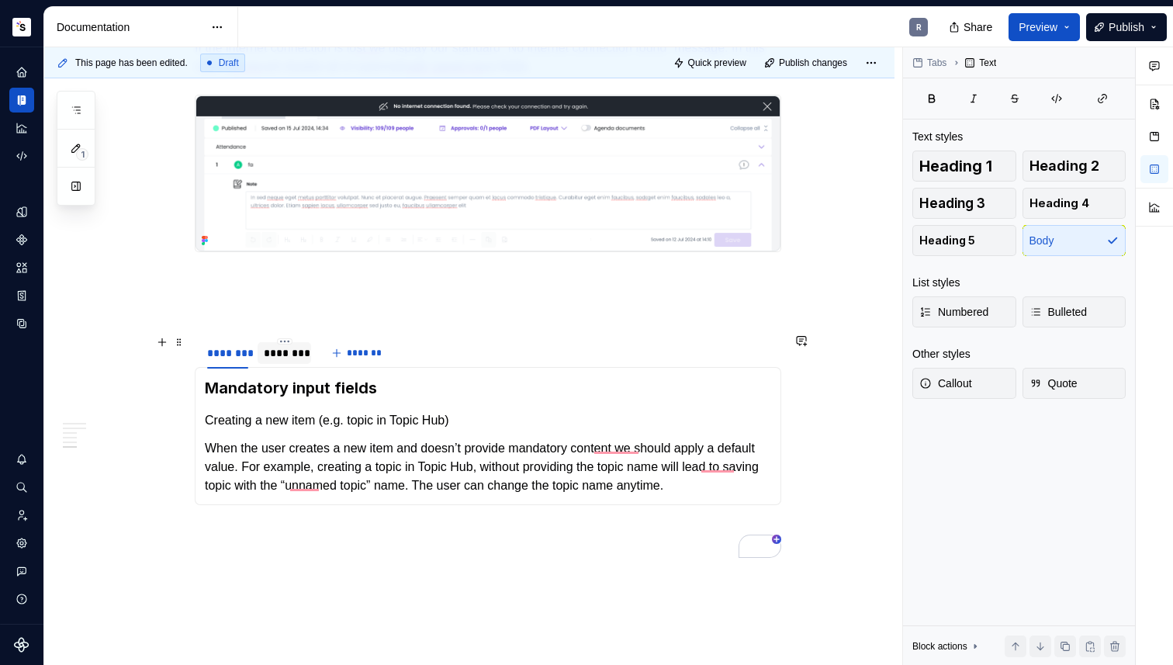
click at [282, 354] on div "********" at bounding box center [284, 353] width 41 height 16
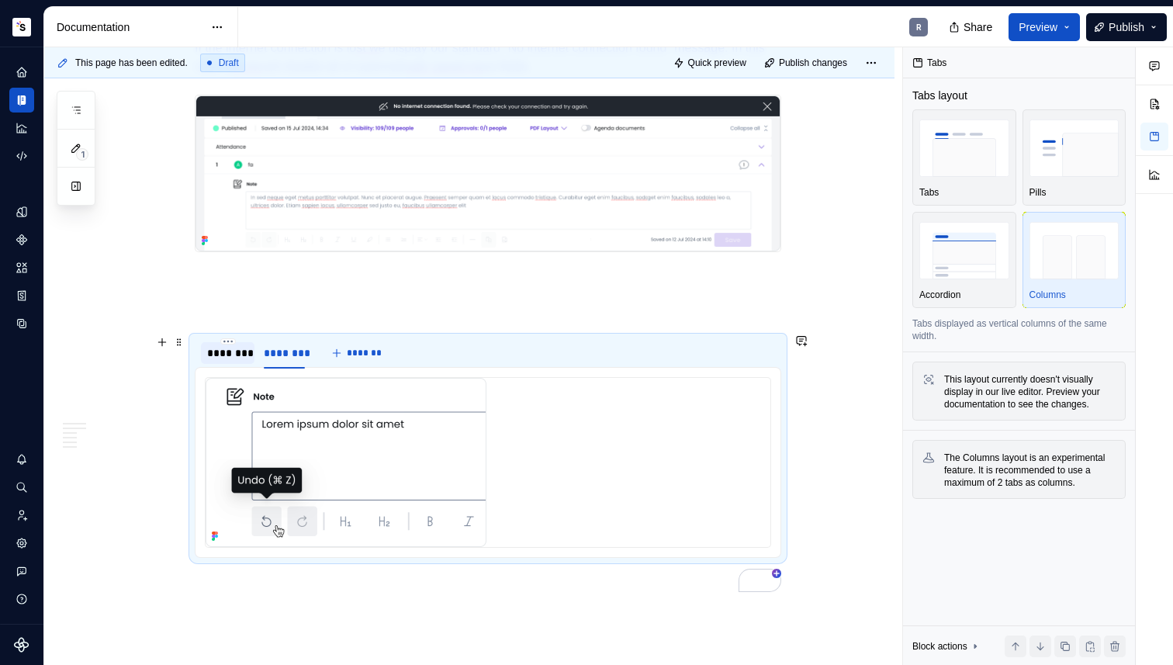
click at [230, 354] on div "********" at bounding box center [227, 353] width 41 height 16
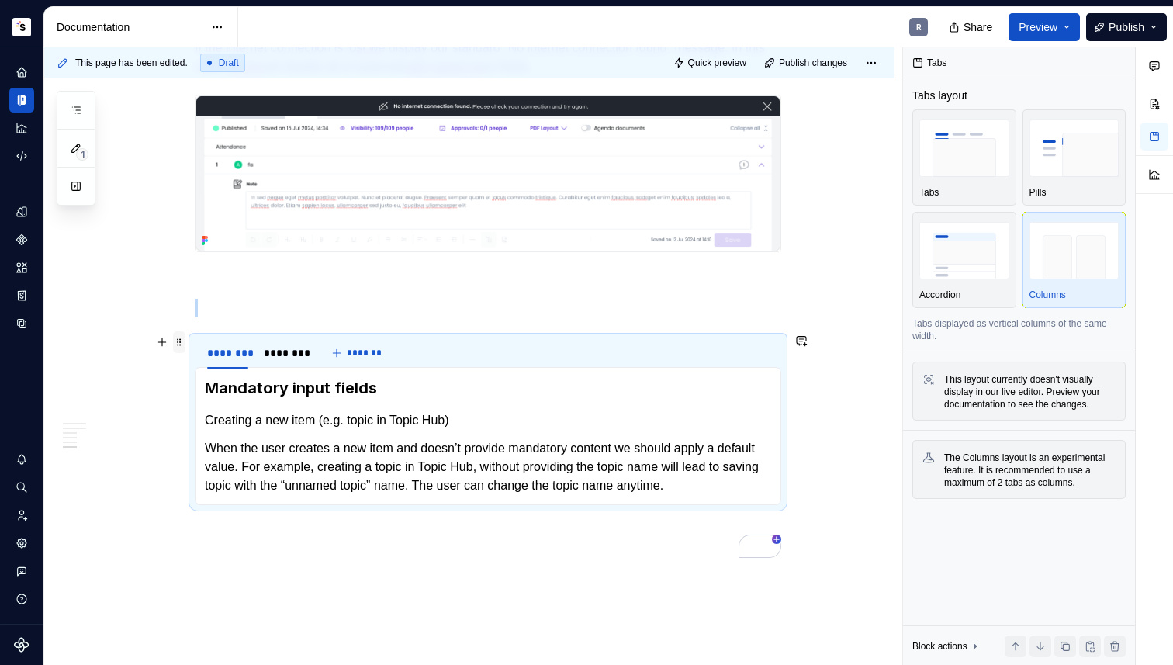
click at [180, 344] on span at bounding box center [179, 342] width 12 height 22
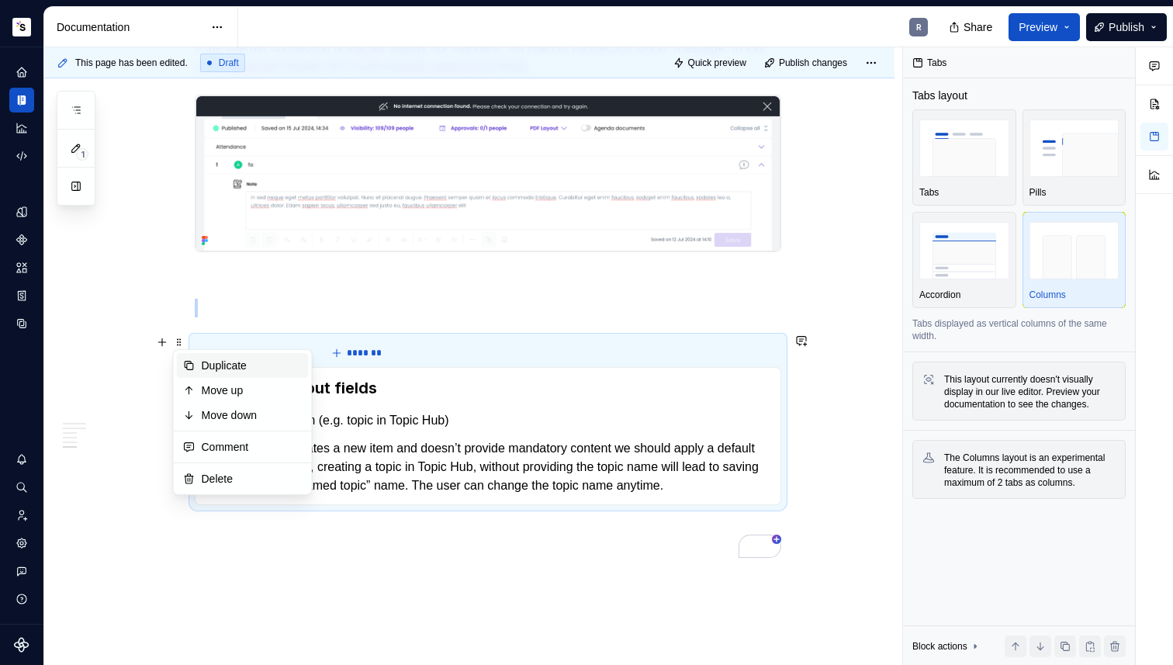
click at [189, 355] on div "Duplicate" at bounding box center [243, 365] width 132 height 25
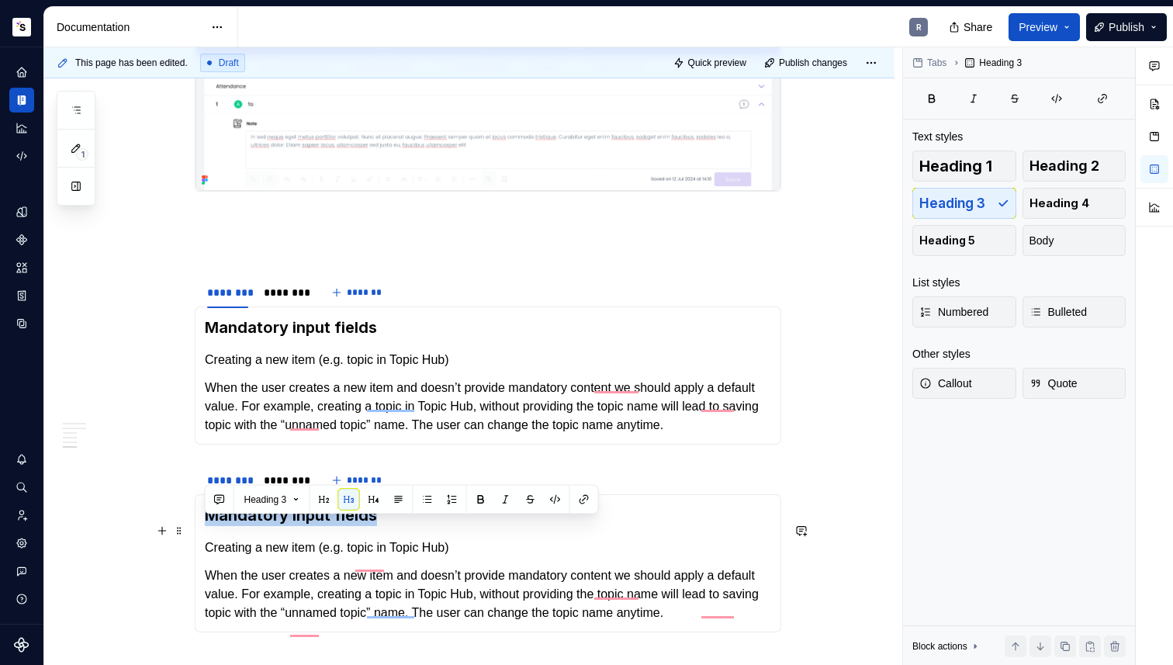
drag, startPoint x: 392, startPoint y: 525, endPoint x: 207, endPoint y: 527, distance: 184.6
click at [207, 526] on h3 "Mandatory input fields" at bounding box center [488, 515] width 566 height 22
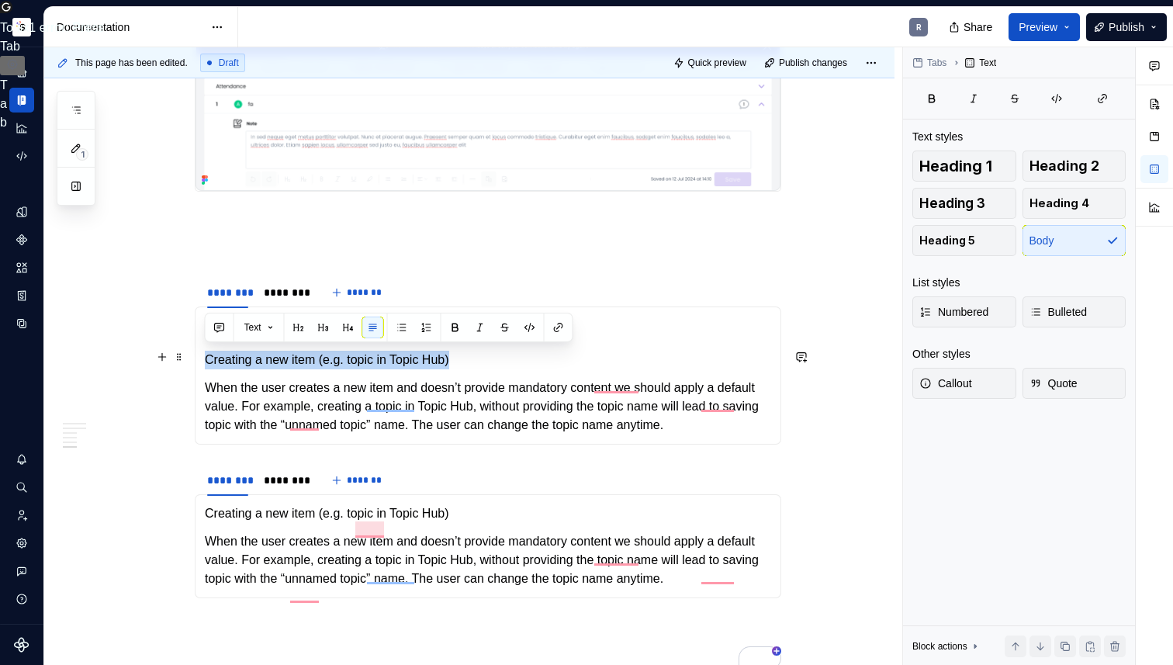
drag, startPoint x: 474, startPoint y: 354, endPoint x: 204, endPoint y: 357, distance: 269.9
click at [205, 357] on p "Creating a new item (e.g. topic in Topic Hub)" at bounding box center [488, 360] width 566 height 19
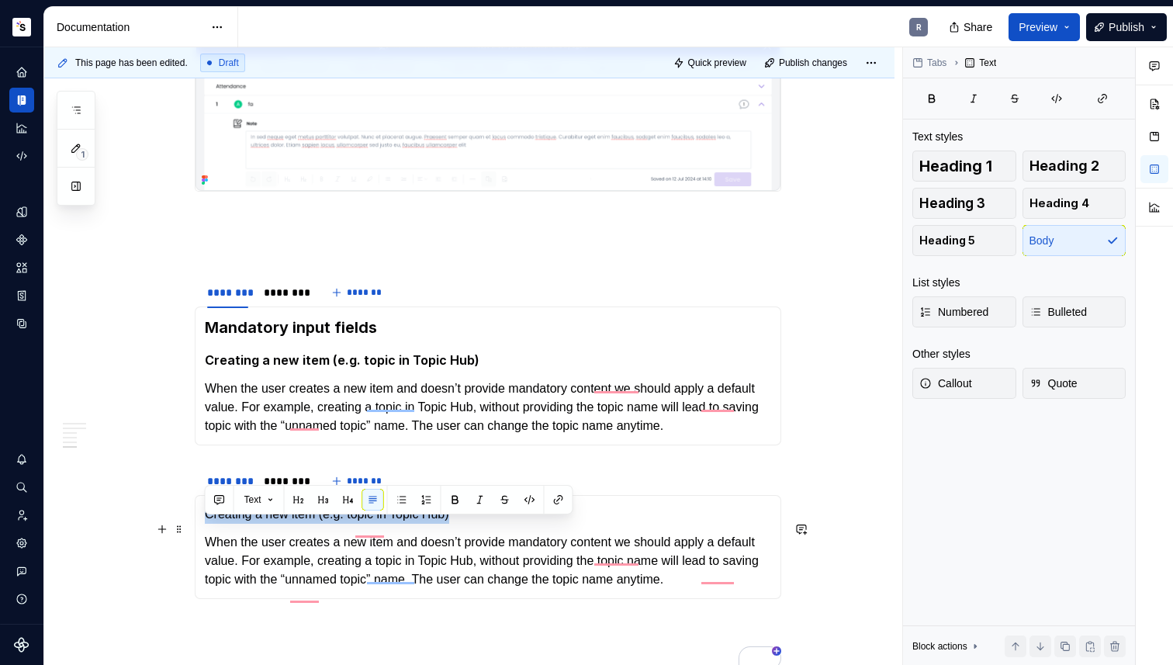
drag, startPoint x: 475, startPoint y: 523, endPoint x: 200, endPoint y: 524, distance: 275.3
click at [200, 524] on div "Creating a new item (e.g. topic in Topic Hub) When the user creates a new item …" at bounding box center [488, 547] width 586 height 104
click at [419, 558] on p "When the user creates a new item and doesn’t provide mandatory content we shoul…" at bounding box center [488, 562] width 566 height 56
drag, startPoint x: 477, startPoint y: 530, endPoint x: 206, endPoint y: 533, distance: 270.7
click at [206, 524] on p "Creating a new item (e.g. topic in Topic Hub)" at bounding box center [488, 514] width 566 height 19
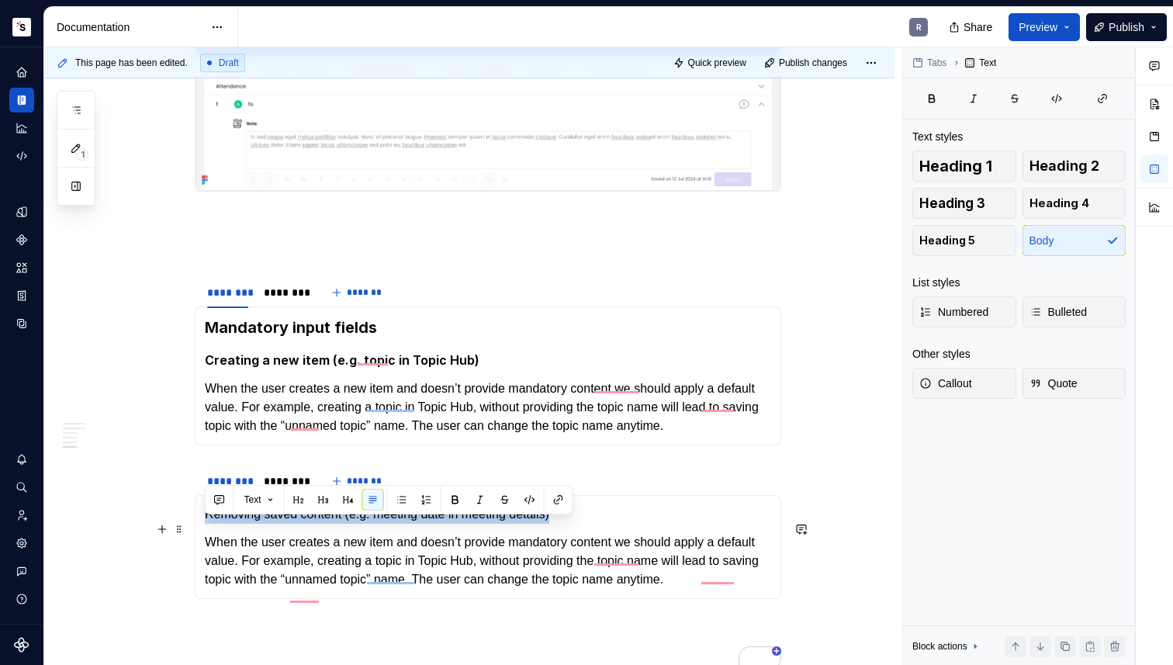
drag, startPoint x: 586, startPoint y: 523, endPoint x: 206, endPoint y: 529, distance: 380.8
click at [207, 523] on p "Removing saved content (e.g. meeting date in meeting details)" at bounding box center [488, 514] width 566 height 19
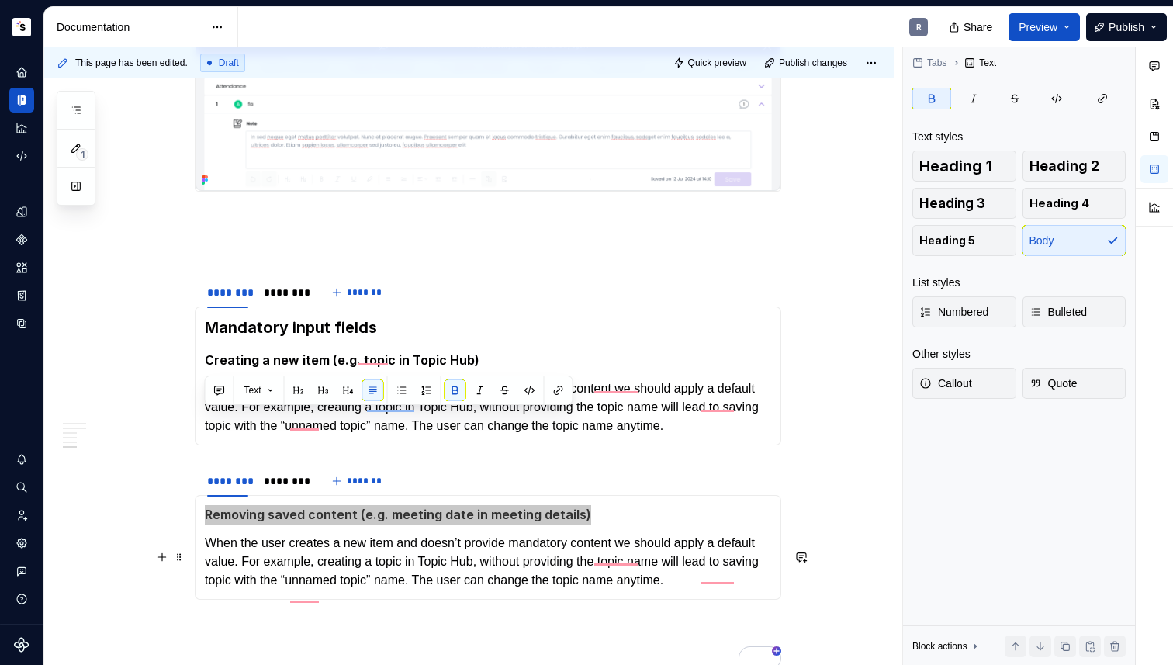
scroll to position [1944, 0]
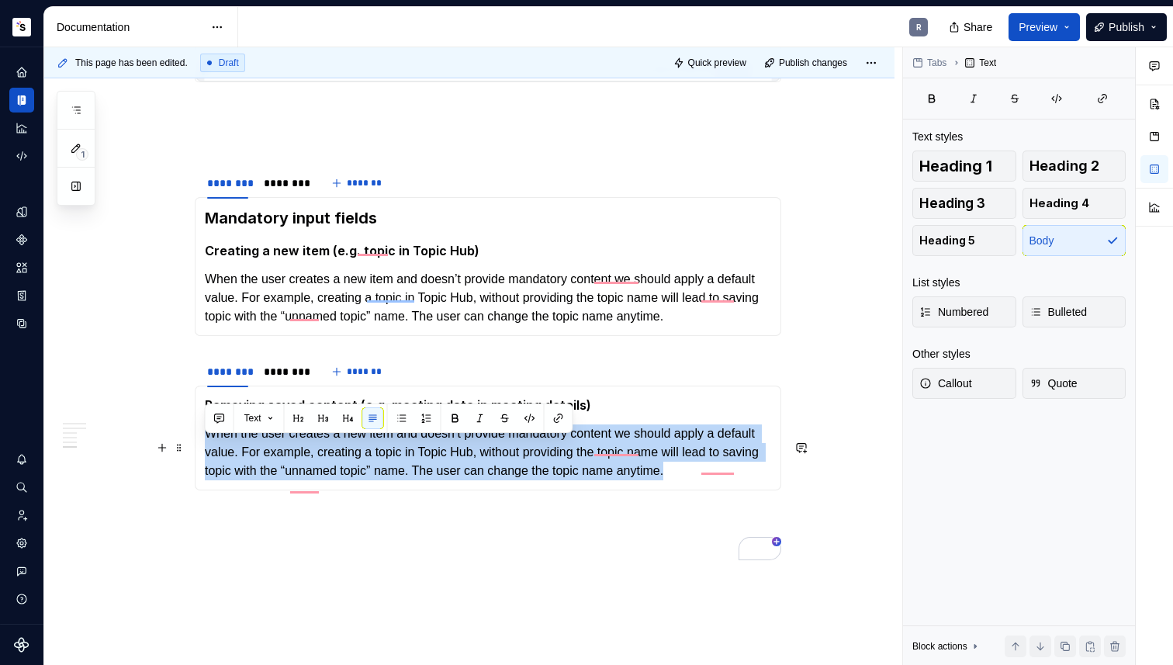
drag, startPoint x: 282, startPoint y: 513, endPoint x: 209, endPoint y: 442, distance: 100.9
click at [209, 442] on div "Removing saved content (e.g. meeting date in meeting details) When the user cre…" at bounding box center [488, 437] width 586 height 105
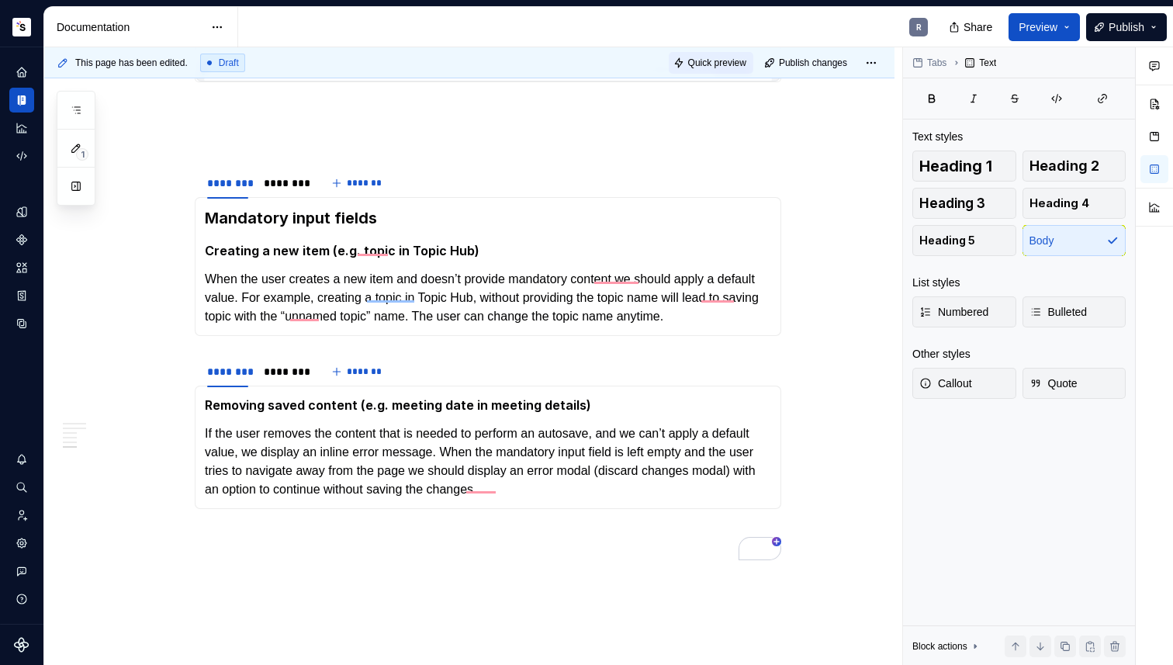
click at [720, 68] on button "Quick preview" at bounding box center [711, 63] width 85 height 22
click at [722, 67] on span "Quick preview" at bounding box center [717, 63] width 58 height 12
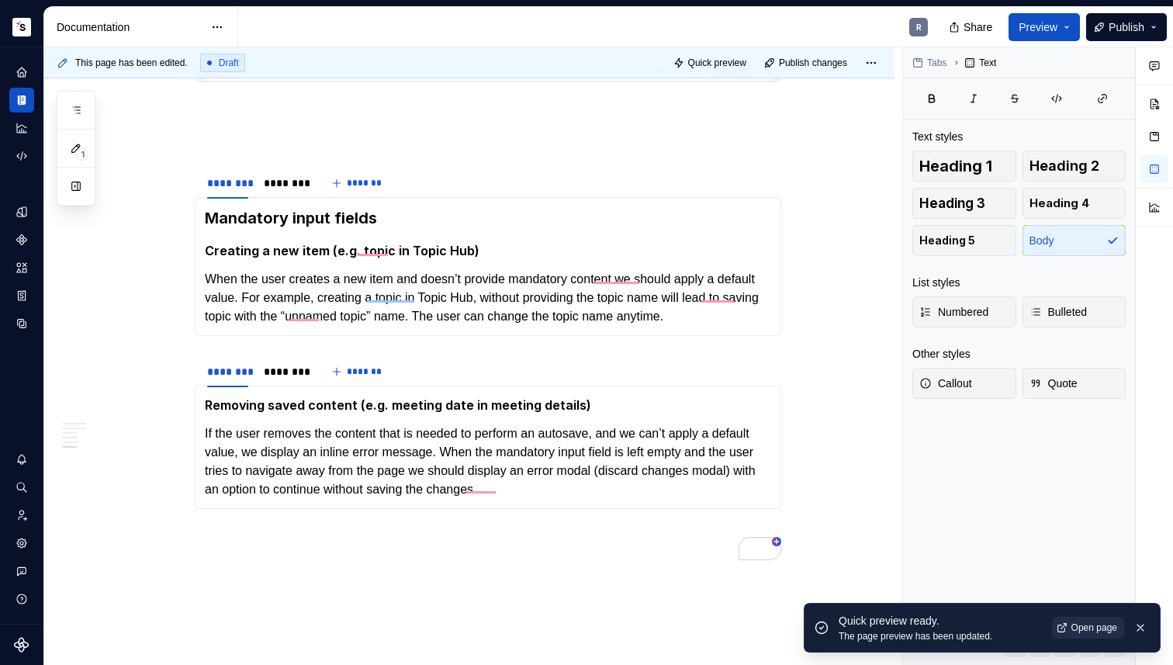
click at [1081, 628] on span "Open page" at bounding box center [1094, 627] width 46 height 12
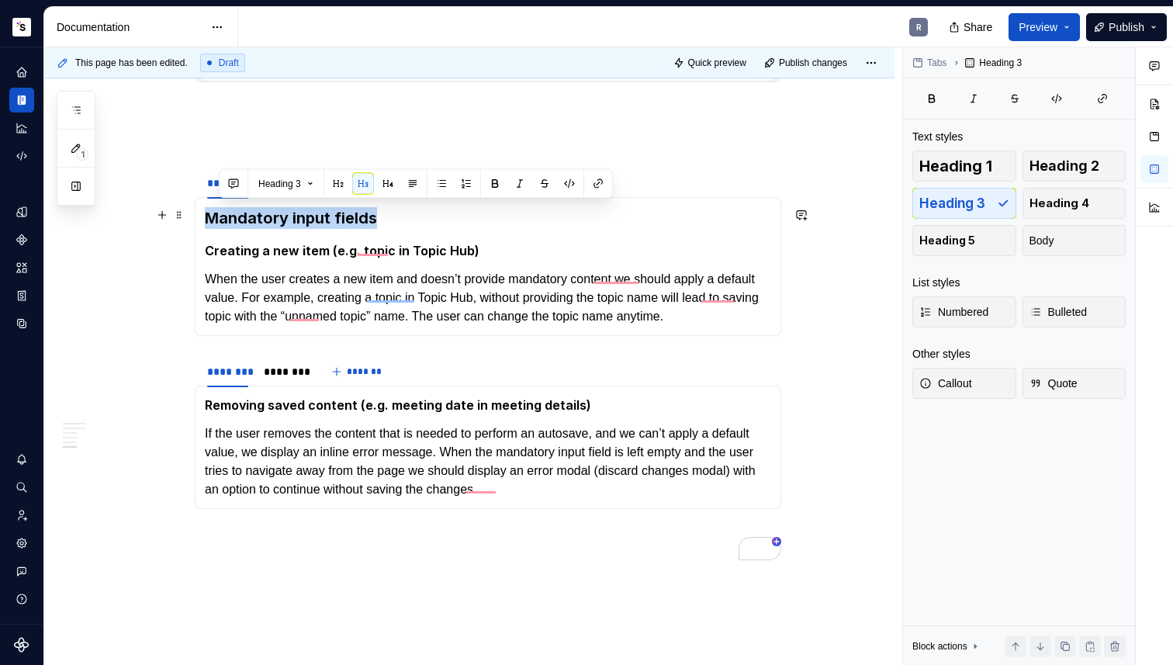
drag, startPoint x: 393, startPoint y: 215, endPoint x: 211, endPoint y: 211, distance: 182.3
click at [211, 211] on h3 "Mandatory input fields" at bounding box center [488, 218] width 566 height 22
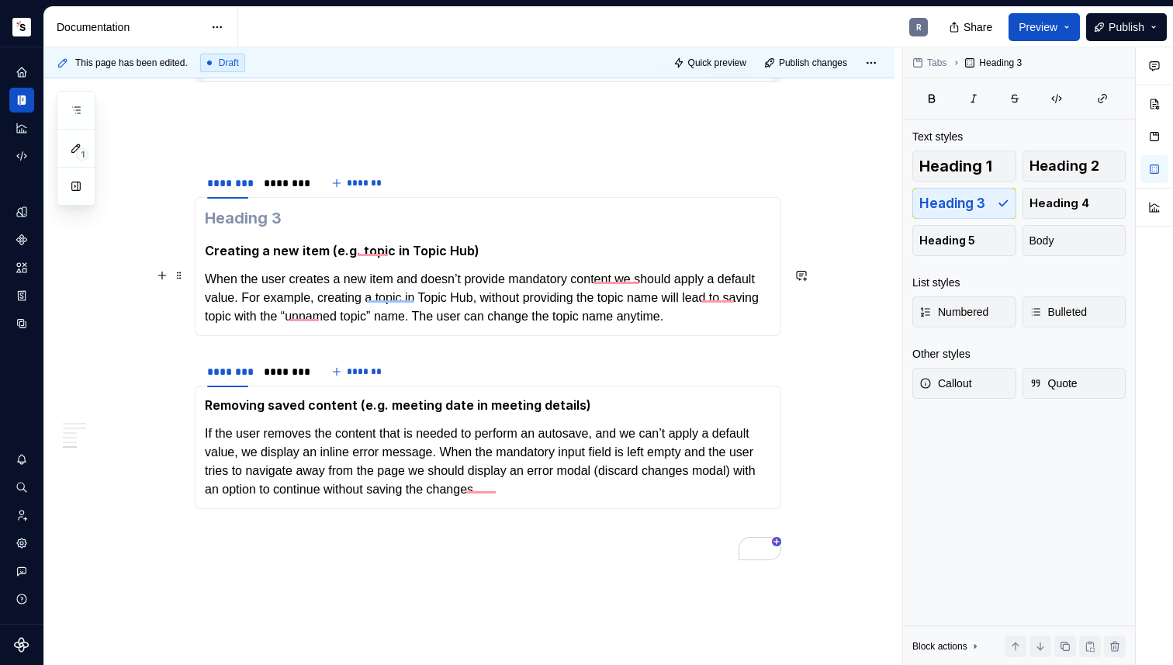
scroll to position [1878, 0]
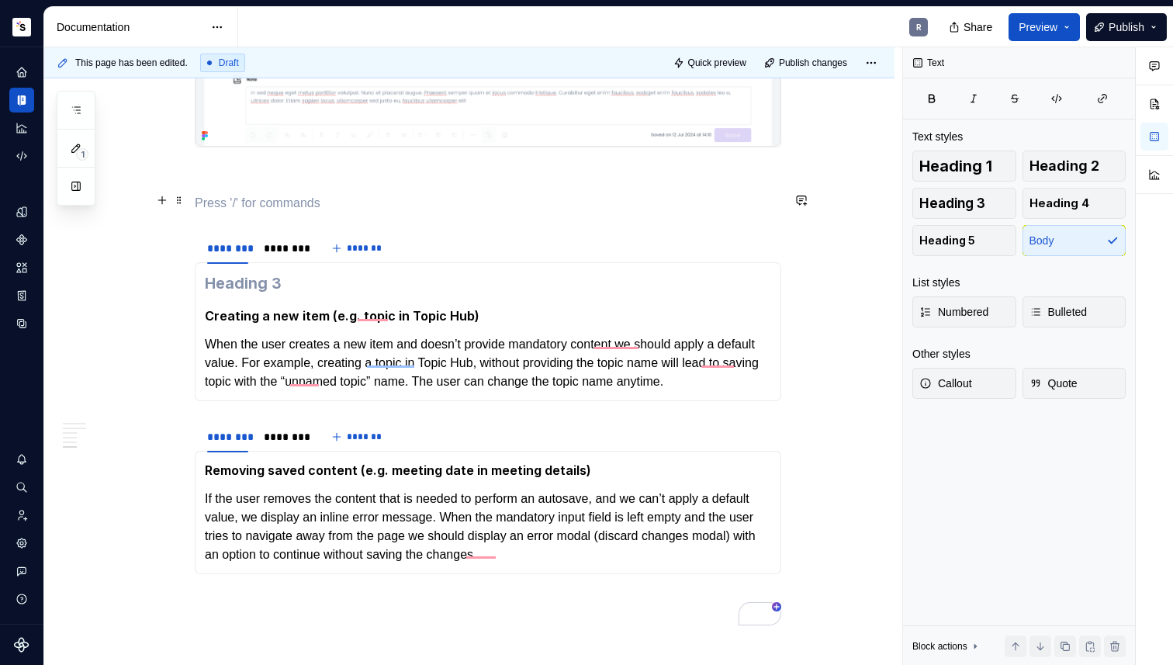
click at [257, 199] on p "To enrich screen reader interactions, please activate Accessibility in Grammarl…" at bounding box center [488, 203] width 586 height 19
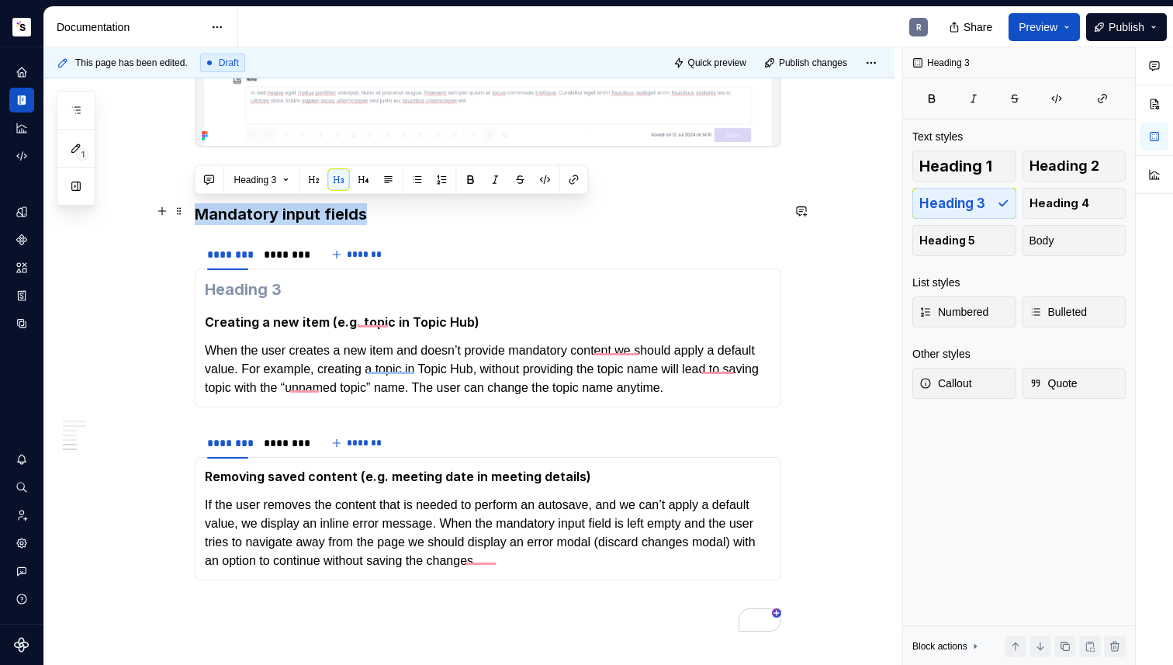
drag, startPoint x: 198, startPoint y: 209, endPoint x: 362, endPoint y: 209, distance: 164.4
click at [362, 209] on h3 "Mandatory input fields" at bounding box center [488, 214] width 586 height 22
click at [381, 213] on h3 "Mandatory input fields" at bounding box center [488, 214] width 586 height 22
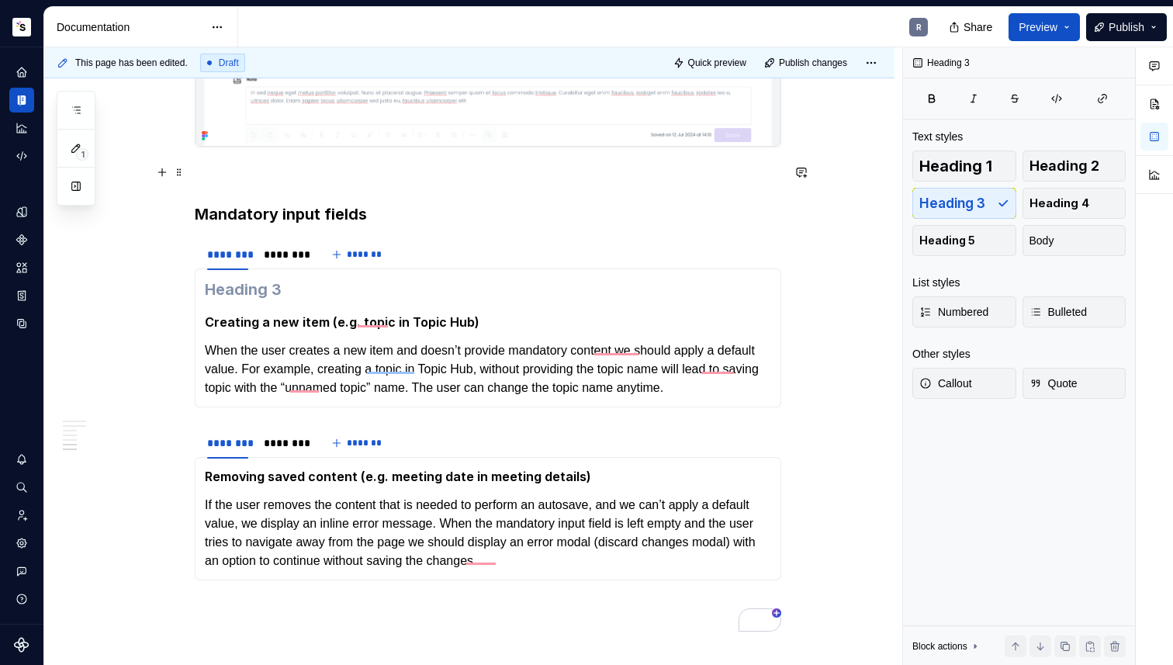
click at [240, 167] on p "To enrich screen reader interactions, please activate Accessibility in Grammarl…" at bounding box center [488, 175] width 586 height 19
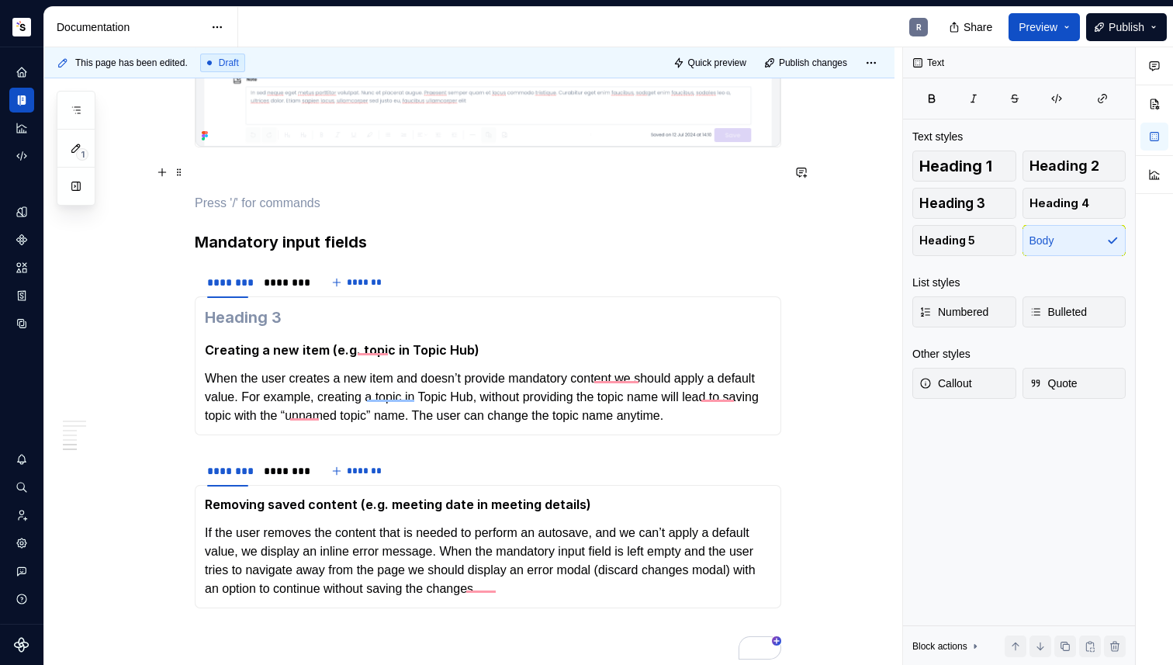
click at [230, 170] on p "To enrich screen reader interactions, please activate Accessibility in Grammarl…" at bounding box center [488, 175] width 586 height 19
click at [225, 194] on p "To enrich screen reader interactions, please activate Accessibility in Grammarl…" at bounding box center [488, 203] width 586 height 19
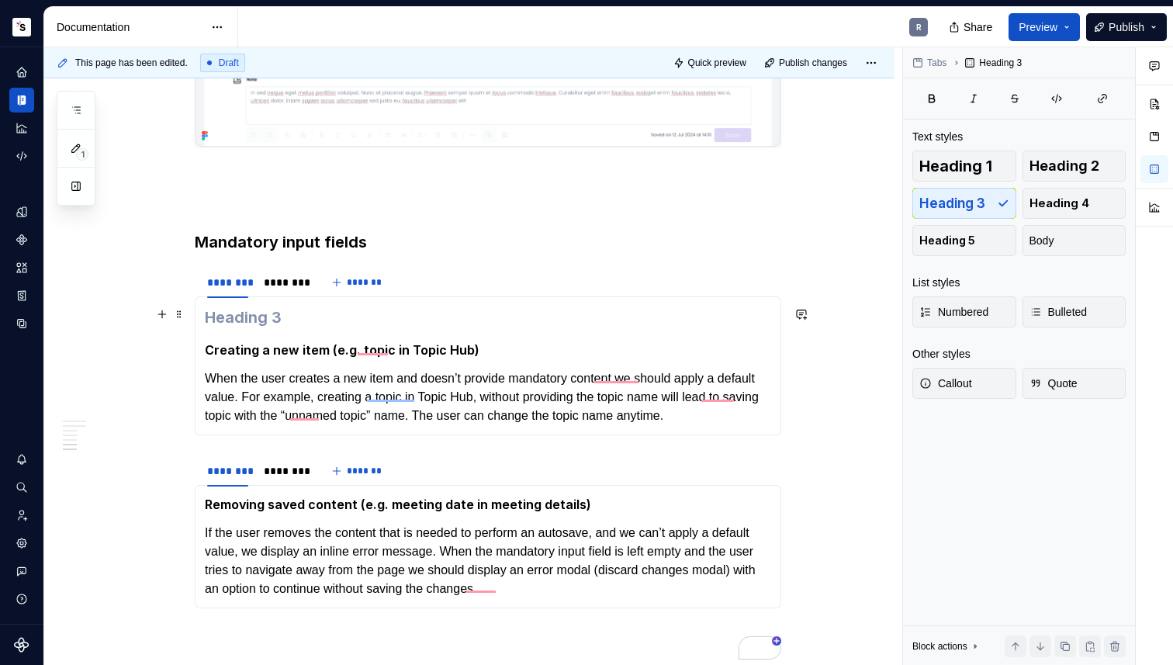
click at [289, 314] on h3 "To enrich screen reader interactions, please activate Accessibility in Grammarl…" at bounding box center [488, 317] width 566 height 22
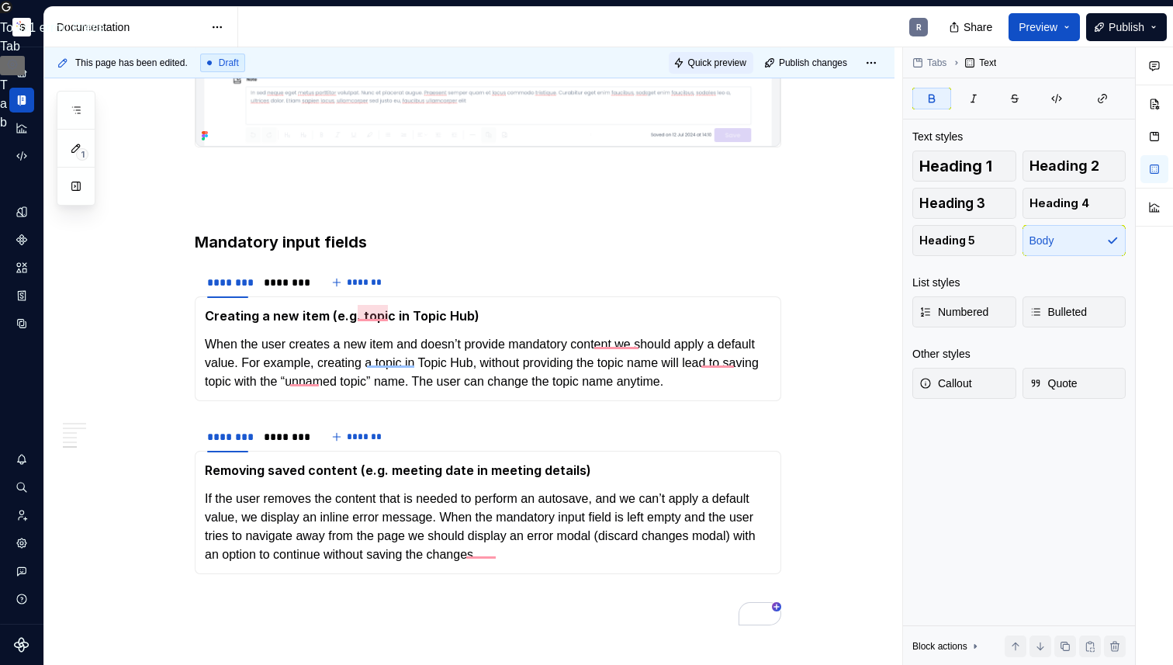
click at [707, 65] on span "Quick preview" at bounding box center [717, 63] width 58 height 12
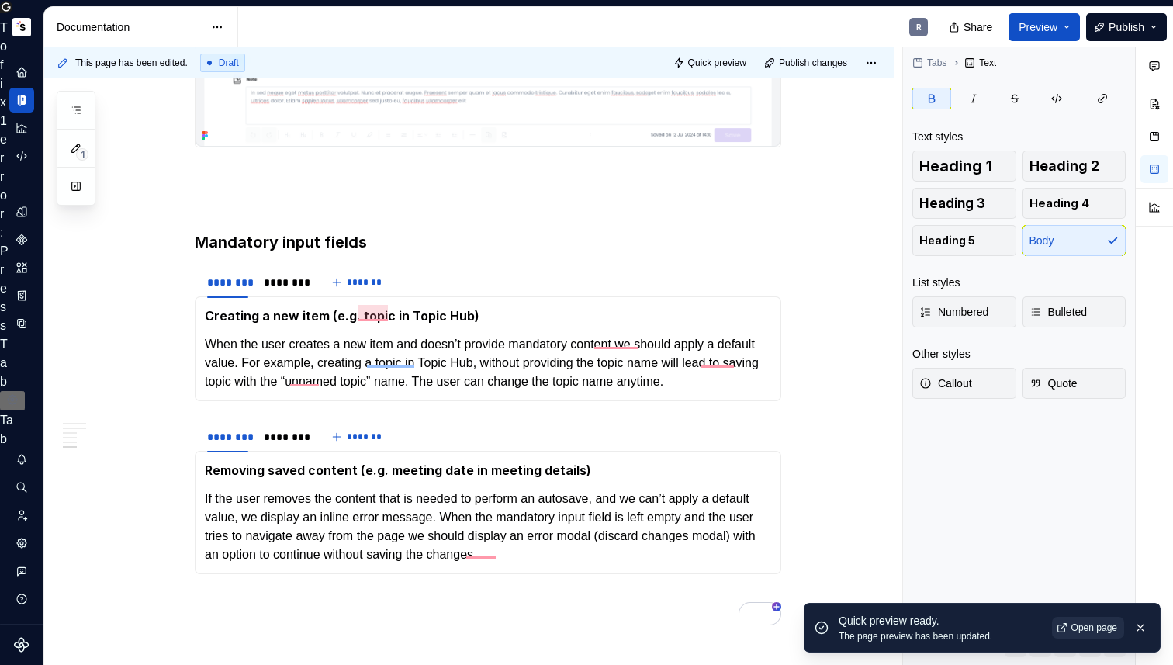
click at [1085, 630] on span "Open page" at bounding box center [1094, 627] width 46 height 12
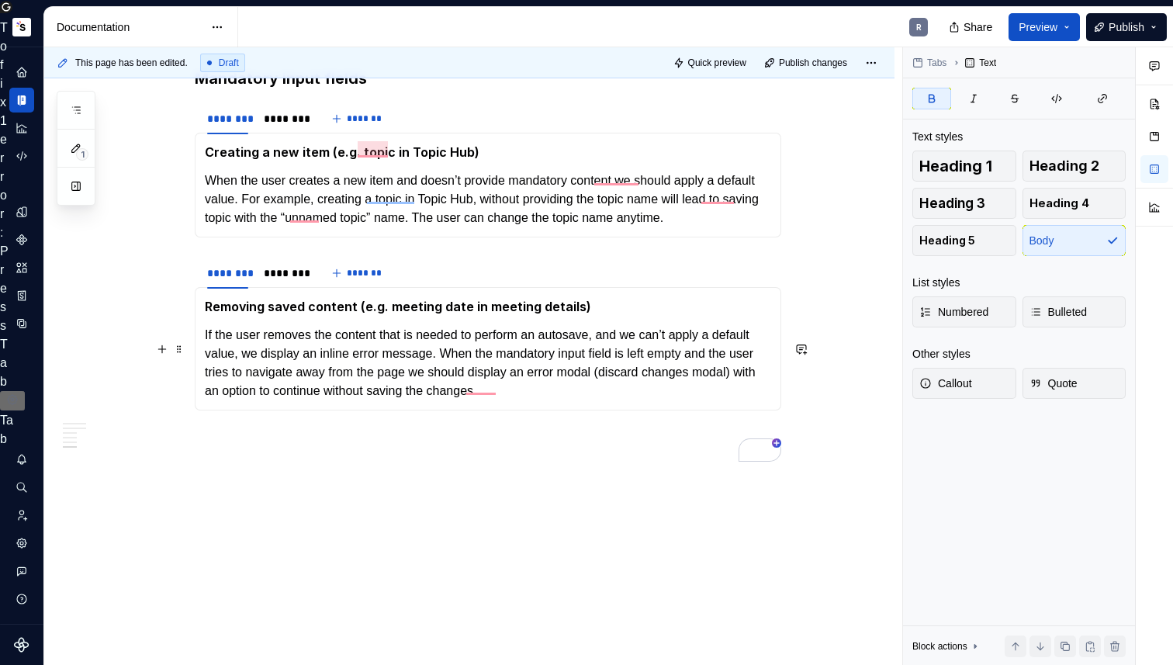
scroll to position [1985, 0]
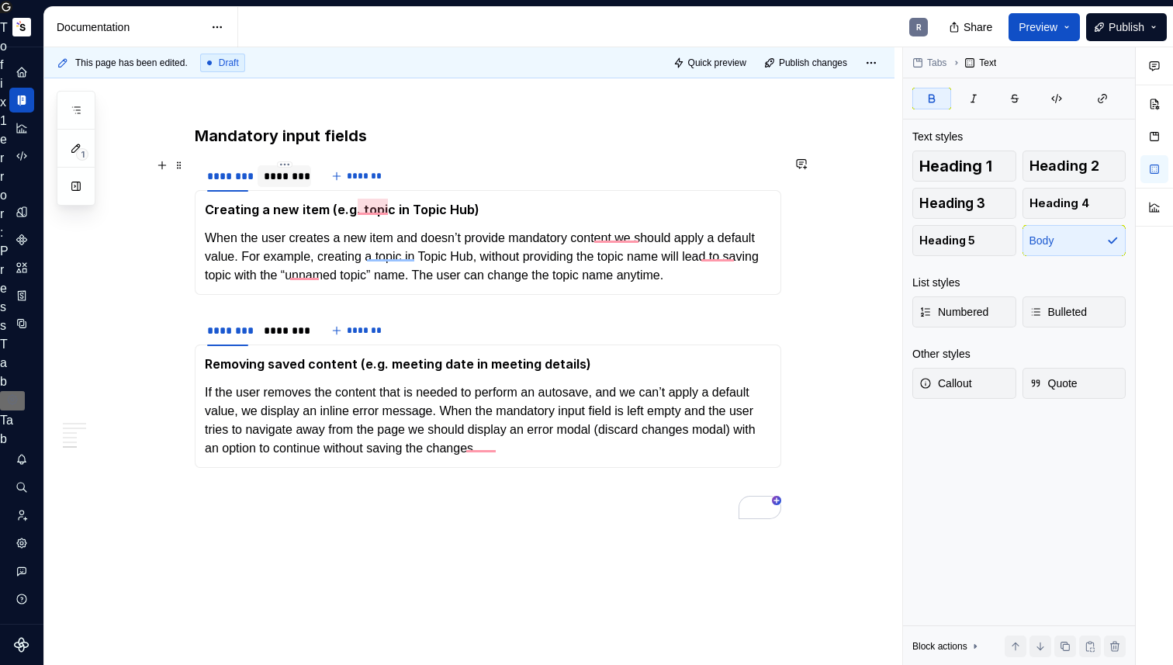
click at [278, 174] on div "********" at bounding box center [284, 176] width 41 height 16
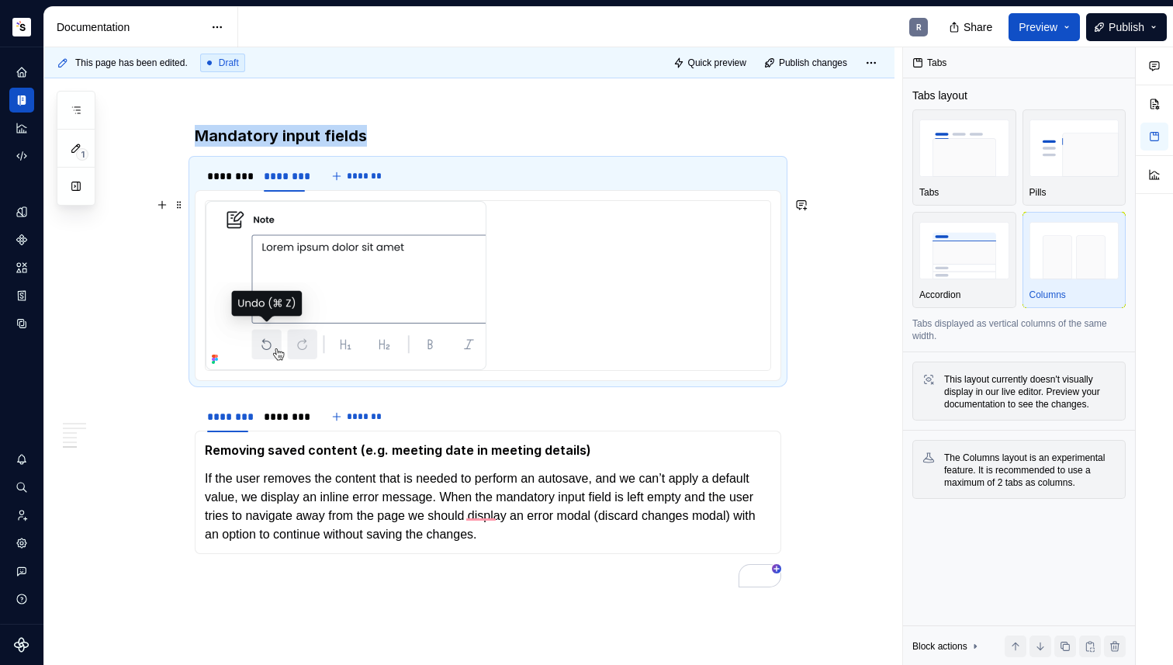
click at [379, 292] on img "To enrich screen reader interactions, please activate Accessibility in Grammarl…" at bounding box center [346, 285] width 281 height 169
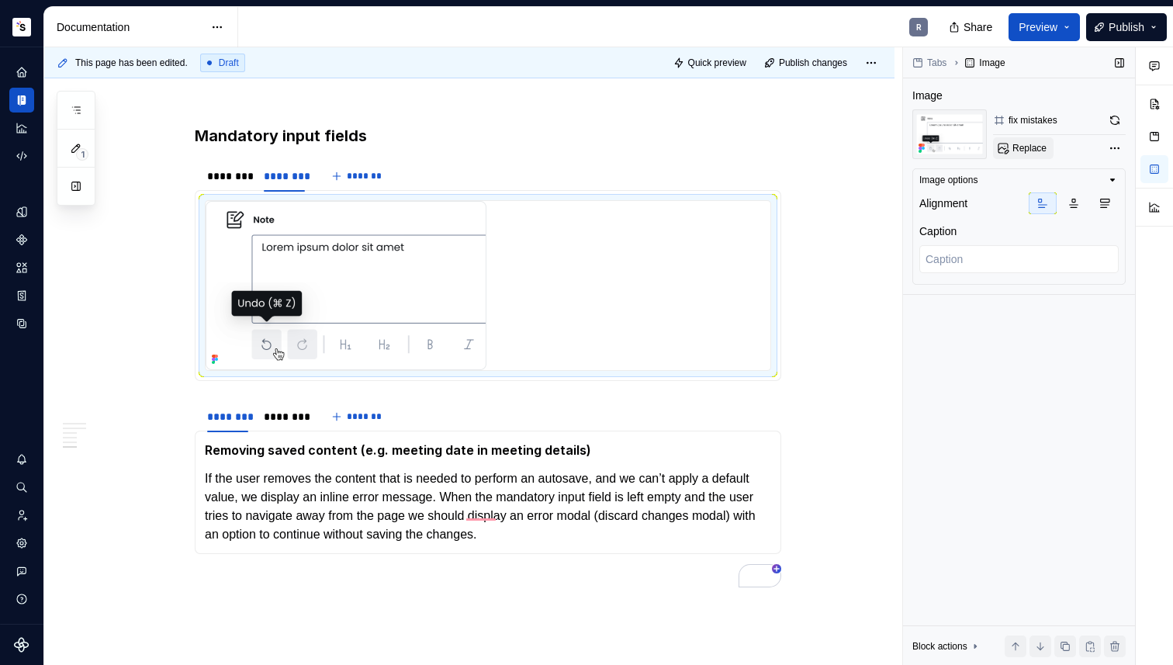
click at [1045, 150] on span "Replace" at bounding box center [1029, 148] width 34 height 12
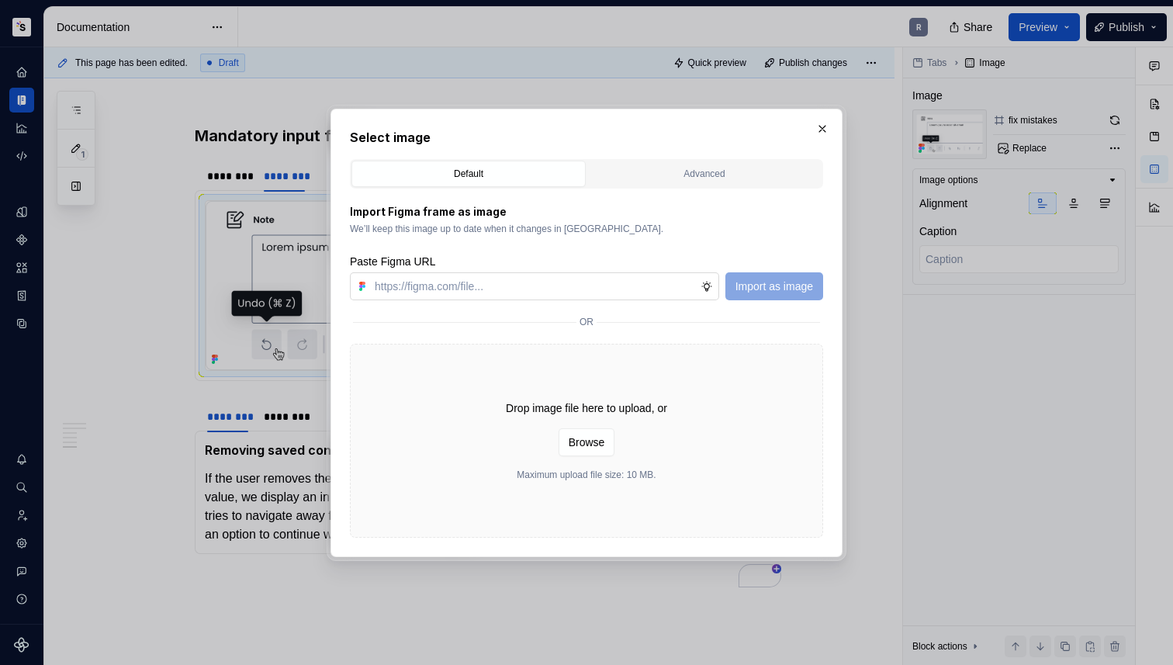
type textarea "*"
click at [491, 277] on input "text" at bounding box center [534, 286] width 332 height 28
type input "[URL][DOMAIN_NAME]"
click at [781, 287] on span "Import as image" at bounding box center [774, 286] width 78 height 16
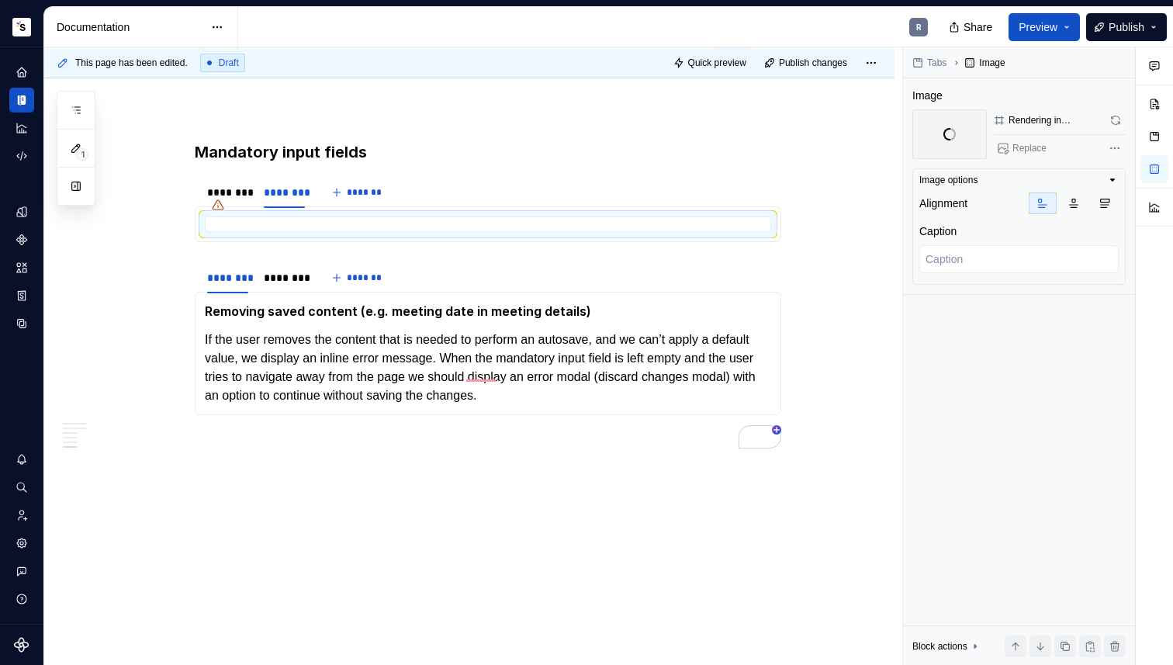
scroll to position [1985, 0]
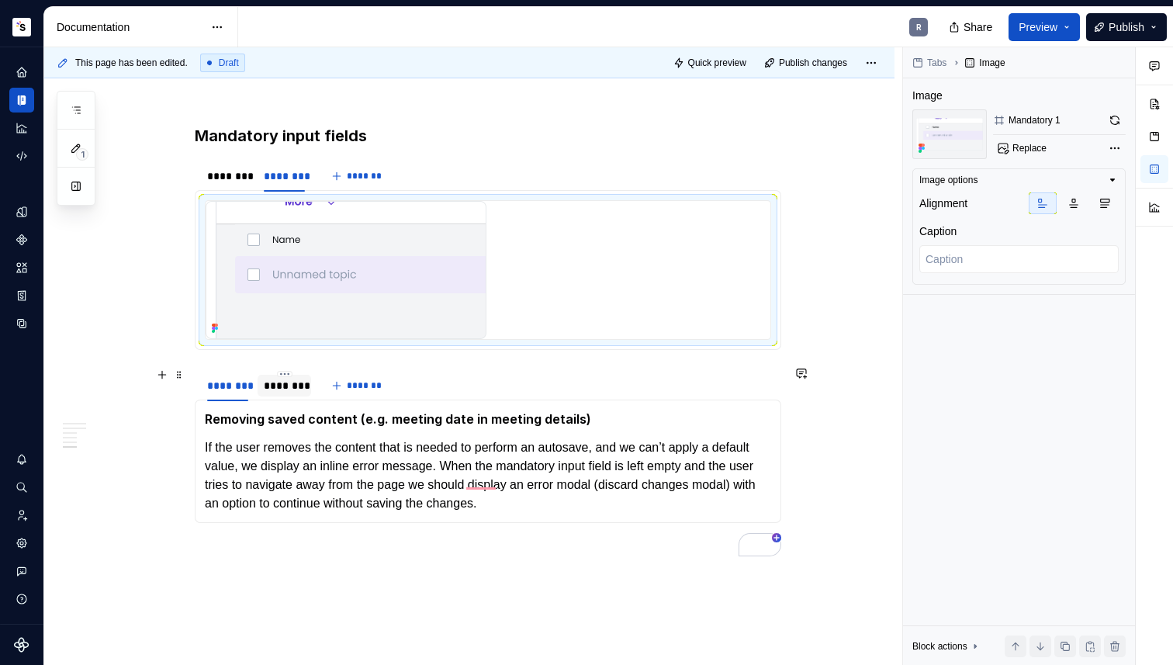
click at [277, 381] on div "********" at bounding box center [284, 386] width 41 height 16
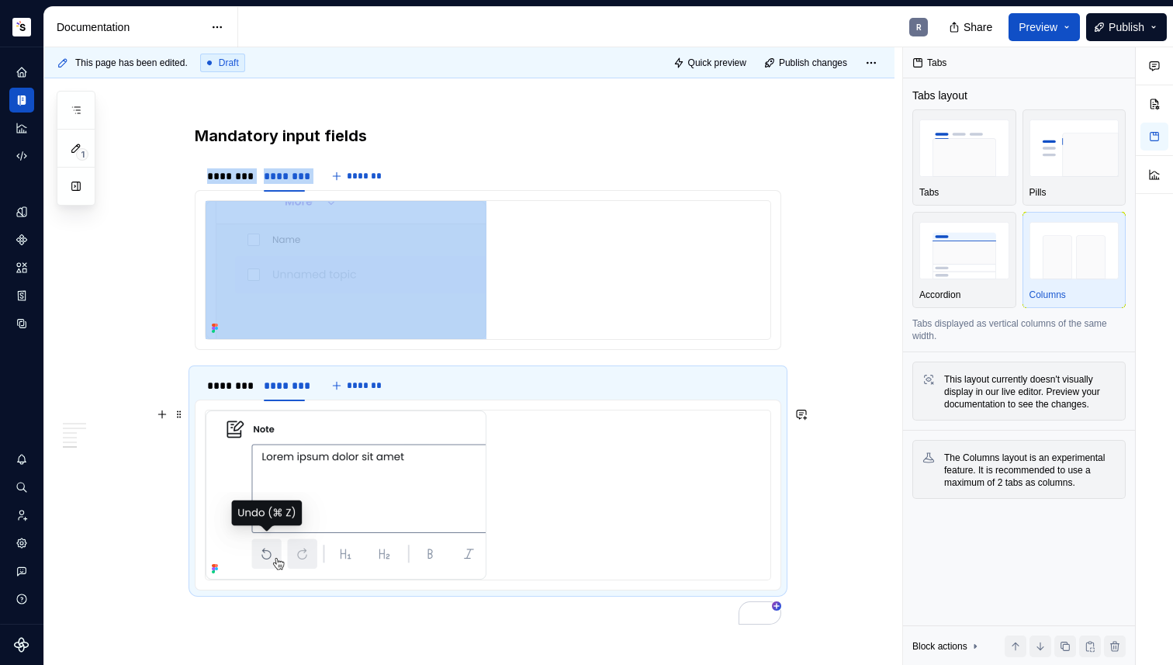
click at [310, 438] on img "To enrich screen reader interactions, please activate Accessibility in Grammarl…" at bounding box center [346, 494] width 281 height 169
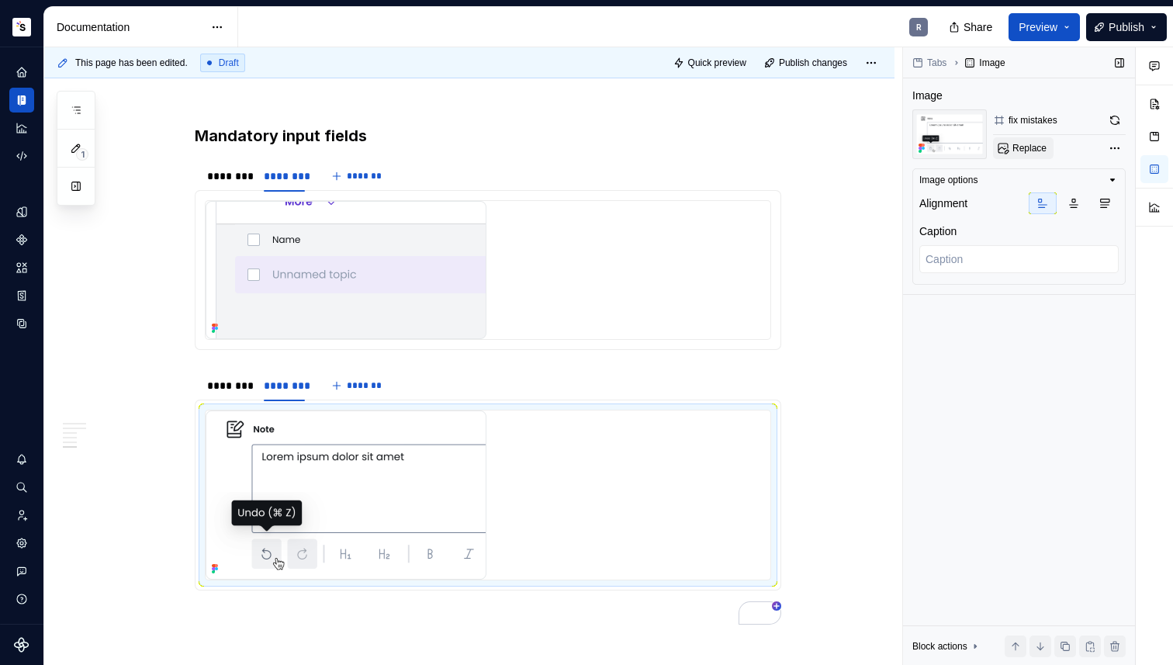
click at [1037, 151] on span "Replace" at bounding box center [1029, 148] width 34 height 12
type textarea "*"
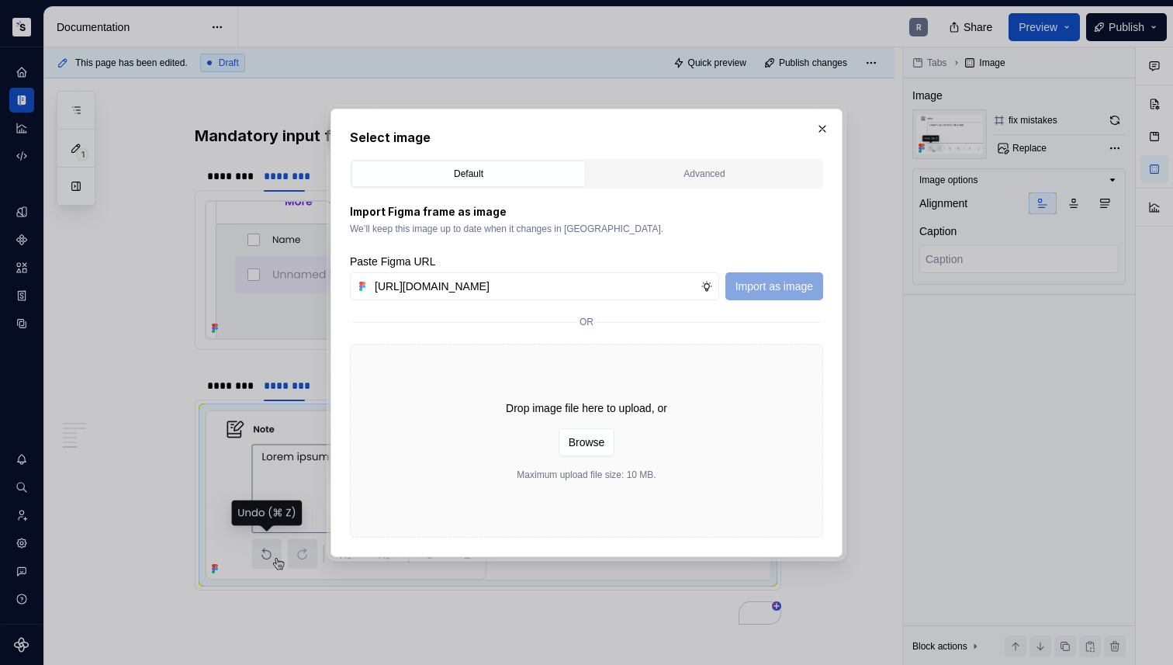
scroll to position [0, 295]
type input "[URL][DOMAIN_NAME]"
click at [741, 286] on span "Import as image" at bounding box center [774, 286] width 78 height 16
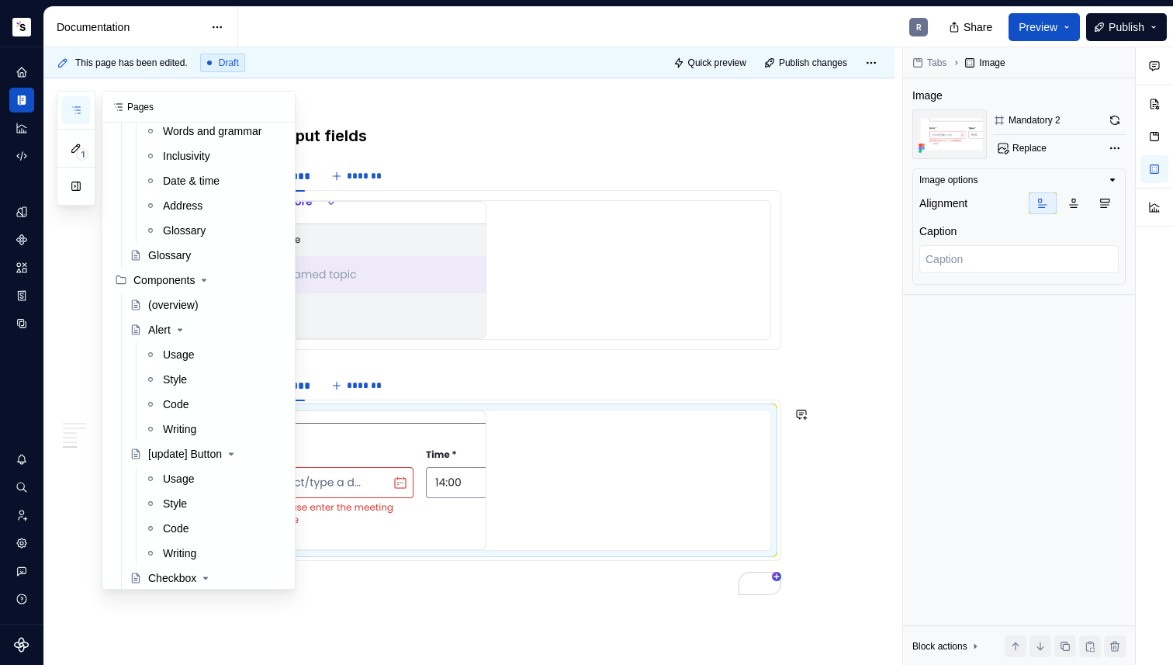
scroll to position [682, 0]
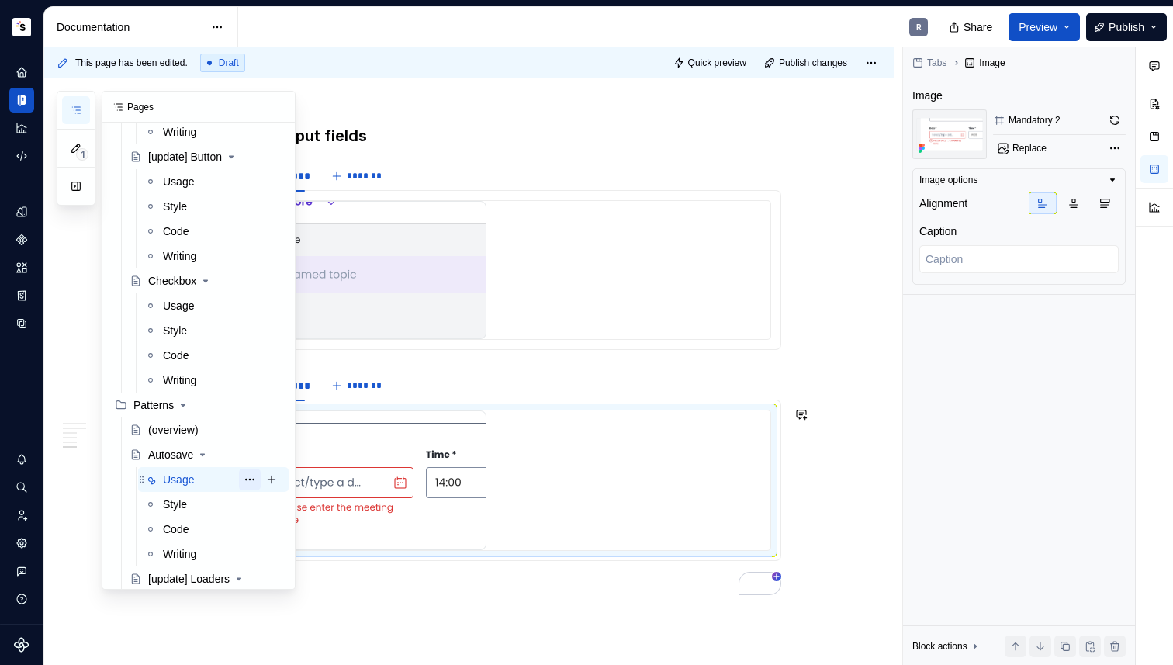
click at [239, 480] on button "Page tree" at bounding box center [250, 479] width 22 height 22
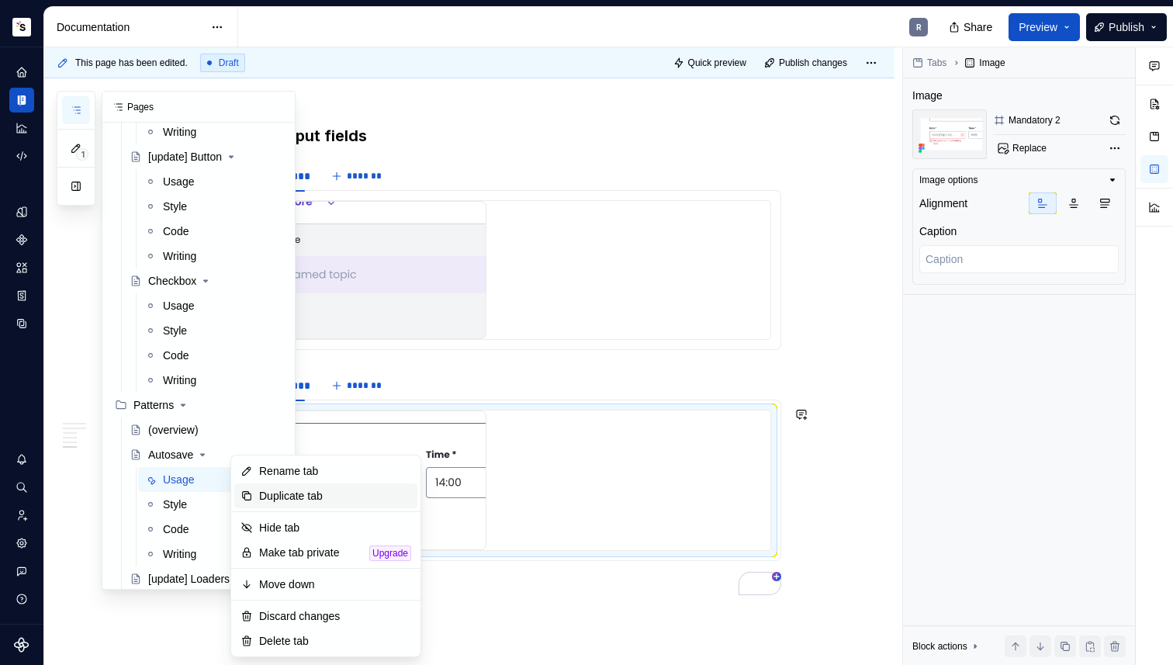
click at [268, 490] on div "Duplicate tab" at bounding box center [335, 496] width 152 height 16
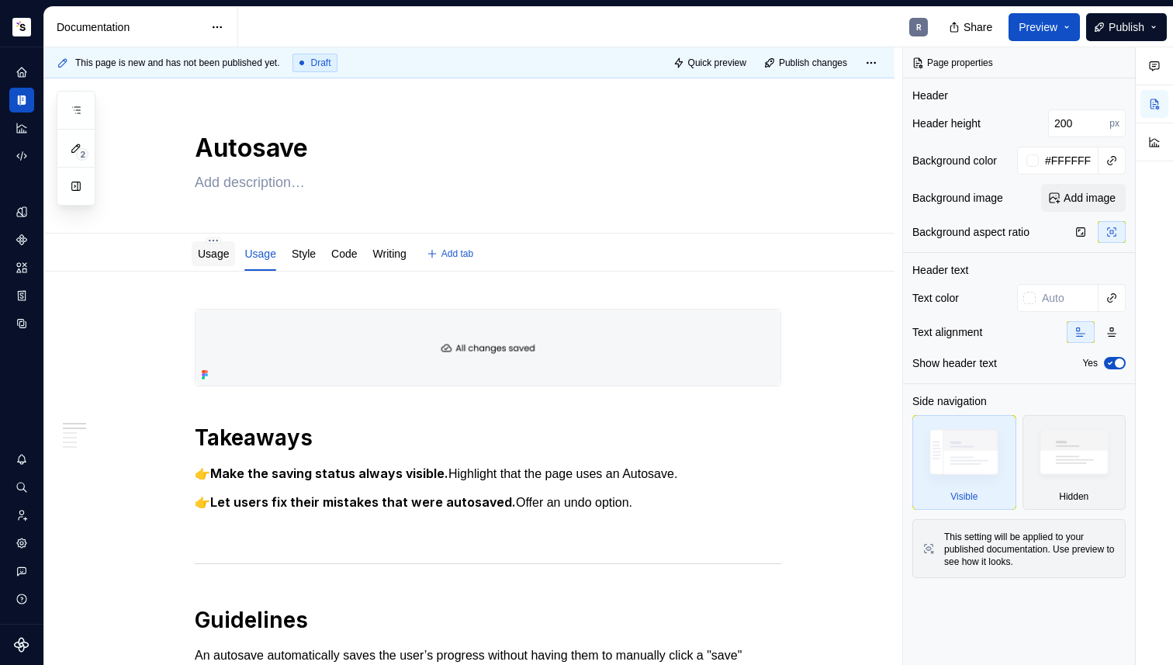
click at [223, 259] on link "Usage" at bounding box center [213, 253] width 31 height 12
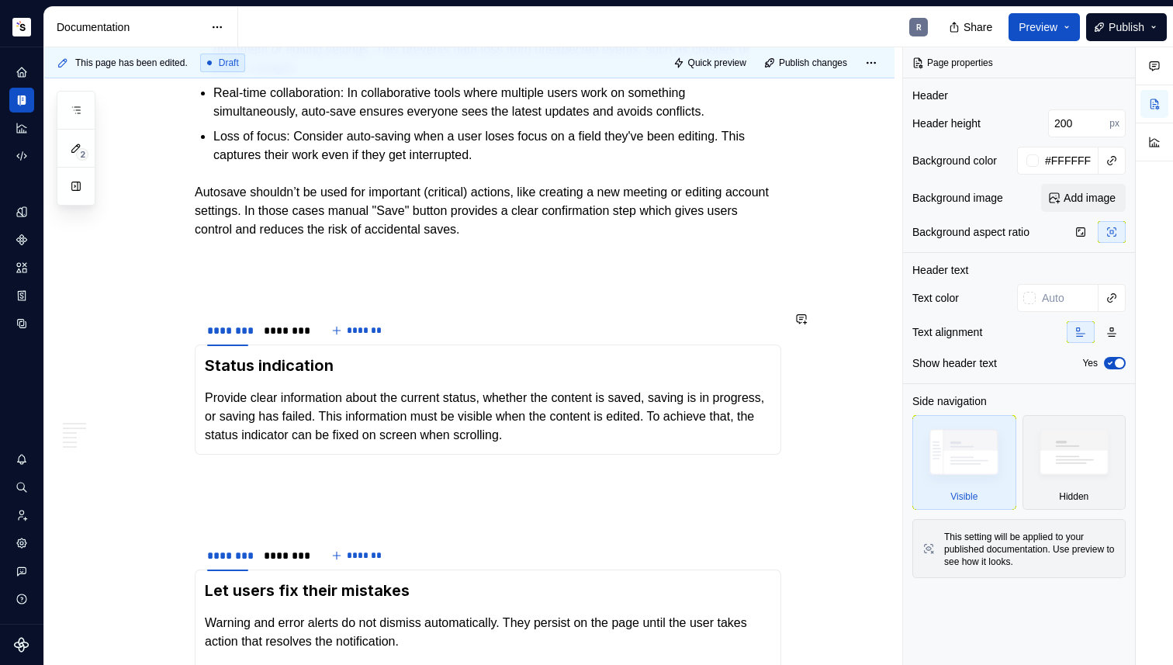
scroll to position [854, 0]
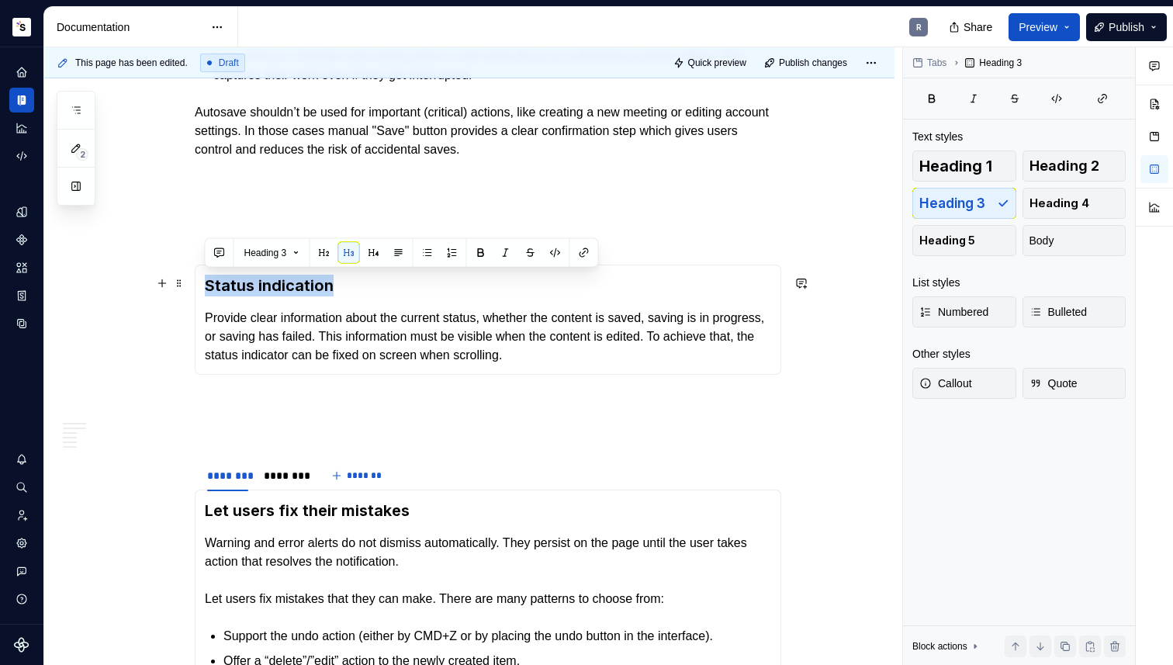
drag, startPoint x: 222, startPoint y: 280, endPoint x: 207, endPoint y: 281, distance: 14.8
click at [207, 281] on h3 "Status indication" at bounding box center [488, 286] width 566 height 22
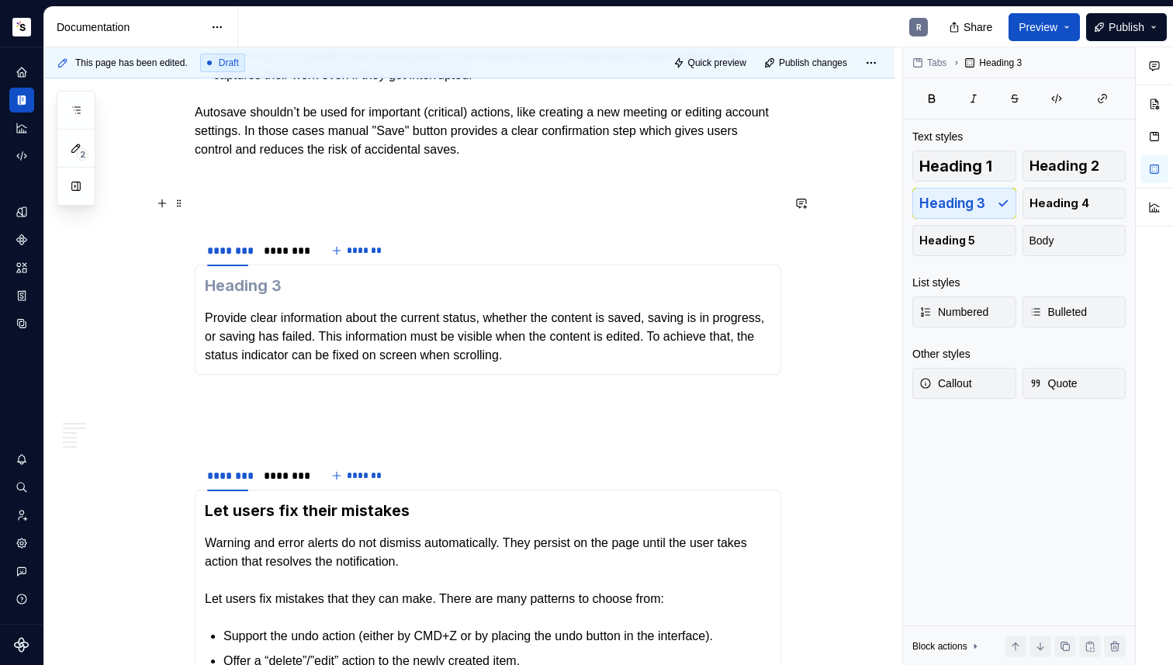
click at [222, 211] on p "To enrich screen reader interactions, please activate Accessibility in Grammarl…" at bounding box center [488, 205] width 586 height 19
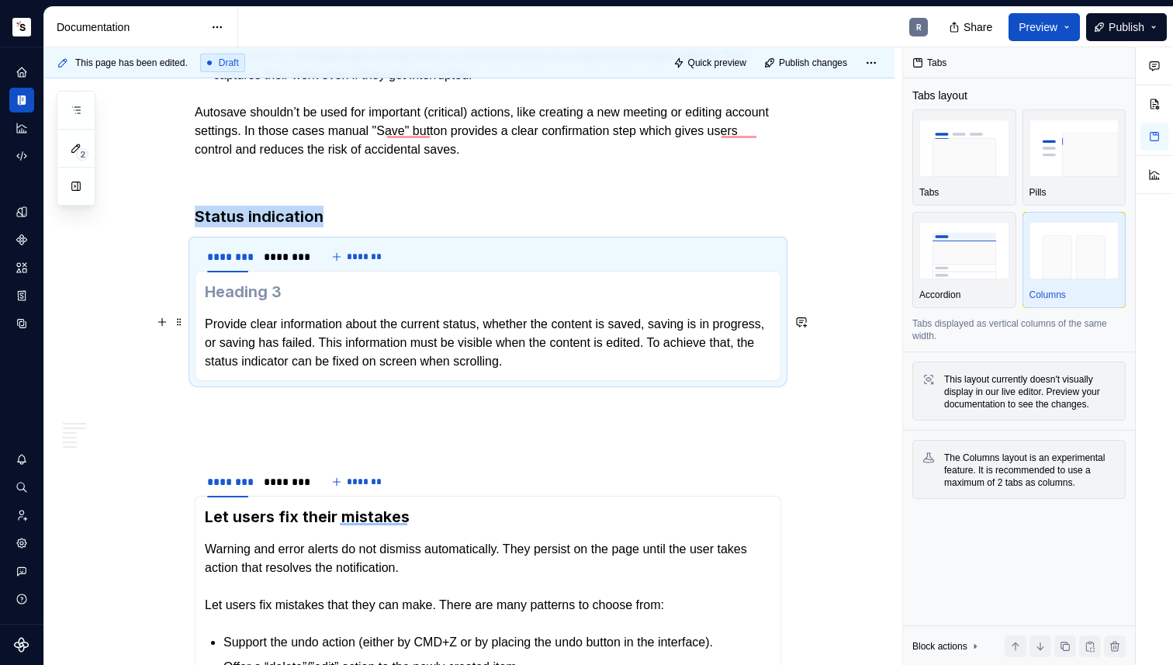
click at [206, 317] on p "Provide clear information about the current status, whether the content is save…" at bounding box center [488, 343] width 566 height 56
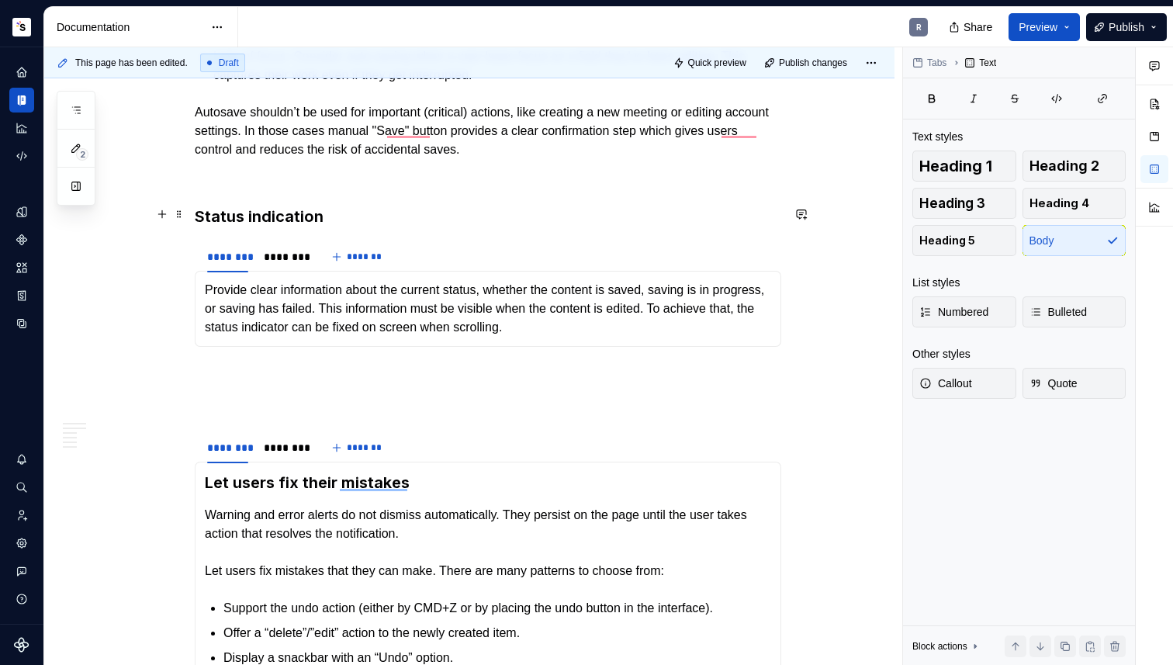
click at [241, 212] on h3 "Status indication" at bounding box center [488, 217] width 586 height 22
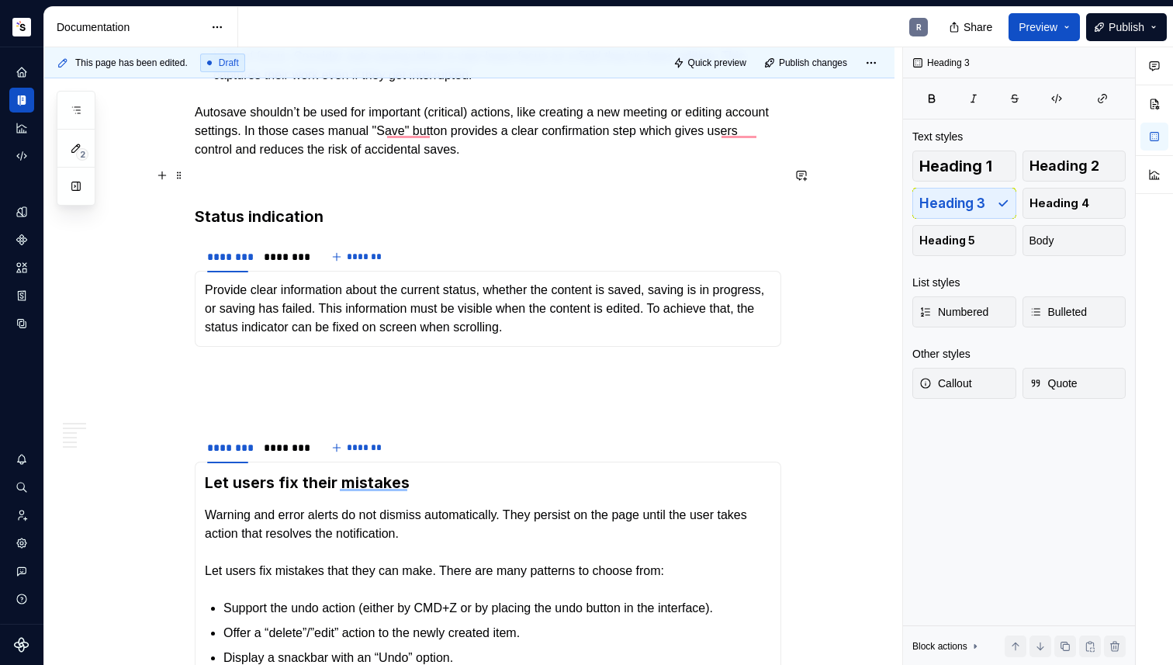
click at [309, 173] on p "To enrich screen reader interactions, please activate Accessibility in Grammarl…" at bounding box center [488, 177] width 586 height 19
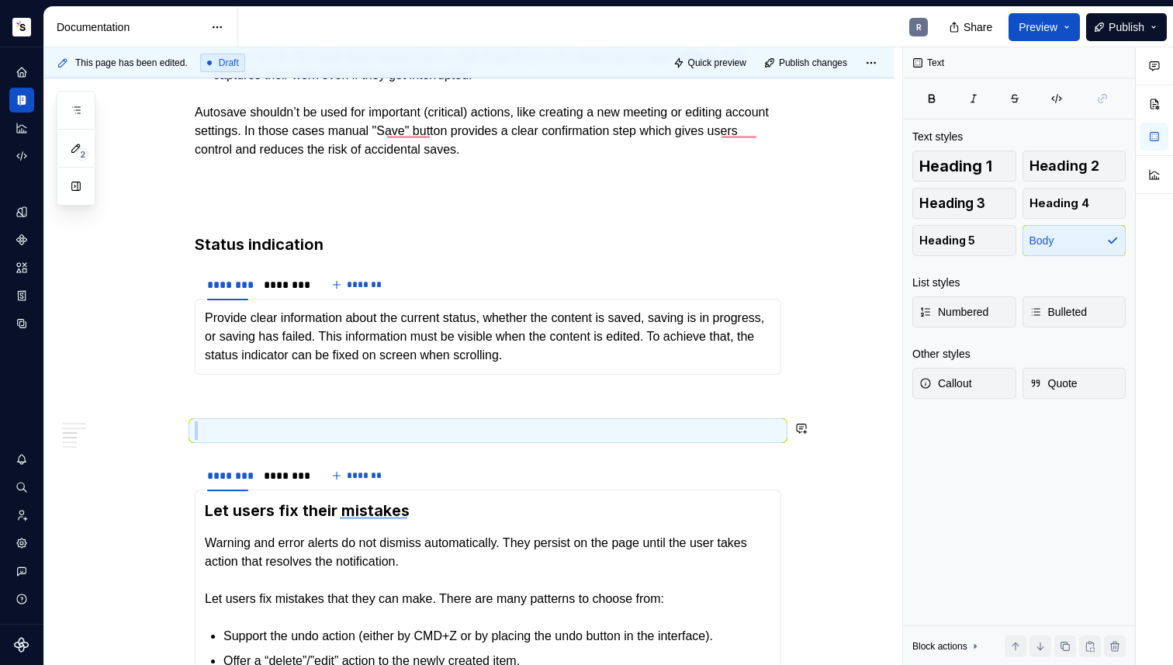
scroll to position [891, 0]
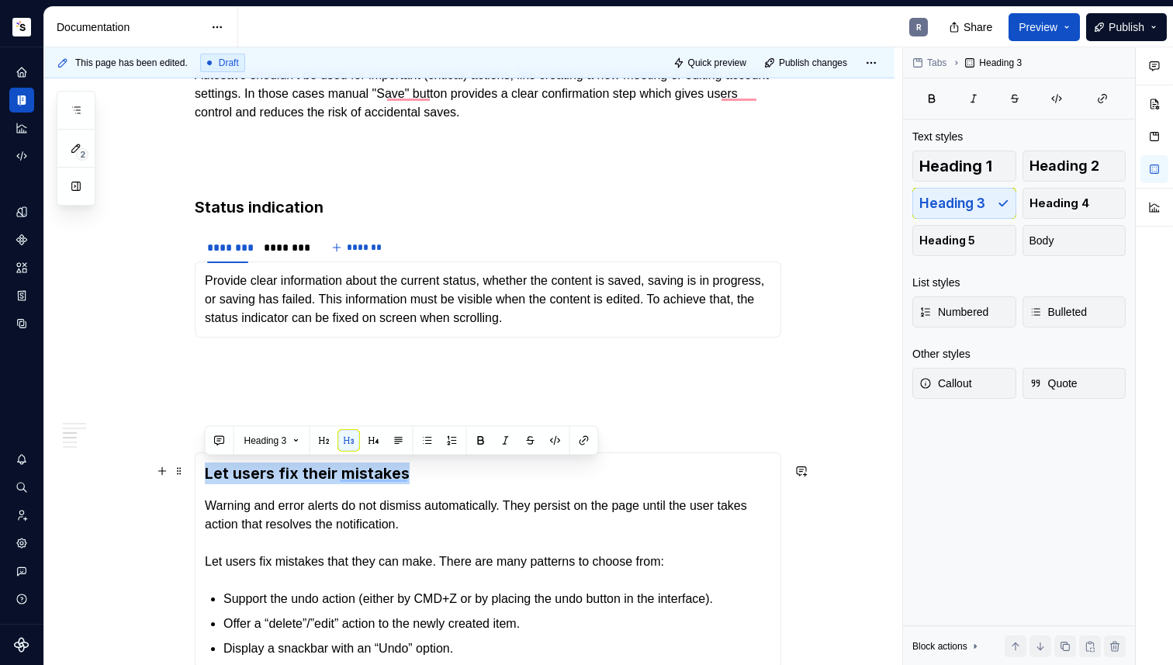
drag, startPoint x: 420, startPoint y: 473, endPoint x: 207, endPoint y: 471, distance: 213.3
click at [207, 471] on h3 "Let users fix their mistakes" at bounding box center [488, 473] width 566 height 22
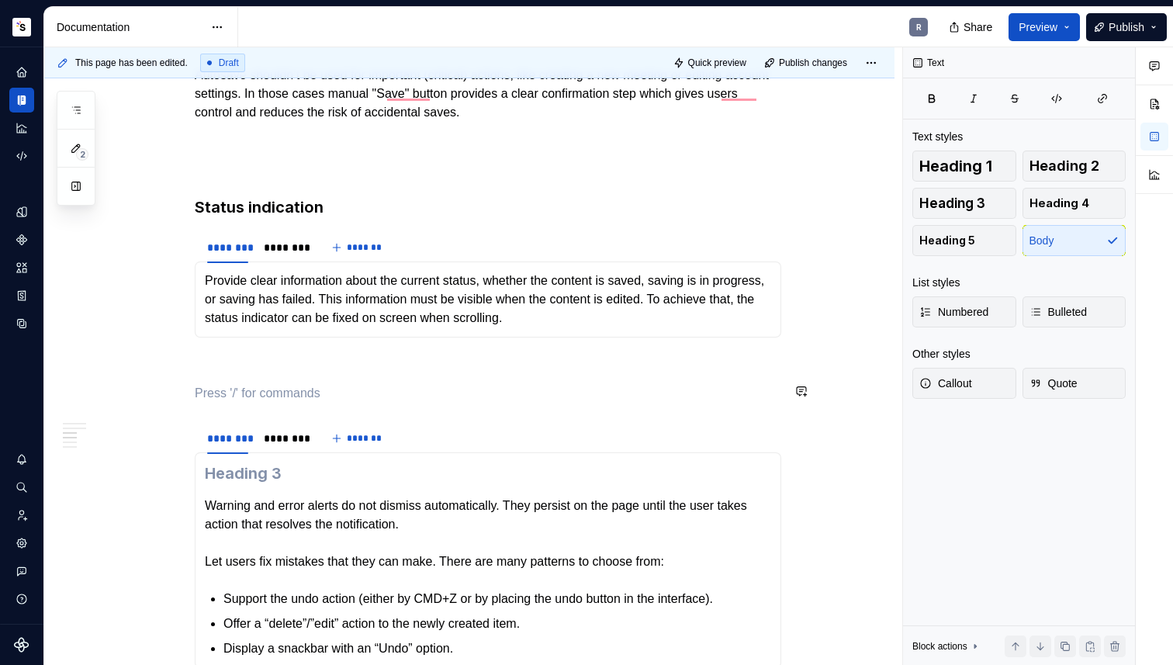
click at [221, 403] on div "Takeaways 👉 Make the saving status always visible. Highlight that the page uses…" at bounding box center [488, 508] width 586 height 2181
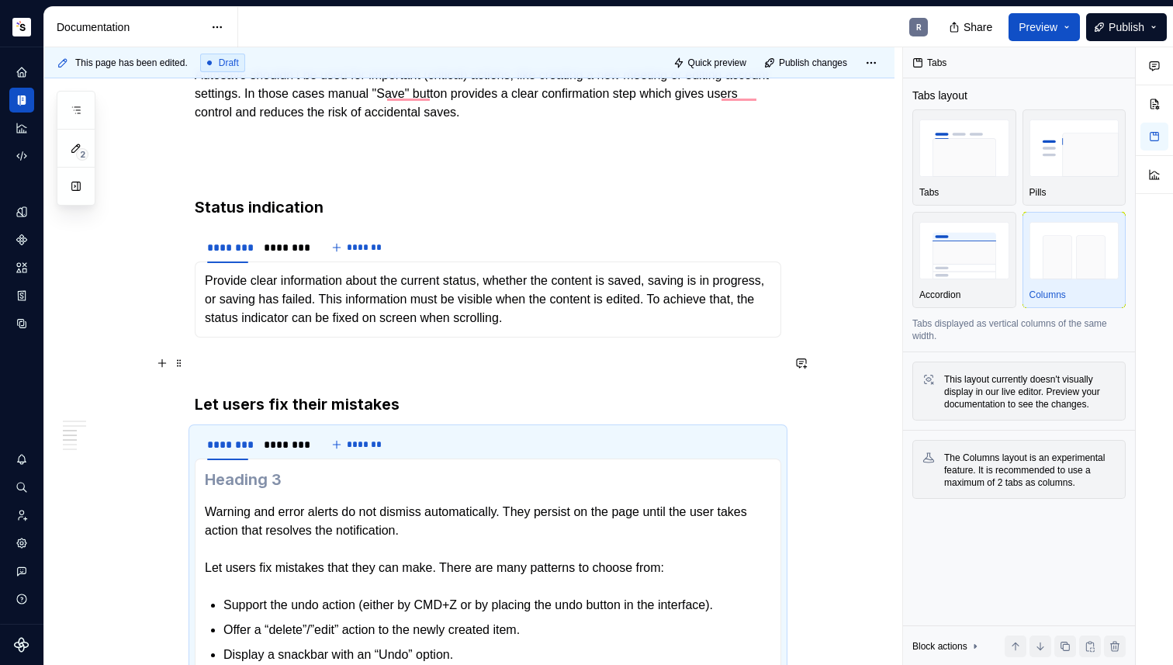
click at [229, 361] on p "To enrich screen reader interactions, please activate Accessibility in Grammarl…" at bounding box center [488, 365] width 586 height 19
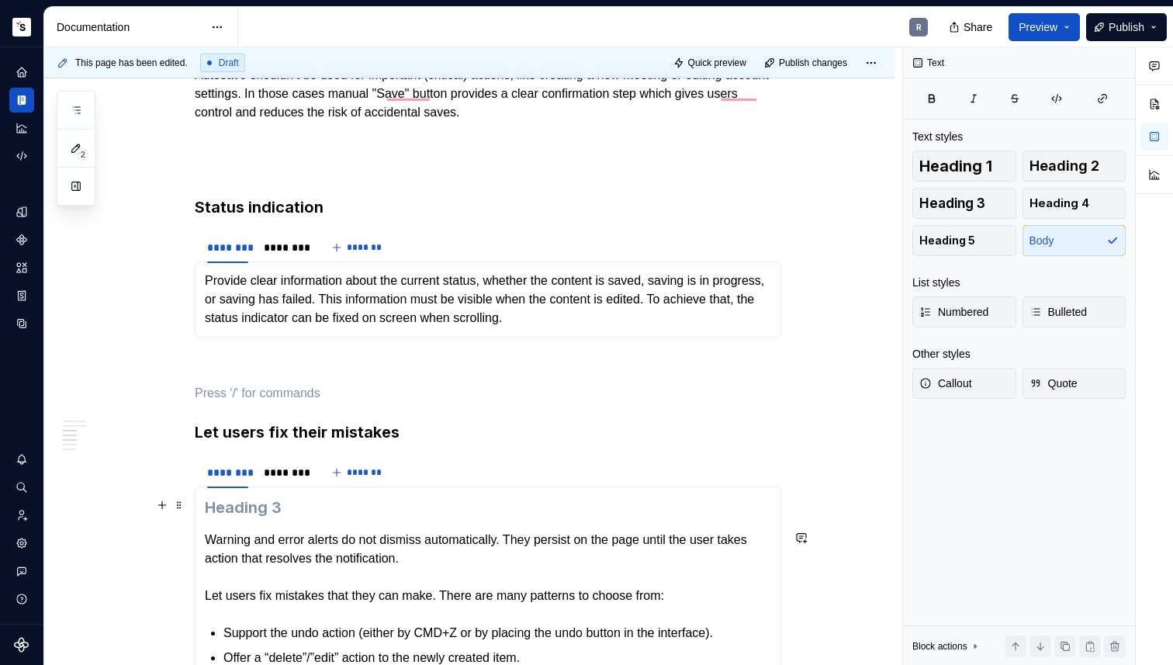
click at [295, 511] on h3 "To enrich screen reader interactions, please activate Accessibility in Grammarl…" at bounding box center [488, 507] width 566 height 22
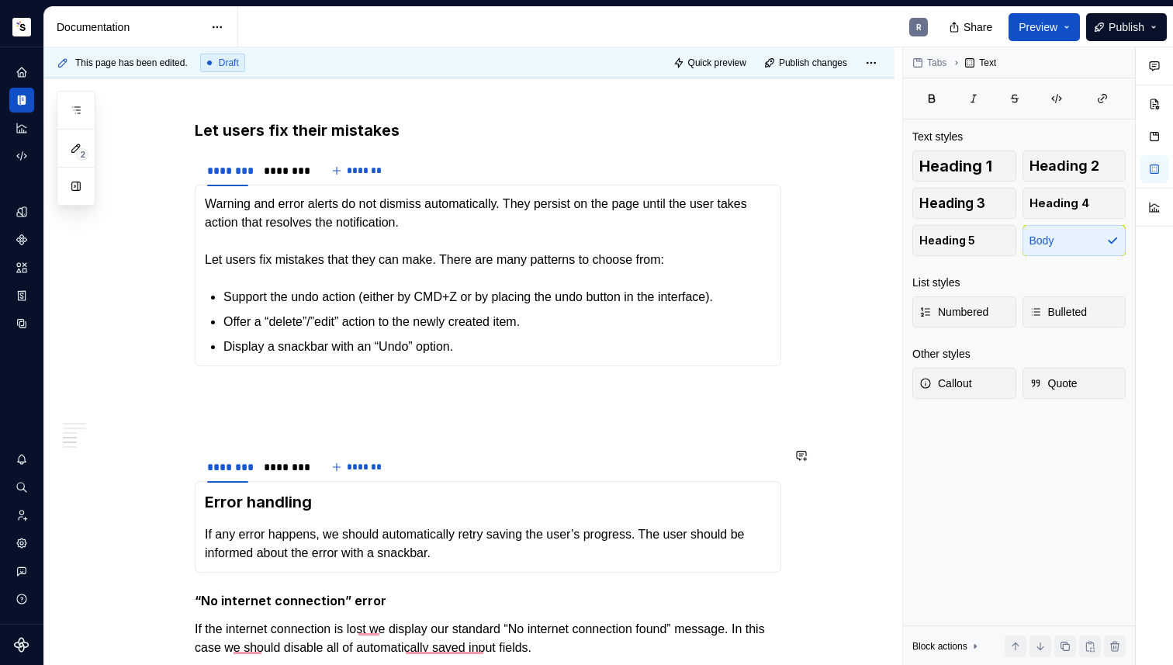
scroll to position [1246, 0]
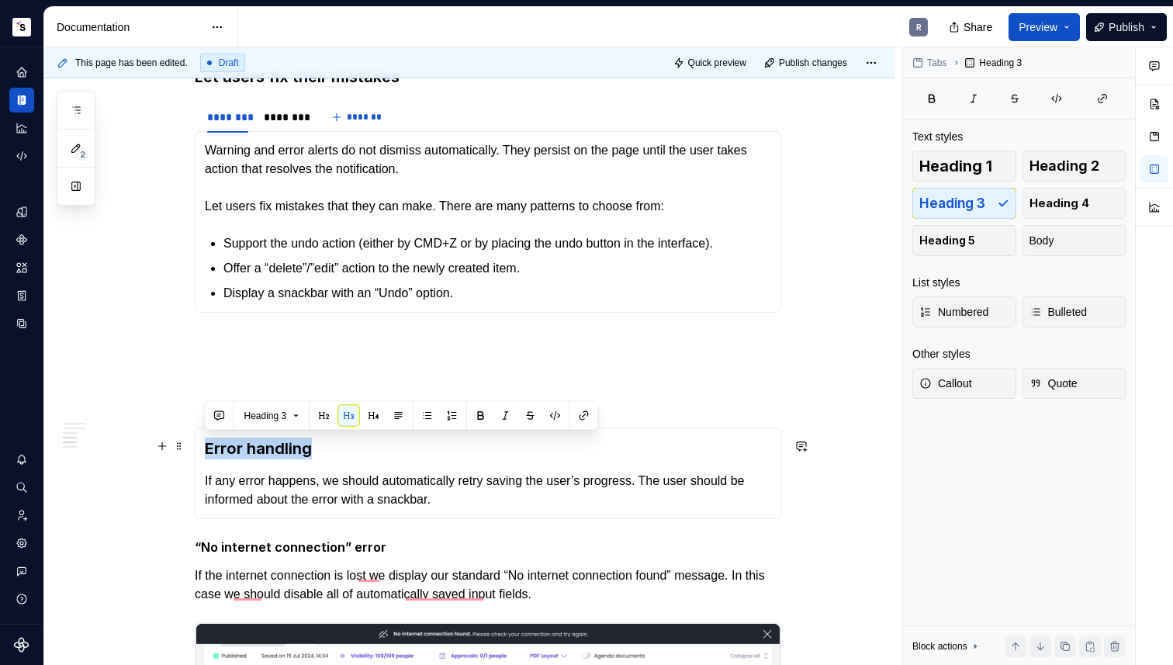
drag, startPoint x: 263, startPoint y: 449, endPoint x: 207, endPoint y: 447, distance: 55.9
click at [207, 447] on h3 "Error handling" at bounding box center [488, 448] width 566 height 22
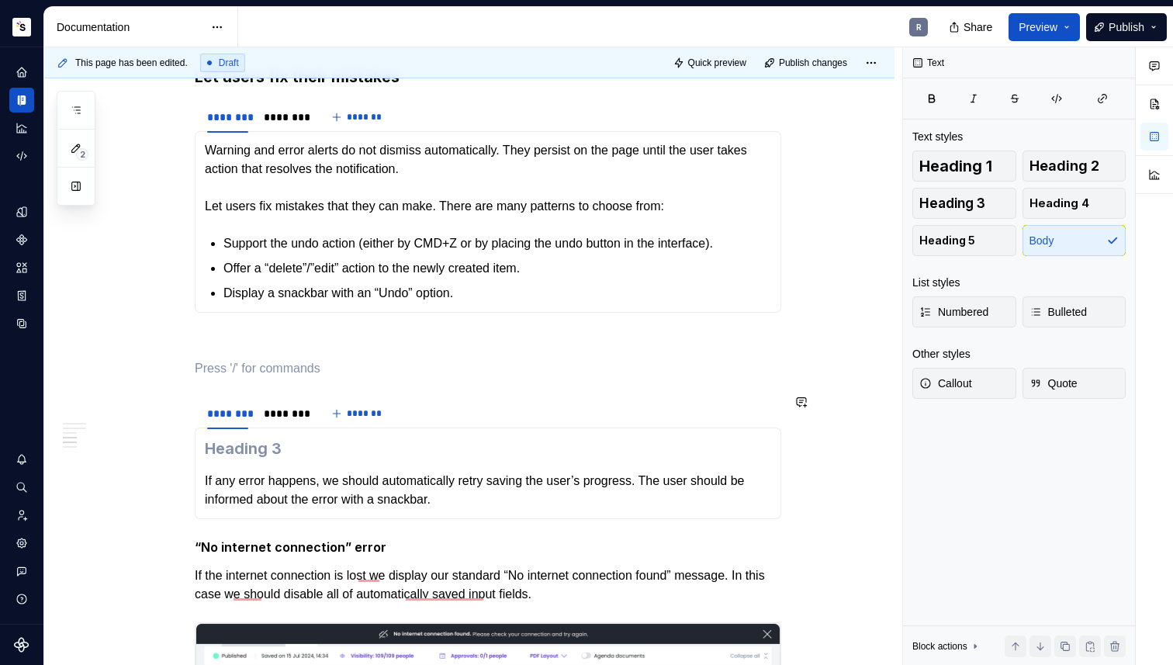
click at [221, 377] on div "Takeaways 👉 Make the saving status always visible. Highlight that the page uses…" at bounding box center [488, 152] width 586 height 2181
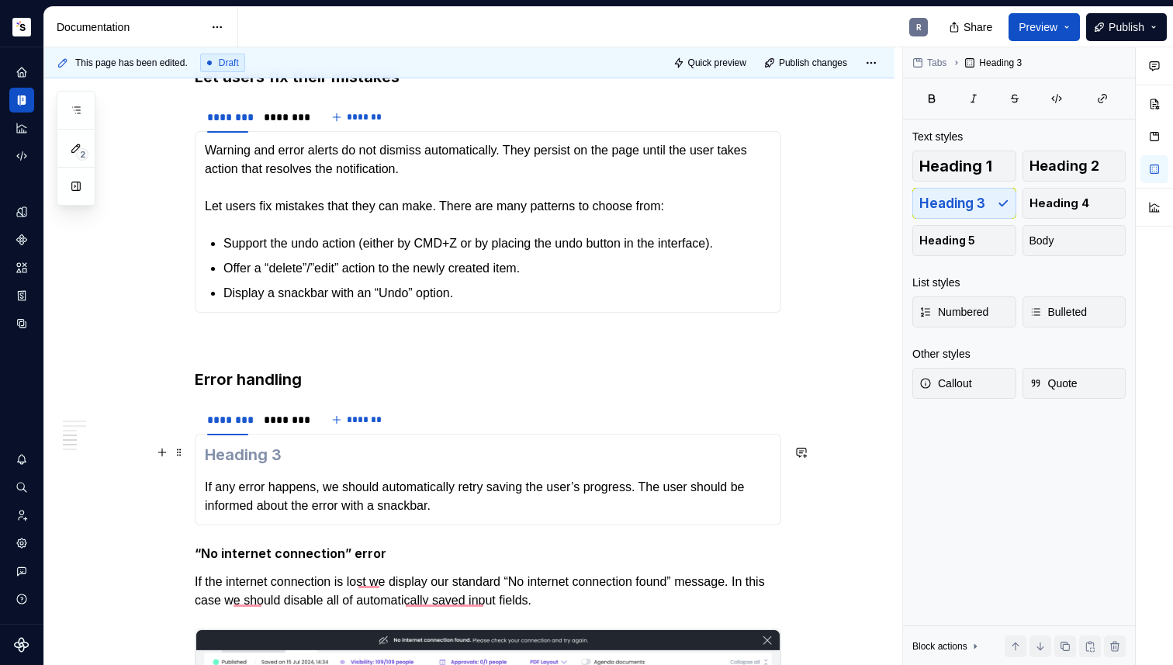
click at [285, 447] on h3 "To enrich screen reader interactions, please activate Accessibility in Grammarl…" at bounding box center [488, 455] width 566 height 22
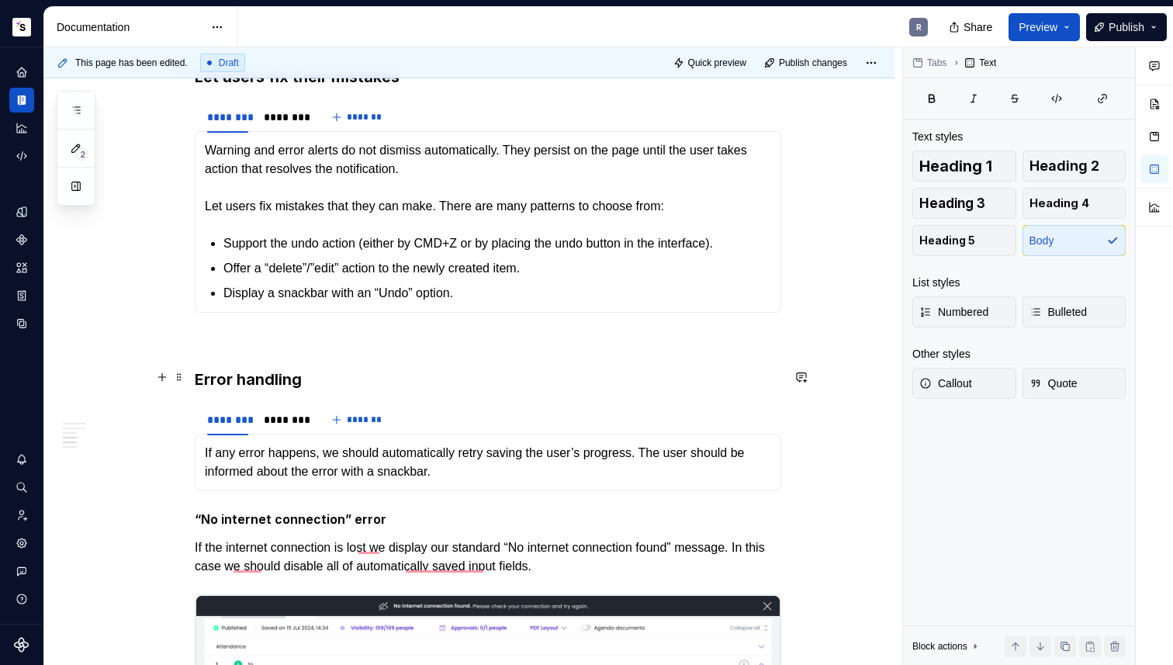
click at [308, 371] on h3 "Error handling" at bounding box center [488, 379] width 586 height 22
click at [313, 333] on p "To enrich screen reader interactions, please activate Accessibility in Grammarl…" at bounding box center [488, 340] width 586 height 19
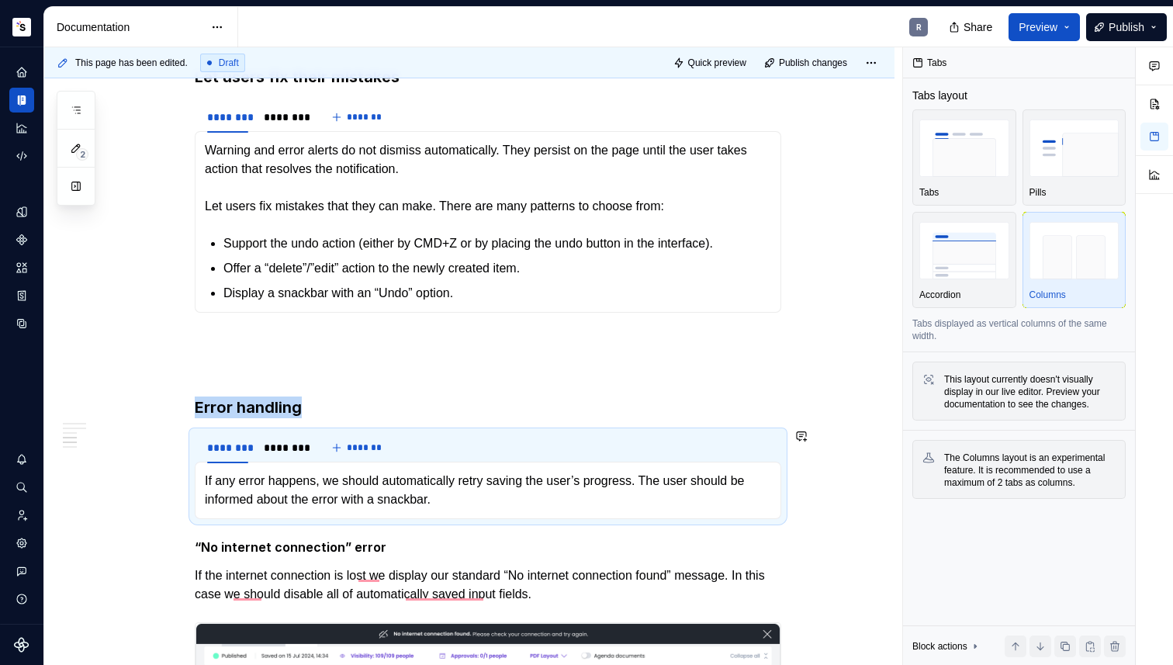
scroll to position [1636, 0]
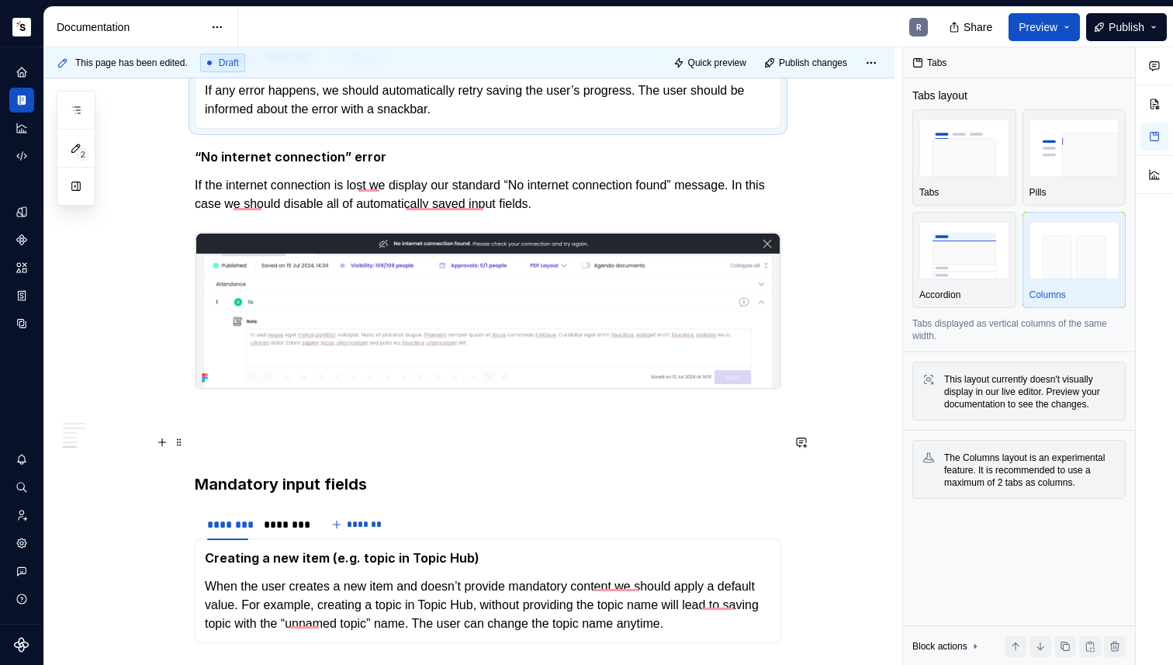
click at [255, 445] on p "To enrich screen reader interactions, please activate Accessibility in Grammarl…" at bounding box center [488, 445] width 586 height 19
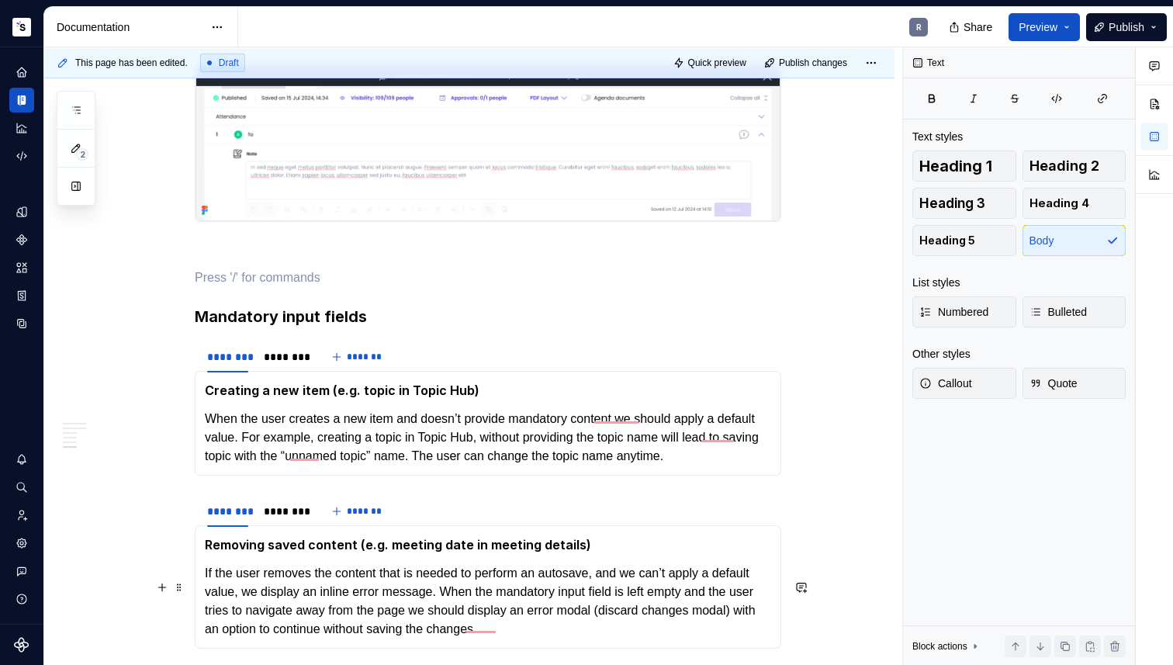
scroll to position [2055, 0]
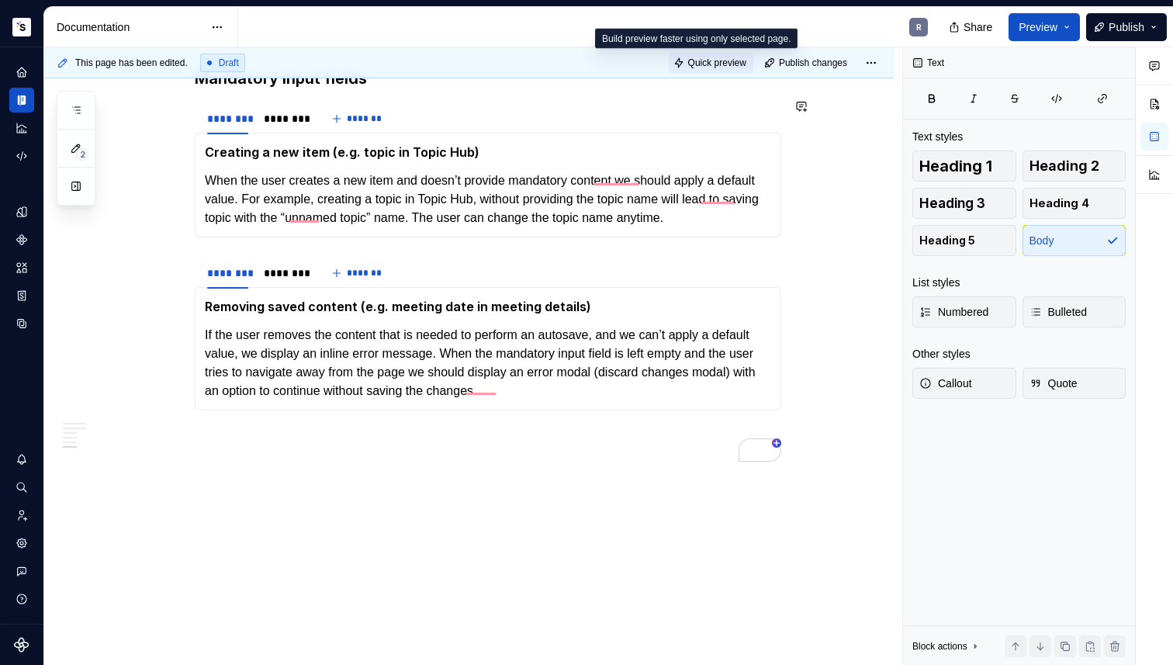
click at [709, 64] on span "Quick preview" at bounding box center [717, 63] width 58 height 12
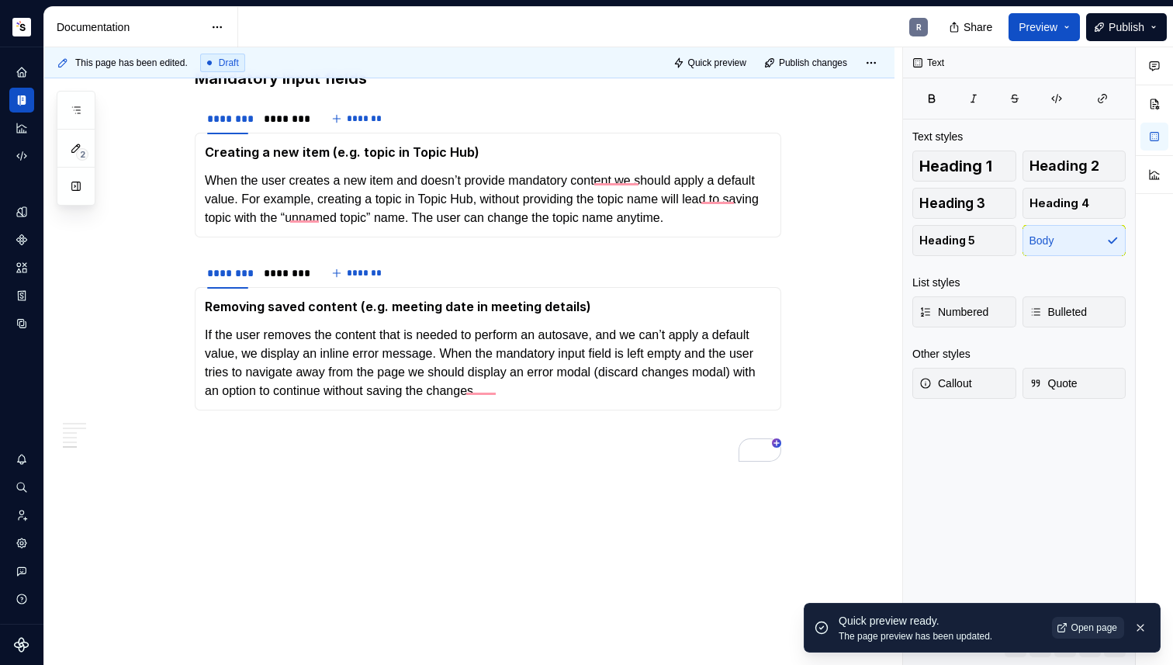
click at [1083, 628] on span "Open page" at bounding box center [1094, 627] width 46 height 12
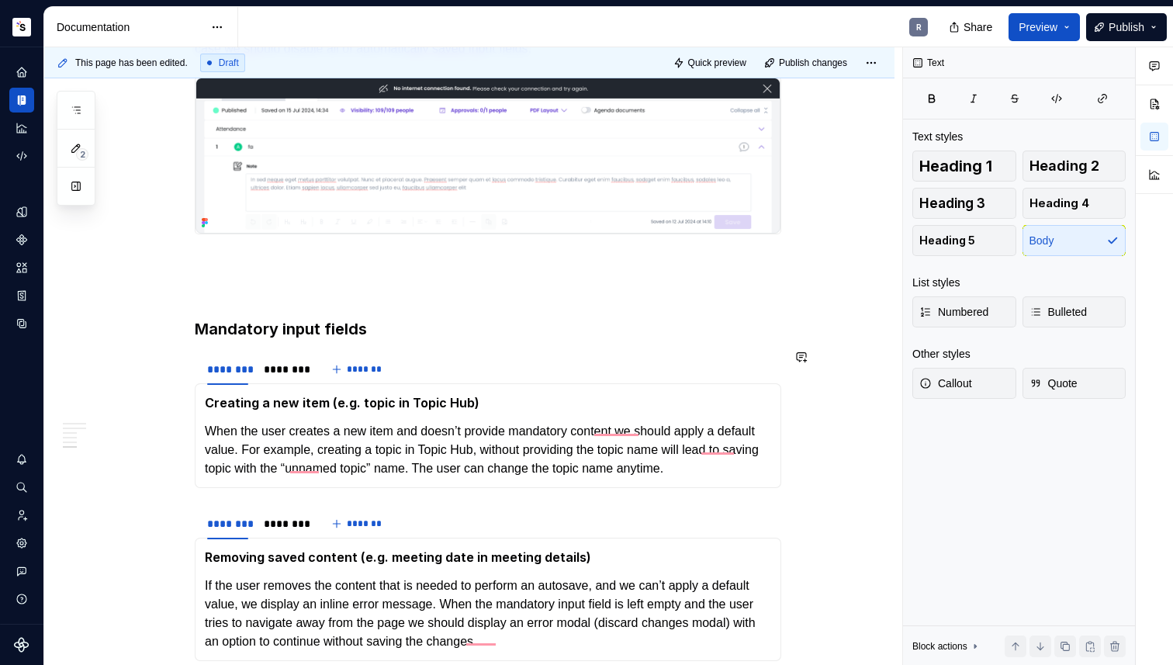
scroll to position [1573, 0]
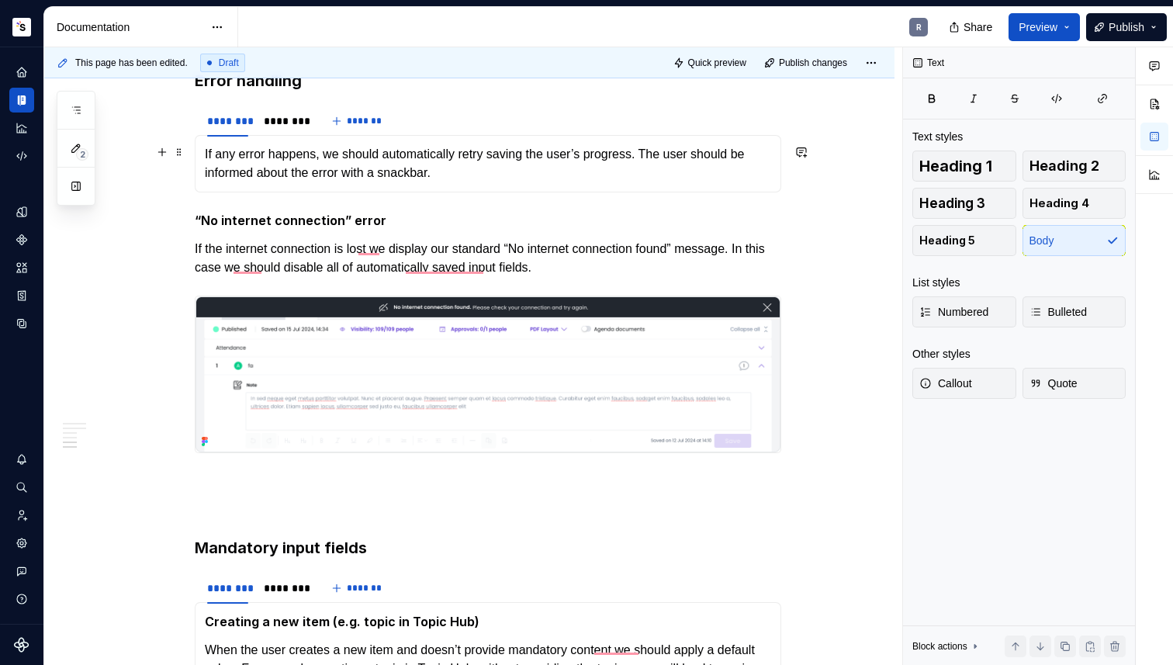
click at [270, 162] on p "If any error happens, we should automatically retry saving the user’s progress.…" at bounding box center [488, 163] width 566 height 37
click at [473, 169] on p "If any error happens, we should automatically retry saving the user’s progress.…" at bounding box center [488, 163] width 566 height 37
type textarea "*"
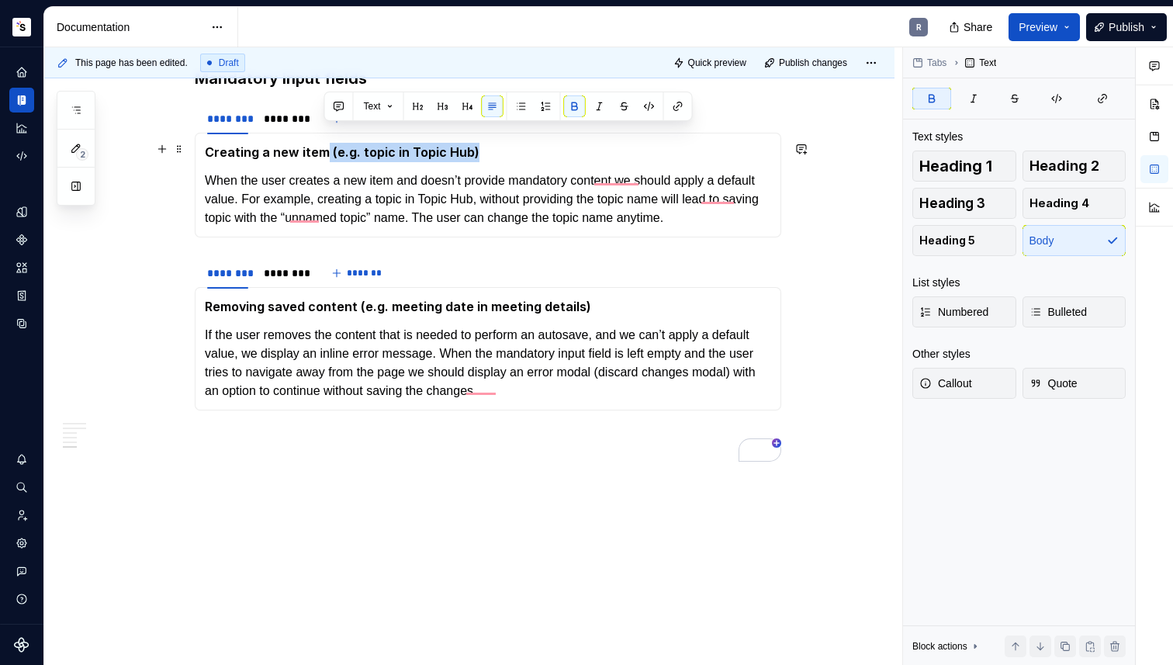
drag, startPoint x: 325, startPoint y: 135, endPoint x: 470, endPoint y: 136, distance: 145.0
click at [470, 143] on p "Creating a new item (e.g. topic in Topic Hub)" at bounding box center [488, 152] width 566 height 19
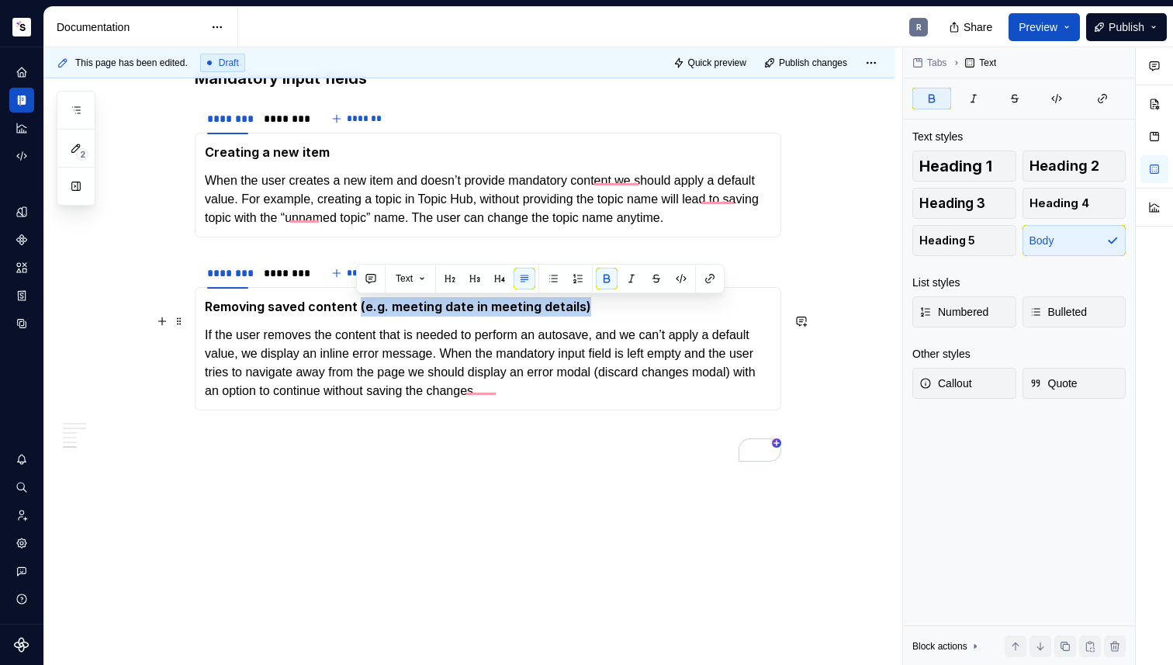
drag, startPoint x: 466, startPoint y: 307, endPoint x: 578, endPoint y: 307, distance: 111.7
click at [578, 307] on strong "Removing saved content (e.g. meeting date in meeting details)" at bounding box center [398, 307] width 386 height 16
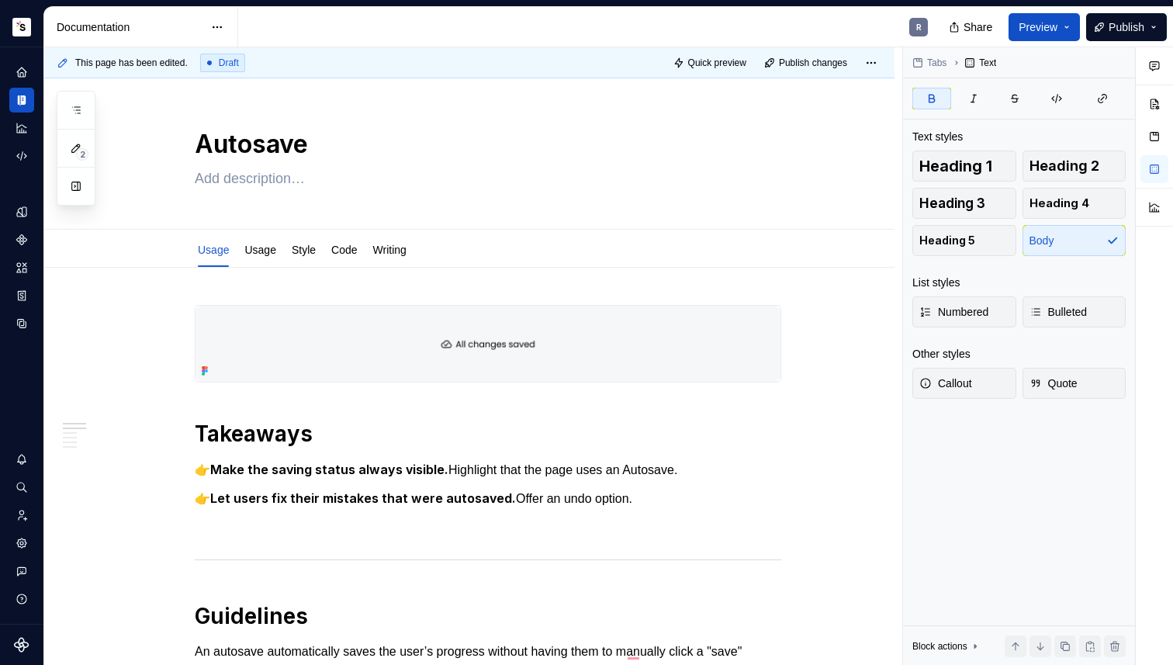
scroll to position [0, 0]
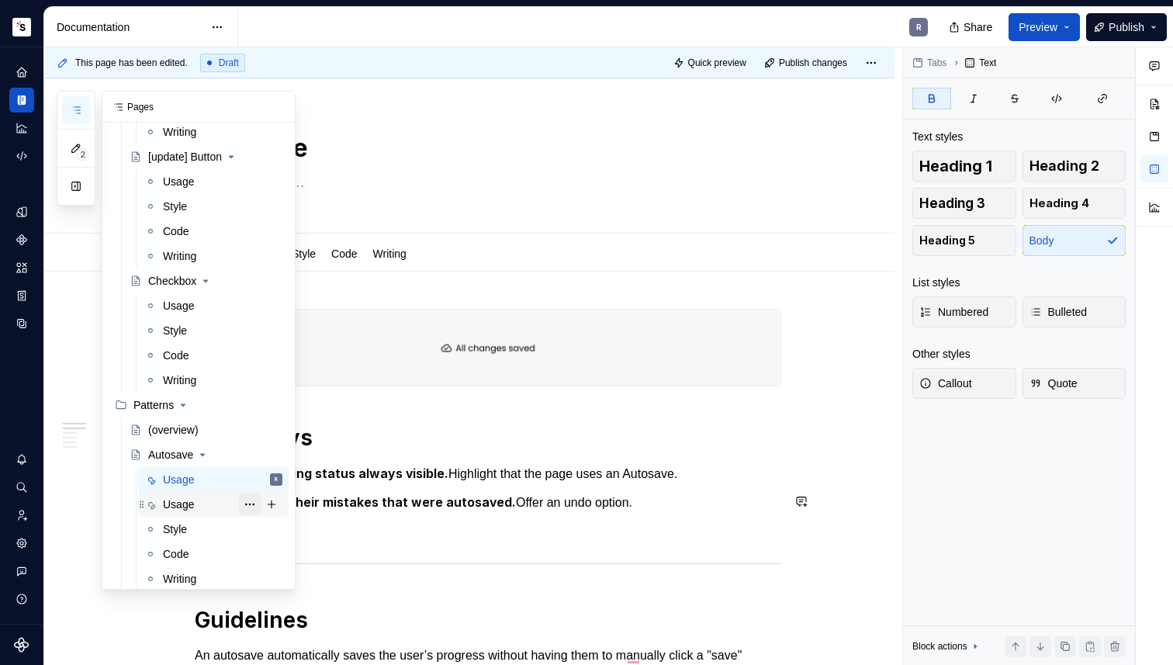
click at [239, 506] on button "Page tree" at bounding box center [250, 504] width 22 height 22
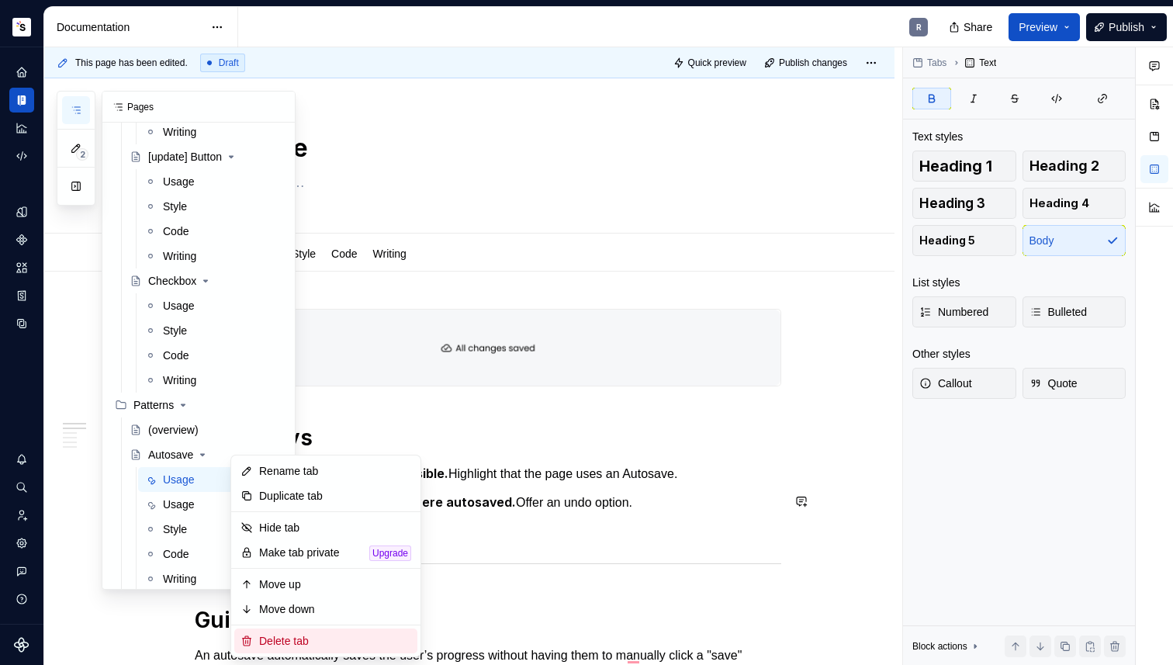
click at [289, 633] on div "Delete tab" at bounding box center [335, 641] width 152 height 16
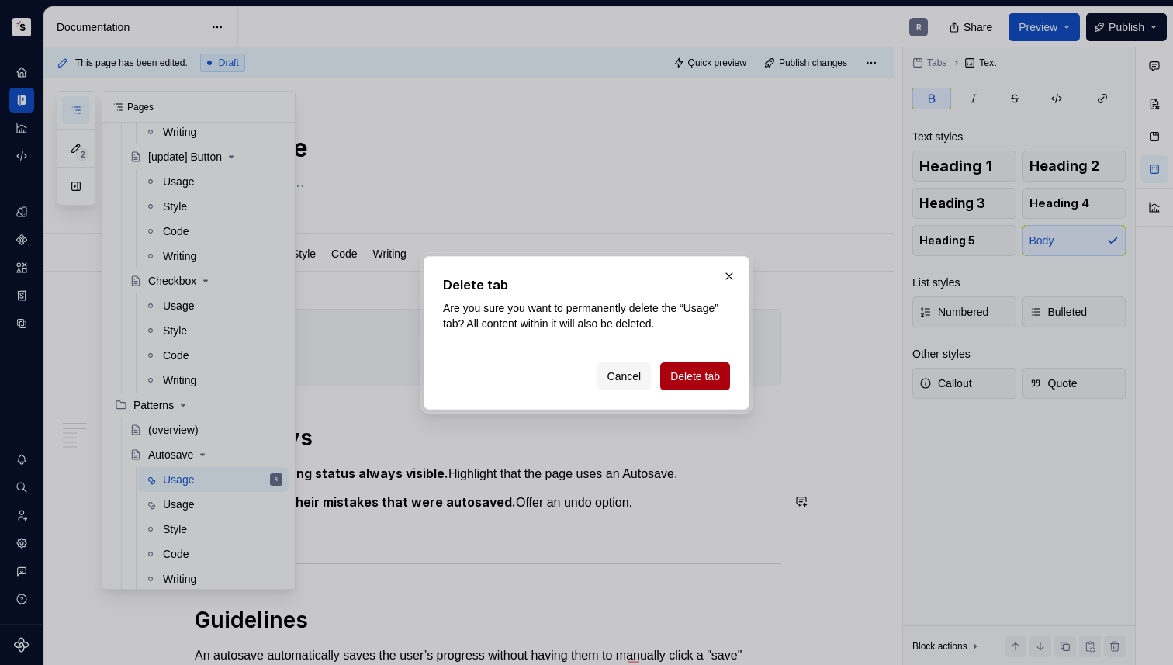
click at [696, 382] on span "Delete tab" at bounding box center [695, 376] width 50 height 16
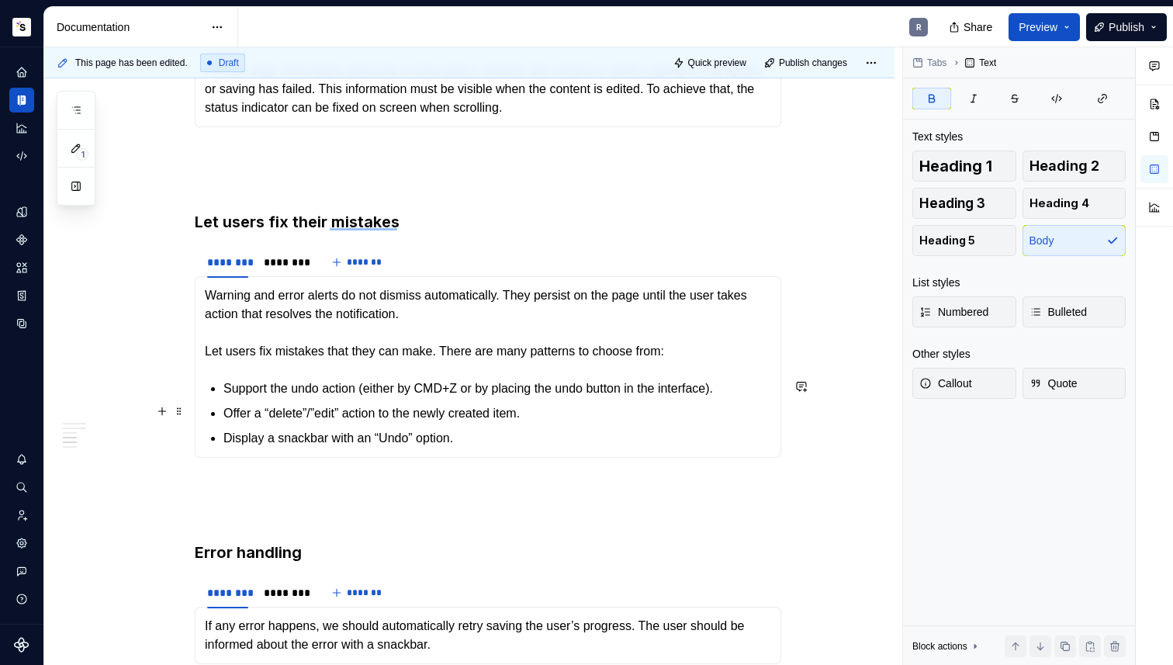
scroll to position [1312, 0]
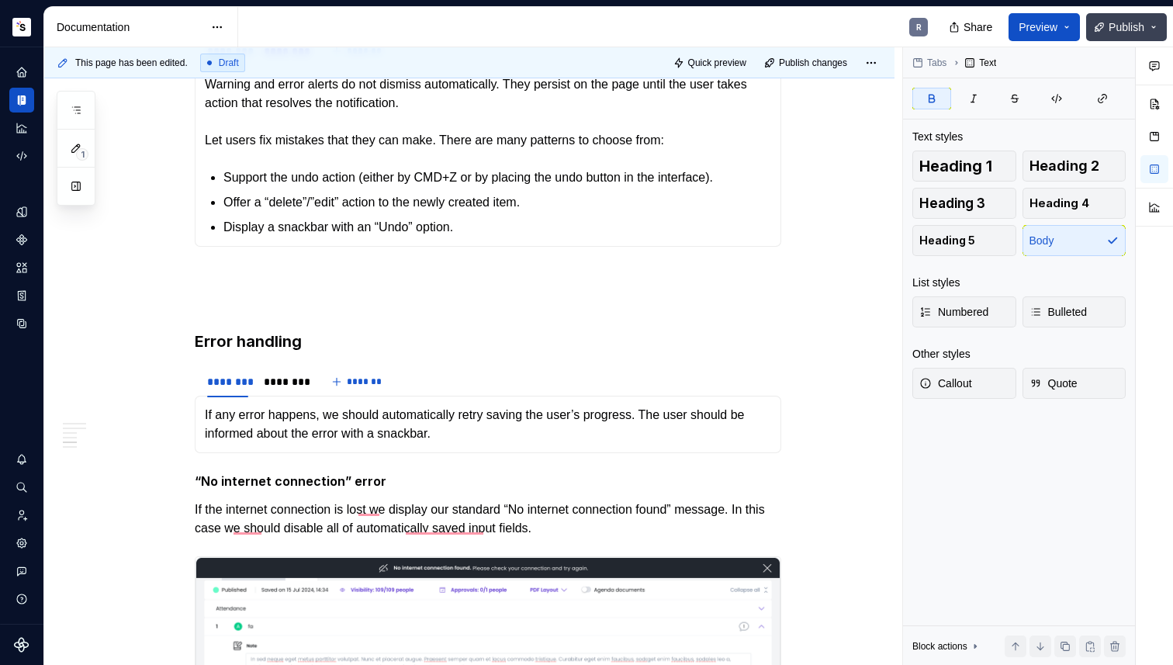
click at [1108, 28] on span "Publish" at bounding box center [1126, 27] width 36 height 16
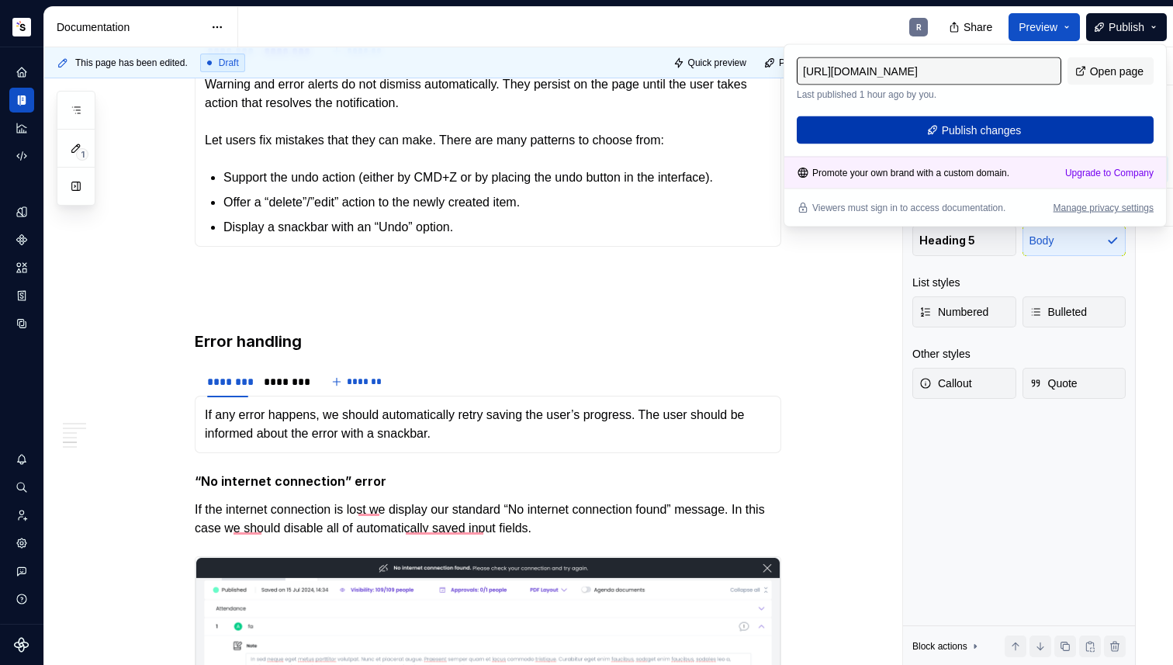
click at [1000, 123] on span "Publish changes" at bounding box center [982, 131] width 80 height 16
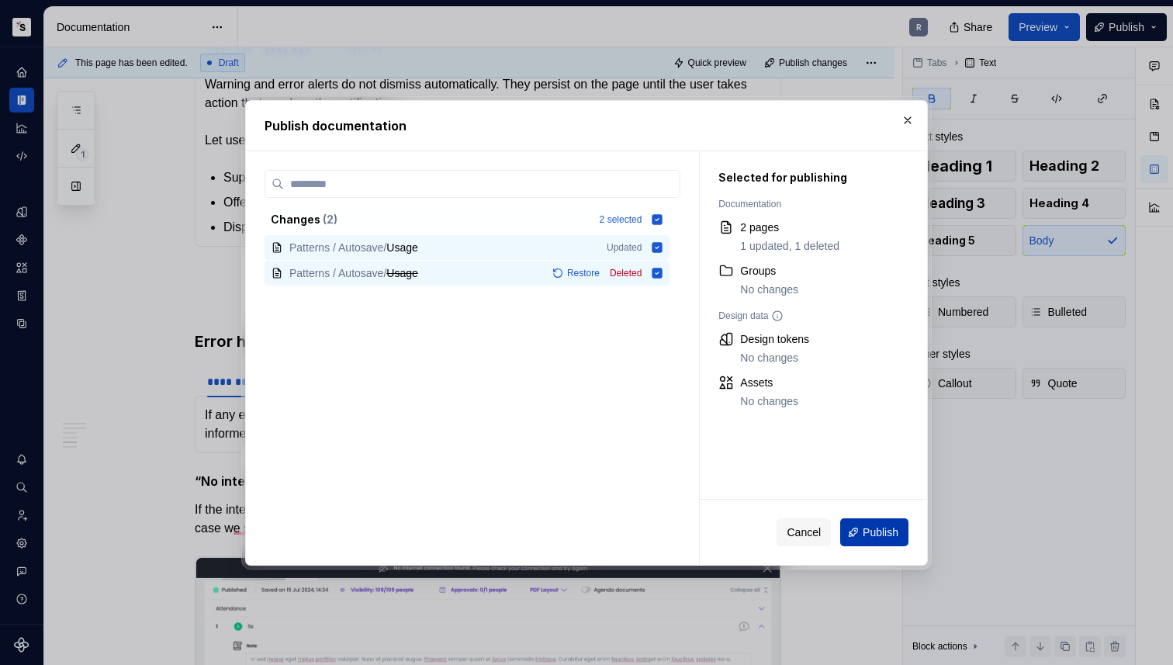
click at [877, 523] on button "Publish" at bounding box center [874, 532] width 68 height 28
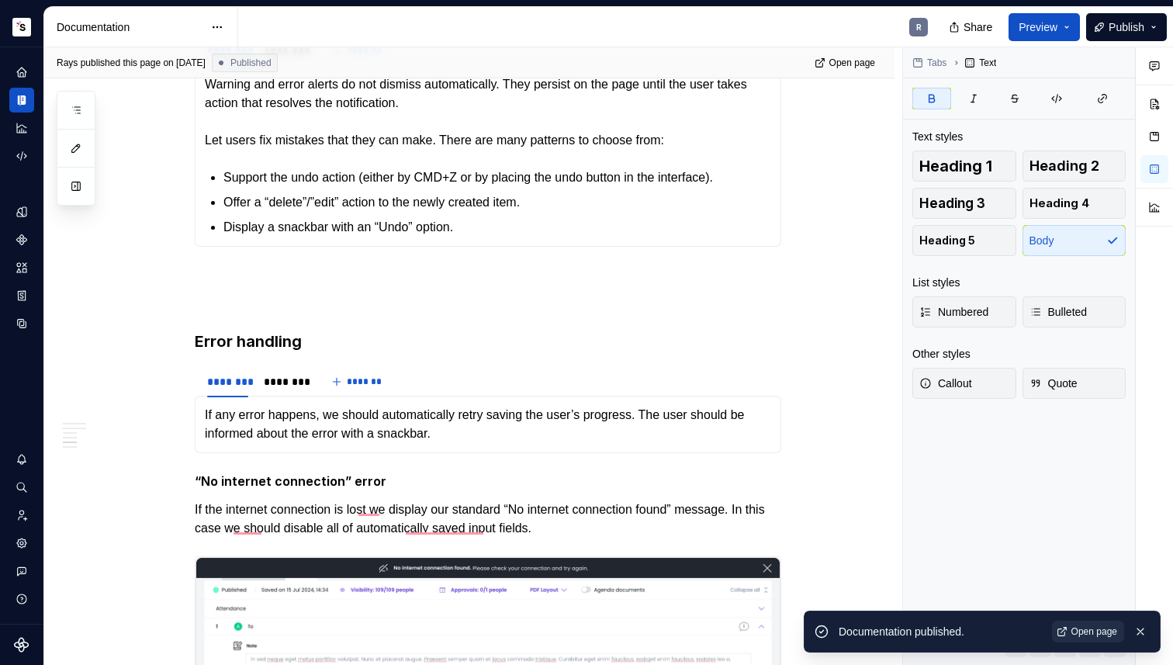
click at [1073, 629] on span "Open page" at bounding box center [1094, 631] width 46 height 12
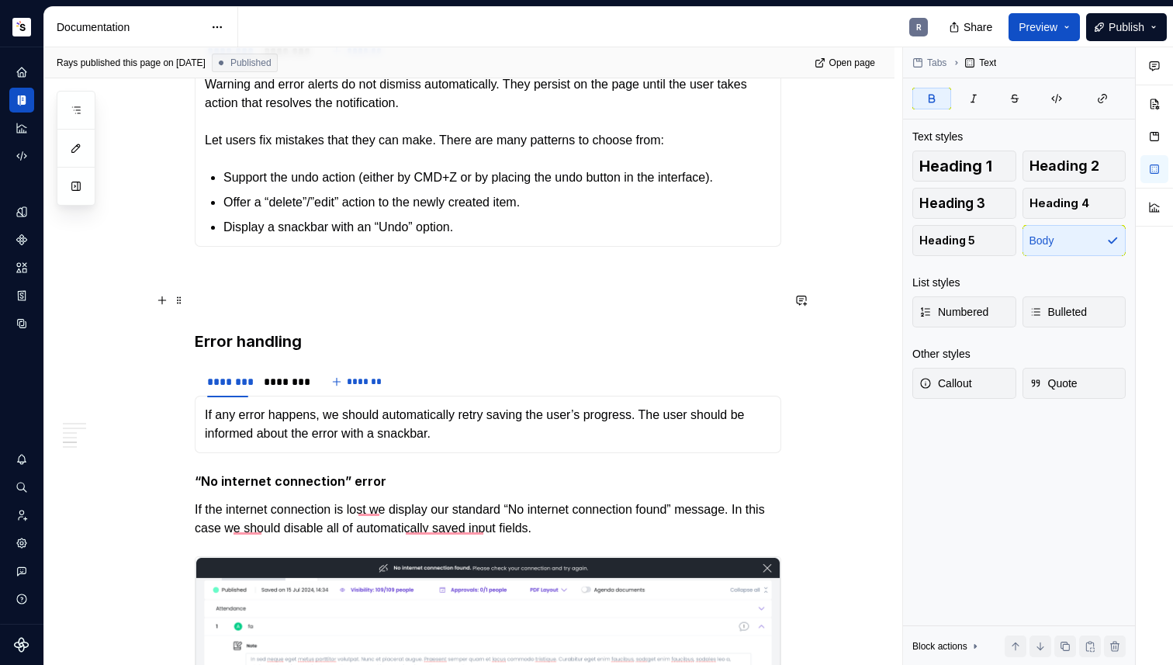
scroll to position [807, 0]
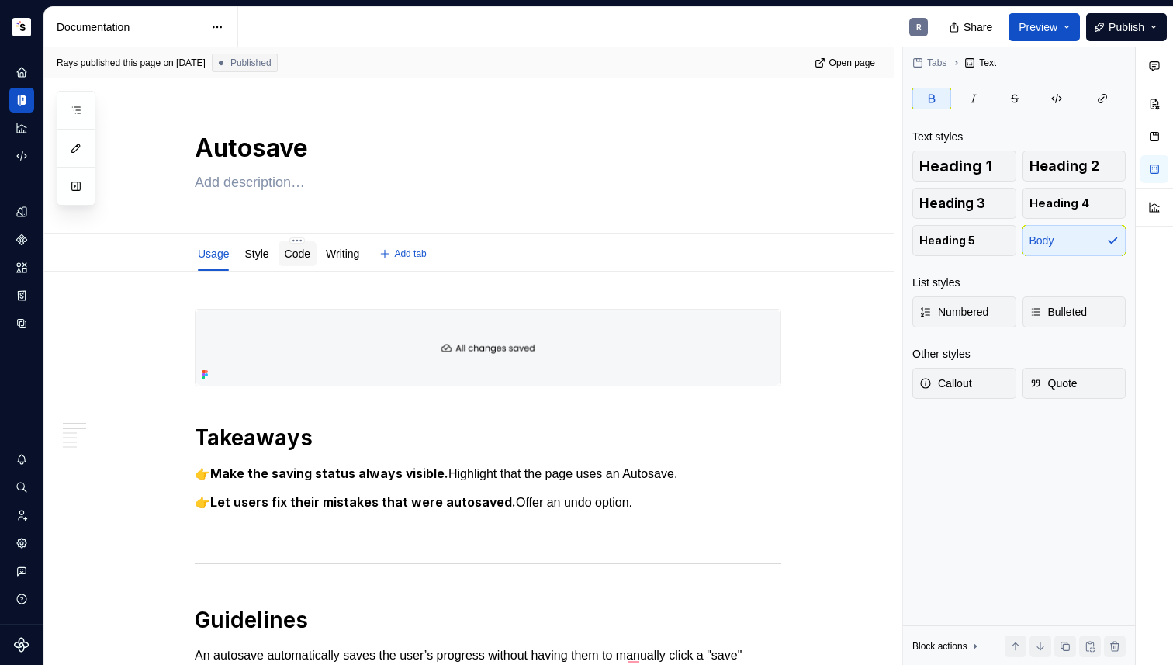
click at [302, 256] on link "Code" at bounding box center [298, 253] width 26 height 12
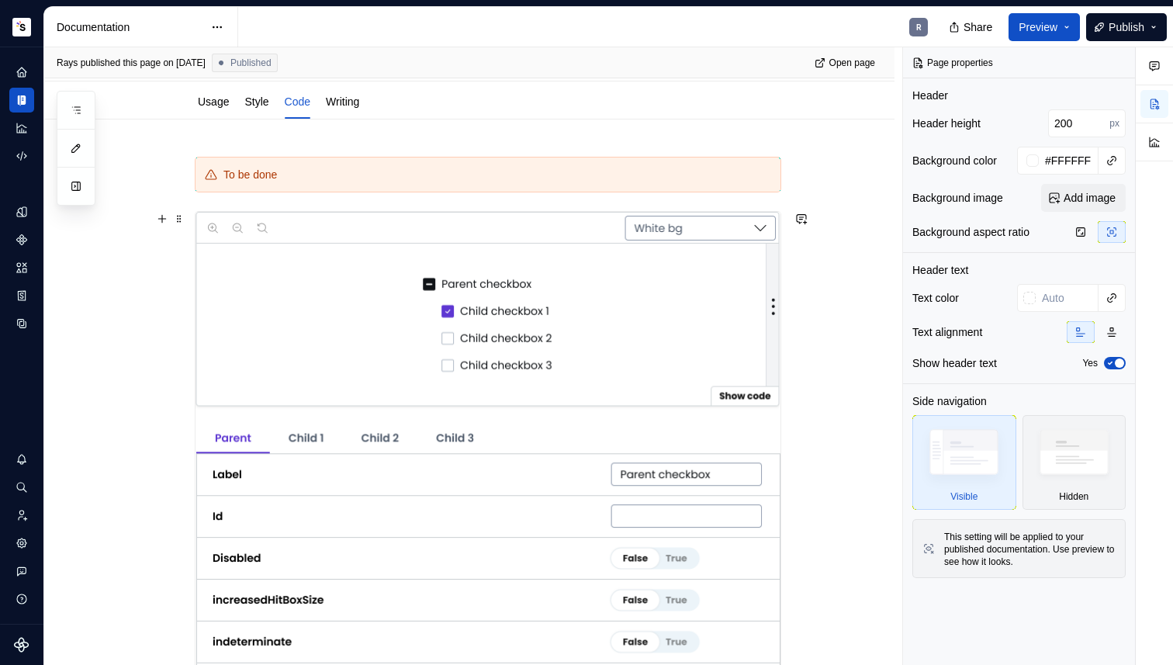
click at [233, 299] on img at bounding box center [487, 563] width 585 height 702
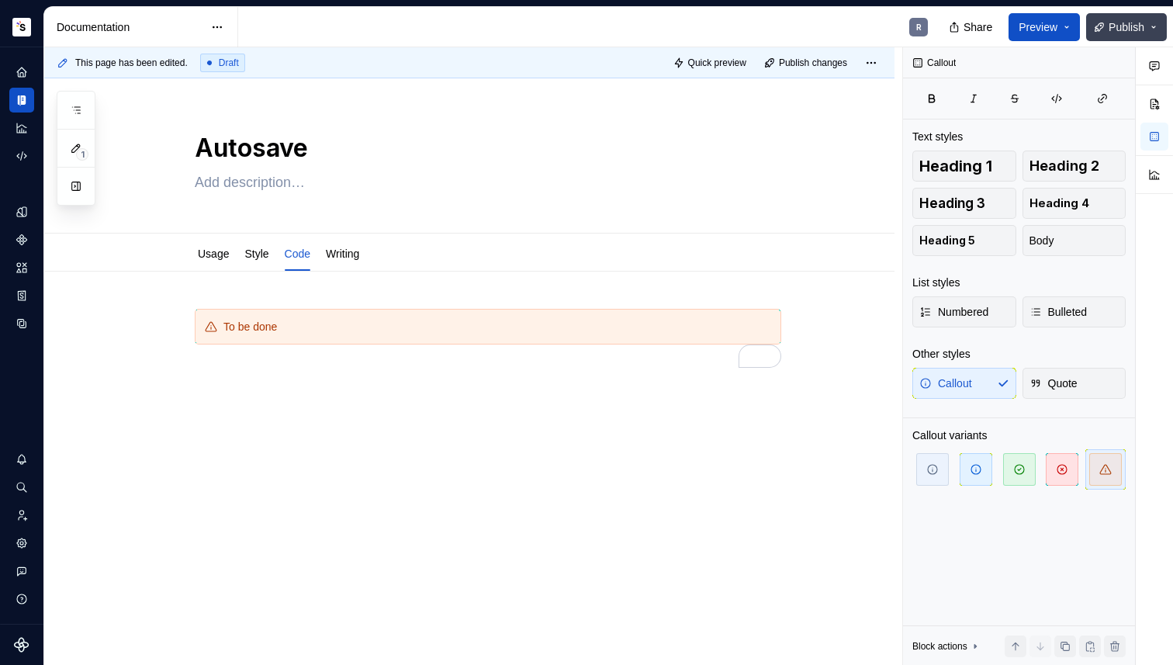
click at [1111, 25] on span "Publish" at bounding box center [1126, 27] width 36 height 16
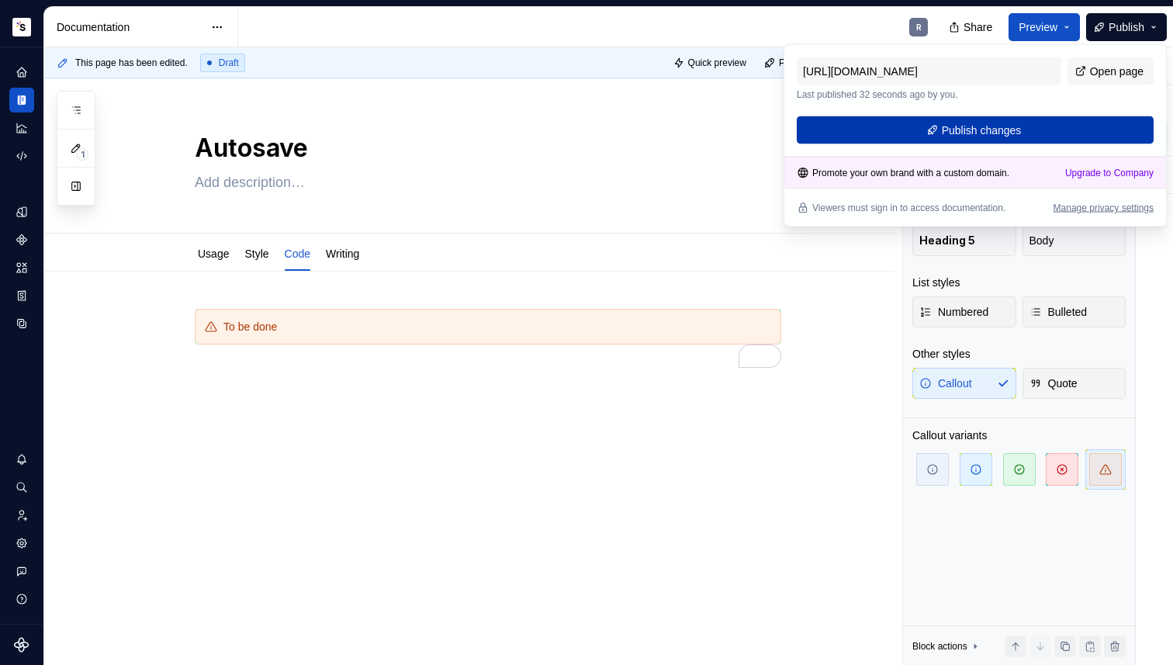
click at [1037, 136] on button "Publish changes" at bounding box center [974, 130] width 357 height 28
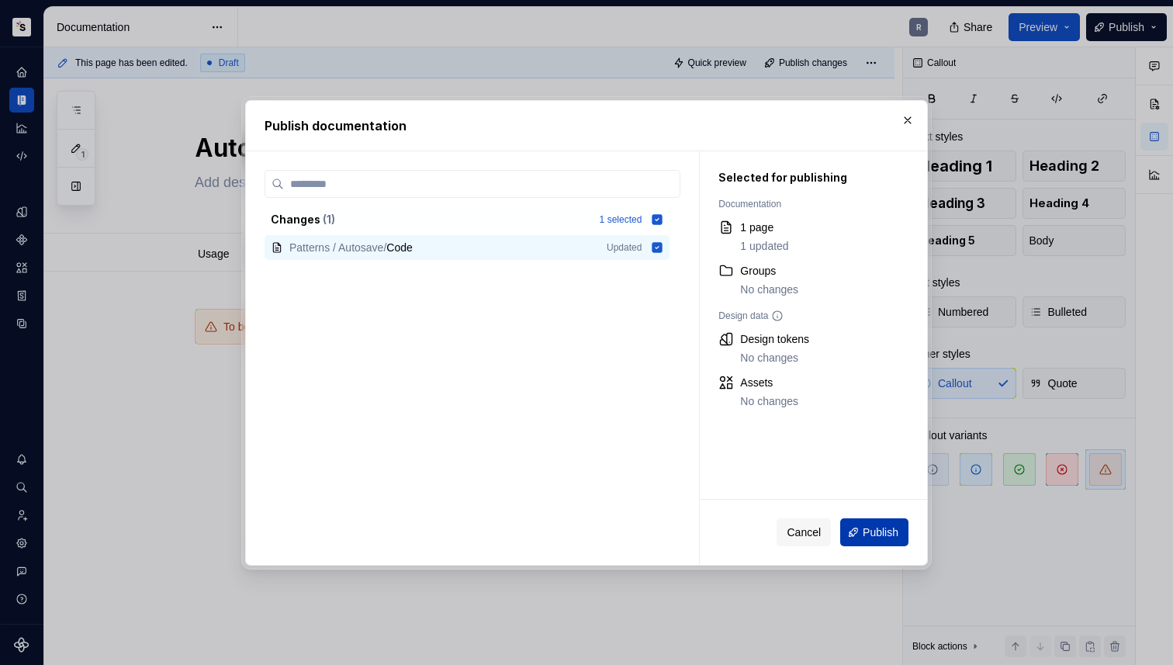
click at [864, 520] on button "Publish" at bounding box center [874, 532] width 68 height 28
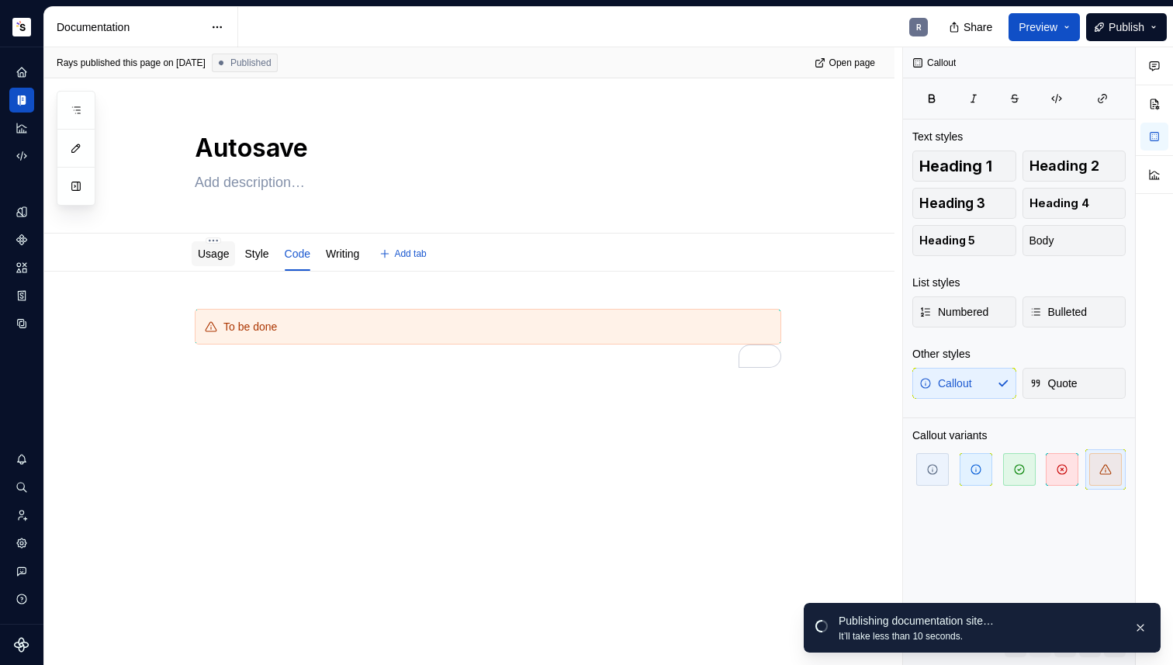
click at [204, 255] on link "Usage" at bounding box center [213, 253] width 31 height 12
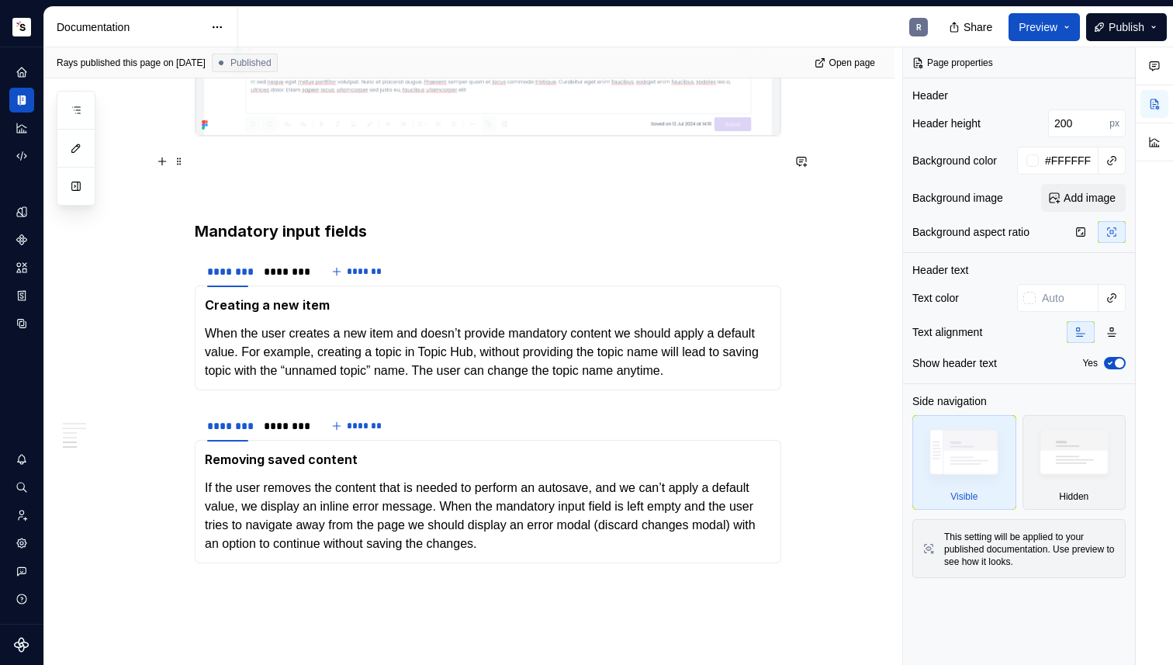
scroll to position [1969, 0]
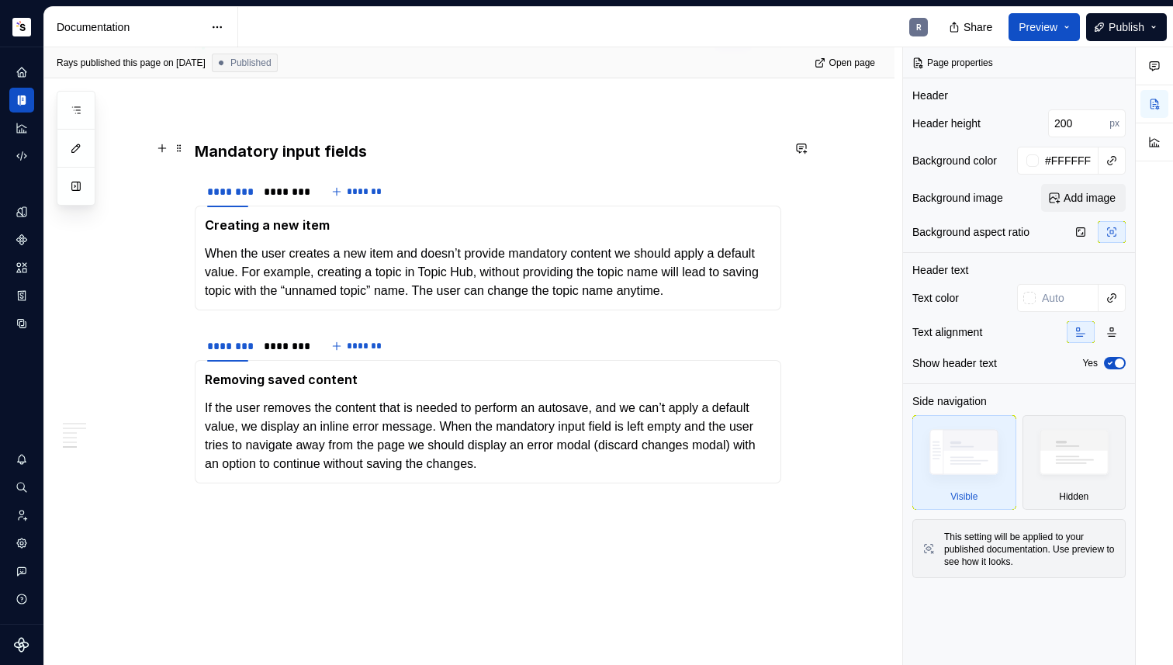
click at [309, 153] on h3 "Mandatory input fields" at bounding box center [488, 151] width 586 height 22
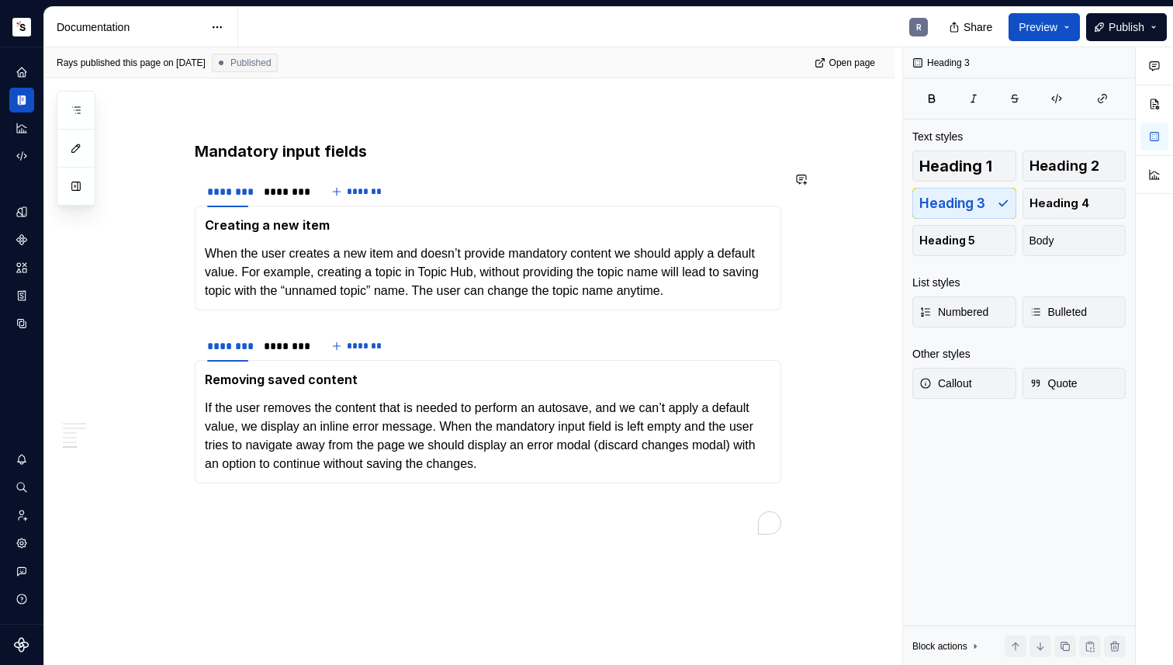
click at [300, 222] on strong "Creating a new item" at bounding box center [267, 225] width 125 height 16
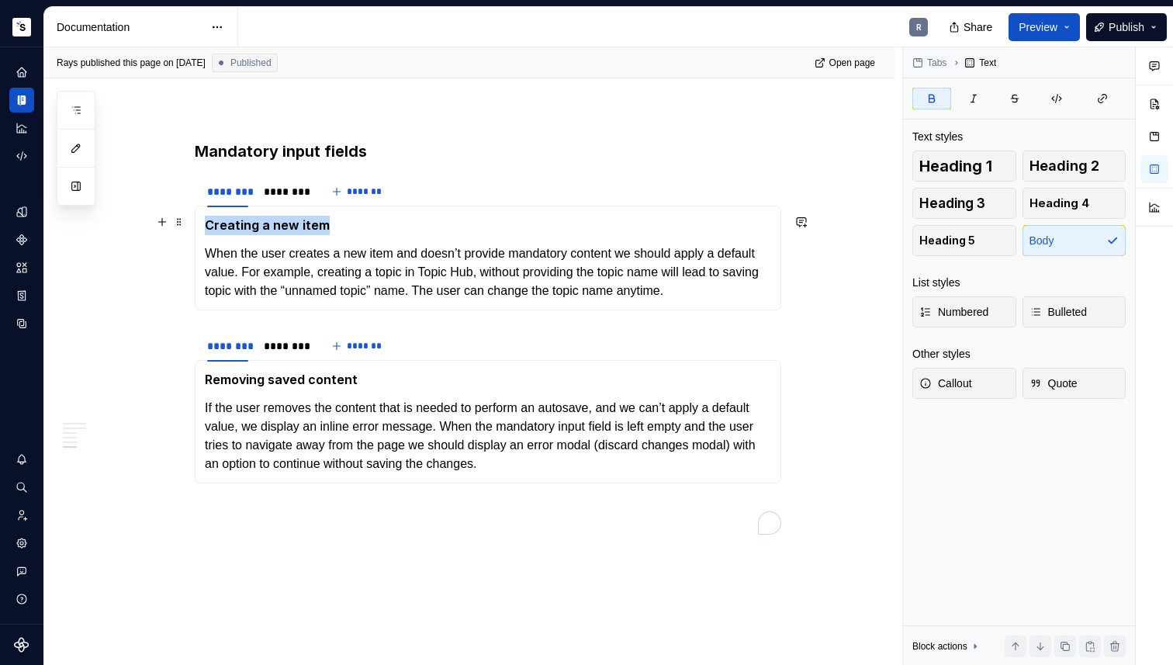
drag, startPoint x: 292, startPoint y: 221, endPoint x: 207, endPoint y: 223, distance: 84.5
click at [207, 223] on p "Creating a new item" at bounding box center [488, 225] width 566 height 19
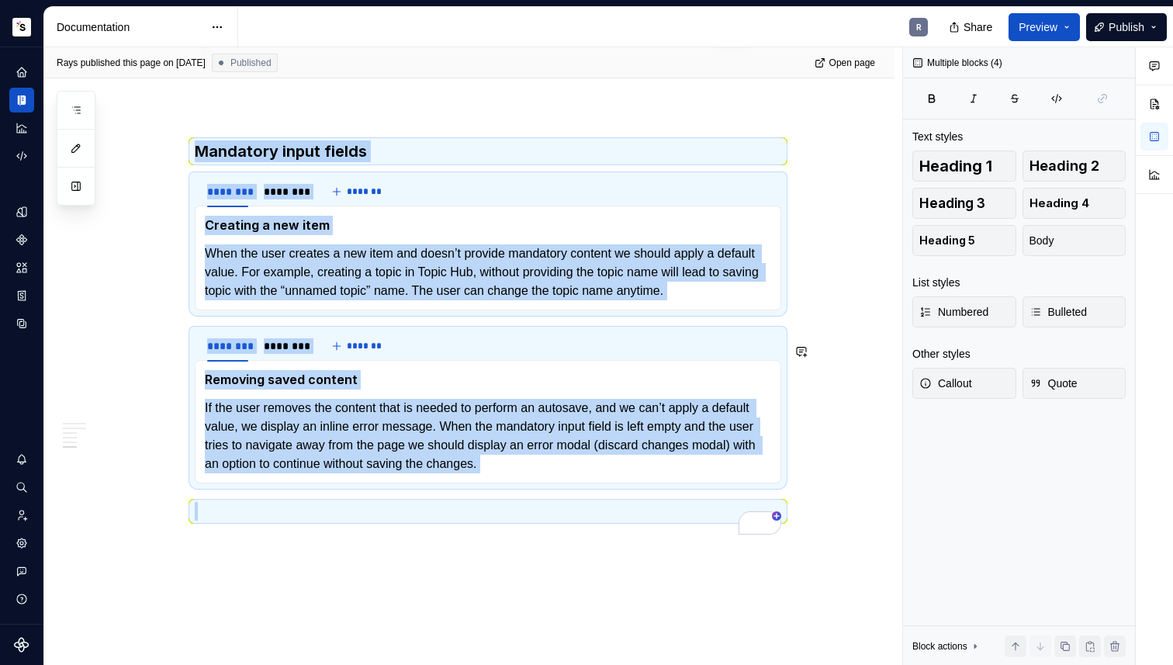
drag, startPoint x: 270, startPoint y: 185, endPoint x: 811, endPoint y: 499, distance: 625.9
copy div "Mandatory input fields ******** ******** ******* Creating a new item When the u…"
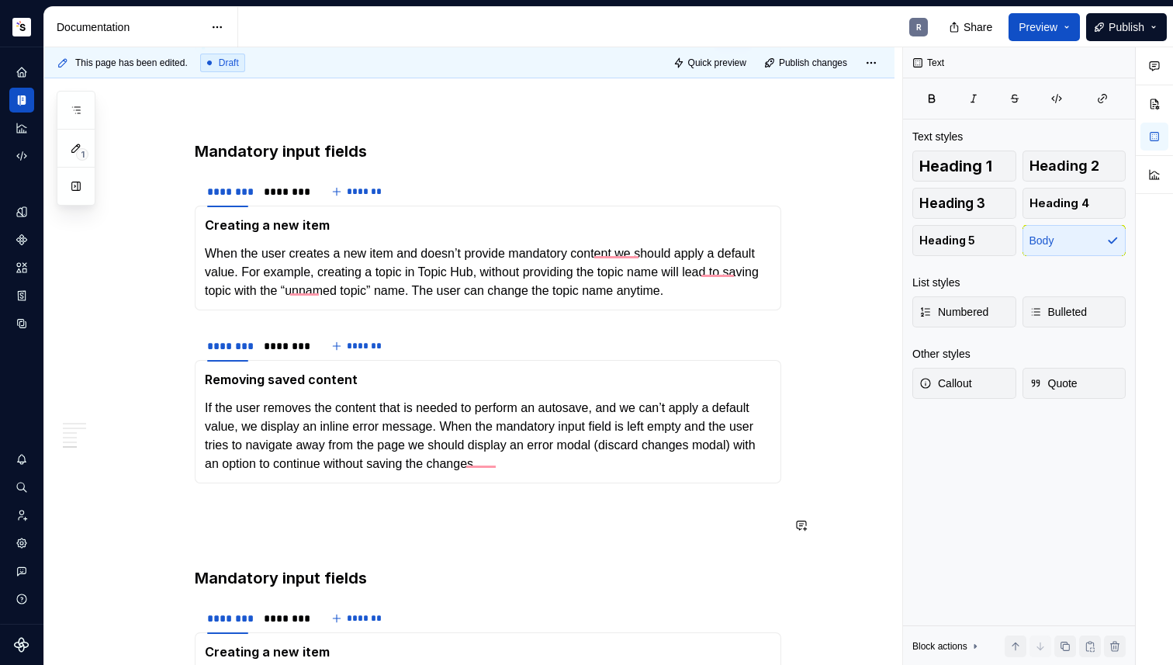
click at [226, 520] on p "To enrich screen reader interactions, please activate Accessibility in Grammarl…" at bounding box center [488, 511] width 586 height 19
click at [230, 545] on p "To enrich screen reader interactions, please activate Accessibility in Grammarl…" at bounding box center [488, 539] width 586 height 19
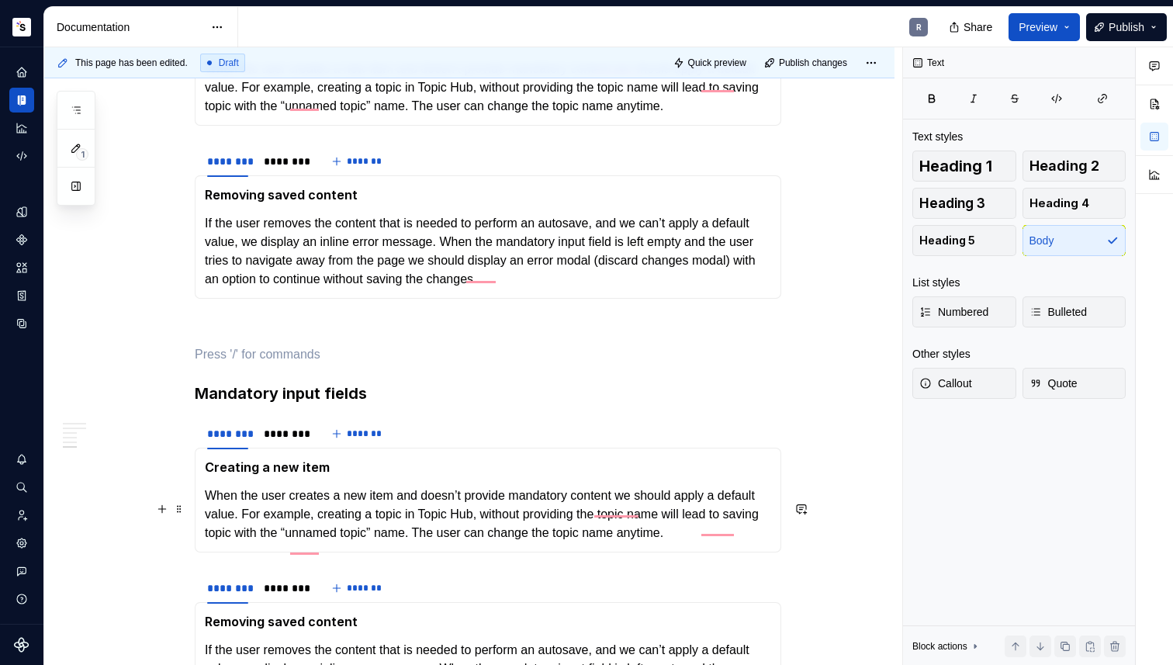
scroll to position [2234, 0]
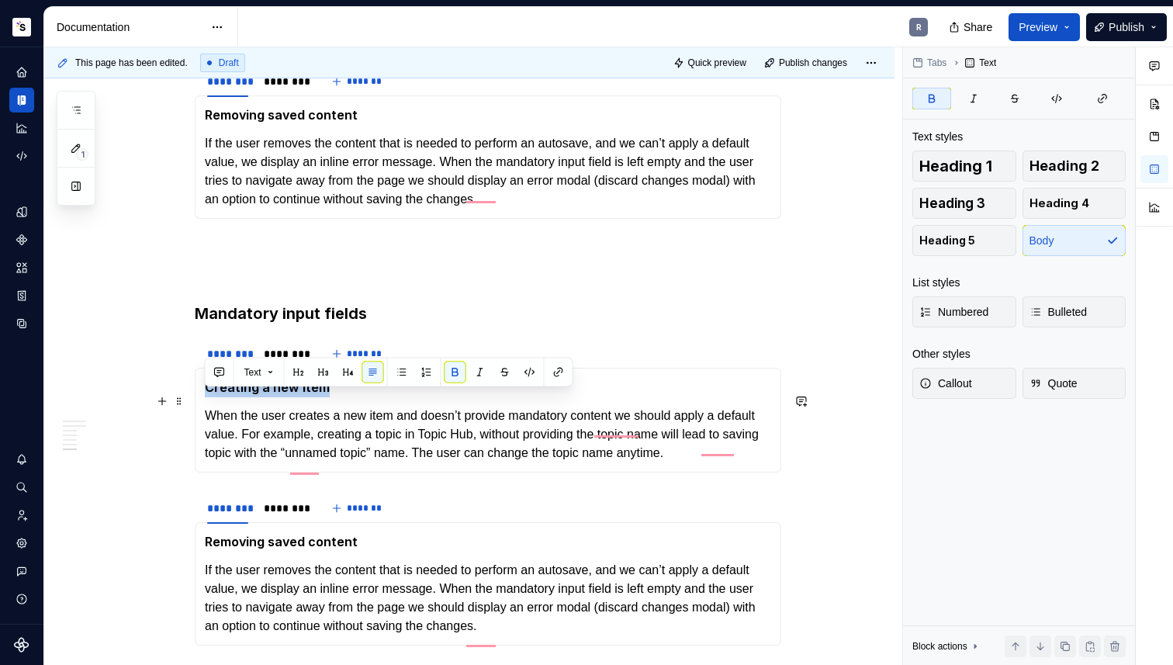
drag, startPoint x: 340, startPoint y: 407, endPoint x: 208, endPoint y: 404, distance: 132.7
click at [208, 397] on p "Creating a new item" at bounding box center [488, 387] width 566 height 19
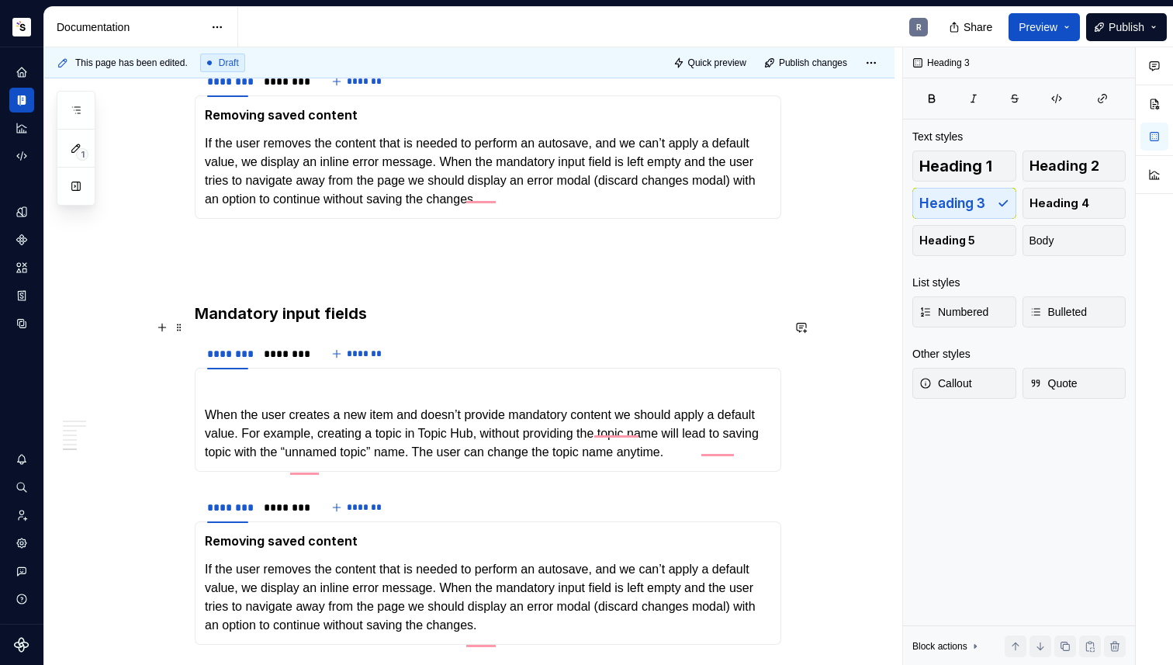
click at [389, 324] on h3 "Mandatory input fields" at bounding box center [488, 313] width 586 height 22
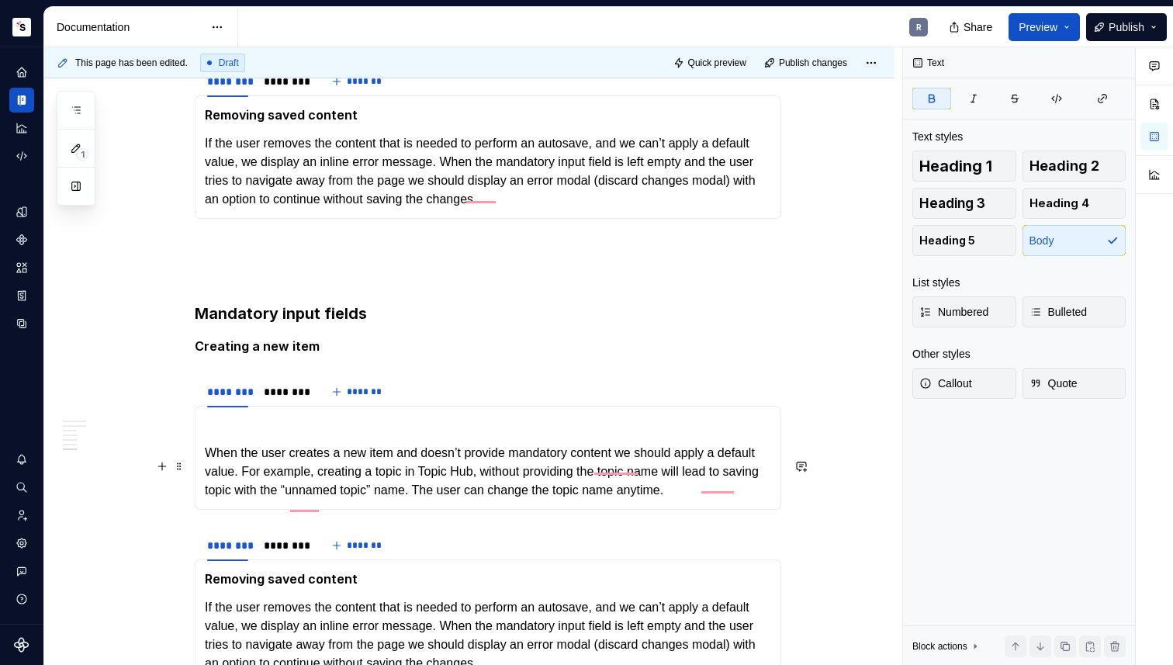
click at [206, 467] on p "When the user creates a new item and doesn’t provide mandatory content we shoul…" at bounding box center [488, 472] width 566 height 56
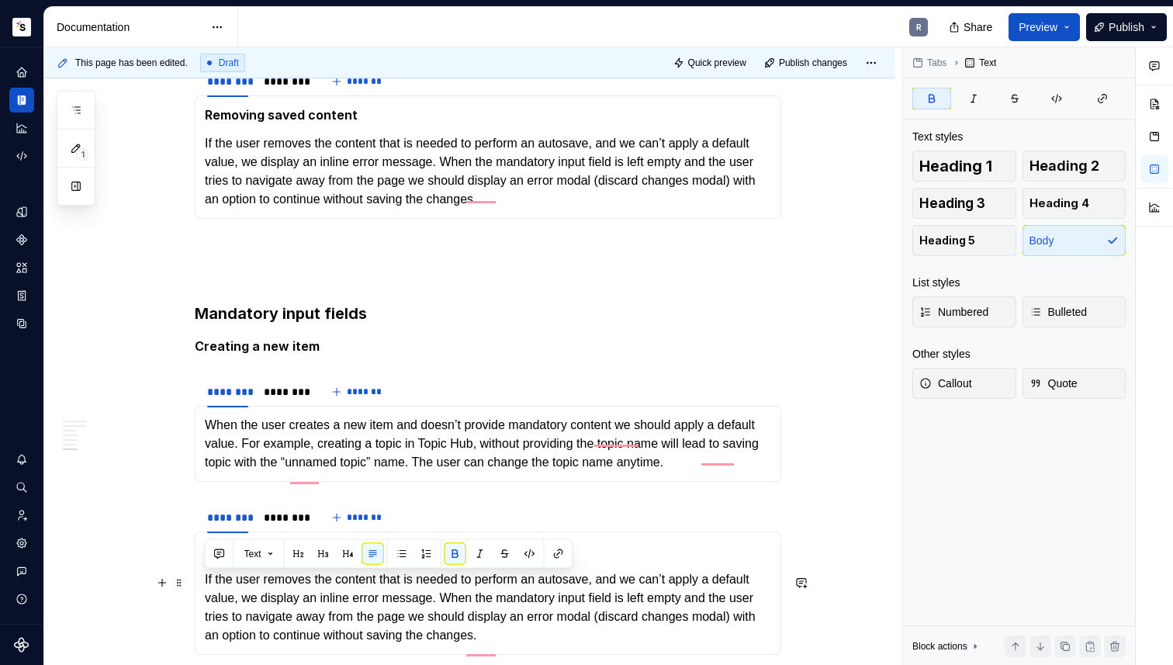
drag, startPoint x: 368, startPoint y: 581, endPoint x: 204, endPoint y: 582, distance: 163.6
click at [205, 561] on p "Removing saved content" at bounding box center [488, 550] width 566 height 19
copy strong "Removing saved content"
click at [358, 356] on p "Creating a new item" at bounding box center [488, 346] width 586 height 19
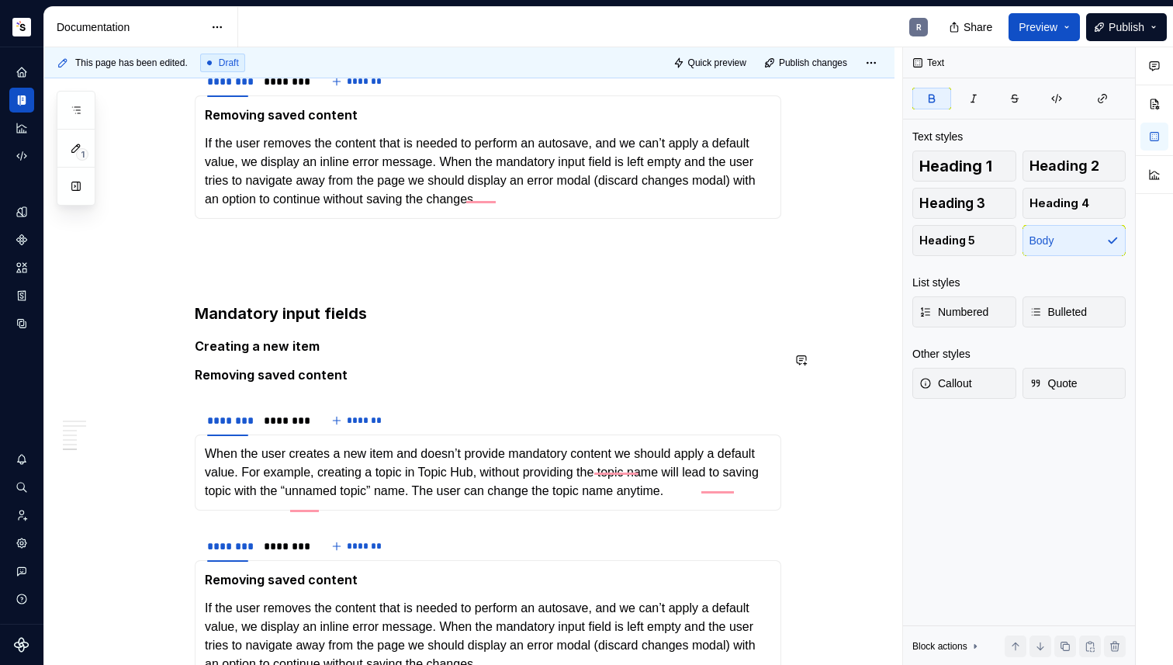
scroll to position [2269, 0]
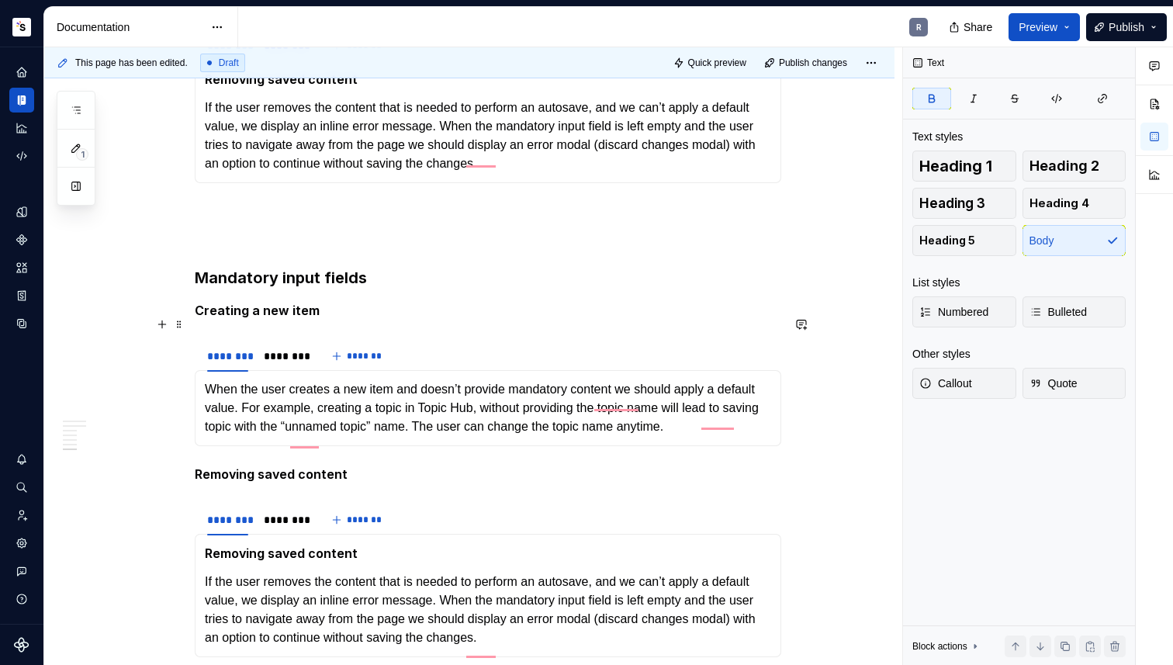
click at [333, 320] on p "Creating a new item" at bounding box center [488, 310] width 586 height 19
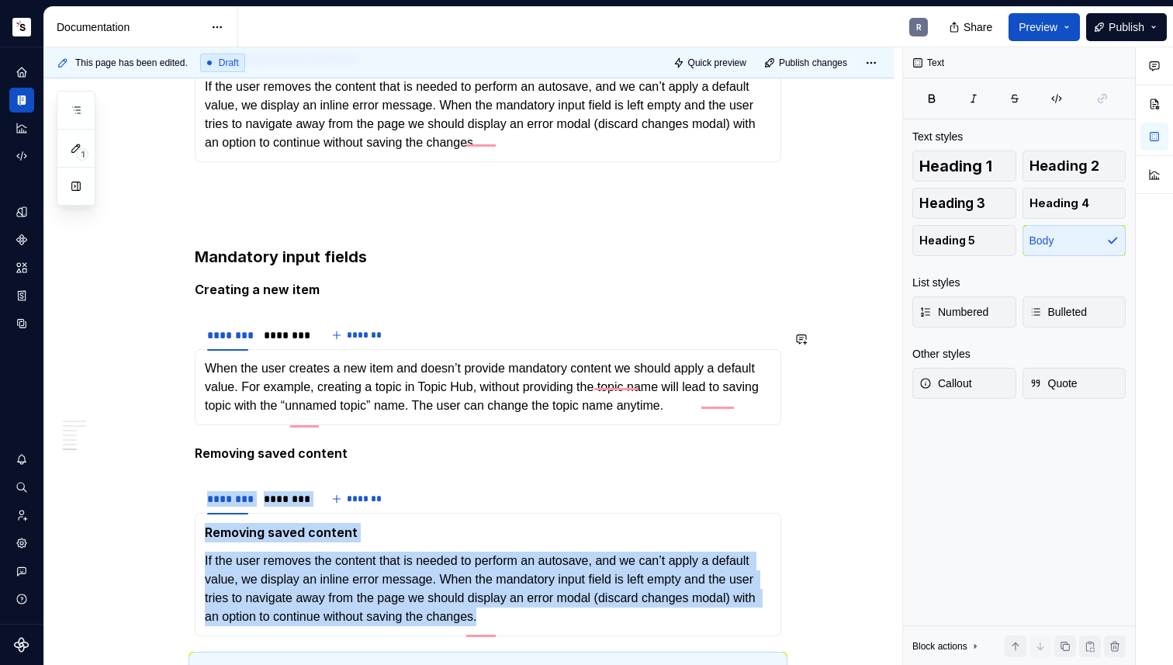
scroll to position [2327, 0]
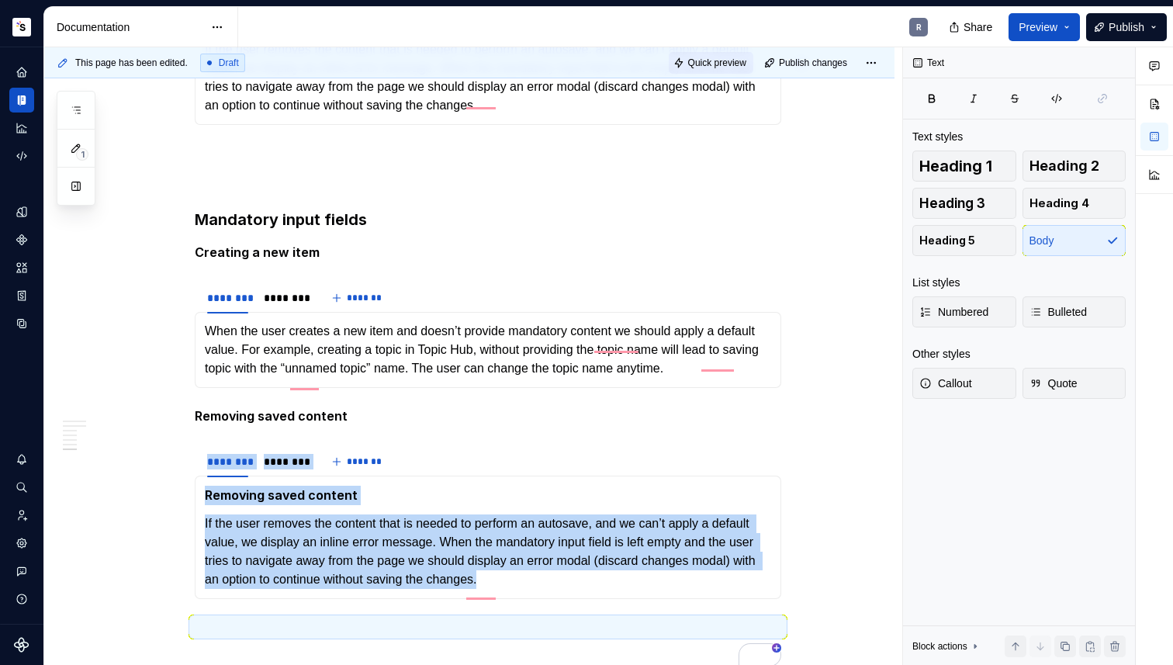
click at [706, 66] on span "Quick preview" at bounding box center [717, 63] width 58 height 12
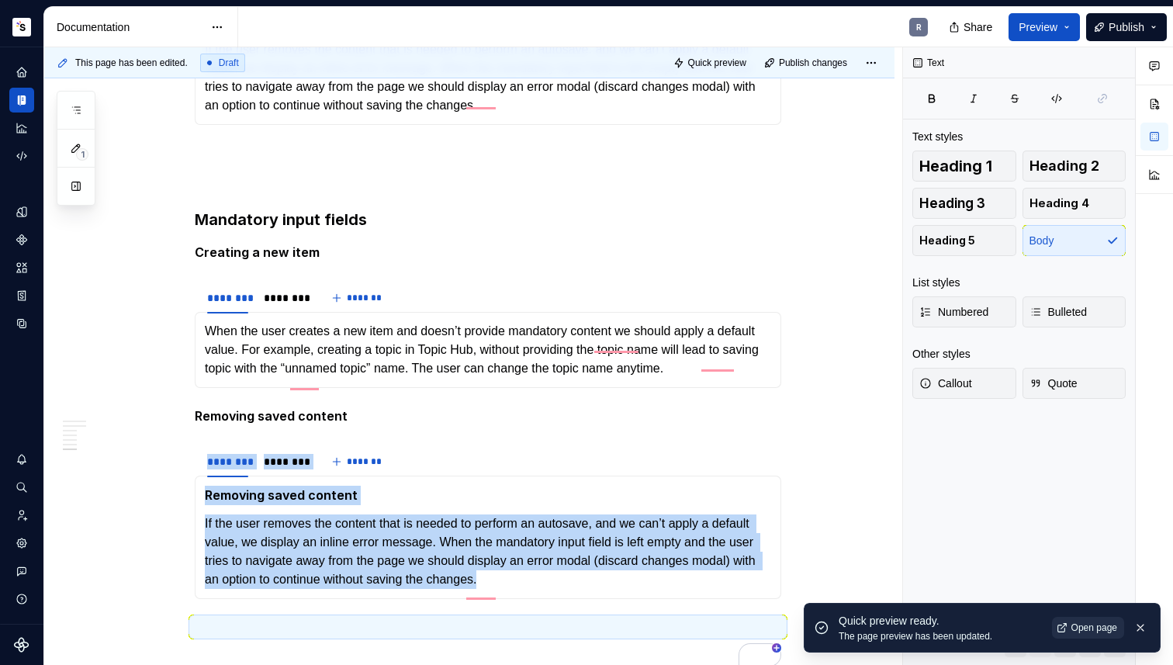
click at [1083, 626] on span "Open page" at bounding box center [1094, 627] width 46 height 12
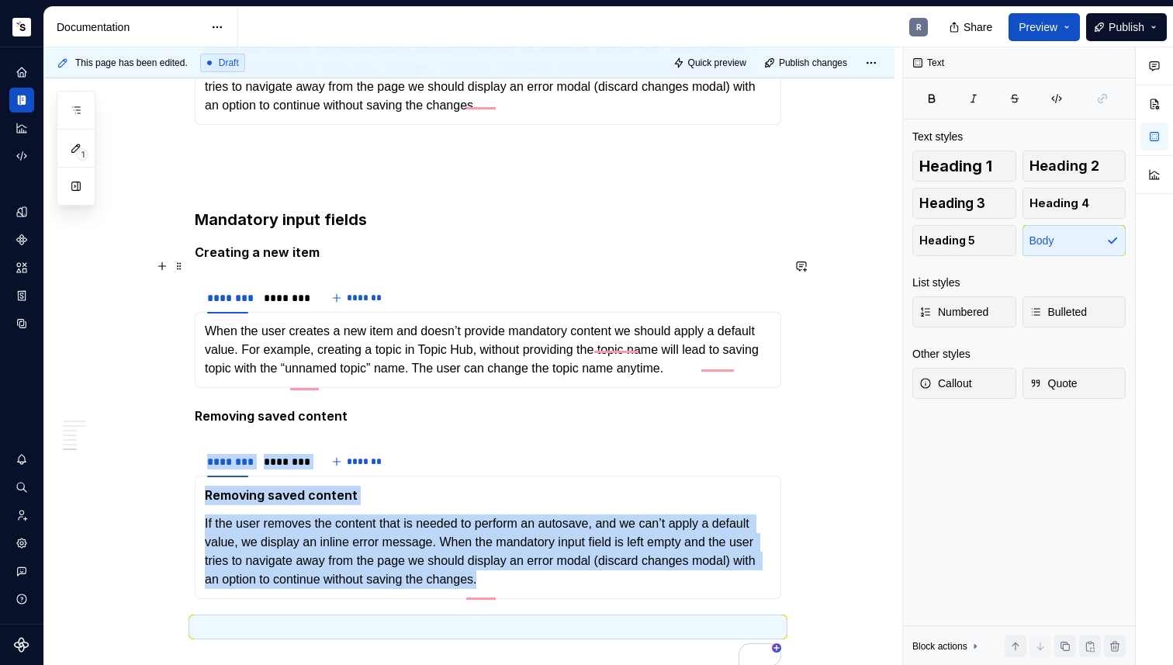
click at [196, 260] on strong "Creating a new item" at bounding box center [257, 252] width 125 height 16
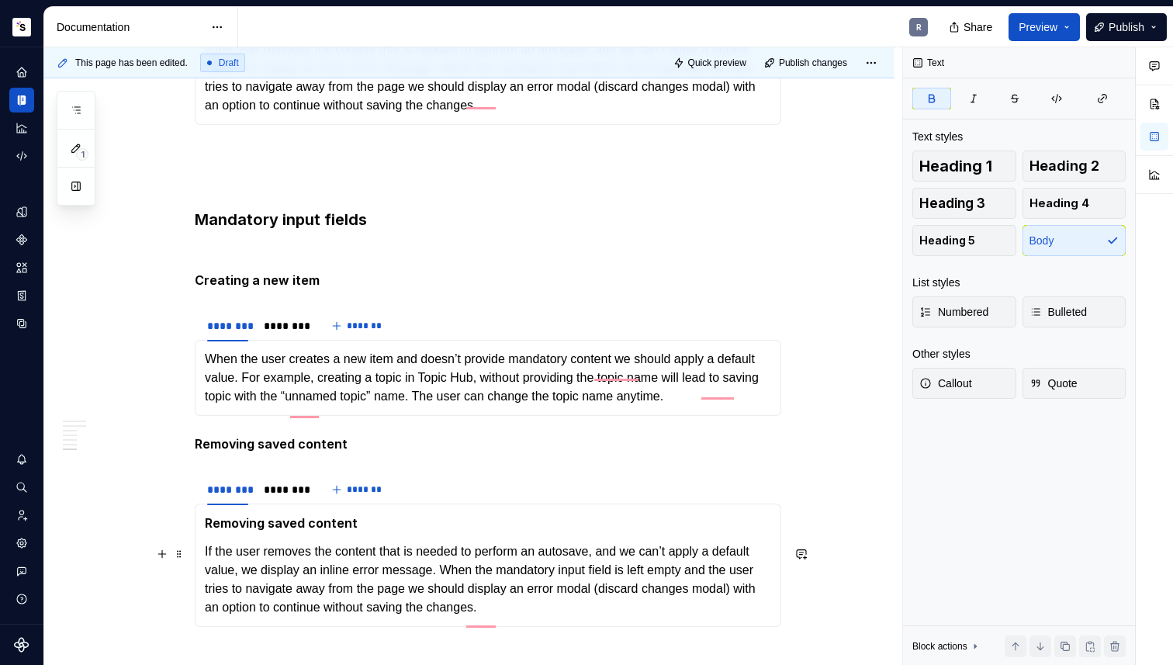
type textarea "*"
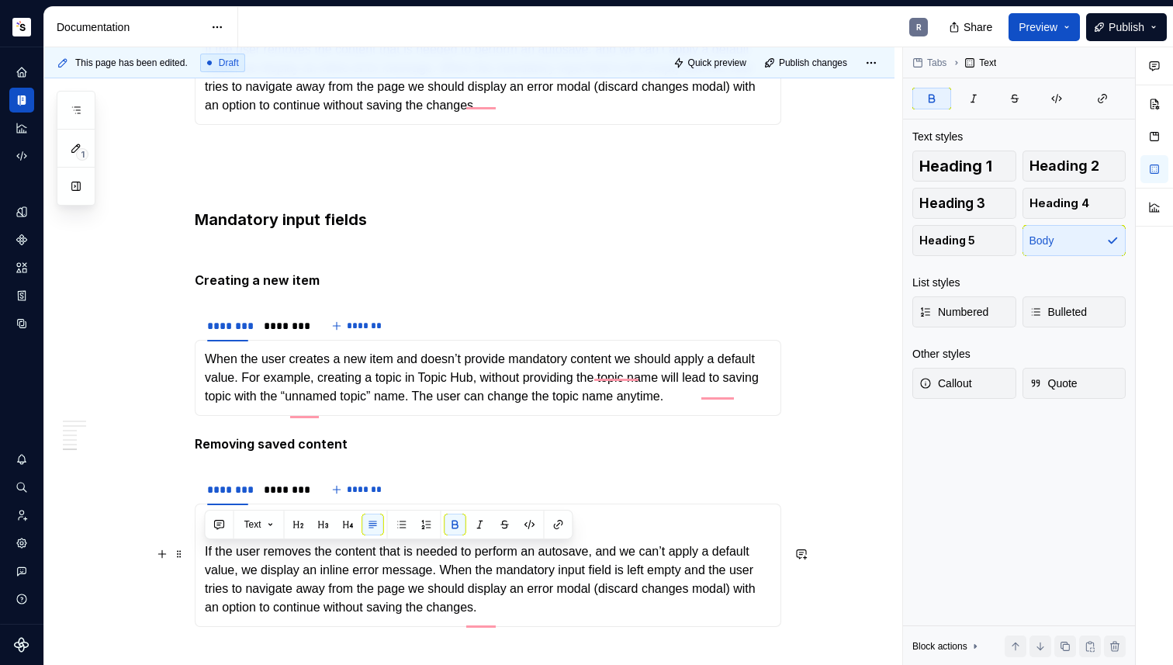
drag, startPoint x: 206, startPoint y: 558, endPoint x: 356, endPoint y: 559, distance: 149.7
click at [356, 533] on p "Removing saved content" at bounding box center [488, 522] width 566 height 19
drag, startPoint x: 205, startPoint y: 575, endPoint x: 230, endPoint y: 571, distance: 25.1
click at [206, 575] on p "If the user removes the content that is needed to perform an autosave, and we c…" at bounding box center [488, 578] width 566 height 74
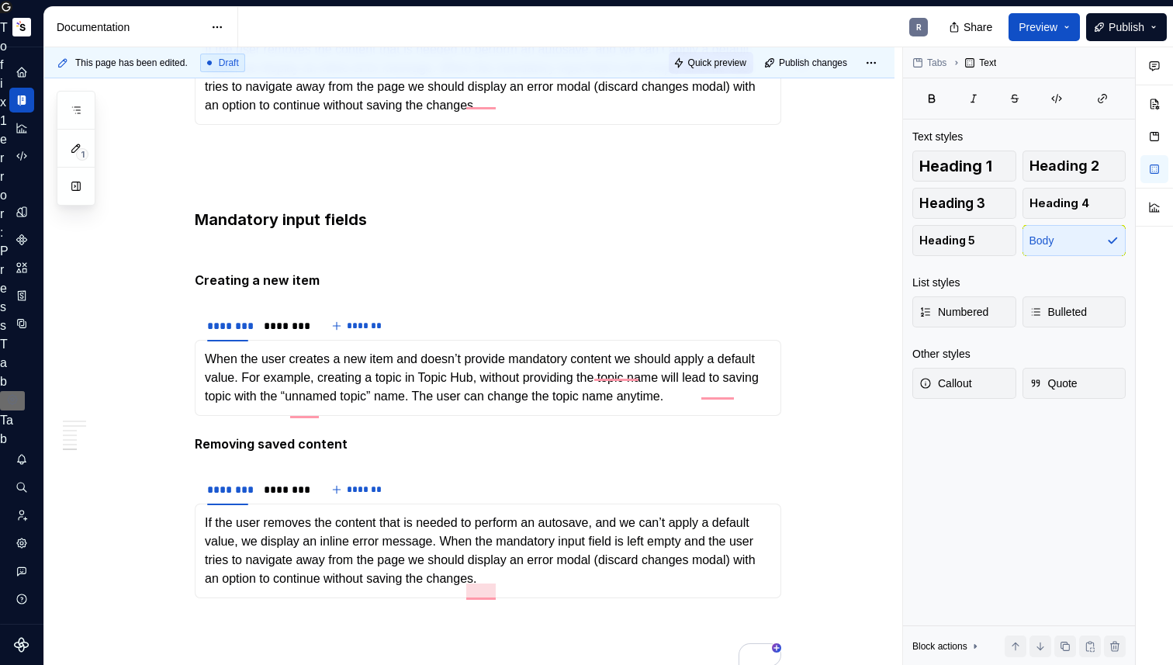
click at [725, 65] on span "Quick preview" at bounding box center [717, 63] width 58 height 12
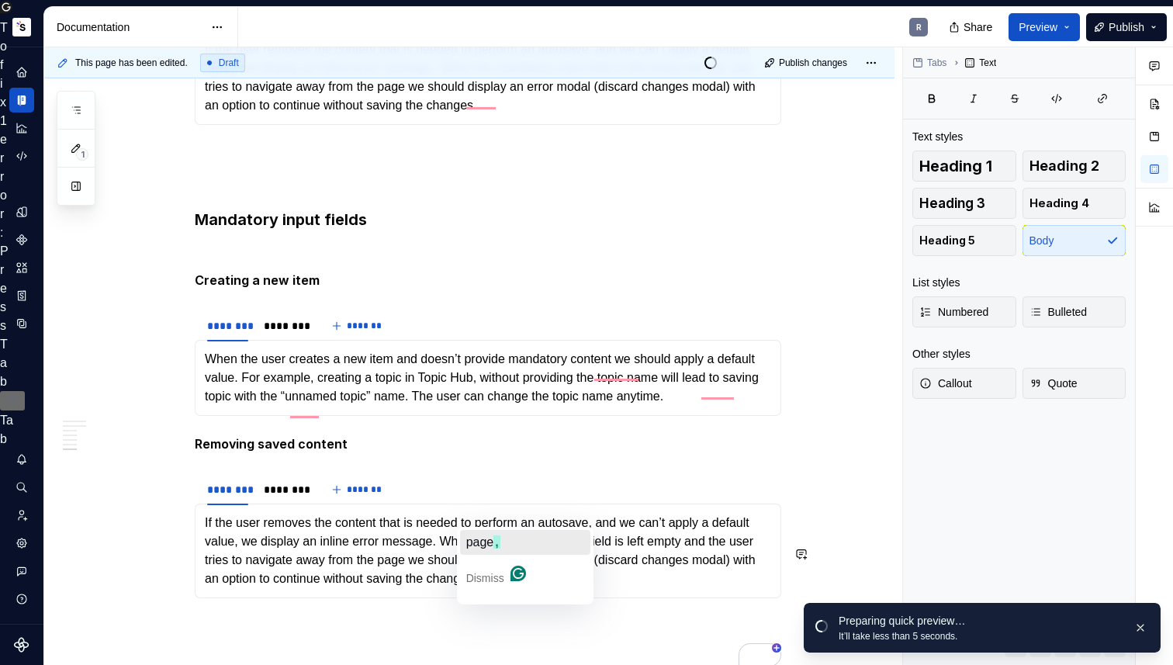
click at [503, 544] on button "page ," at bounding box center [525, 542] width 130 height 25
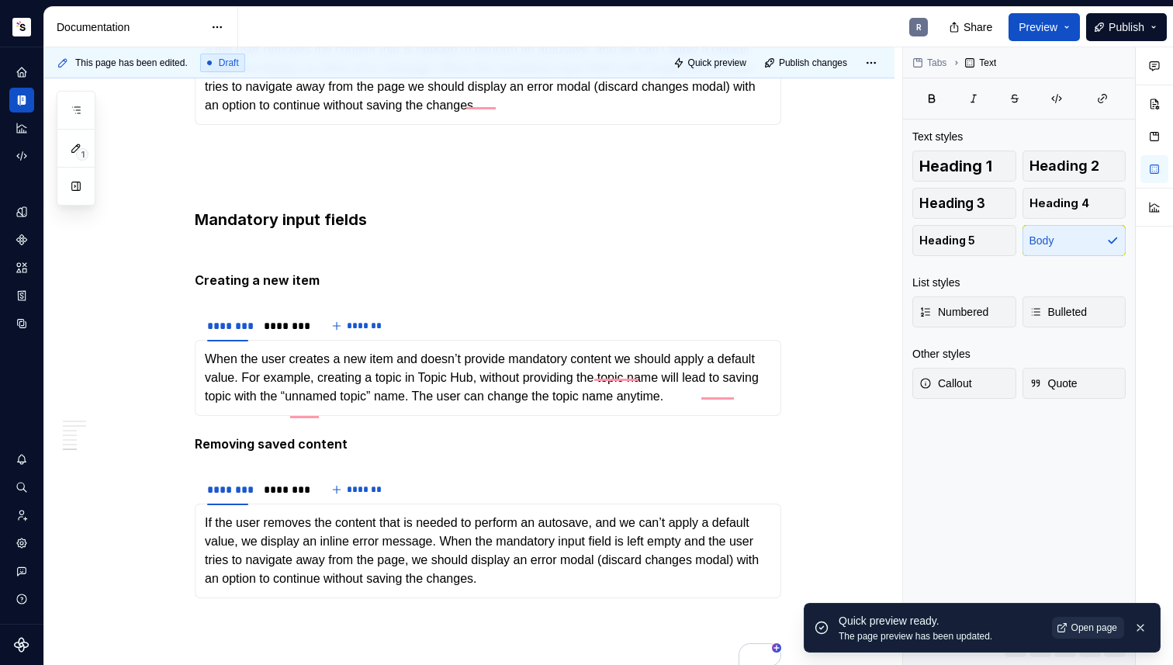
click at [1083, 626] on span "Open page" at bounding box center [1094, 627] width 46 height 12
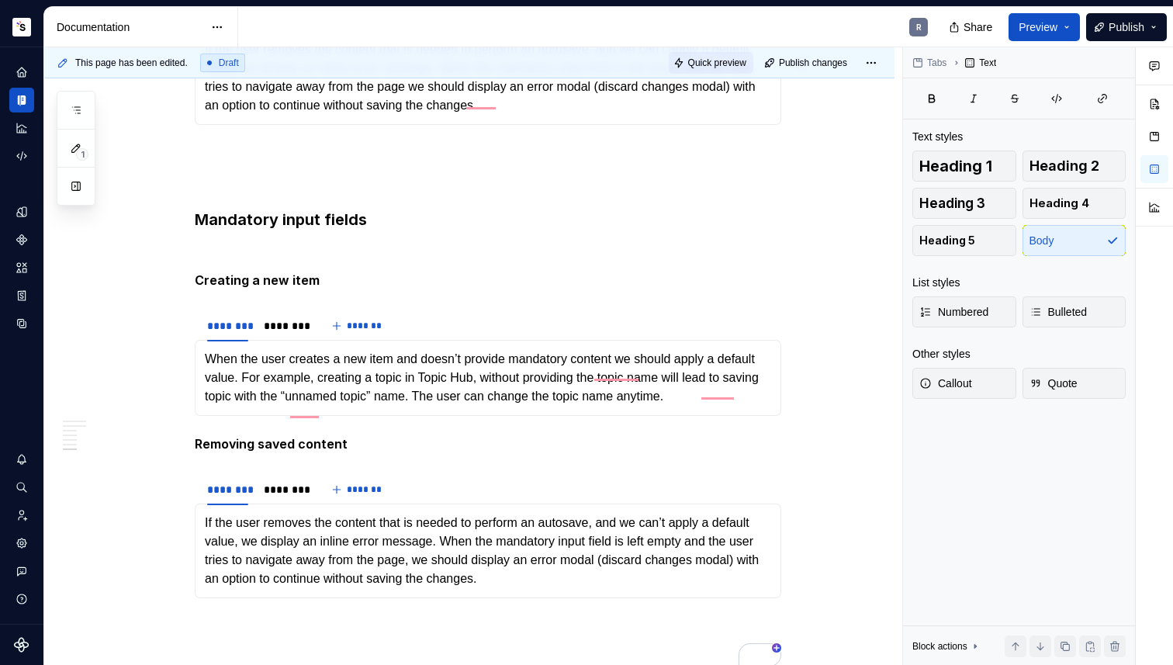
click at [693, 67] on span "Quick preview" at bounding box center [717, 63] width 58 height 12
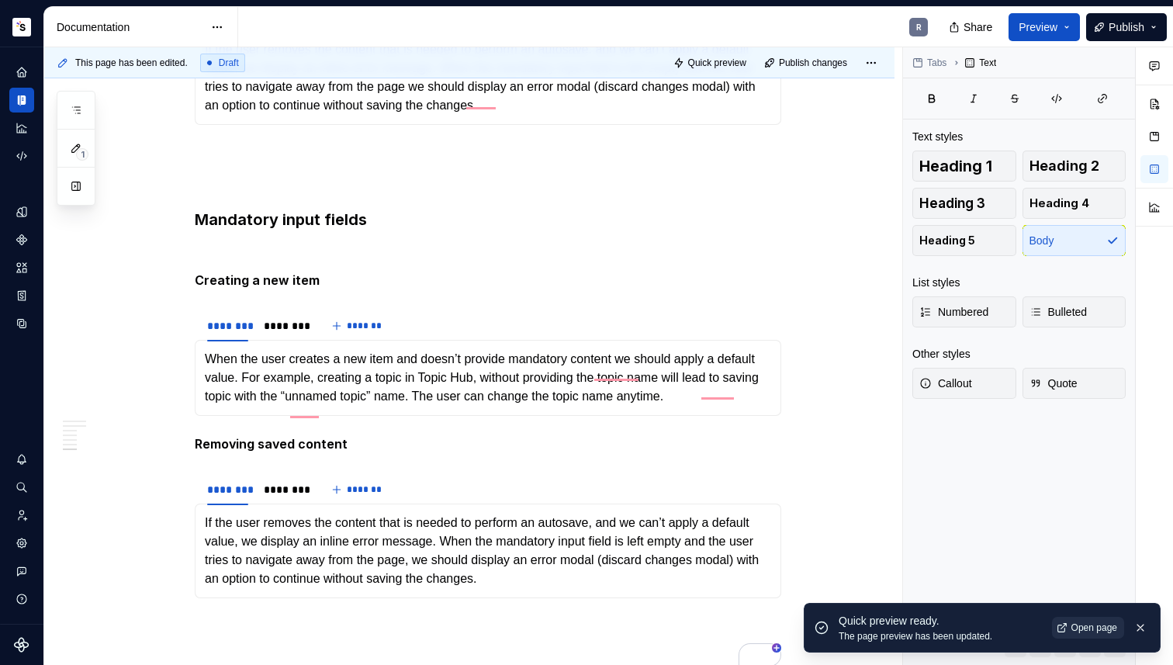
click at [1073, 627] on span "Open page" at bounding box center [1094, 627] width 46 height 12
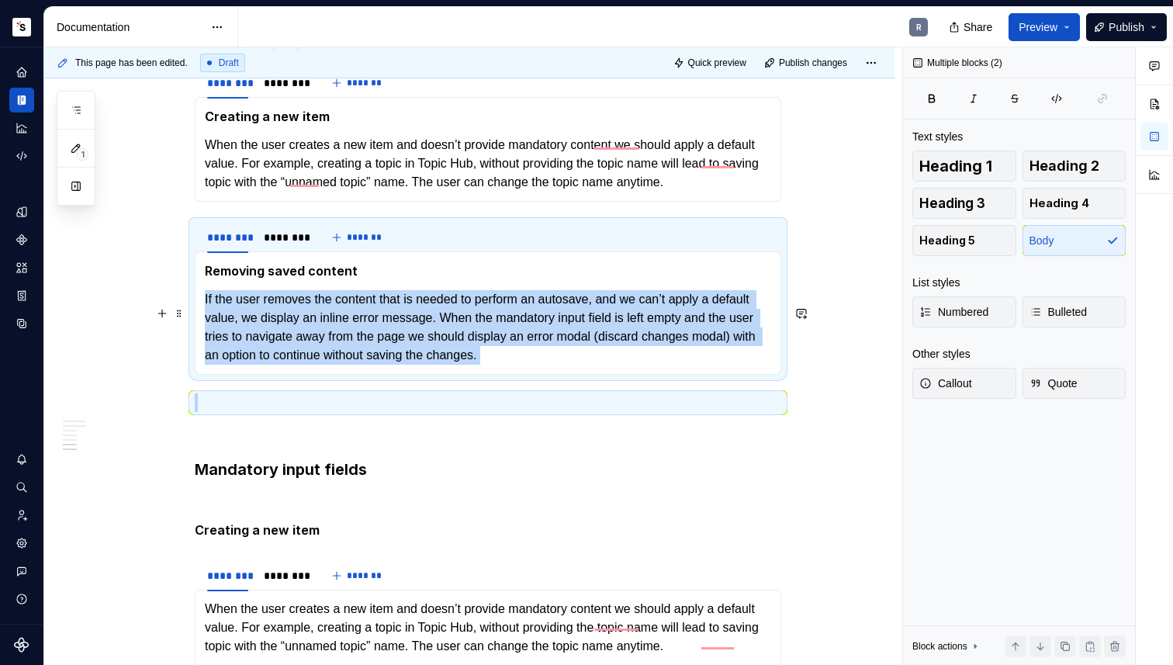
scroll to position [1945, 0]
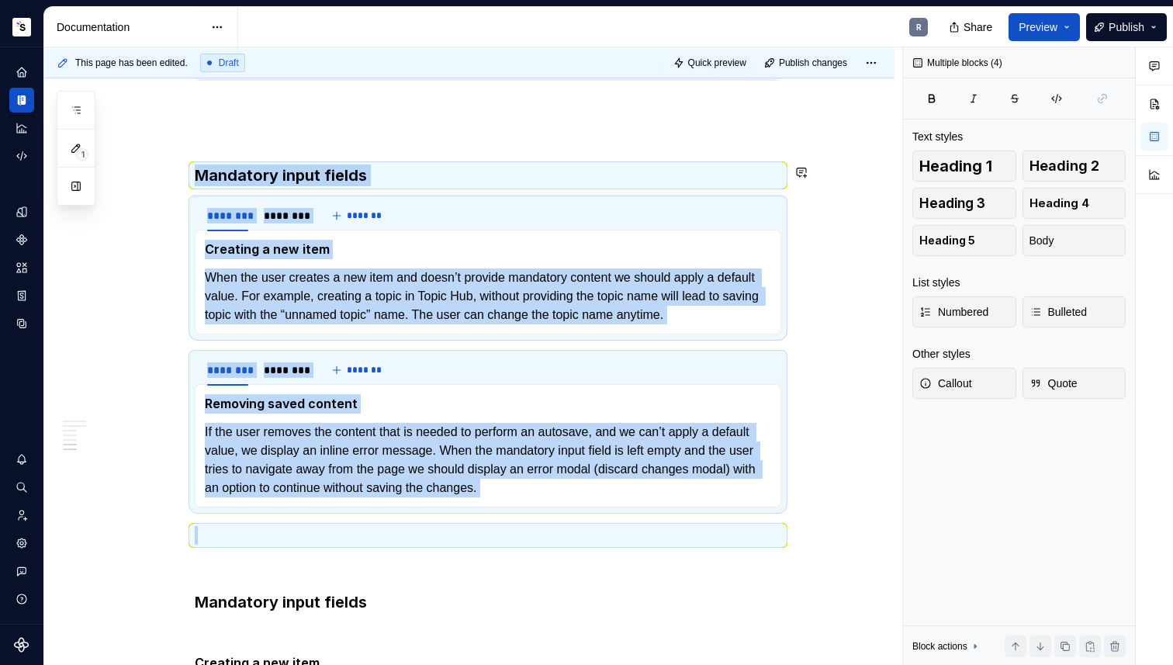
drag, startPoint x: 233, startPoint y: 413, endPoint x: 213, endPoint y: 157, distance: 257.5
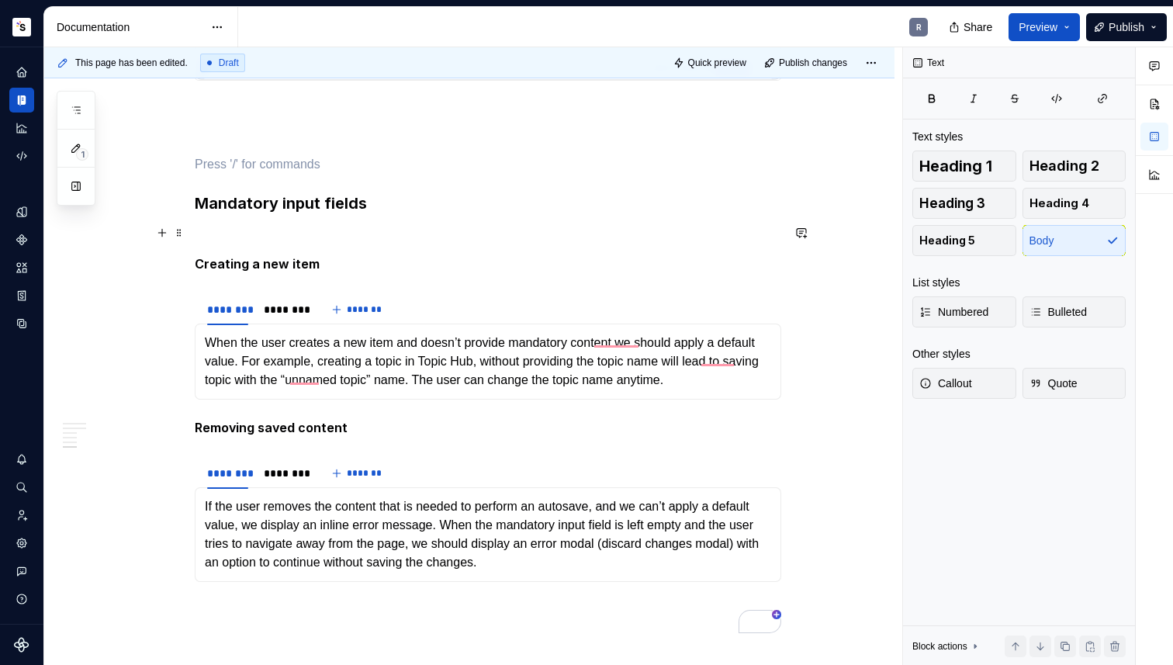
scroll to position [1867, 0]
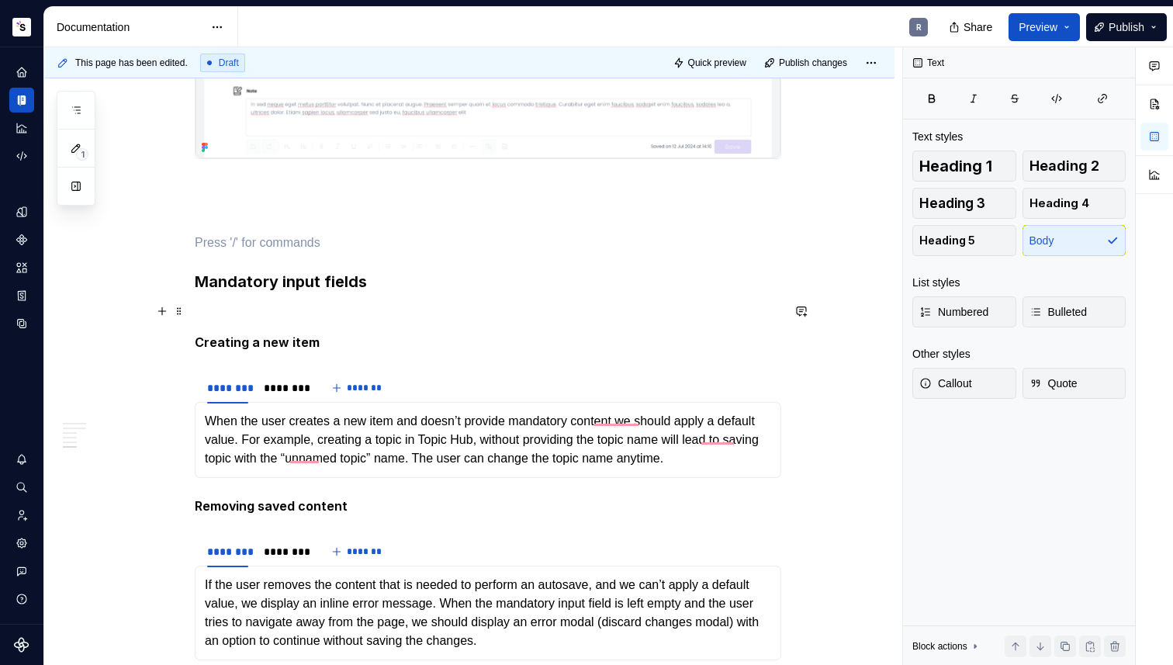
click at [240, 305] on p "To enrich screen reader interactions, please activate Accessibility in Grammarl…" at bounding box center [488, 314] width 586 height 19
click at [226, 206] on p "To enrich screen reader interactions, please activate Accessibility in Grammarl…" at bounding box center [488, 215] width 586 height 19
click at [230, 178] on p "To enrich screen reader interactions, please activate Accessibility in Grammarl…" at bounding box center [488, 187] width 586 height 19
click at [223, 213] on p "To enrich screen reader interactions, please activate Accessibility in Grammarl…" at bounding box center [488, 215] width 586 height 19
click at [219, 236] on p "To enrich screen reader interactions, please activate Accessibility in Grammarl…" at bounding box center [488, 242] width 586 height 19
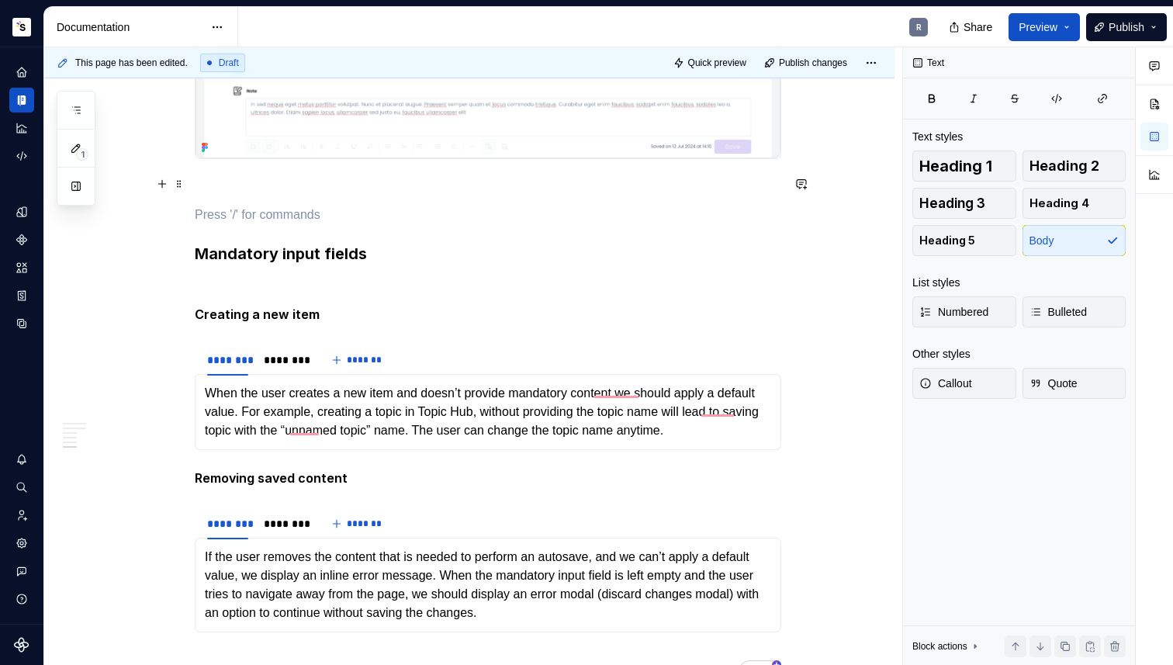
click at [222, 178] on p "To enrich screen reader interactions, please activate Accessibility in Grammarl…" at bounding box center [488, 187] width 586 height 19
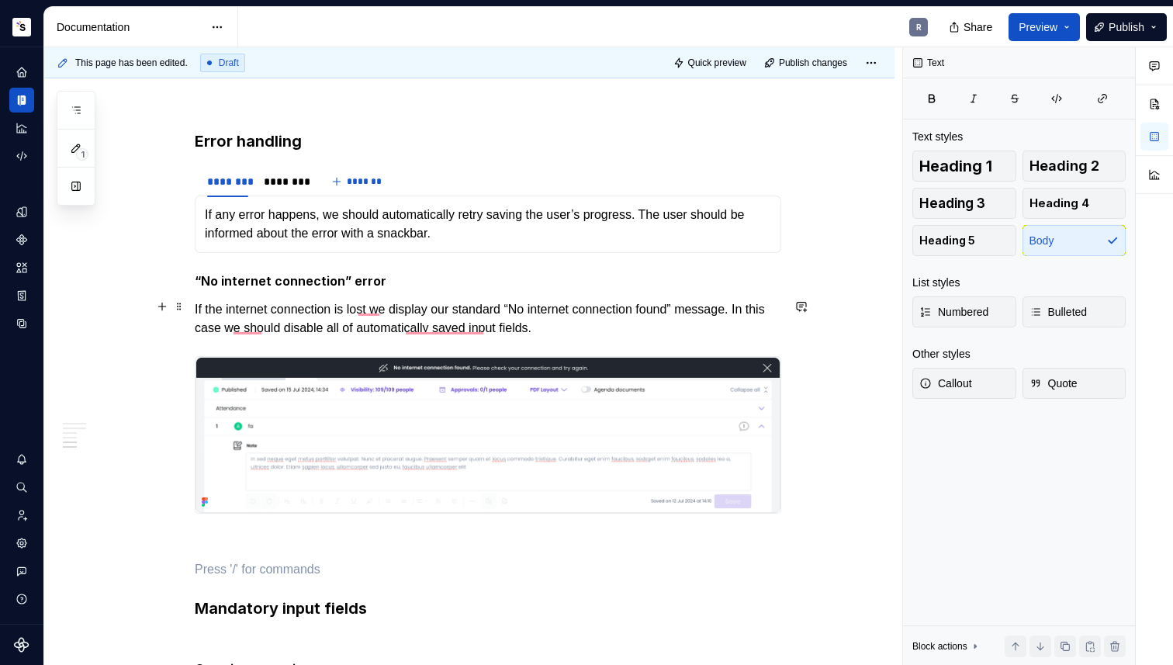
scroll to position [1321, 0]
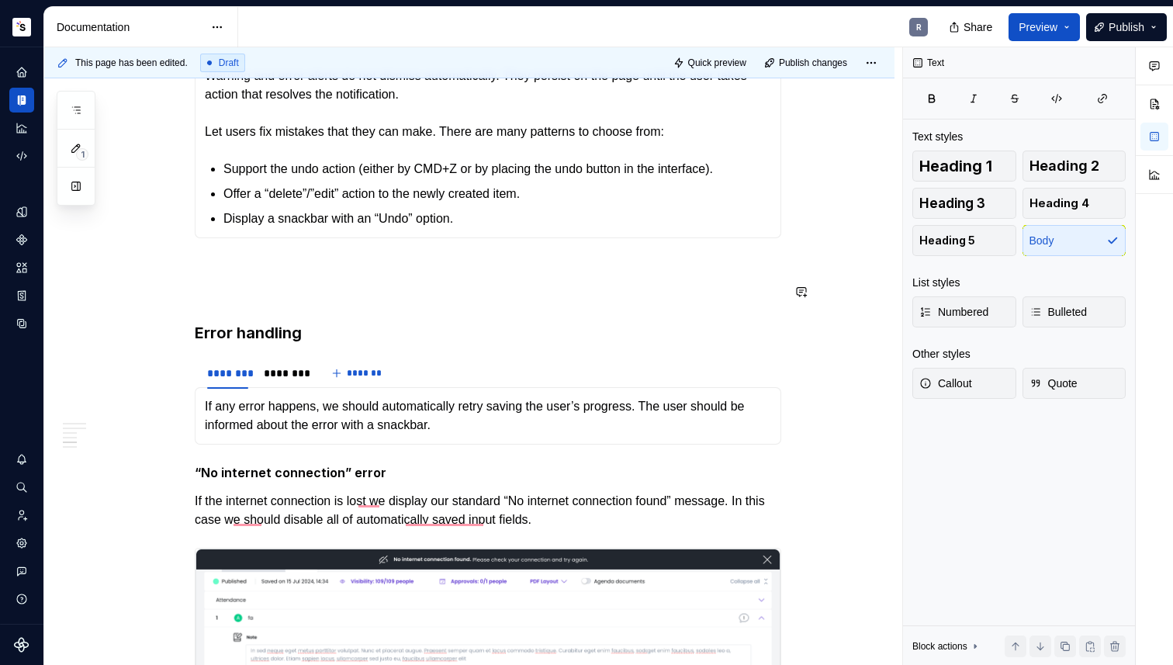
click at [250, 278] on div "Takeaways 👉 Make the saving status always visible. Highlight that the page uses…" at bounding box center [488, 101] width 586 height 2227
click at [258, 265] on p "To enrich screen reader interactions, please activate Accessibility in Grammarl…" at bounding box center [488, 266] width 586 height 19
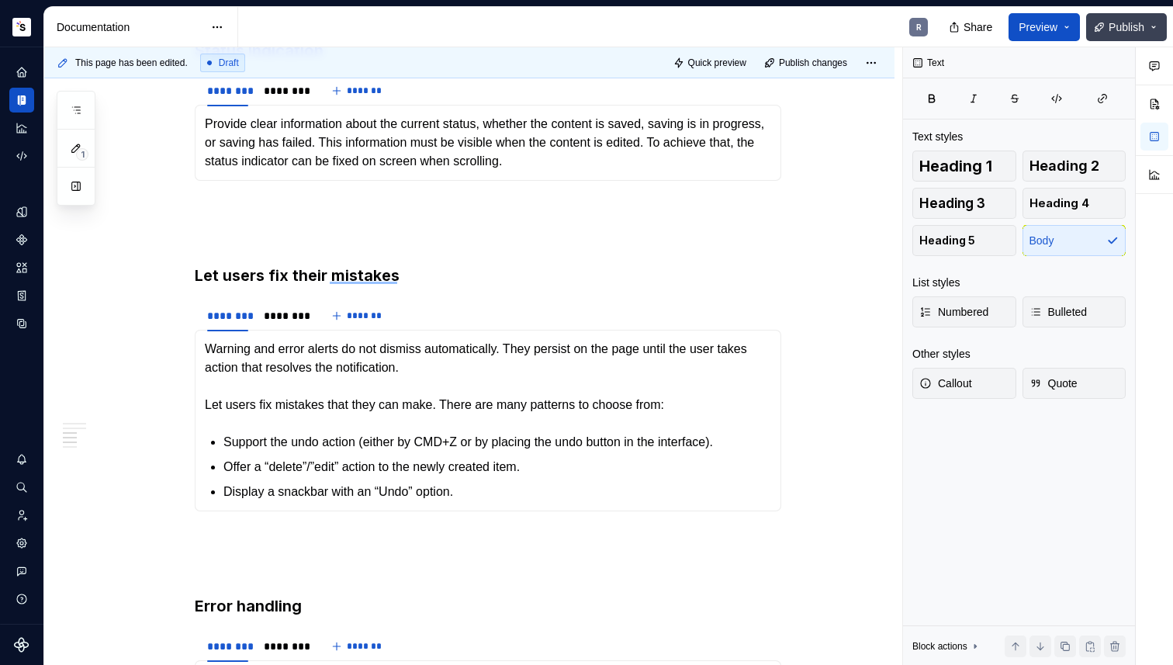
click at [1138, 25] on span "Publish" at bounding box center [1126, 27] width 36 height 16
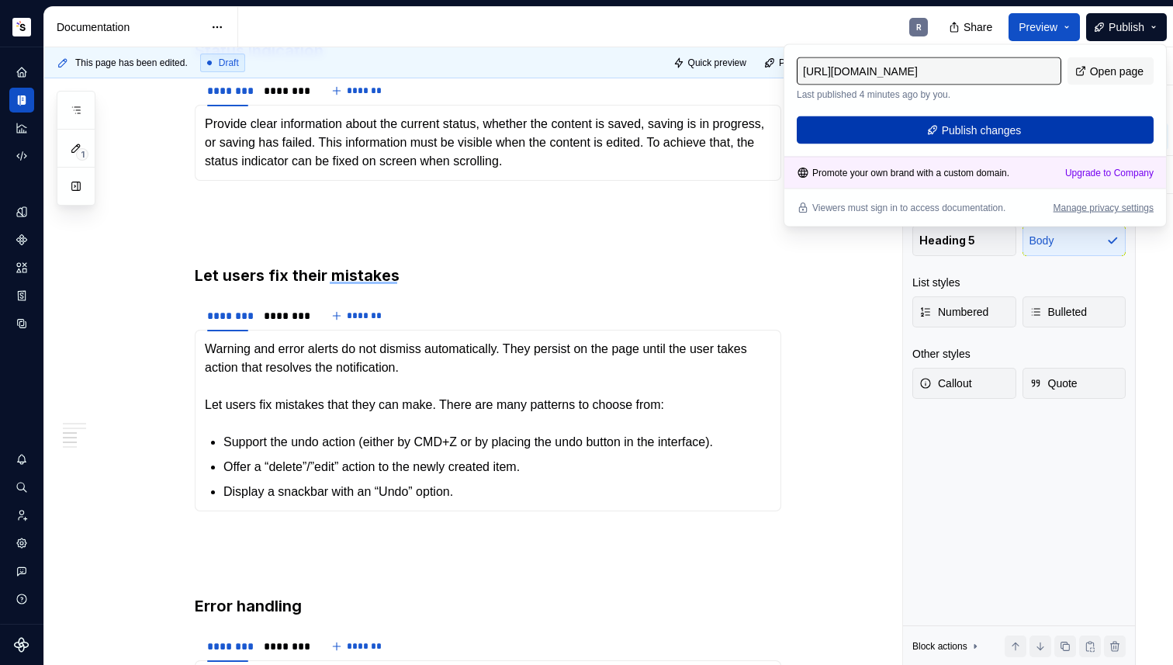
click at [945, 140] on button "Publish changes" at bounding box center [974, 130] width 357 height 28
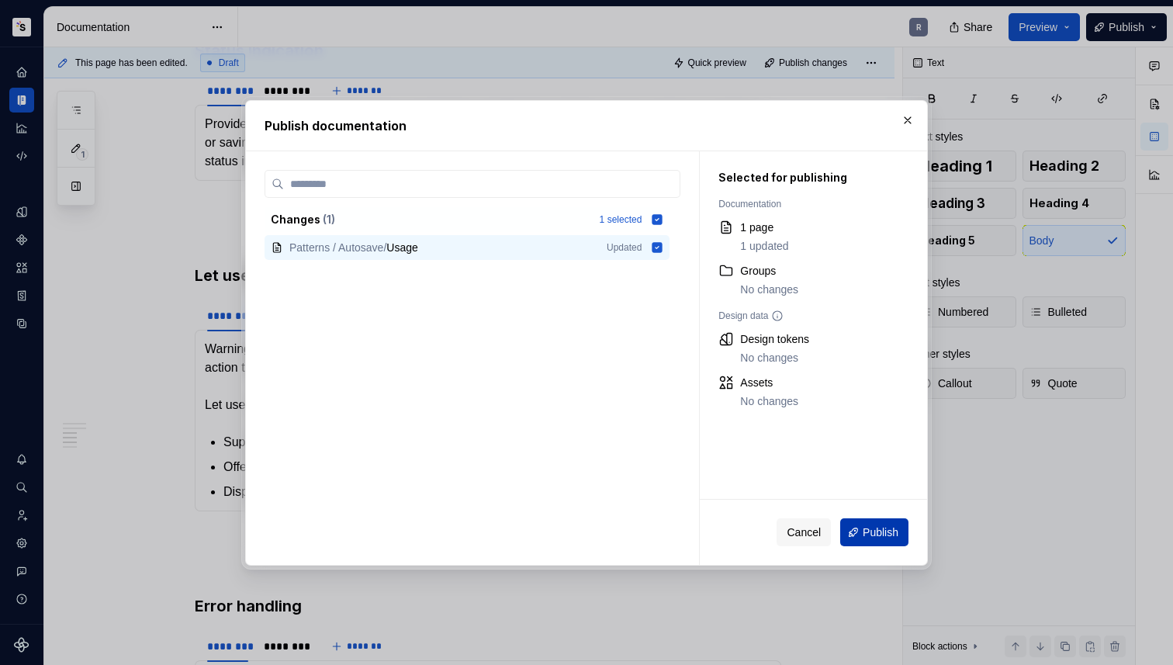
click at [862, 534] on span "Publish" at bounding box center [880, 532] width 36 height 16
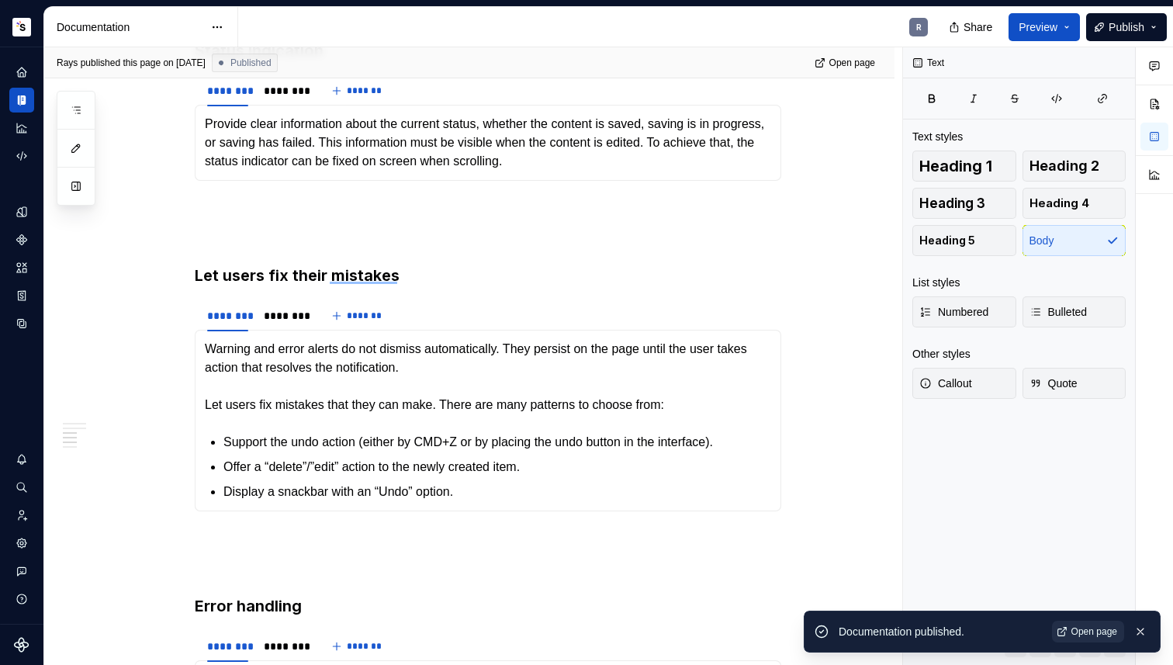
click at [1067, 632] on link "Open page" at bounding box center [1088, 631] width 72 height 22
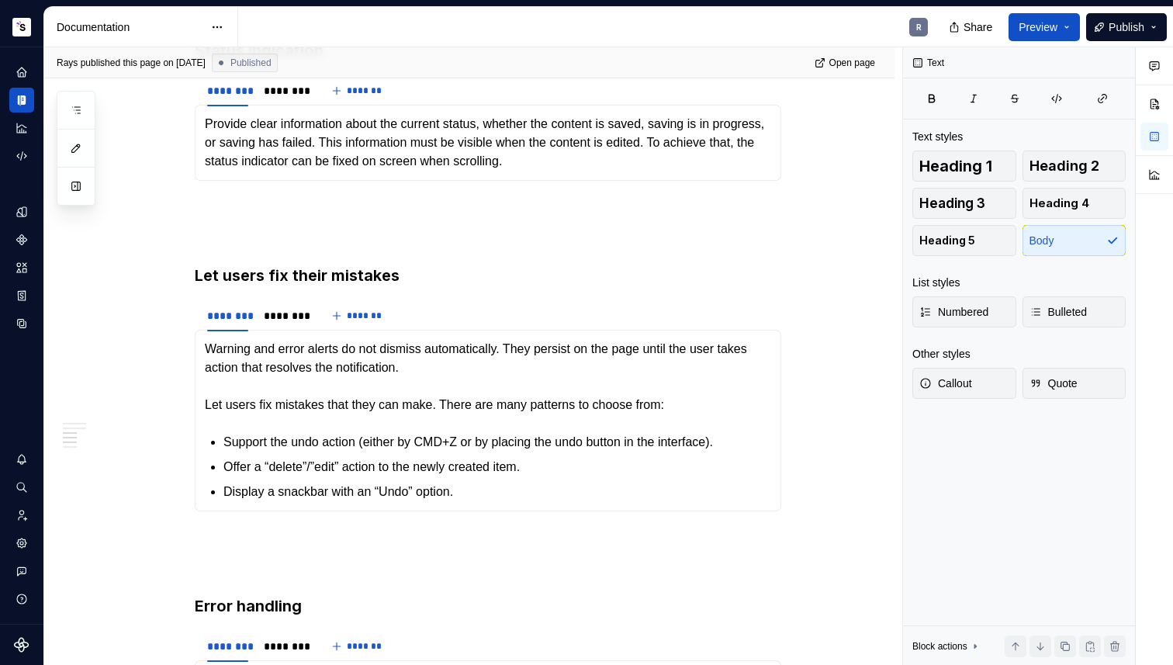
type textarea "*"
